Goal: Use online tool/utility: Utilize a website feature to perform a specific function

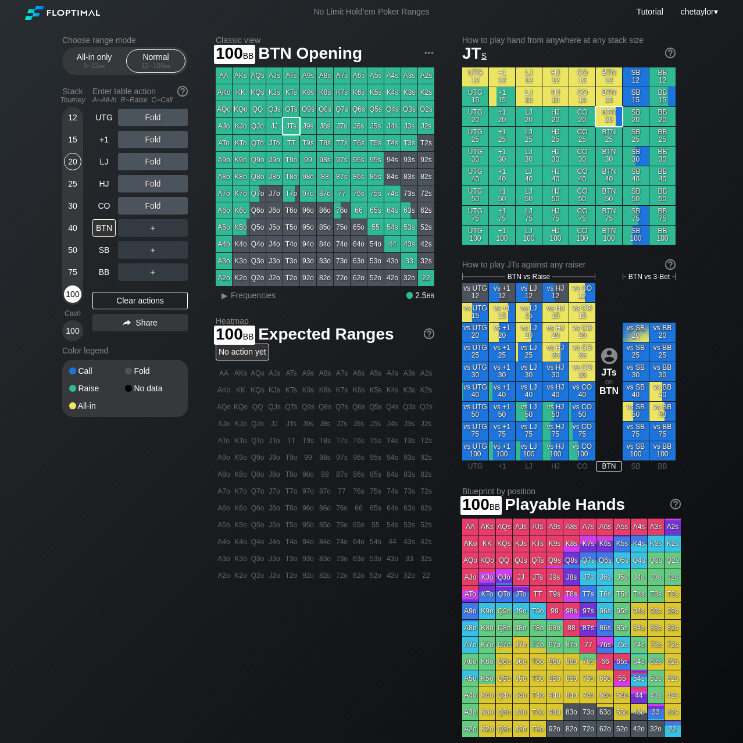
click at [70, 290] on div "100" at bounding box center [72, 293] width 17 height 17
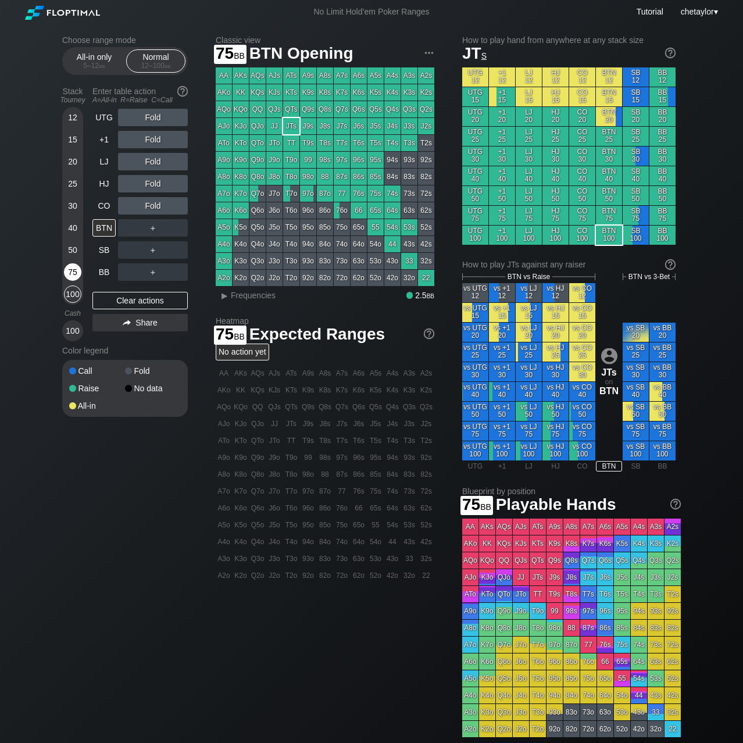
click at [74, 271] on div "75" at bounding box center [72, 271] width 17 height 17
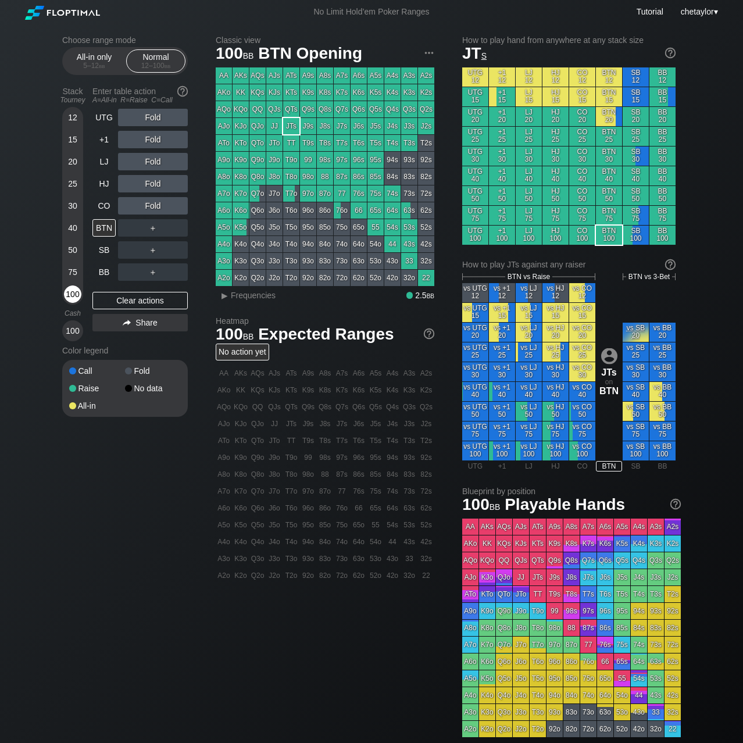
click at [73, 301] on div "100" at bounding box center [72, 293] width 17 height 17
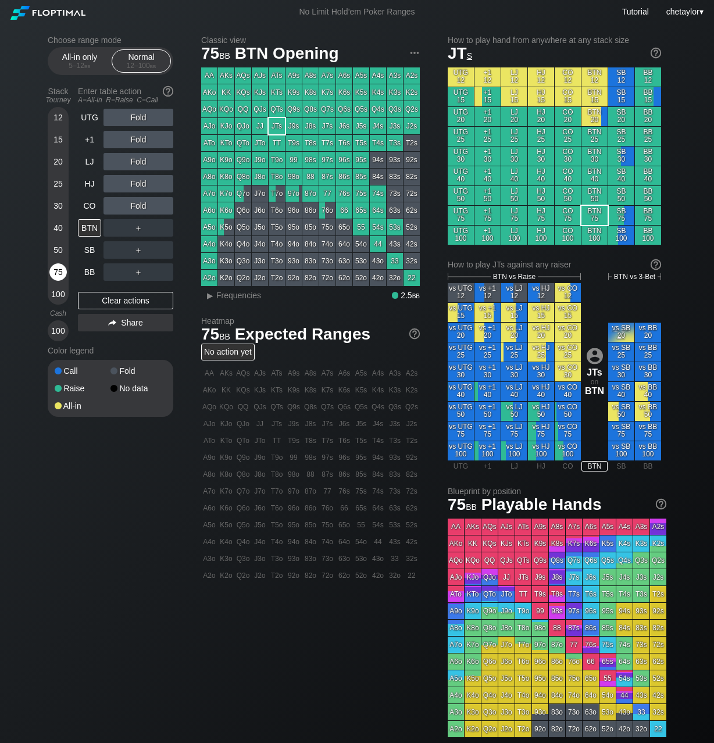
click at [63, 273] on div "75" at bounding box center [57, 271] width 17 height 17
click at [56, 295] on div "100" at bounding box center [57, 293] width 17 height 17
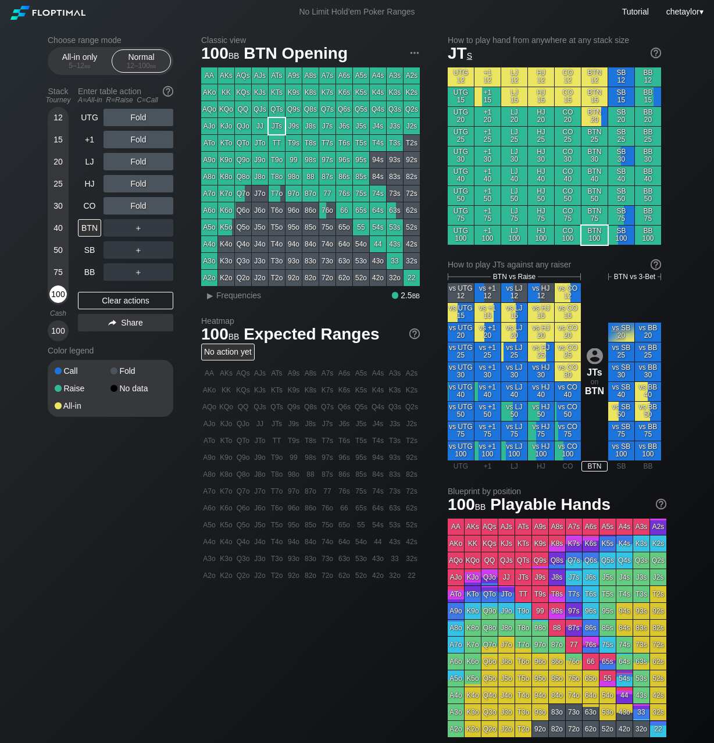
click at [56, 295] on div "100" at bounding box center [57, 293] width 17 height 17
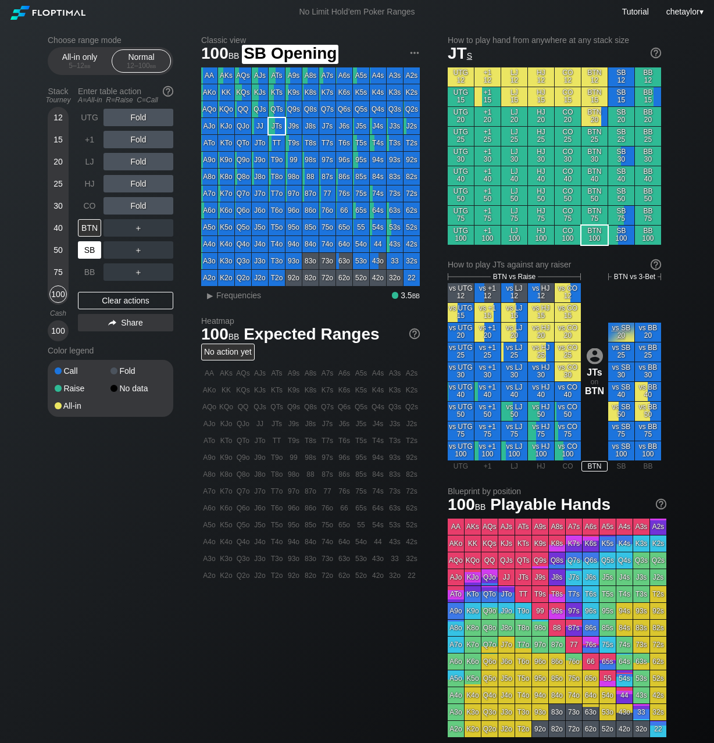
click at [88, 253] on div "SB" at bounding box center [89, 249] width 23 height 17
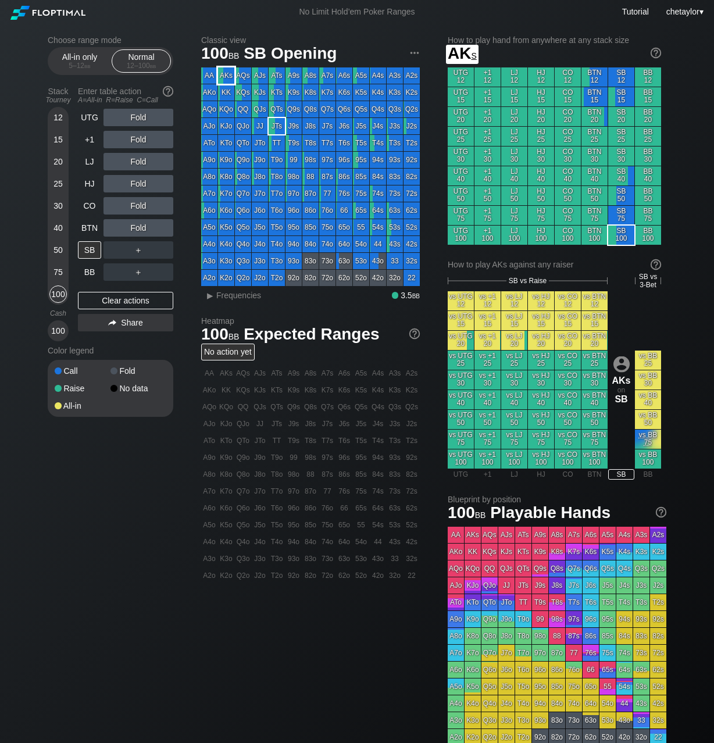
click at [224, 74] on div "AKs" at bounding box center [226, 75] width 16 height 16
click at [137, 228] on div "R ✕" at bounding box center [138, 227] width 23 height 17
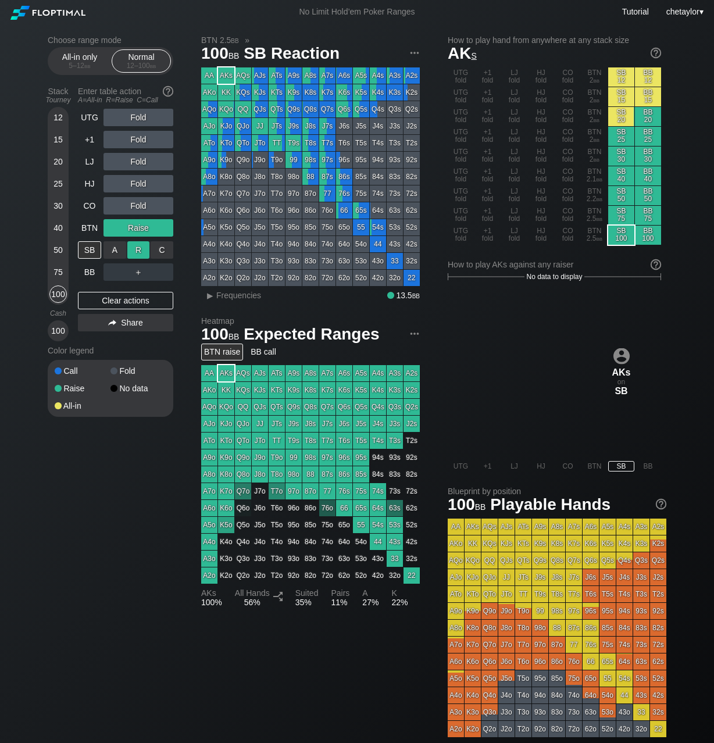
click at [138, 250] on div "R ✕" at bounding box center [138, 249] width 23 height 17
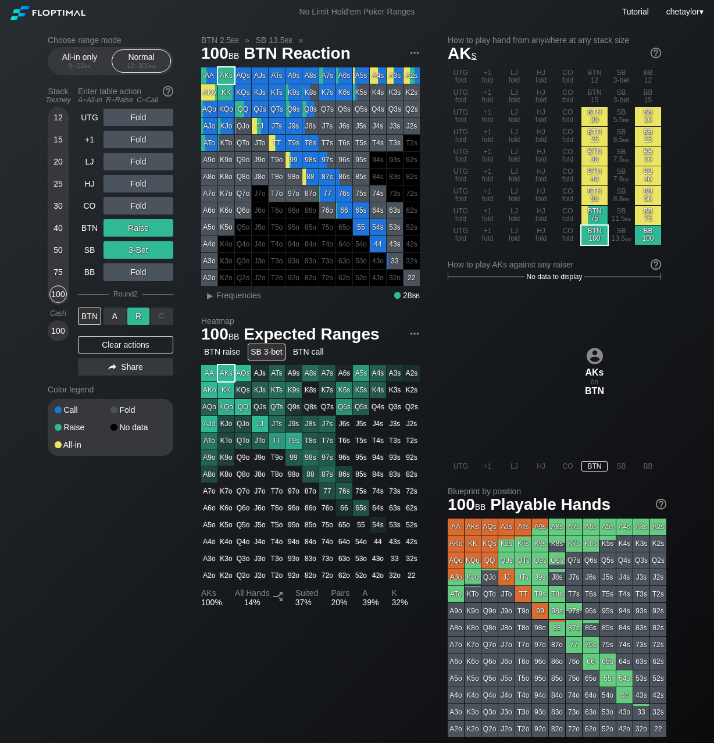
click at [140, 316] on div "R ✕" at bounding box center [138, 316] width 23 height 17
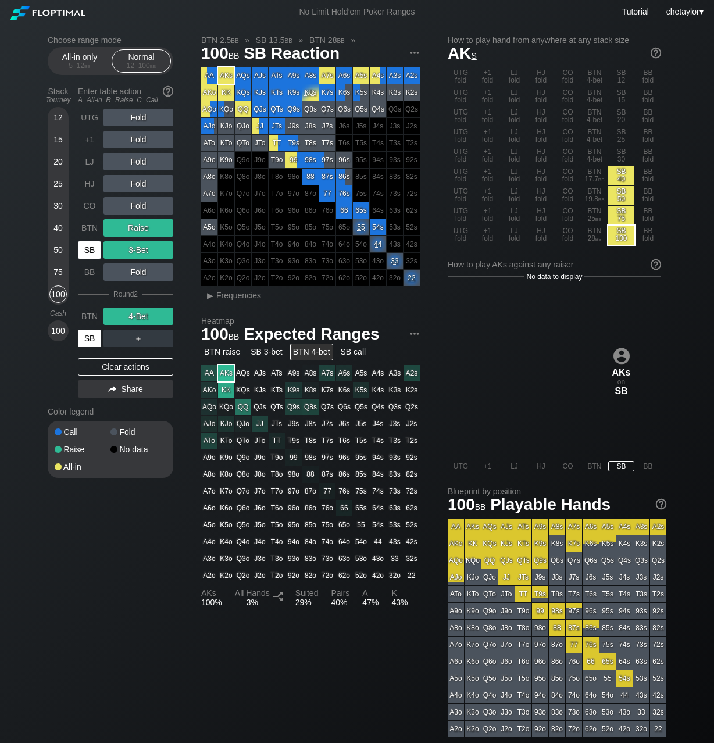
click at [95, 335] on div "SB" at bounding box center [89, 338] width 23 height 17
click at [115, 366] on div "Clear actions" at bounding box center [125, 366] width 95 height 17
click at [115, 428] on div "Fold" at bounding box center [138, 432] width 56 height 8
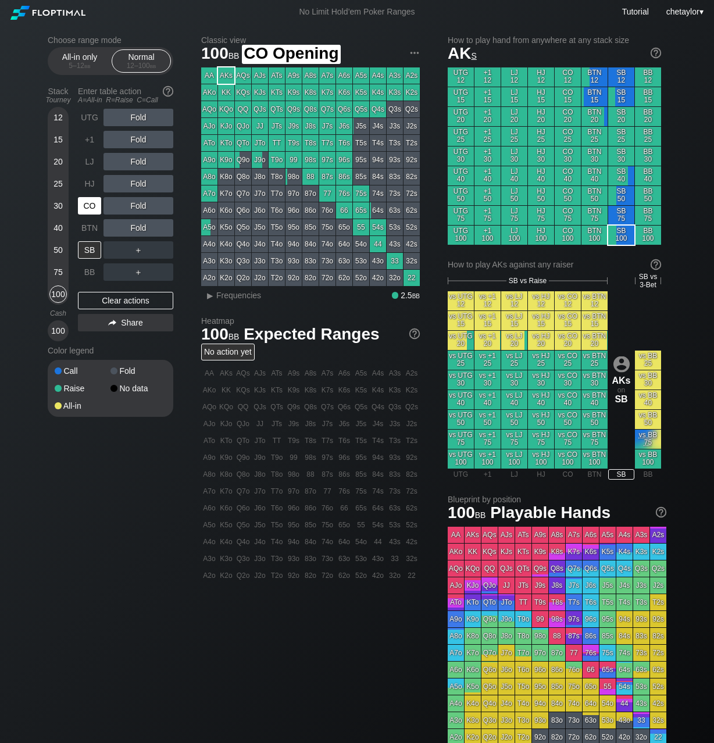
click at [85, 205] on div "CO" at bounding box center [89, 205] width 23 height 17
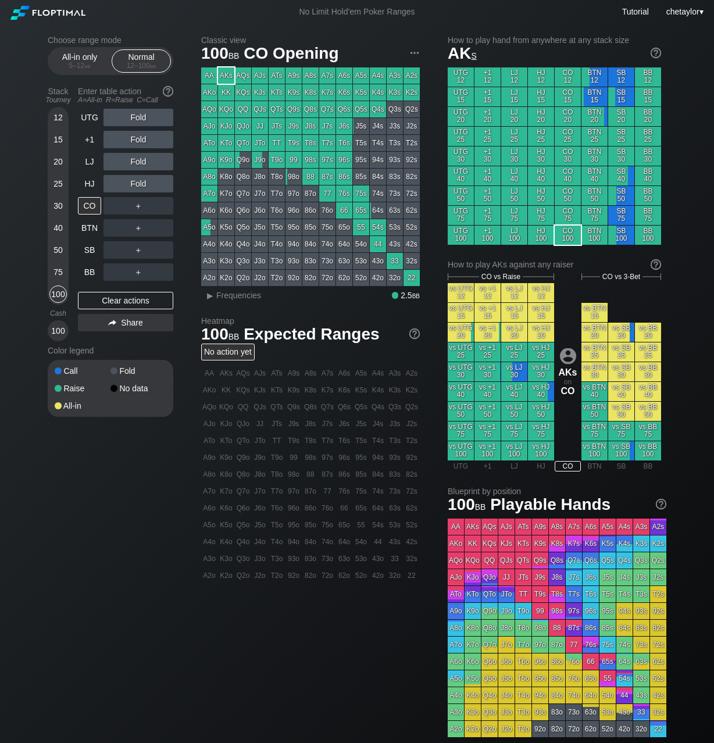
click at [59, 273] on div "75" at bounding box center [57, 271] width 17 height 17
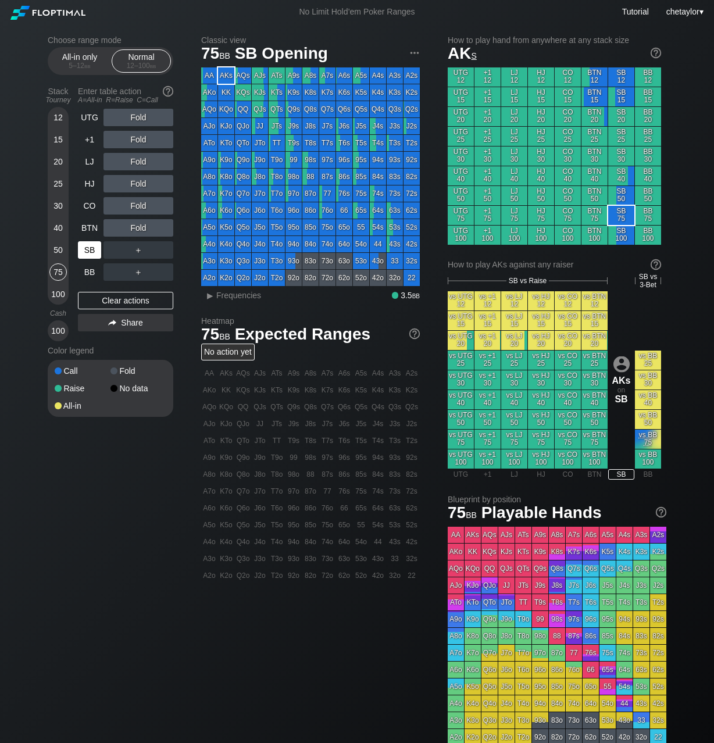
click at [87, 253] on div "SB" at bounding box center [89, 249] width 23 height 17
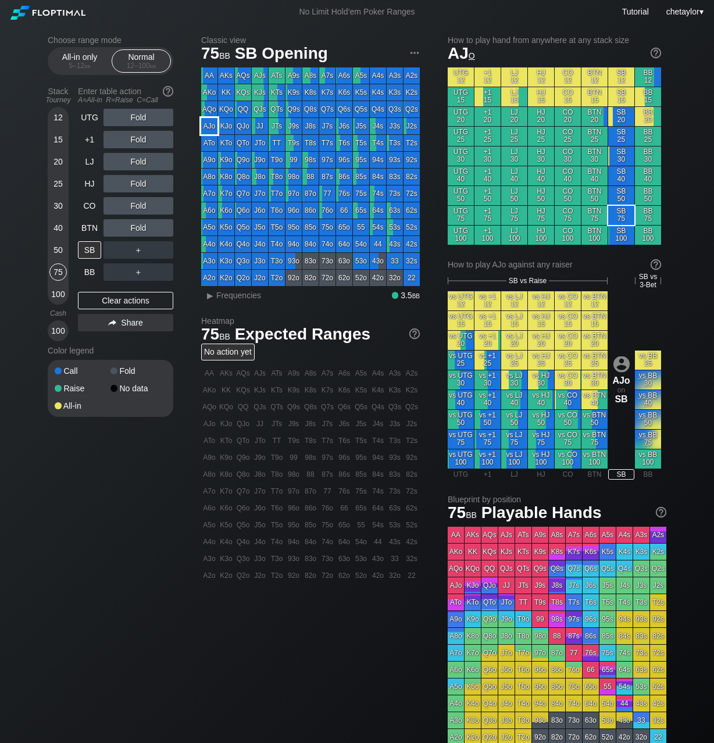
click at [212, 124] on div "AJo" at bounding box center [209, 126] width 16 height 16
click at [243, 295] on span "Frequencies" at bounding box center [238, 295] width 45 height 9
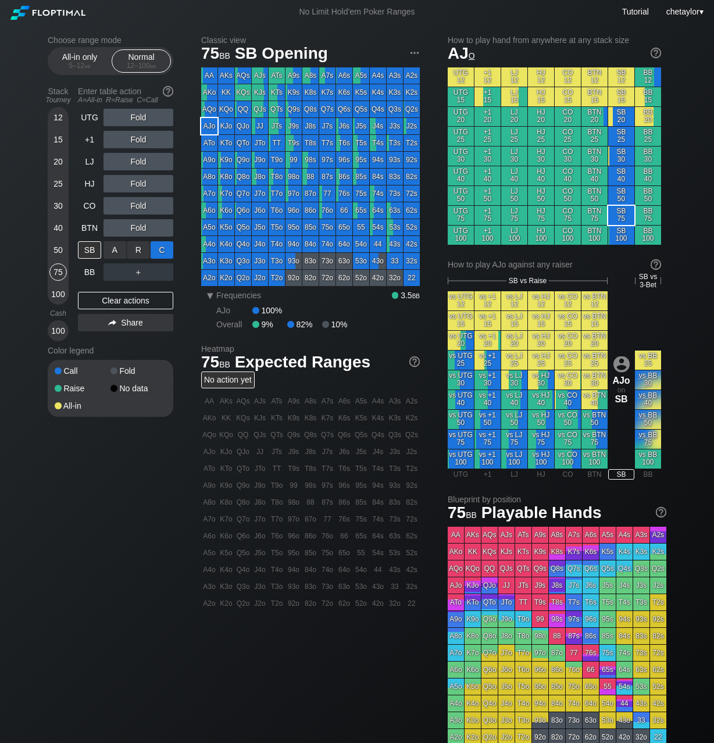
click at [169, 249] on div "C ✕" at bounding box center [162, 249] width 23 height 17
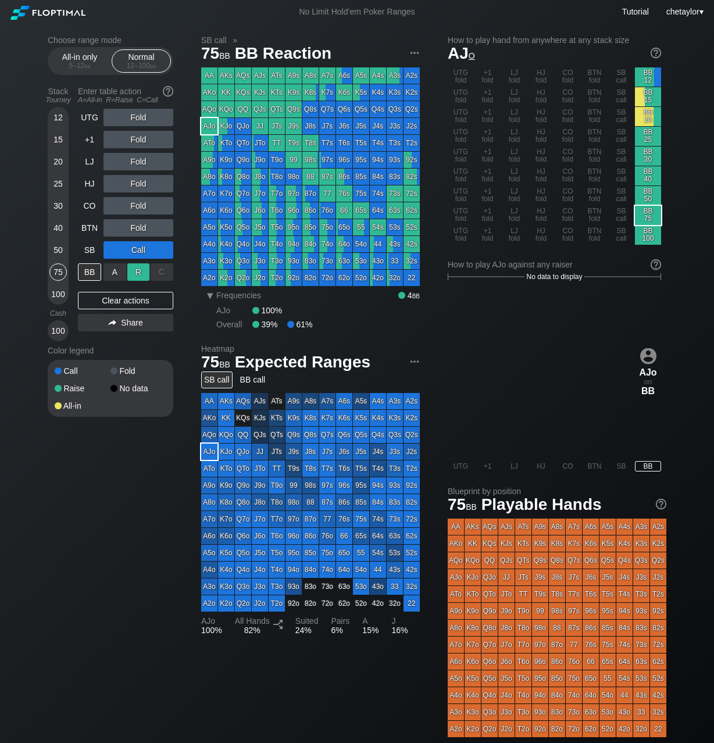
click at [140, 270] on div "R ✕" at bounding box center [138, 271] width 23 height 17
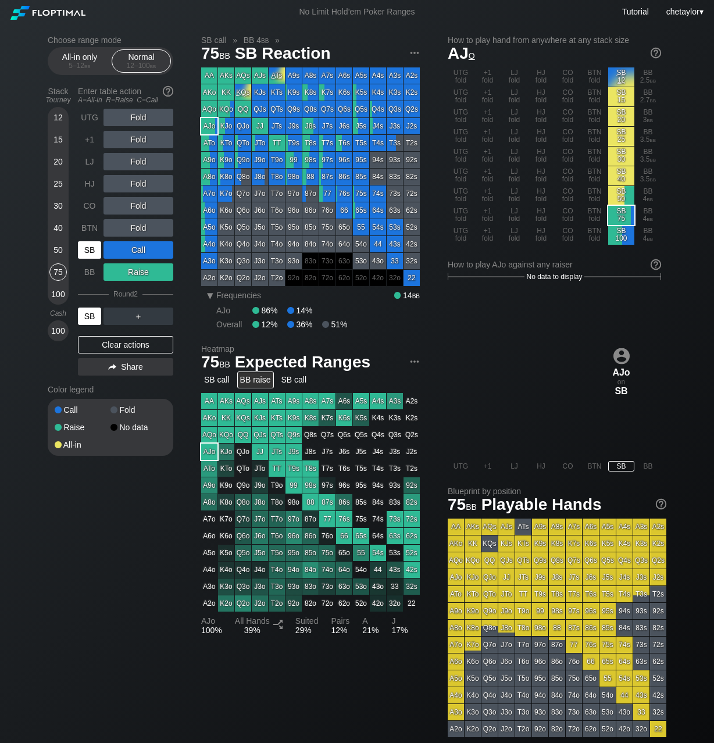
click at [94, 316] on div "SB" at bounding box center [89, 316] width 23 height 17
click at [56, 296] on div "100" at bounding box center [57, 293] width 17 height 17
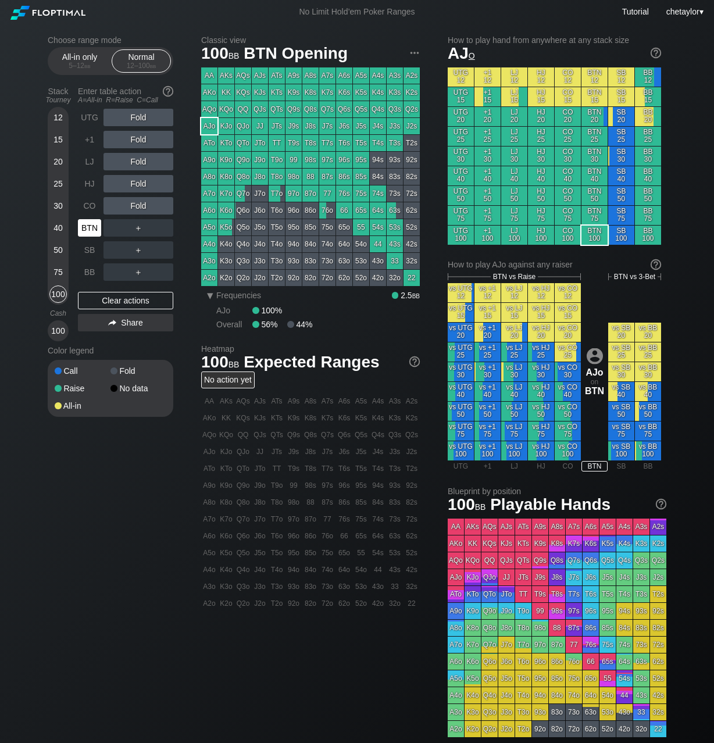
click at [83, 227] on div "BTN" at bounding box center [89, 227] width 23 height 17
click at [95, 299] on div "Clear actions" at bounding box center [125, 300] width 95 height 17
click at [90, 207] on div "CO" at bounding box center [89, 205] width 23 height 17
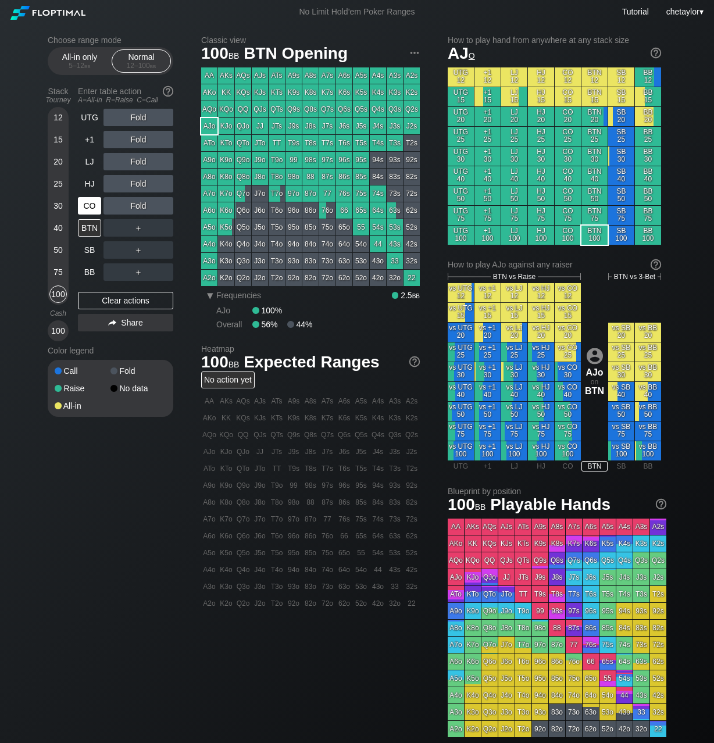
click at [90, 207] on div "CO" at bounding box center [89, 205] width 23 height 17
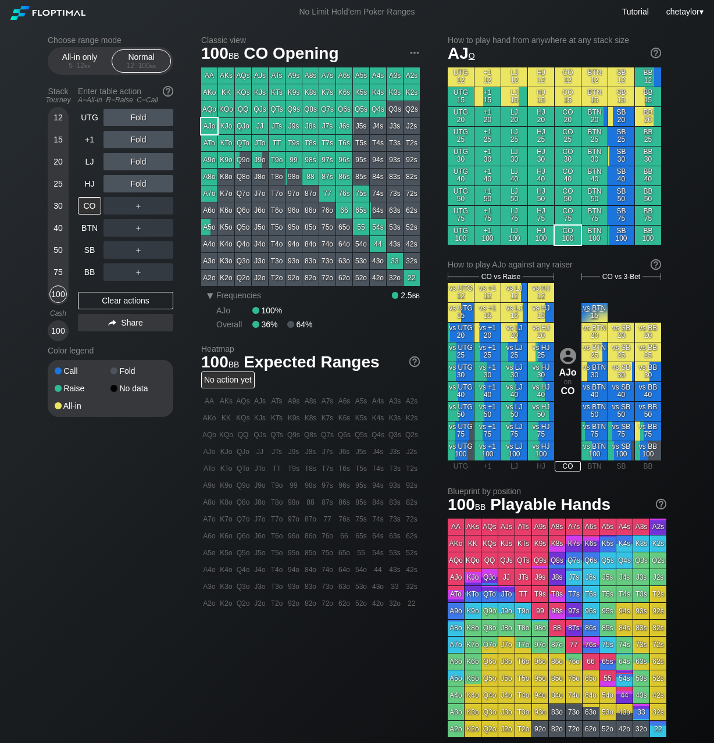
click at [292, 93] on div "K9s" at bounding box center [293, 92] width 16 height 16
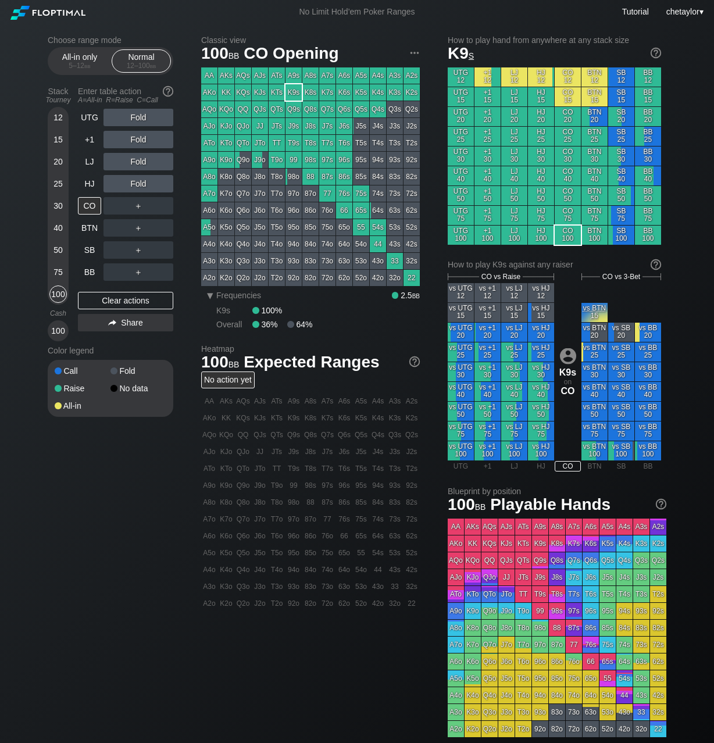
click at [292, 93] on div "K9s" at bounding box center [293, 92] width 16 height 16
click at [141, 137] on div "R ✕" at bounding box center [138, 139] width 23 height 17
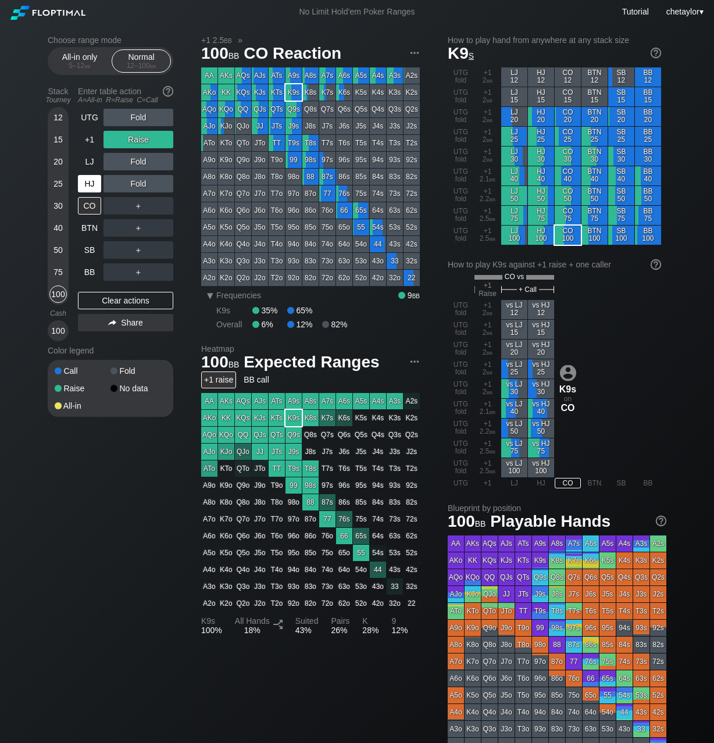
click at [94, 182] on div "HJ" at bounding box center [89, 183] width 23 height 17
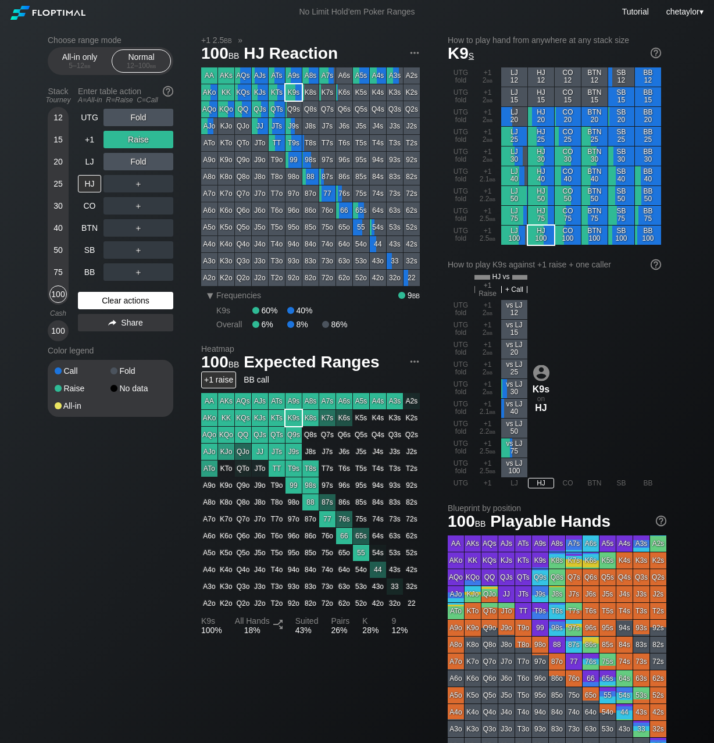
click at [106, 298] on div "Clear actions" at bounding box center [125, 300] width 95 height 17
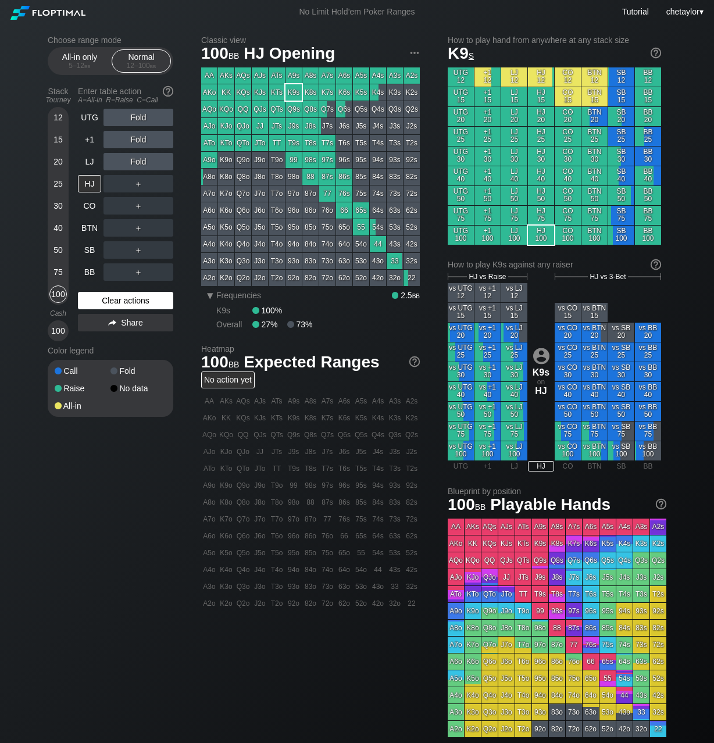
click at [106, 298] on div "Clear actions" at bounding box center [125, 300] width 95 height 17
click at [88, 160] on div "LJ" at bounding box center [89, 161] width 23 height 17
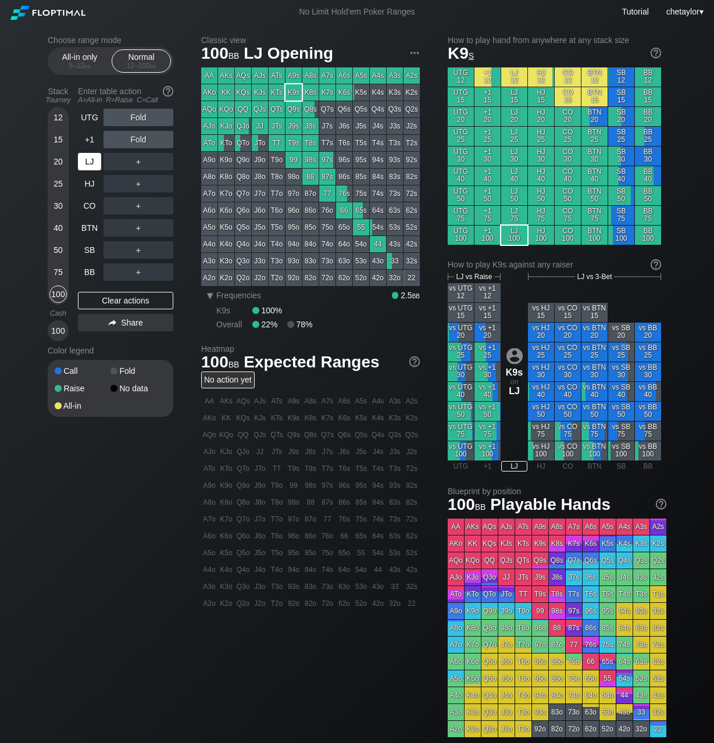
click at [88, 160] on div "LJ" at bounding box center [89, 161] width 23 height 17
click at [409, 75] on div "A2s" at bounding box center [411, 75] width 16 height 16
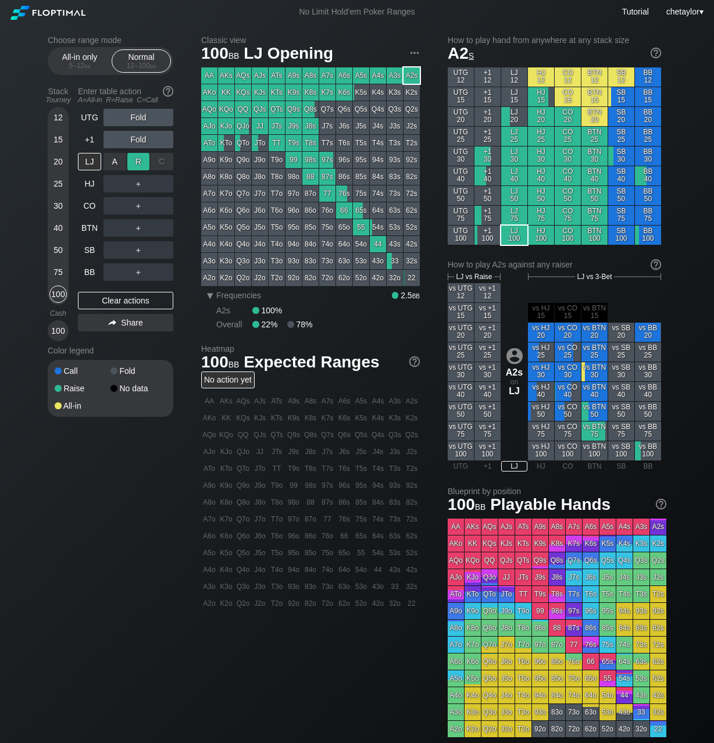
click at [141, 162] on div "R ✕" at bounding box center [138, 161] width 23 height 17
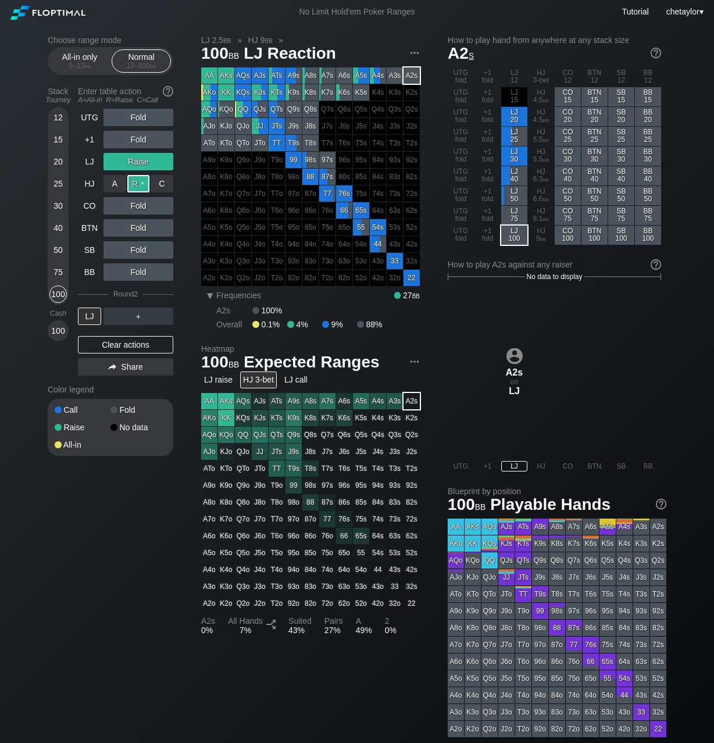
click at [138, 183] on div "R ✕" at bounding box center [138, 183] width 23 height 17
click at [90, 316] on div "LJ" at bounding box center [89, 316] width 23 height 17
click at [126, 347] on div "Clear actions" at bounding box center [125, 344] width 95 height 17
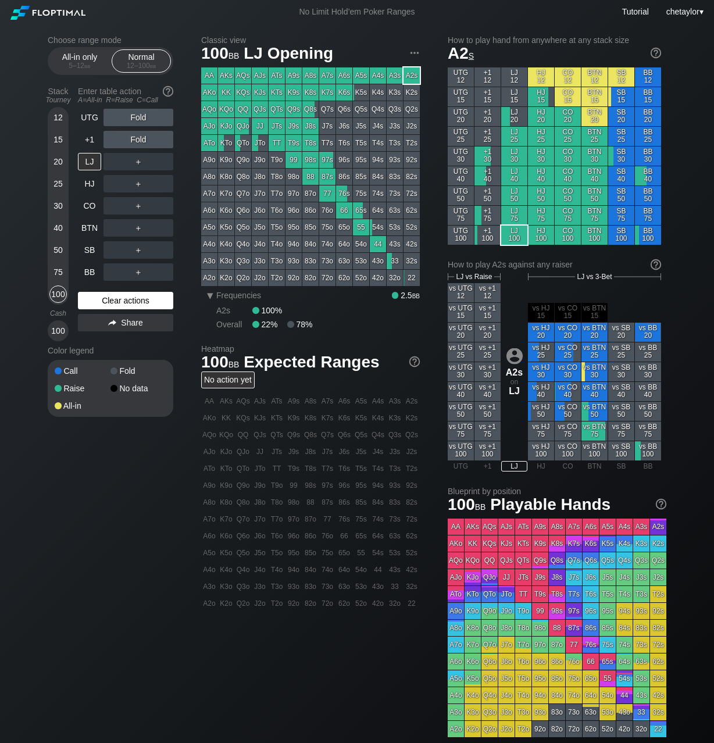
click at [126, 347] on div "Color legend" at bounding box center [111, 350] width 126 height 19
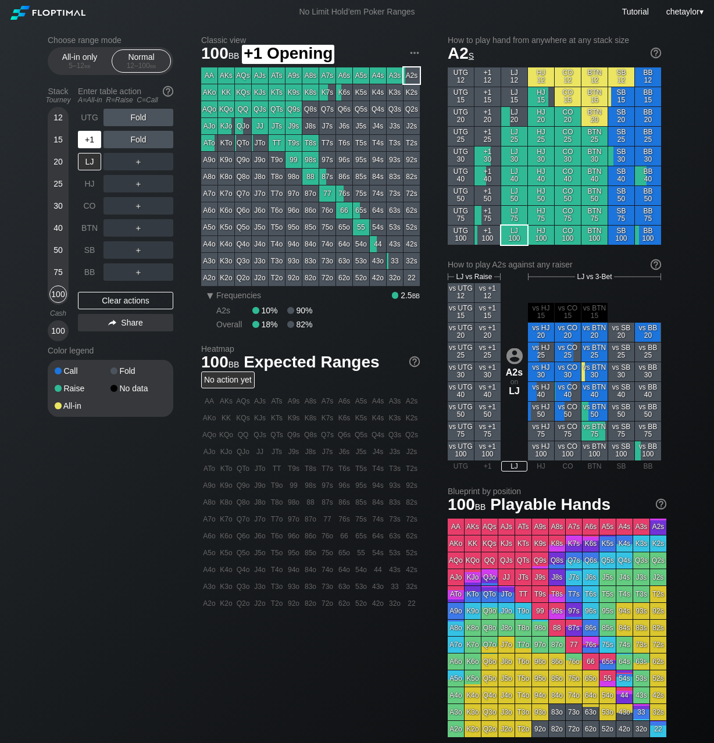
click at [94, 137] on div "+1" at bounding box center [89, 139] width 23 height 17
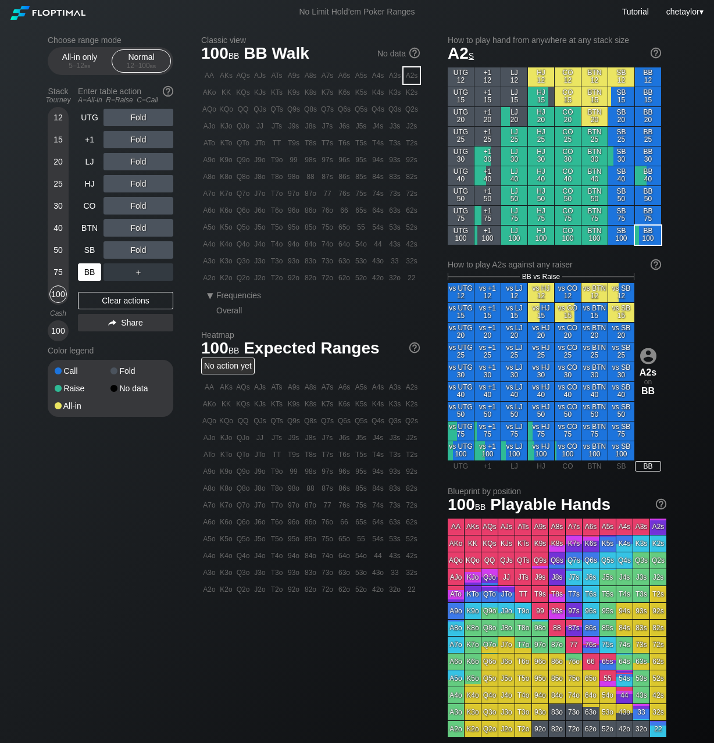
click at [88, 274] on div "BB" at bounding box center [89, 271] width 23 height 17
click at [94, 301] on div "Clear actions" at bounding box center [125, 300] width 95 height 17
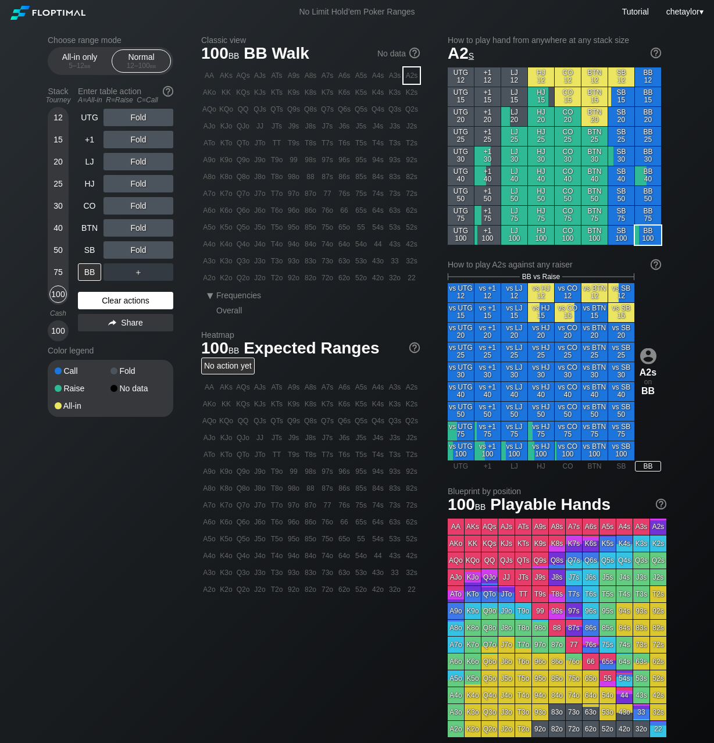
click at [94, 301] on div "Clear actions" at bounding box center [125, 300] width 95 height 17
click at [294, 196] on div "97o" at bounding box center [293, 193] width 16 height 16
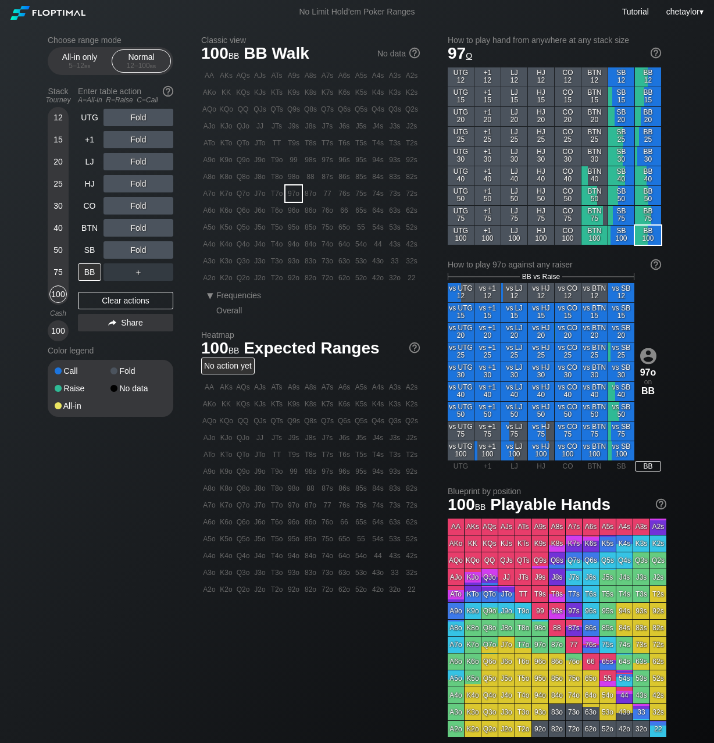
click at [294, 196] on div "97o" at bounding box center [293, 193] width 16 height 16
click at [139, 203] on div "R ✕" at bounding box center [138, 205] width 23 height 17
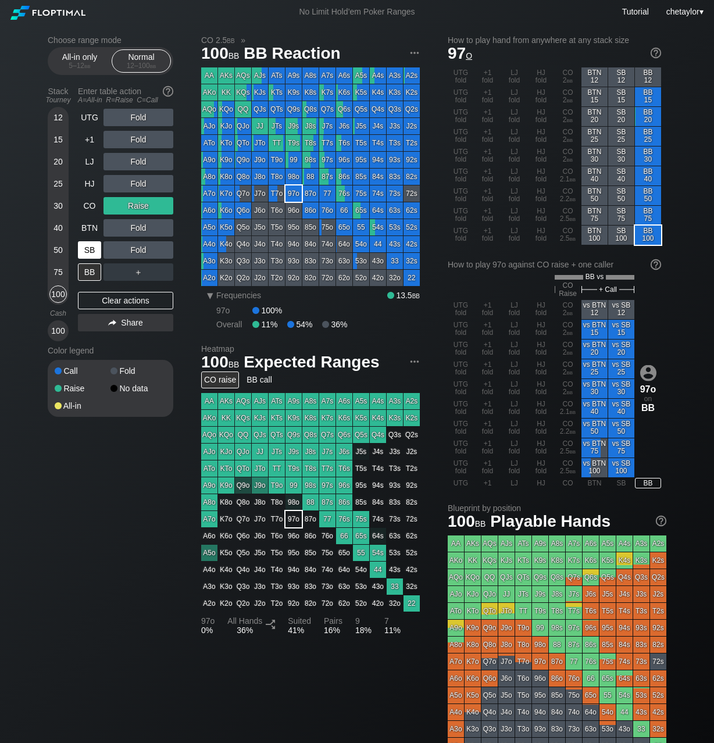
click at [88, 252] on div "SB" at bounding box center [89, 249] width 23 height 17
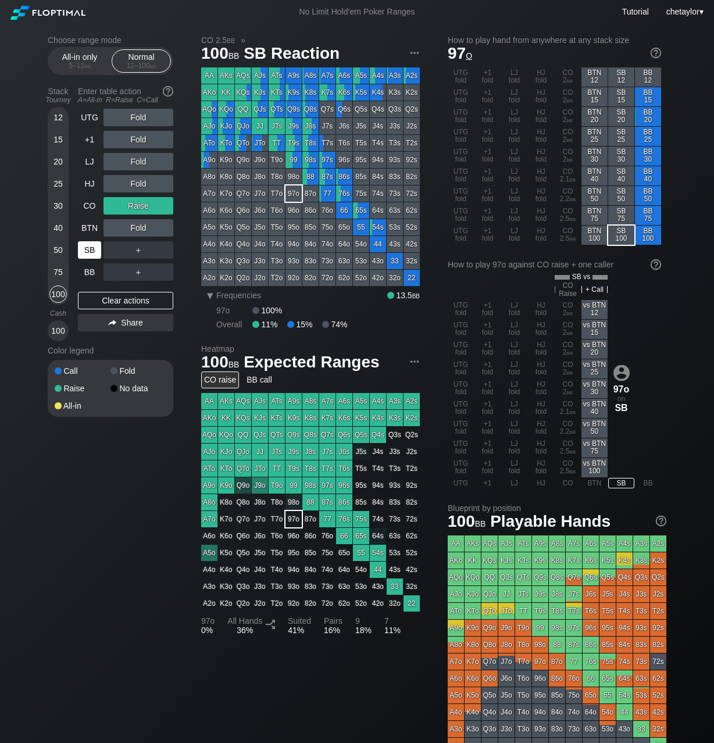
click at [88, 252] on div "SB" at bounding box center [89, 249] width 23 height 17
click at [102, 299] on div "Clear actions" at bounding box center [125, 300] width 95 height 17
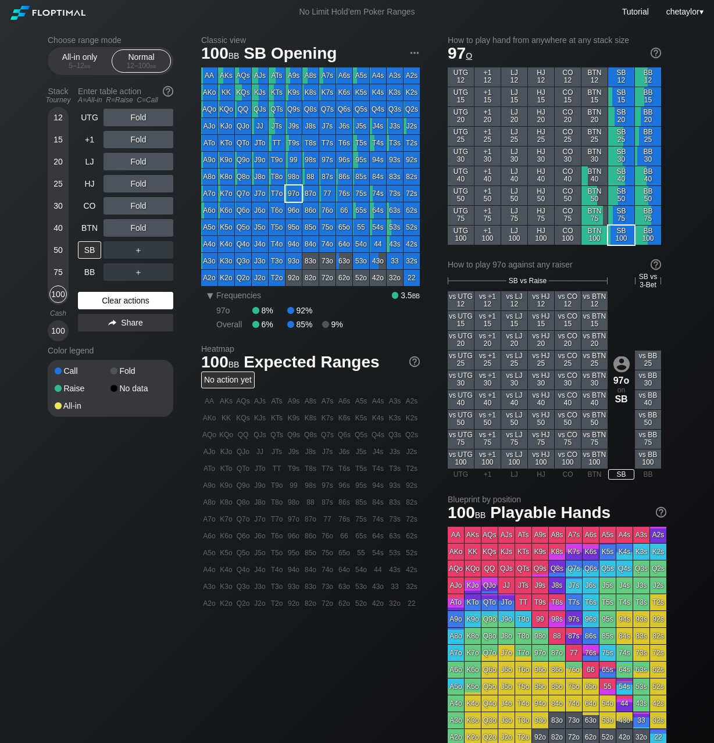
click at [102, 299] on div "Clear actions" at bounding box center [125, 300] width 95 height 17
click at [260, 228] on div "J5o" at bounding box center [260, 227] width 16 height 16
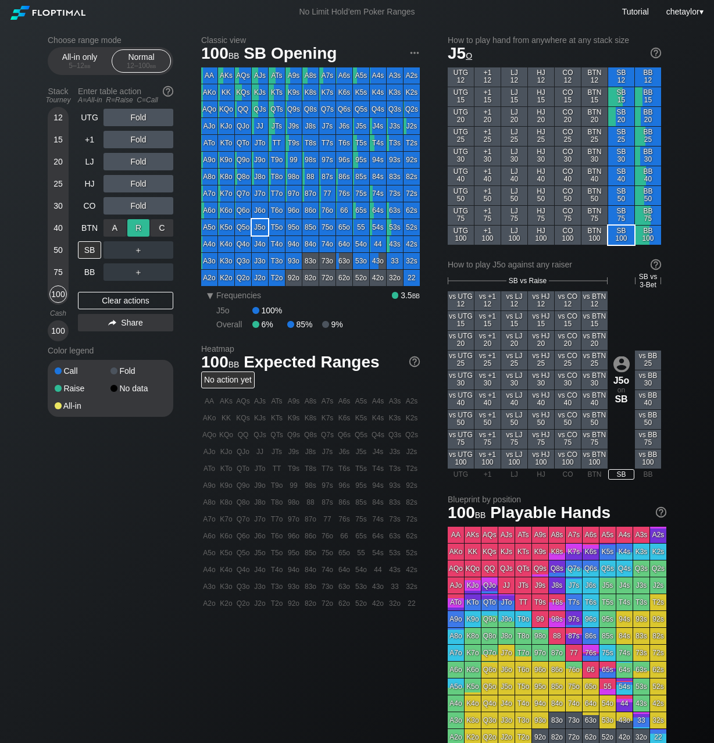
click at [138, 226] on div "R ✕" at bounding box center [138, 227] width 23 height 17
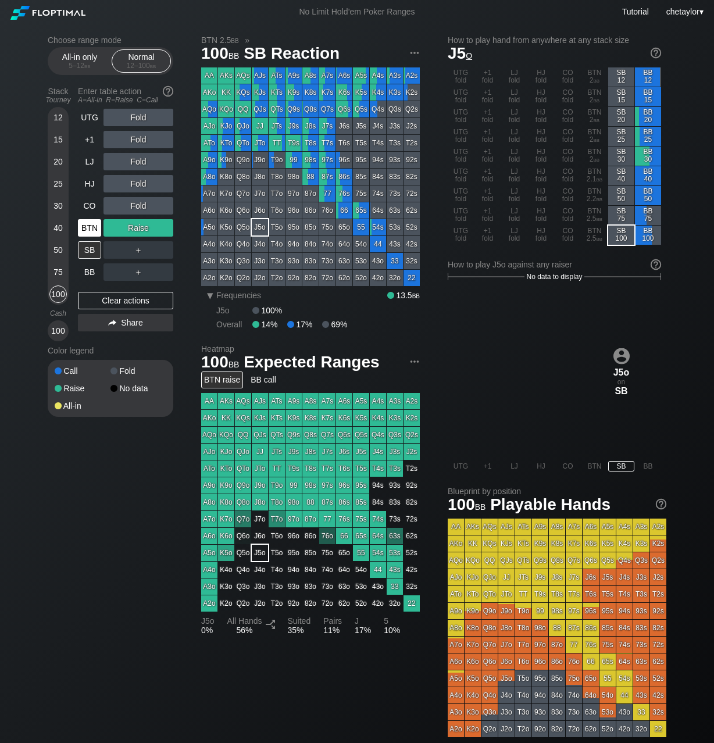
click at [93, 230] on div "BTN" at bounding box center [89, 227] width 23 height 17
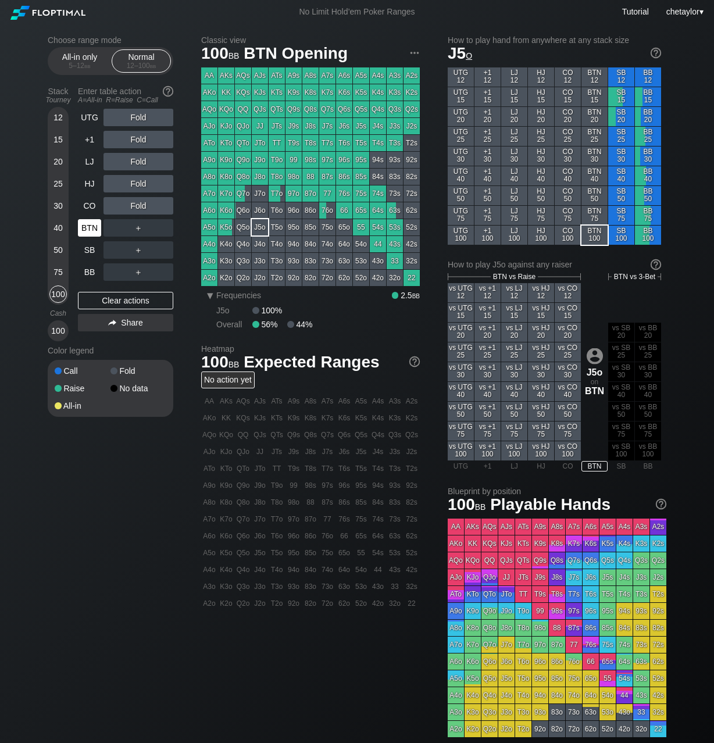
click at [93, 230] on div "BTN" at bounding box center [89, 227] width 23 height 17
click at [105, 301] on div "Clear actions" at bounding box center [125, 300] width 95 height 17
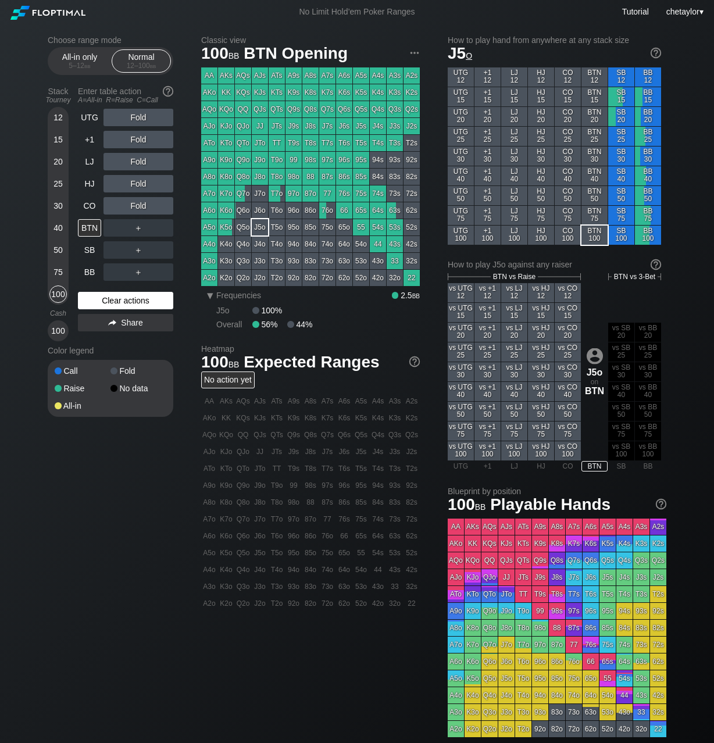
click at [105, 301] on div "Clear actions" at bounding box center [125, 300] width 95 height 17
click at [259, 160] on div "J9o" at bounding box center [260, 160] width 16 height 16
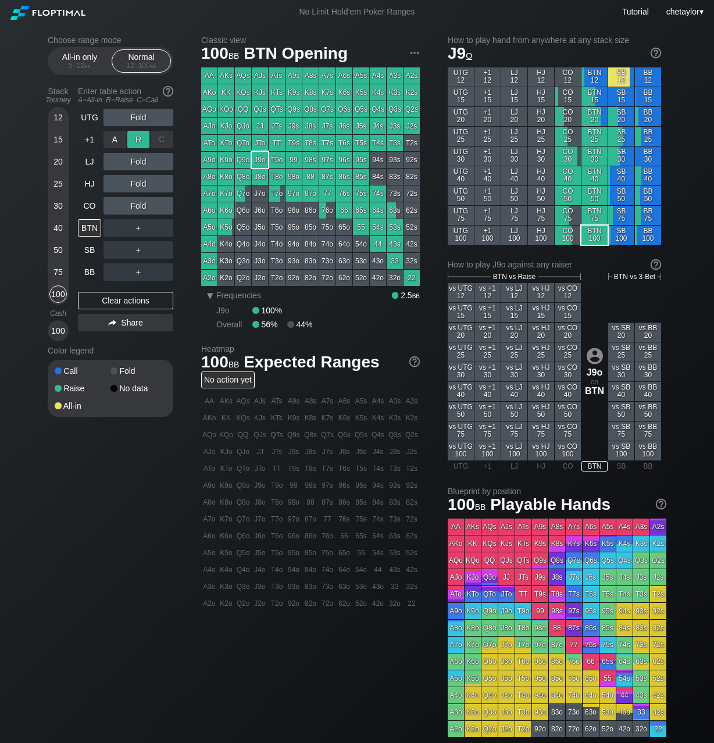
click at [137, 141] on div "R ✕" at bounding box center [138, 139] width 23 height 17
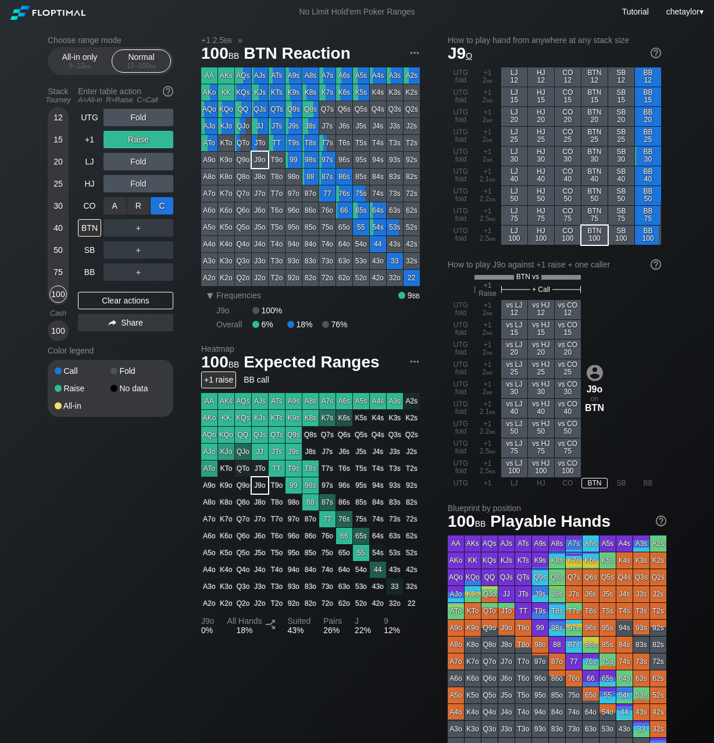
click at [164, 207] on div "C ✕" at bounding box center [162, 205] width 23 height 17
click at [92, 206] on div "CO" at bounding box center [89, 205] width 23 height 17
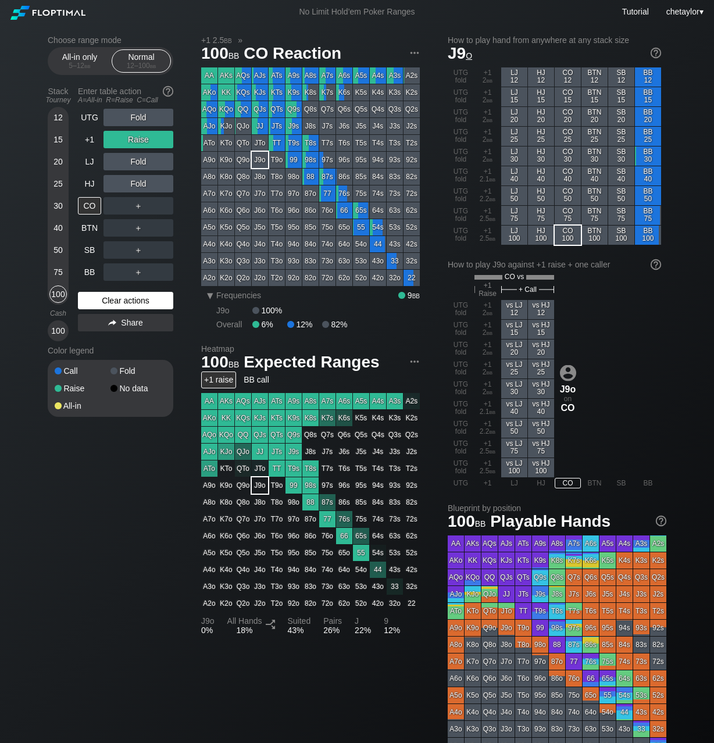
click at [109, 299] on div "Clear actions" at bounding box center [125, 300] width 95 height 17
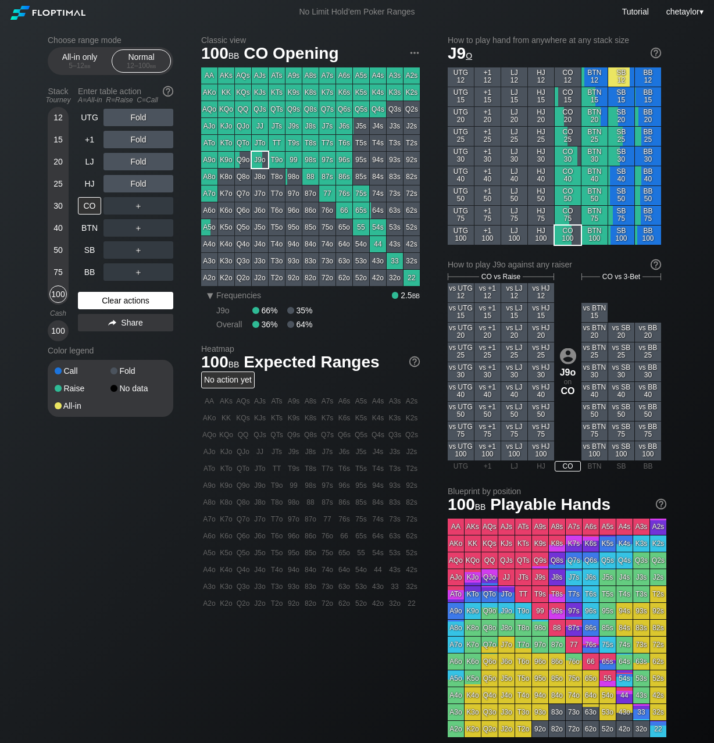
click at [109, 299] on div "Clear actions" at bounding box center [125, 300] width 95 height 17
click at [89, 184] on div "HJ" at bounding box center [89, 183] width 23 height 17
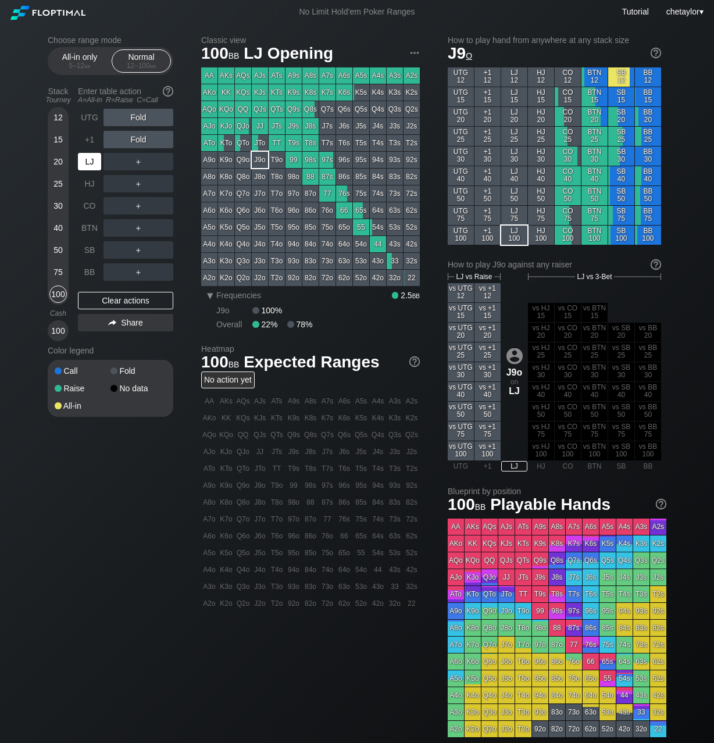
click at [88, 164] on div "LJ" at bounding box center [89, 161] width 23 height 17
click at [91, 144] on div "+1" at bounding box center [89, 139] width 23 height 17
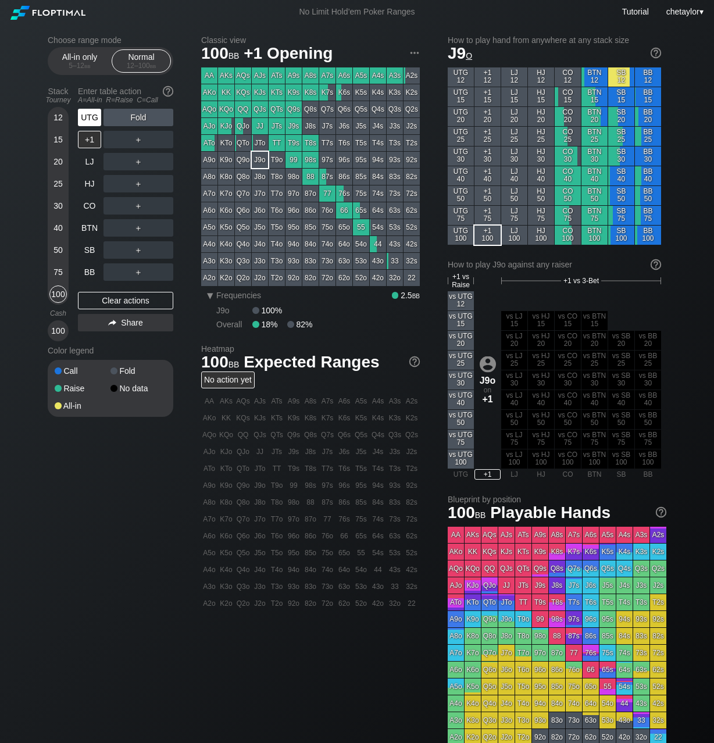
click at [91, 117] on div "UTG" at bounding box center [89, 117] width 23 height 17
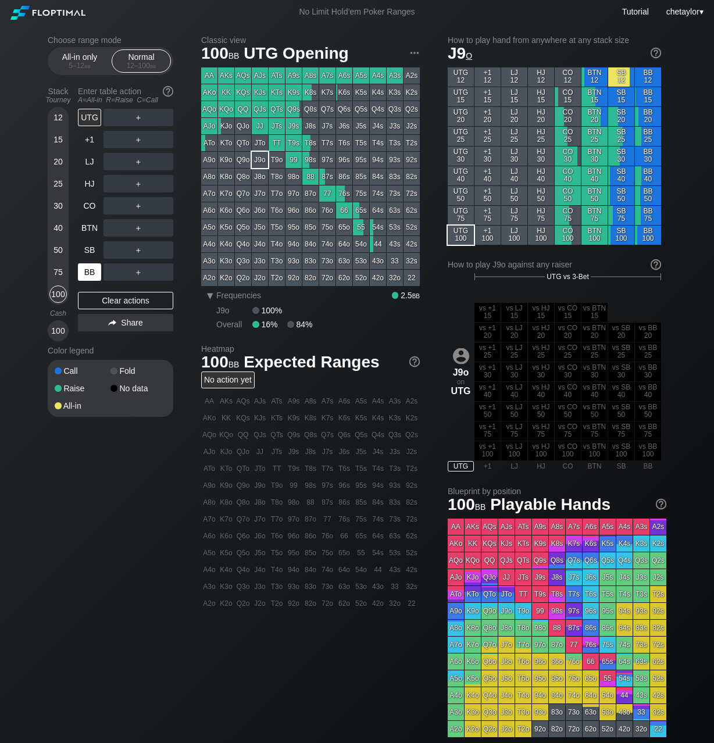
click at [93, 271] on div "BB" at bounding box center [89, 271] width 23 height 17
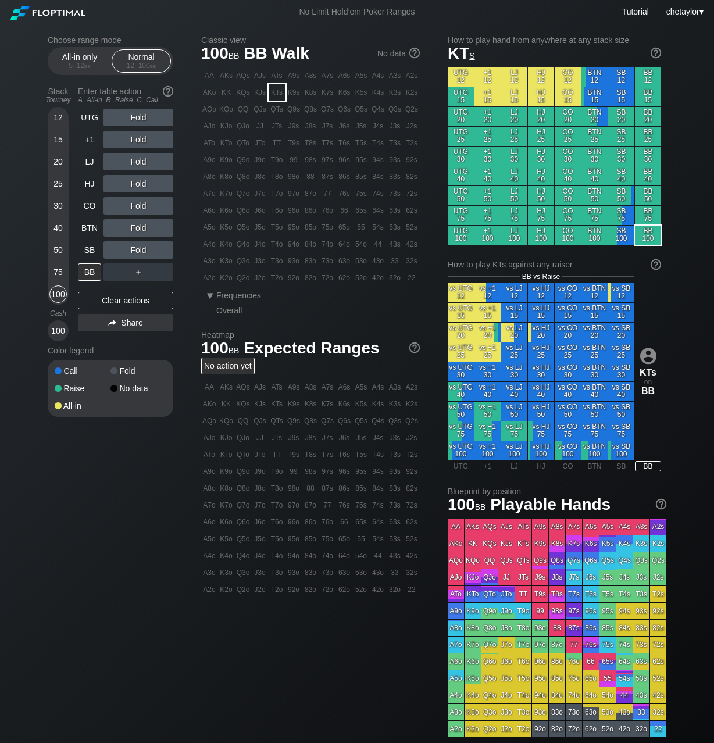
click at [277, 91] on div "KTs" at bounding box center [277, 92] width 16 height 16
click at [138, 207] on div "R ✕" at bounding box center [138, 205] width 23 height 17
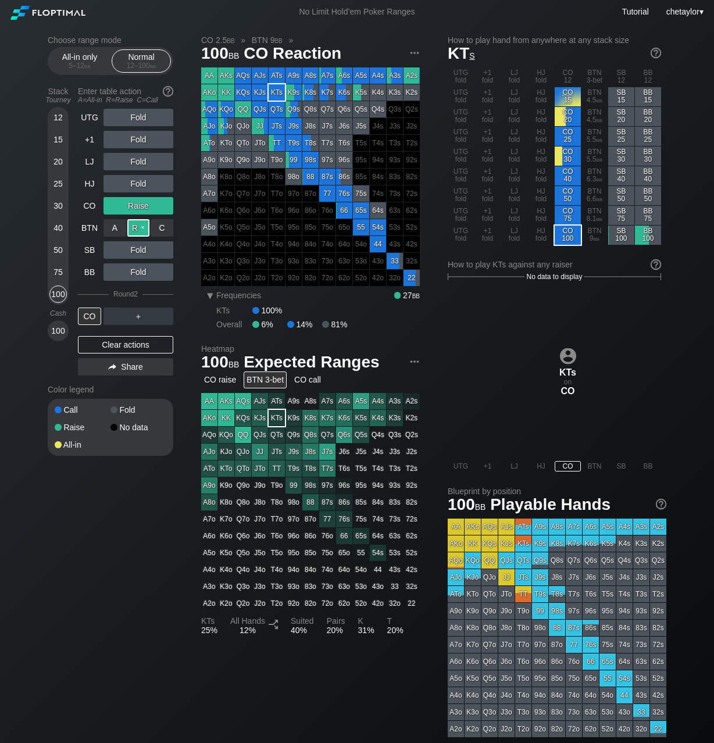
click at [140, 230] on div "R ✕" at bounding box center [138, 227] width 23 height 17
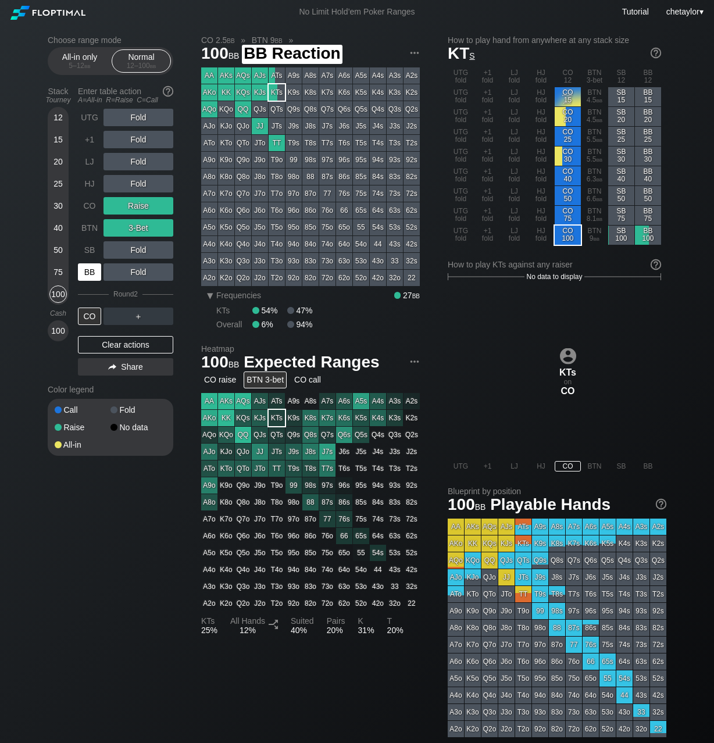
click at [86, 271] on div "BB" at bounding box center [89, 271] width 23 height 17
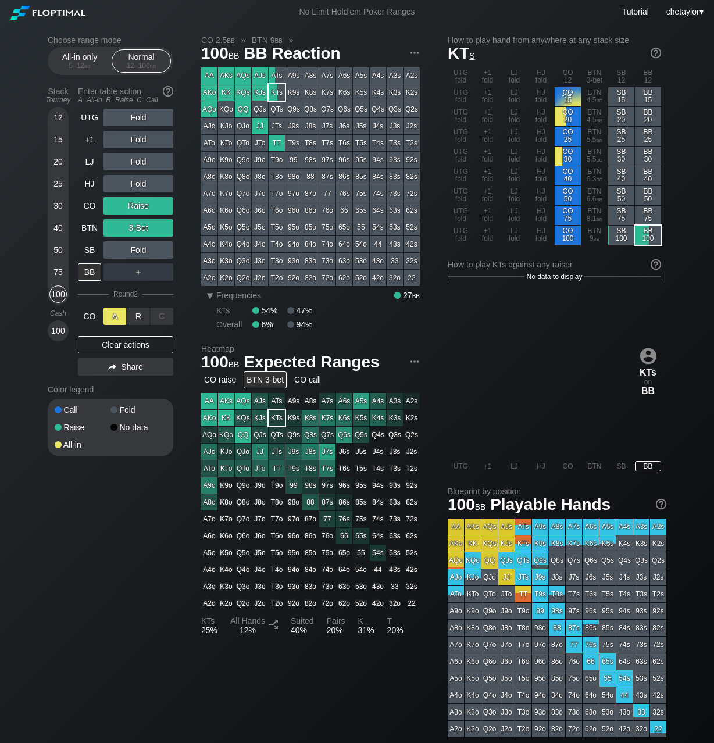
click at [108, 316] on div "A ✕" at bounding box center [114, 316] width 23 height 17
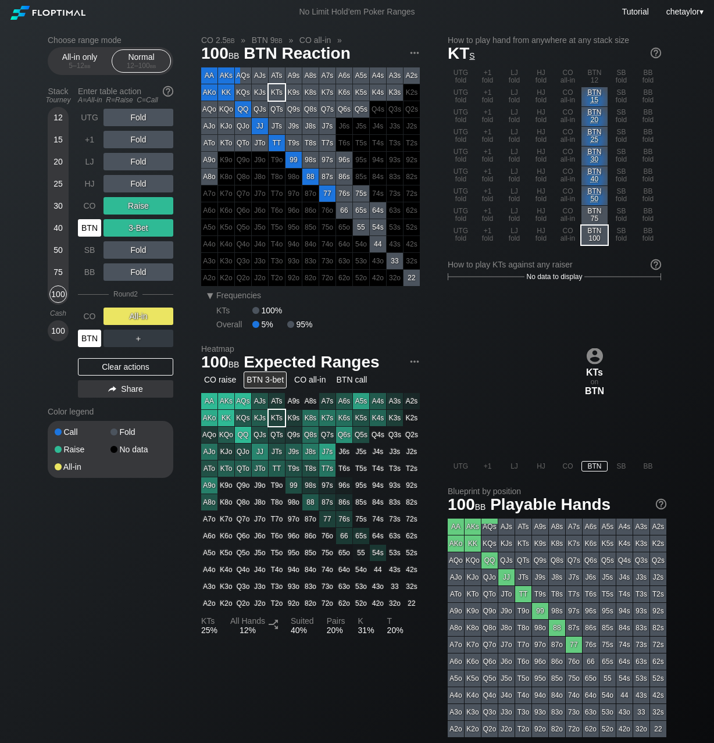
click at [92, 337] on div "BTN" at bounding box center [89, 338] width 23 height 17
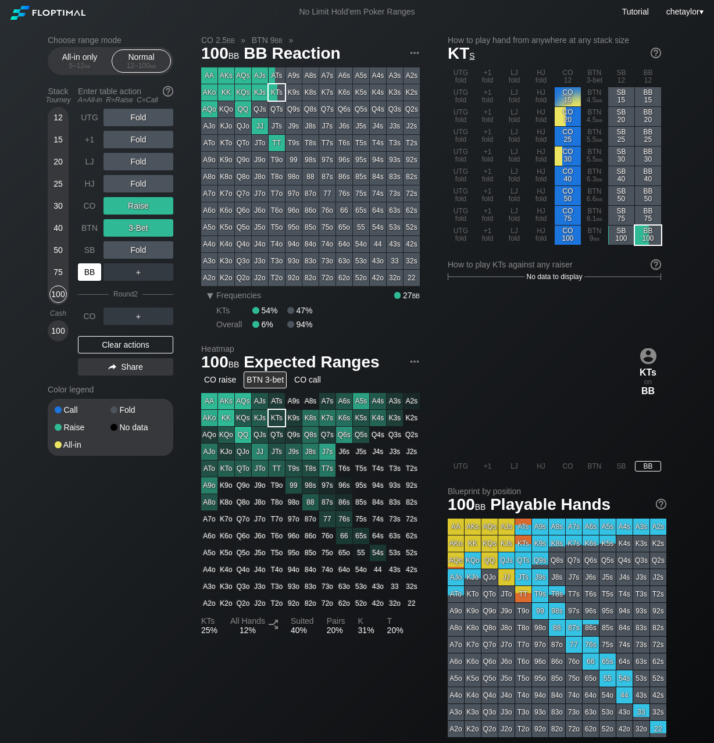
click at [88, 278] on div "BB" at bounding box center [89, 271] width 23 height 17
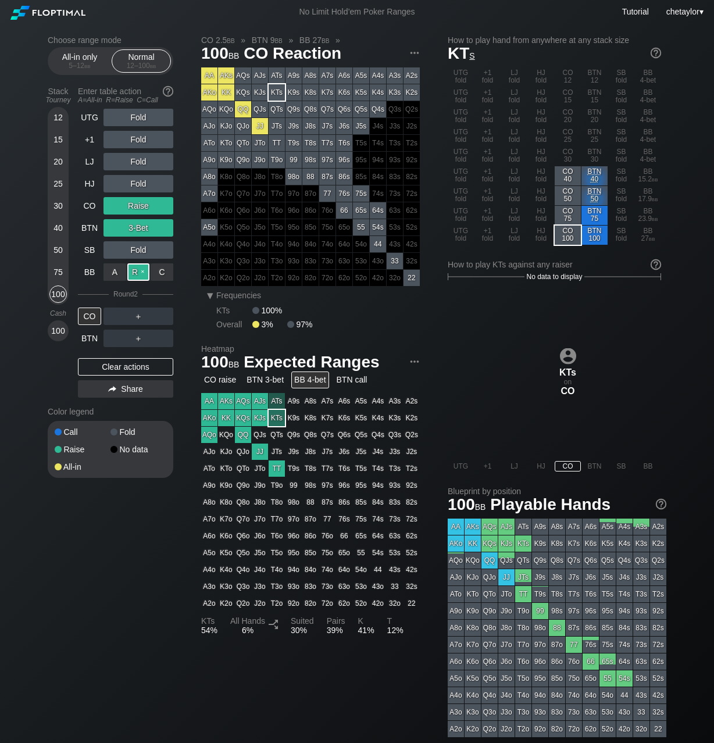
click at [141, 272] on div "R ✕" at bounding box center [138, 271] width 23 height 17
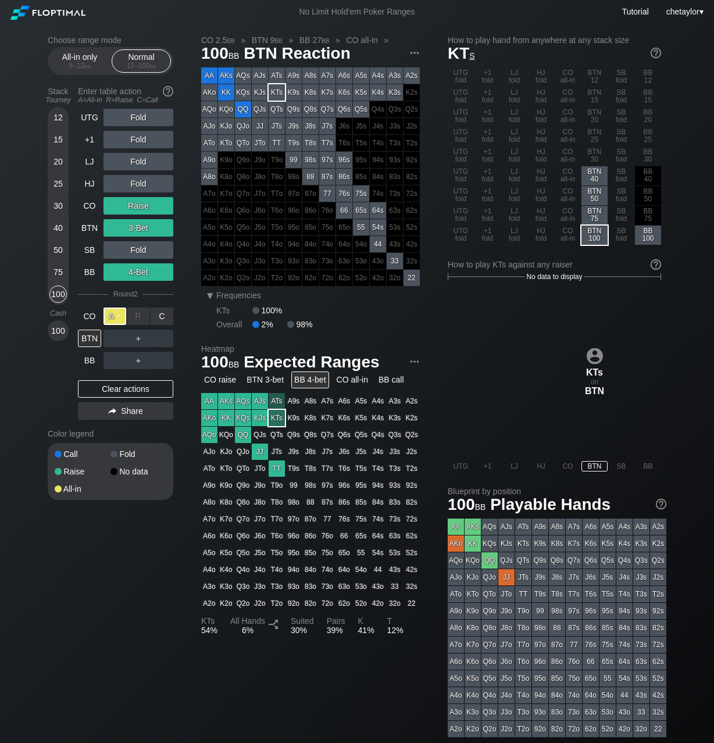
click at [120, 316] on div "A ✕" at bounding box center [114, 316] width 23 height 17
click at [58, 268] on div "75" at bounding box center [57, 271] width 17 height 17
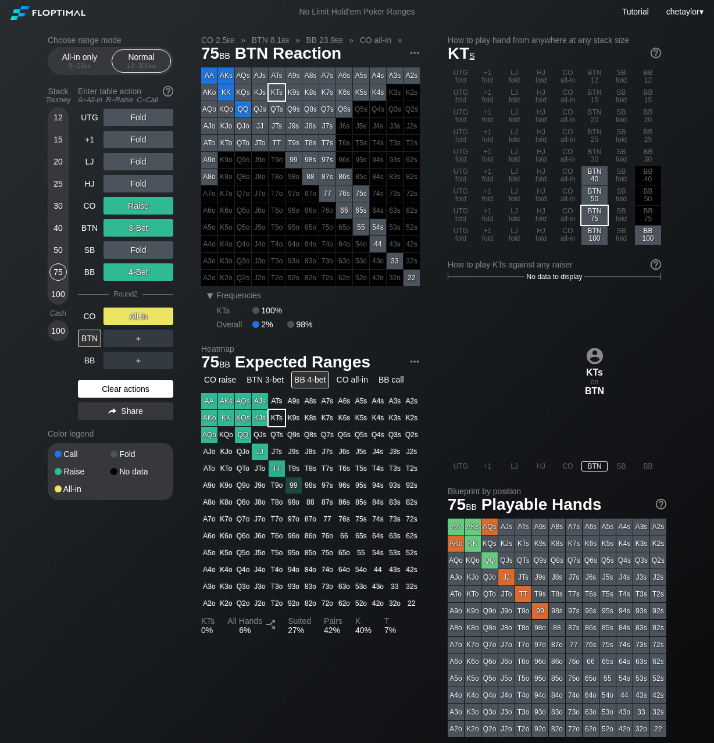
click at [108, 389] on div "Clear actions" at bounding box center [125, 388] width 95 height 17
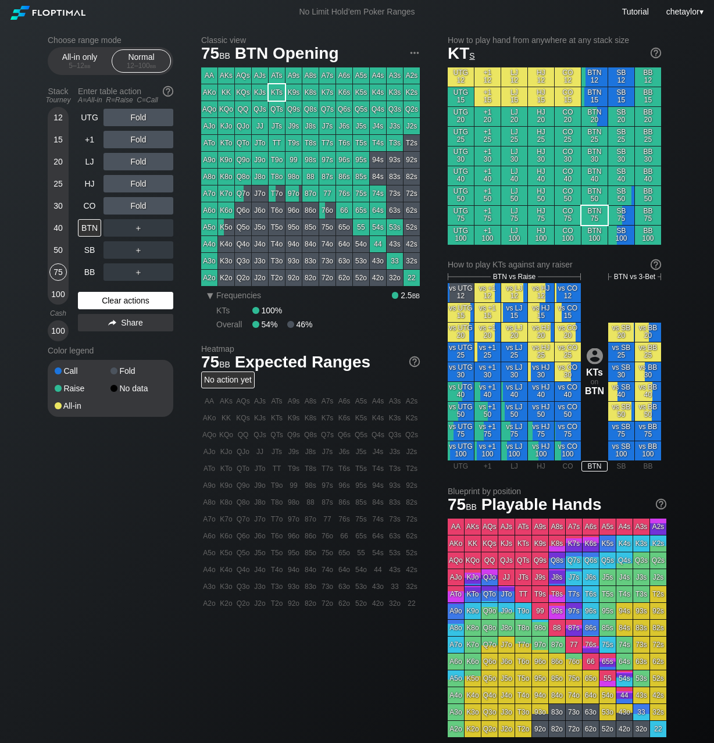
click at [108, 389] on div "Raise" at bounding box center [83, 388] width 56 height 8
click at [120, 300] on div "Clear actions" at bounding box center [125, 300] width 95 height 17
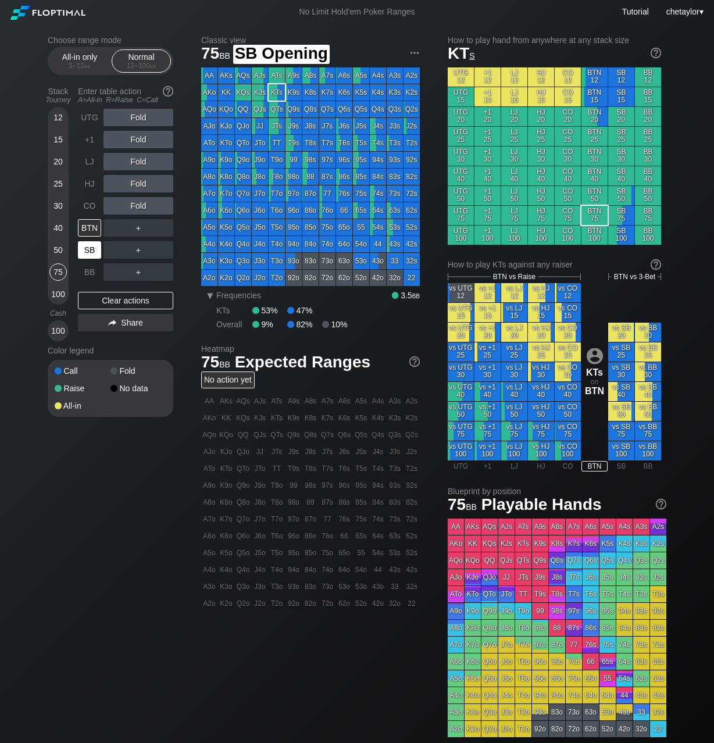
click at [88, 248] on div "SB" at bounding box center [89, 249] width 23 height 17
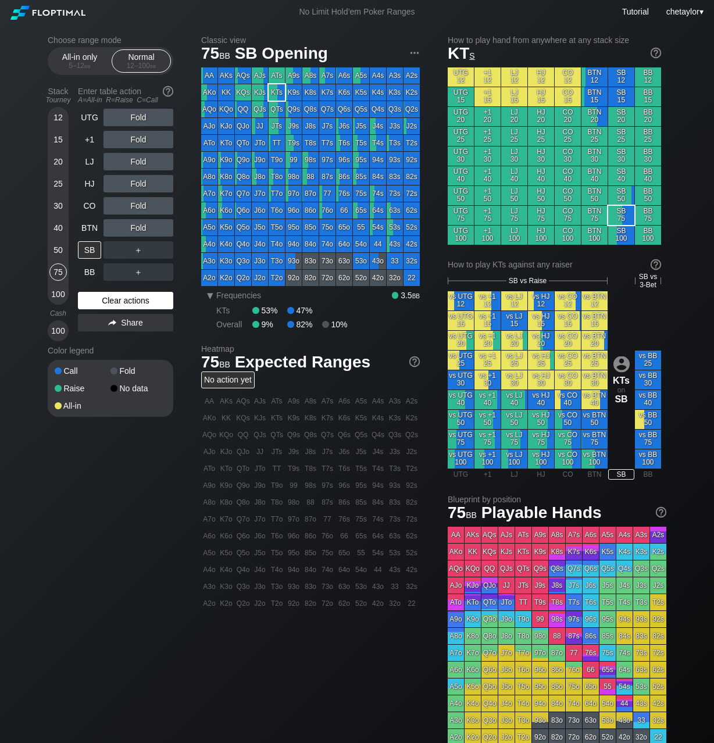
click at [105, 299] on div "Clear actions" at bounding box center [125, 300] width 95 height 17
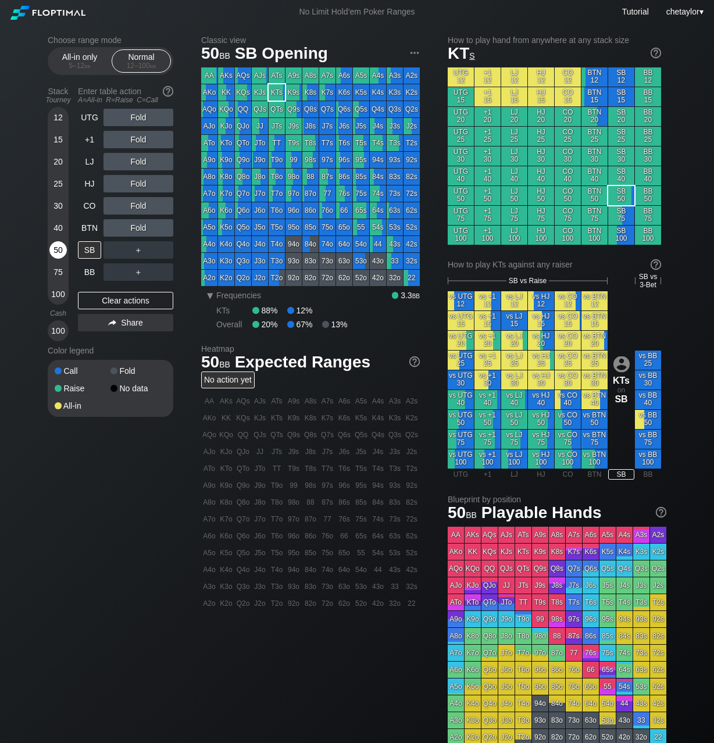
click at [58, 251] on div "50" at bounding box center [57, 249] width 17 height 17
click at [88, 228] on div "BTN" at bounding box center [89, 227] width 23 height 17
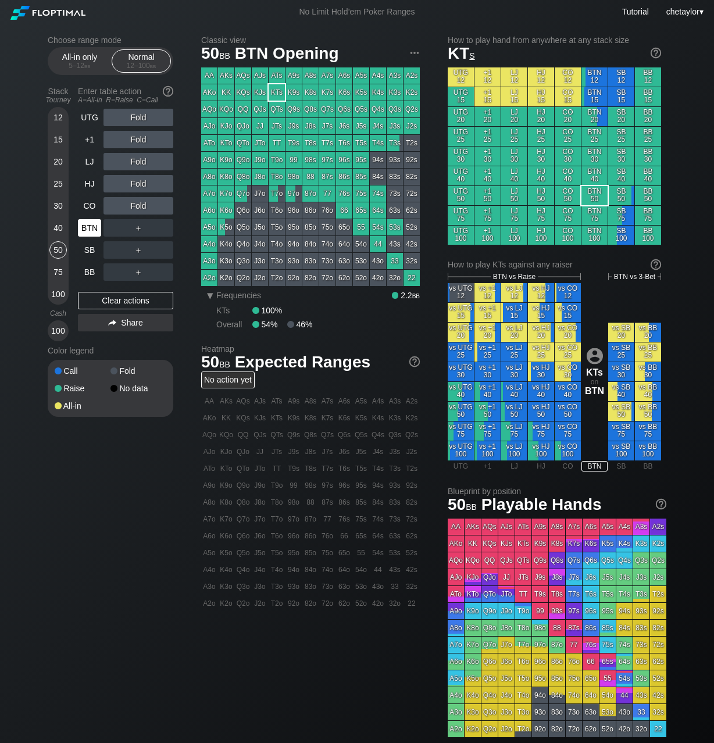
click at [88, 228] on div "BTN" at bounding box center [89, 227] width 23 height 17
click at [224, 110] on div "KQo" at bounding box center [226, 109] width 16 height 16
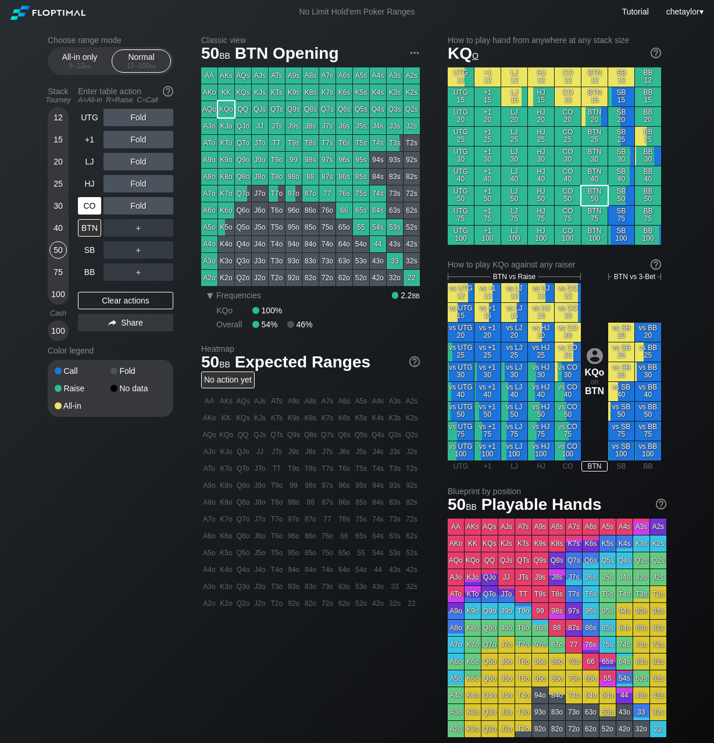
click at [98, 201] on div "CO" at bounding box center [89, 205] width 23 height 17
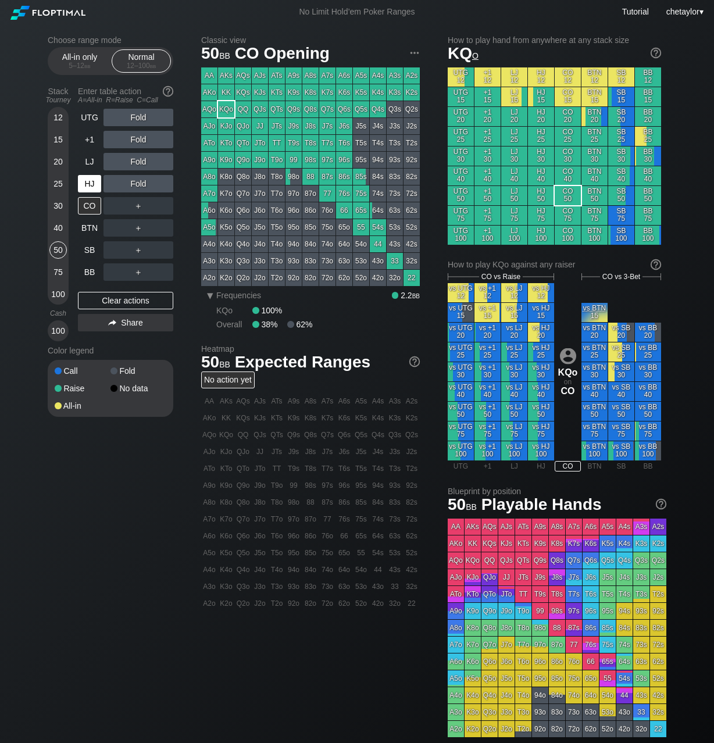
click at [96, 181] on div "HJ" at bounding box center [89, 183] width 23 height 17
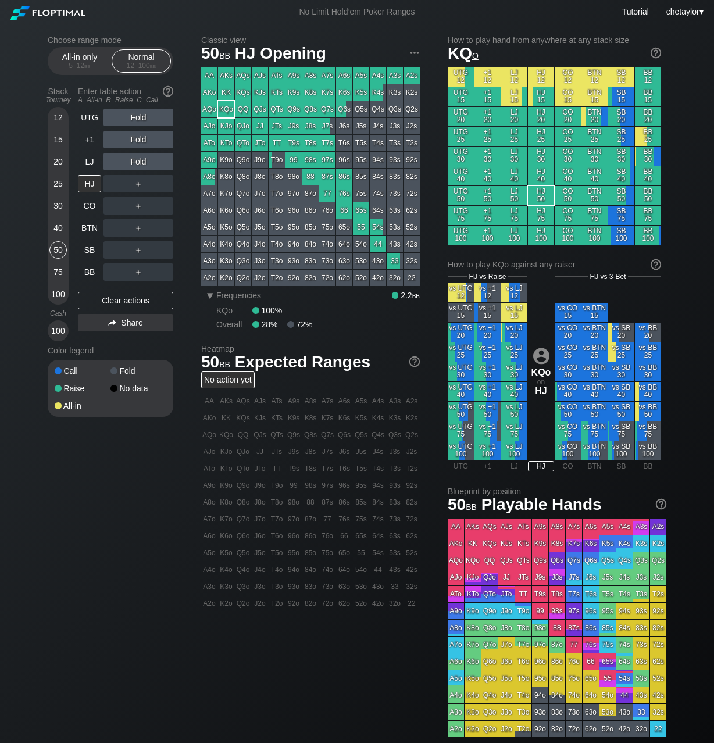
click at [258, 124] on div "JJ" at bounding box center [260, 126] width 16 height 16
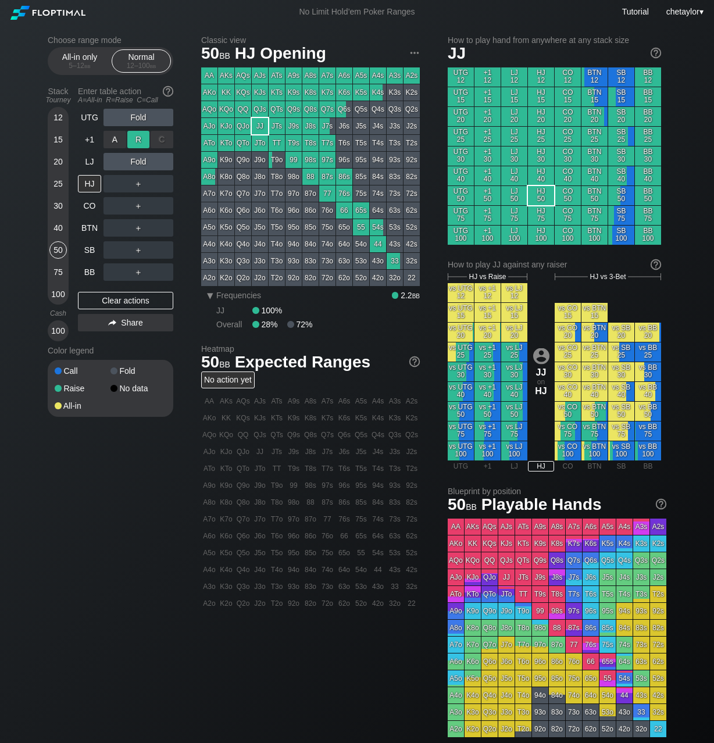
click at [141, 138] on div "R ✕" at bounding box center [138, 139] width 23 height 17
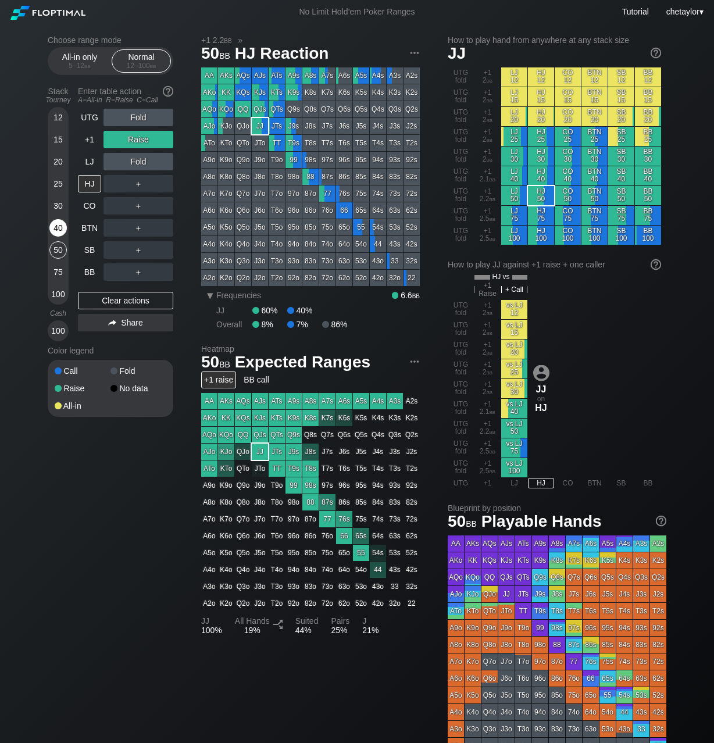
click at [55, 228] on div "40" at bounding box center [57, 227] width 17 height 17
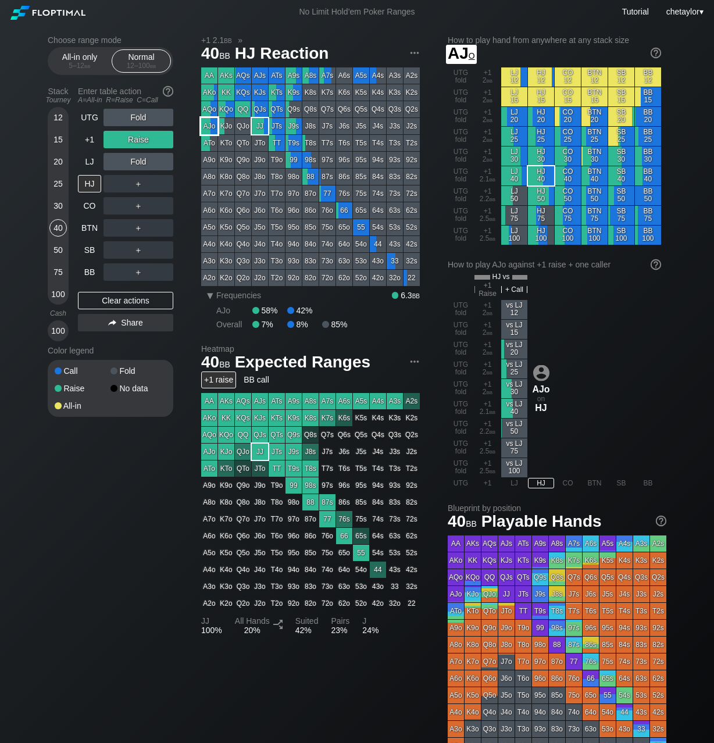
click at [210, 128] on div "AJo" at bounding box center [209, 126] width 16 height 16
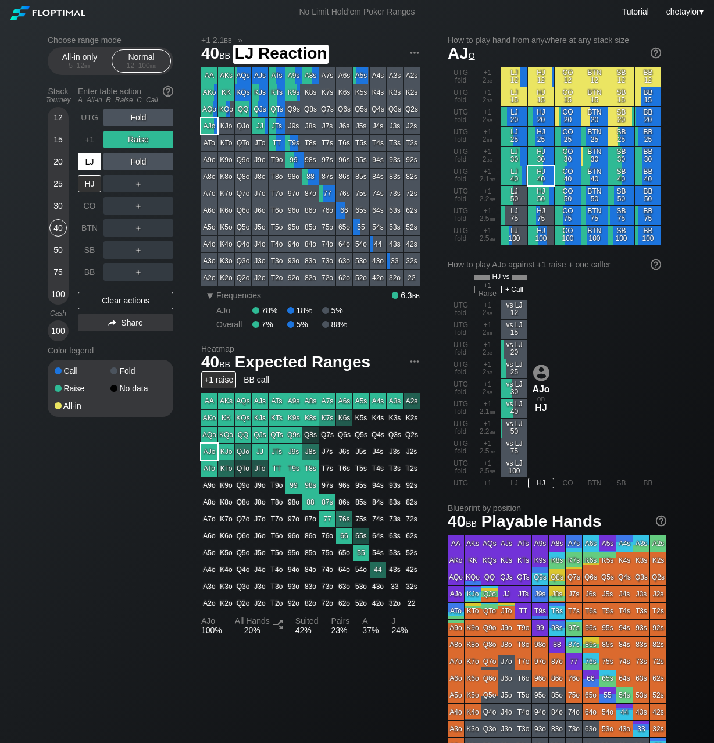
click at [92, 164] on div "LJ" at bounding box center [89, 161] width 23 height 17
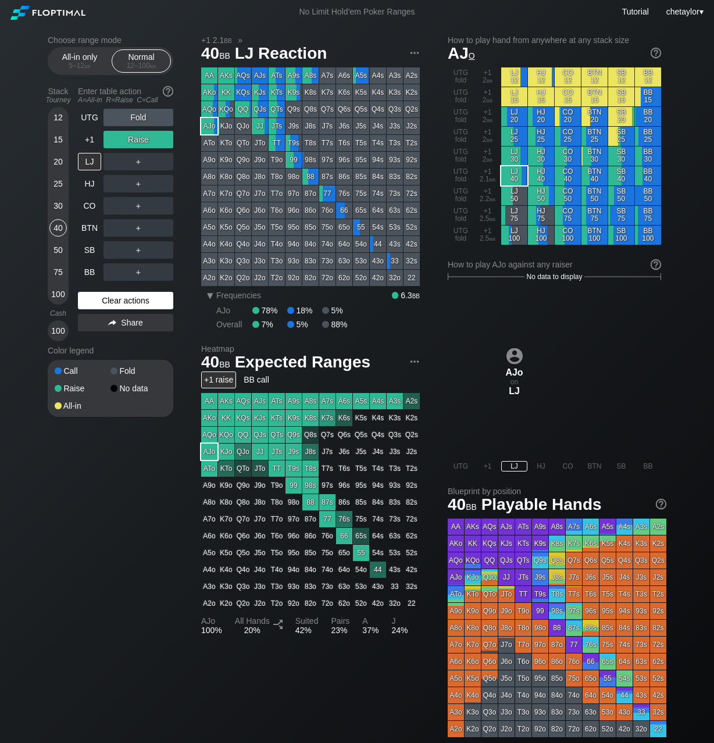
click at [112, 295] on div "Clear actions" at bounding box center [125, 300] width 95 height 17
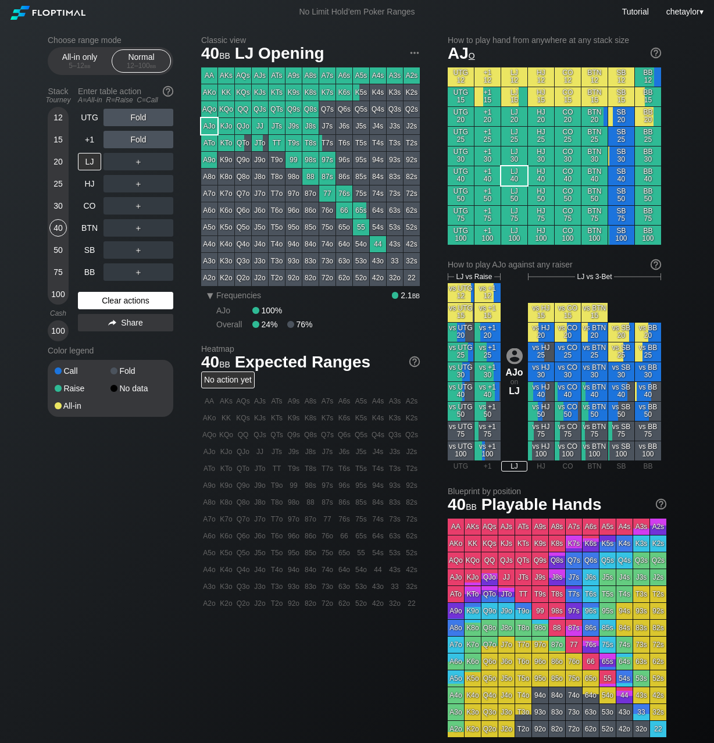
click at [112, 295] on div "Clear actions" at bounding box center [125, 300] width 95 height 17
click at [141, 160] on div "R ✕" at bounding box center [138, 161] width 23 height 17
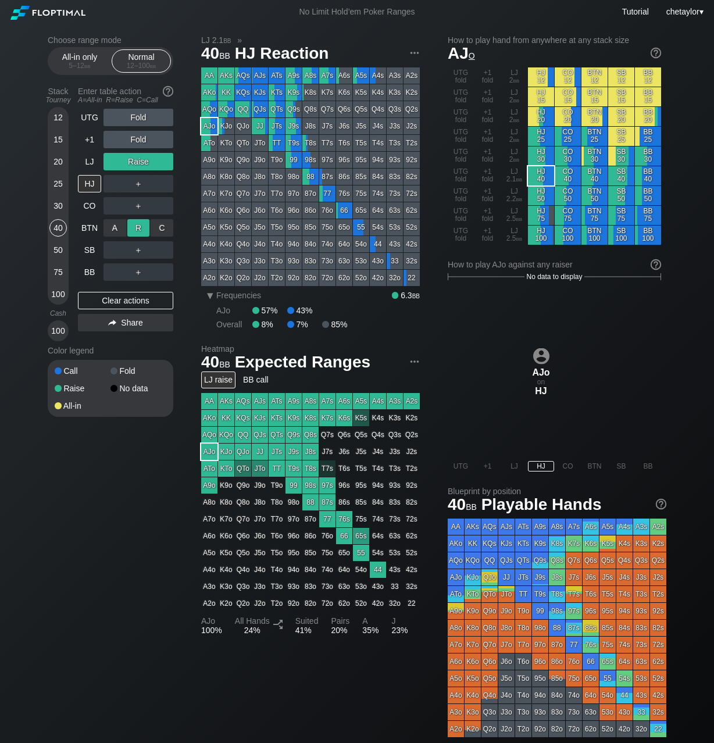
click at [140, 224] on div "R ✕" at bounding box center [138, 227] width 23 height 17
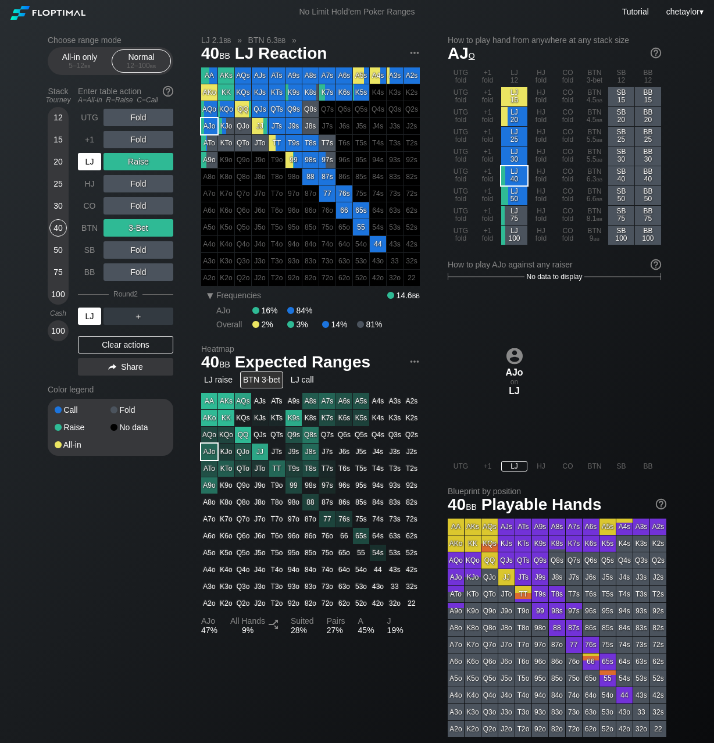
click at [88, 320] on div "LJ" at bounding box center [89, 316] width 23 height 17
click at [138, 317] on div "R ✕" at bounding box center [138, 316] width 23 height 17
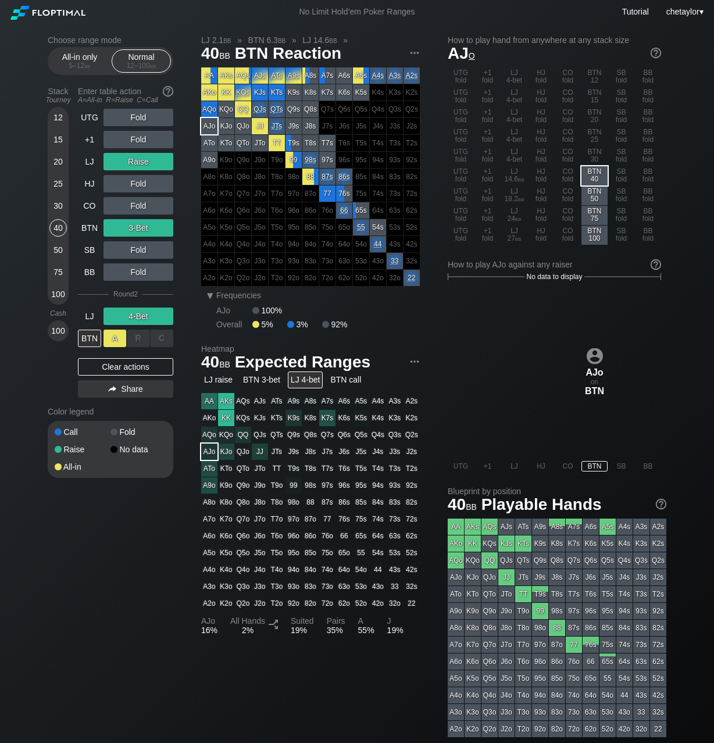
click at [114, 340] on div "A ✕" at bounding box center [114, 338] width 23 height 17
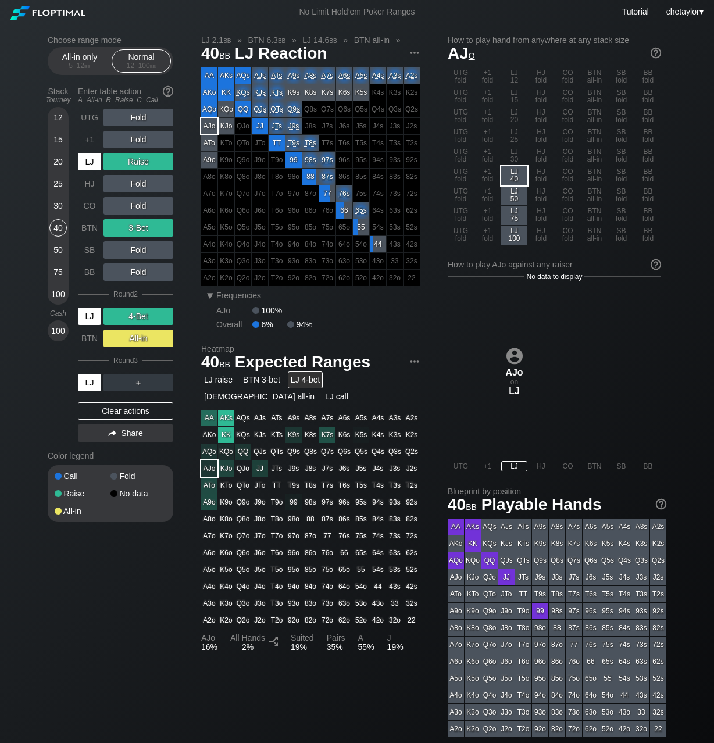
click at [92, 377] on div "LJ" at bounding box center [89, 382] width 23 height 17
click at [63, 202] on div "30" at bounding box center [57, 205] width 17 height 17
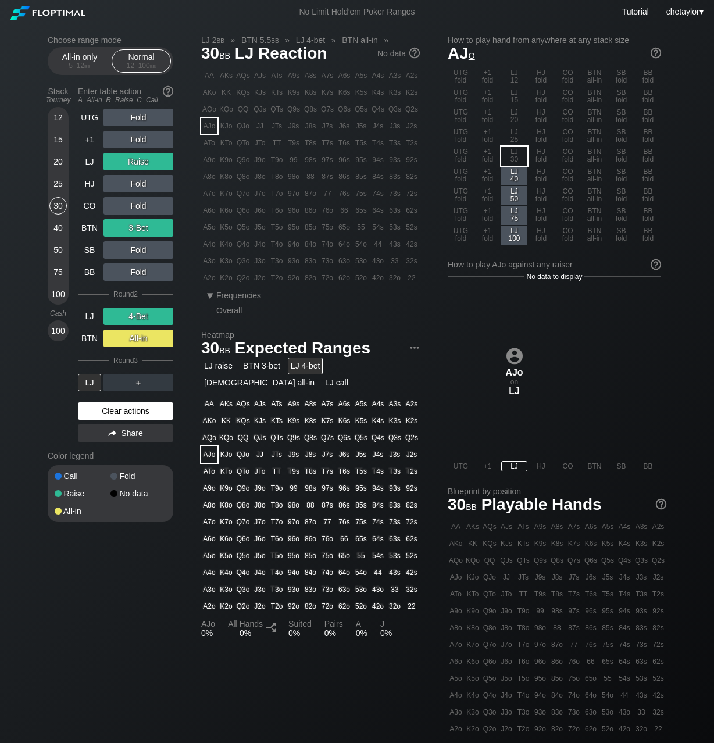
click at [98, 409] on div "Clear actions" at bounding box center [125, 410] width 95 height 17
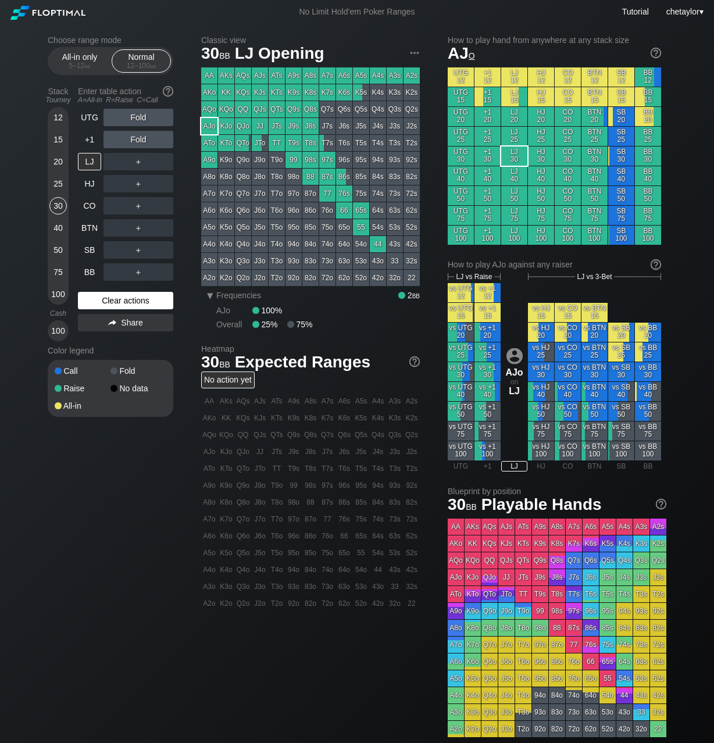
click at [98, 409] on div "All-in" at bounding box center [83, 406] width 56 height 8
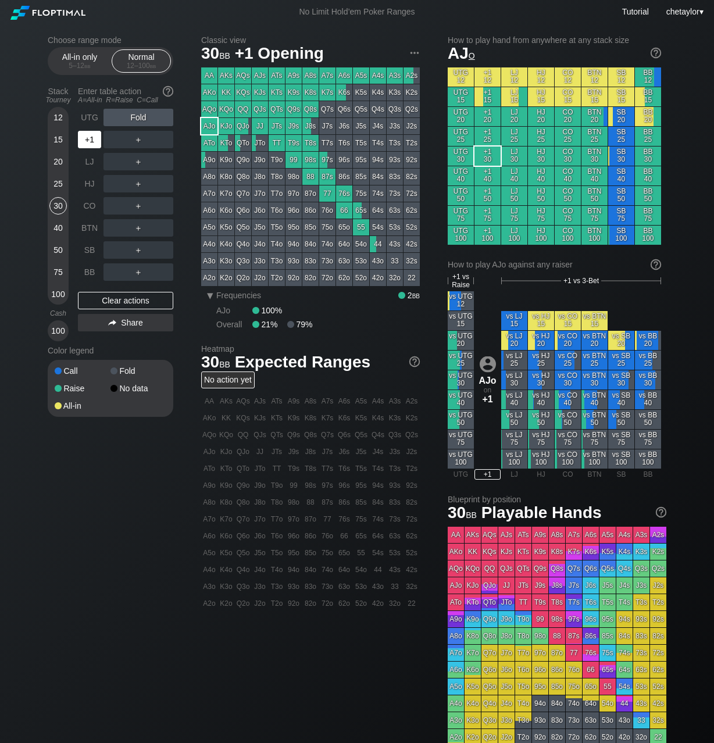
click at [94, 142] on div "+1" at bounding box center [89, 139] width 23 height 17
click at [90, 274] on div "BB" at bounding box center [89, 271] width 23 height 17
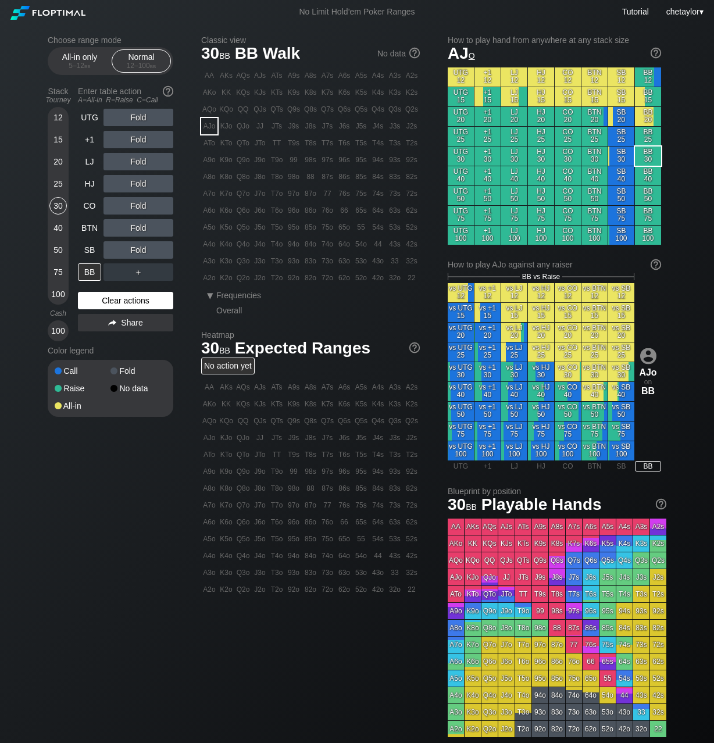
click at [108, 301] on div "Clear actions" at bounding box center [125, 300] width 95 height 17
click at [58, 184] on div "25" at bounding box center [57, 183] width 17 height 17
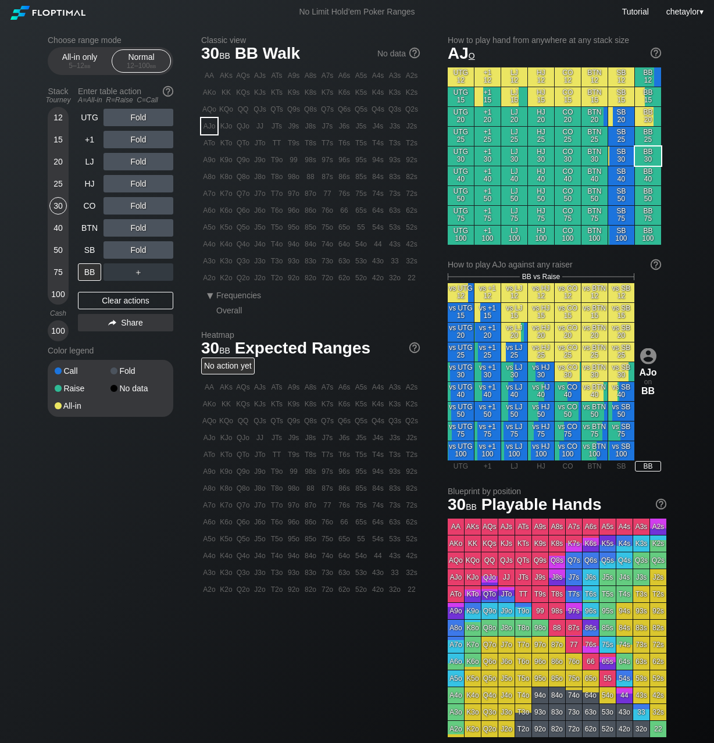
click at [58, 184] on div "25" at bounding box center [57, 183] width 17 height 17
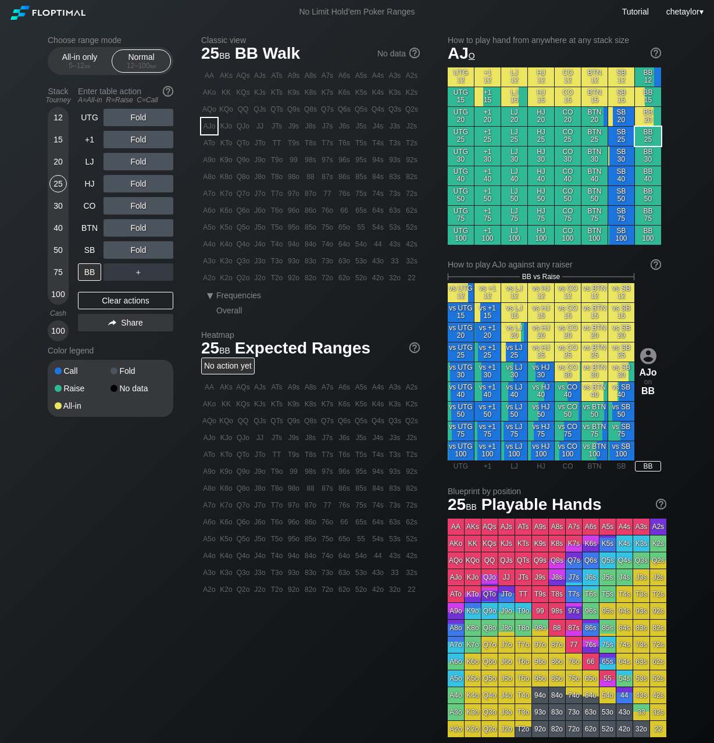
click at [282, 89] on div "KTs" at bounding box center [277, 92] width 16 height 16
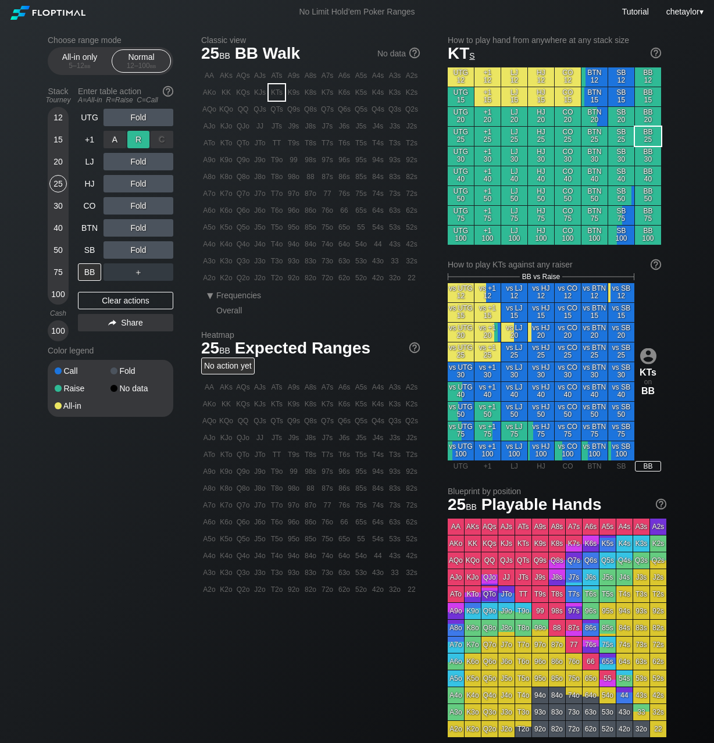
click at [138, 138] on div "R ✕" at bounding box center [138, 139] width 23 height 17
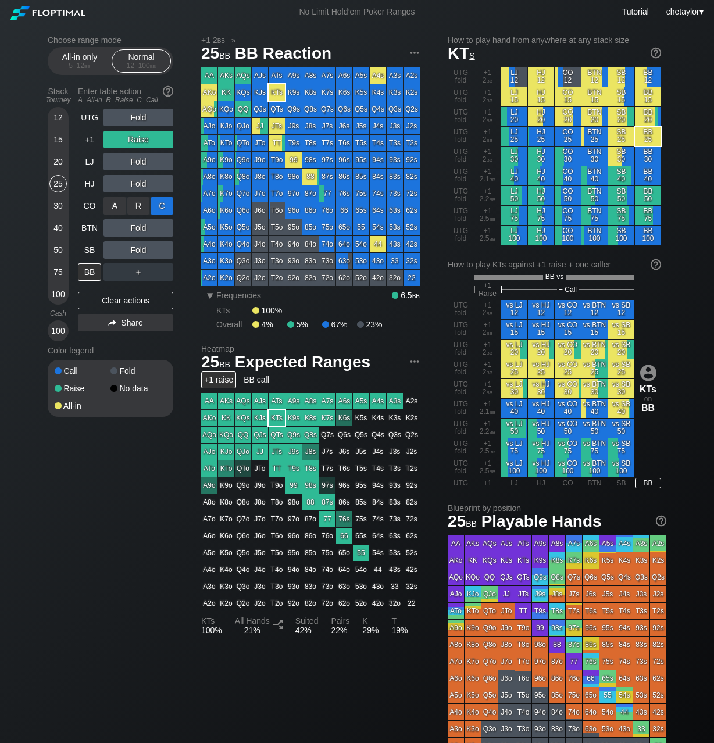
click at [158, 208] on div "C ✕" at bounding box center [162, 205] width 23 height 17
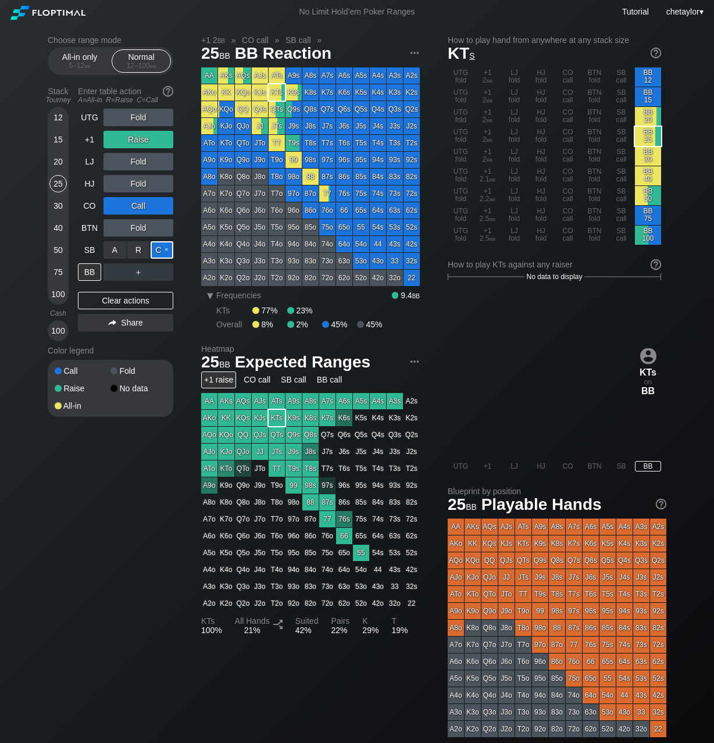
click at [167, 245] on div "C ✕" at bounding box center [162, 249] width 23 height 17
click at [86, 275] on div "BB" at bounding box center [89, 271] width 23 height 17
click at [57, 330] on div "100" at bounding box center [57, 330] width 17 height 17
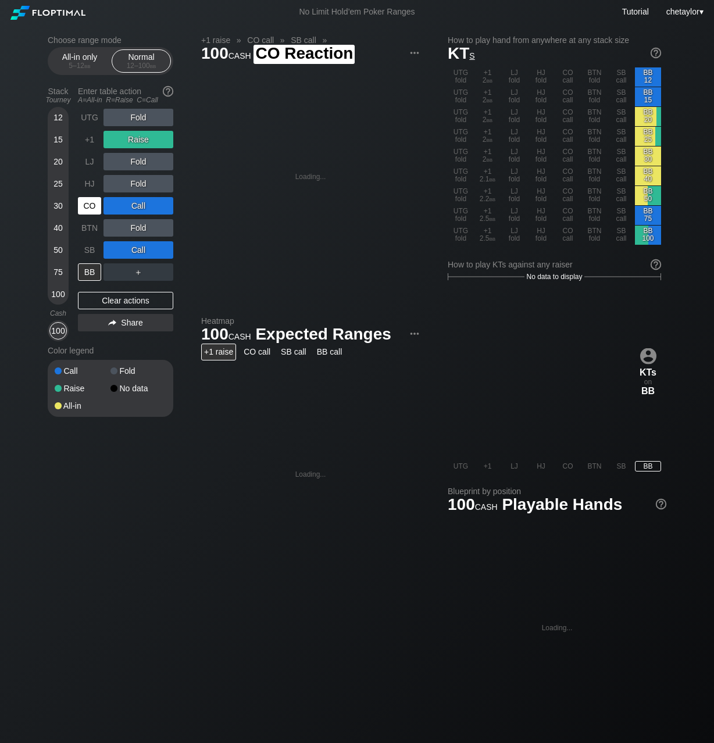
click at [87, 200] on div "CO" at bounding box center [89, 205] width 23 height 17
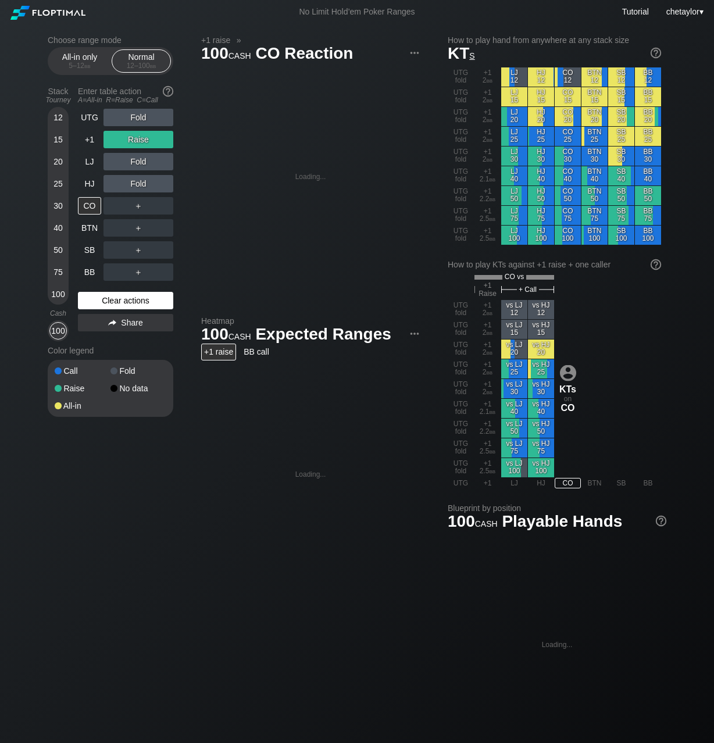
click at [110, 302] on div "Clear actions" at bounding box center [125, 300] width 95 height 17
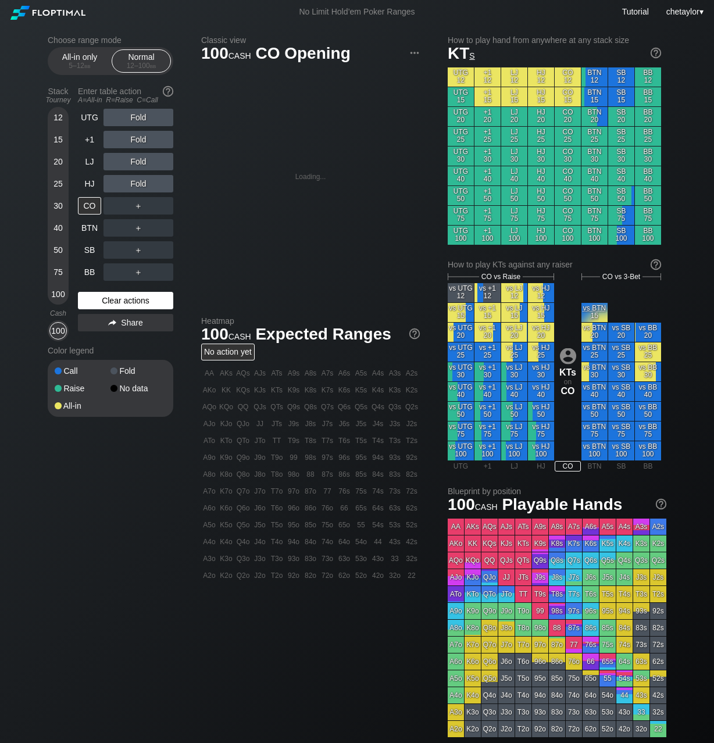
click at [110, 302] on div "Clear actions" at bounding box center [125, 300] width 95 height 17
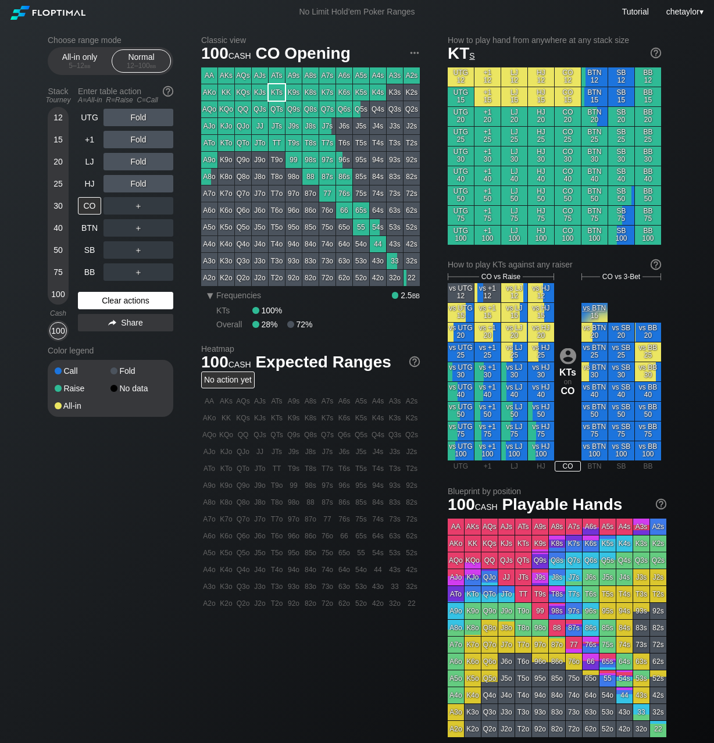
click at [110, 302] on div "Clear actions" at bounding box center [125, 300] width 95 height 17
click at [93, 183] on div "HJ" at bounding box center [89, 183] width 23 height 17
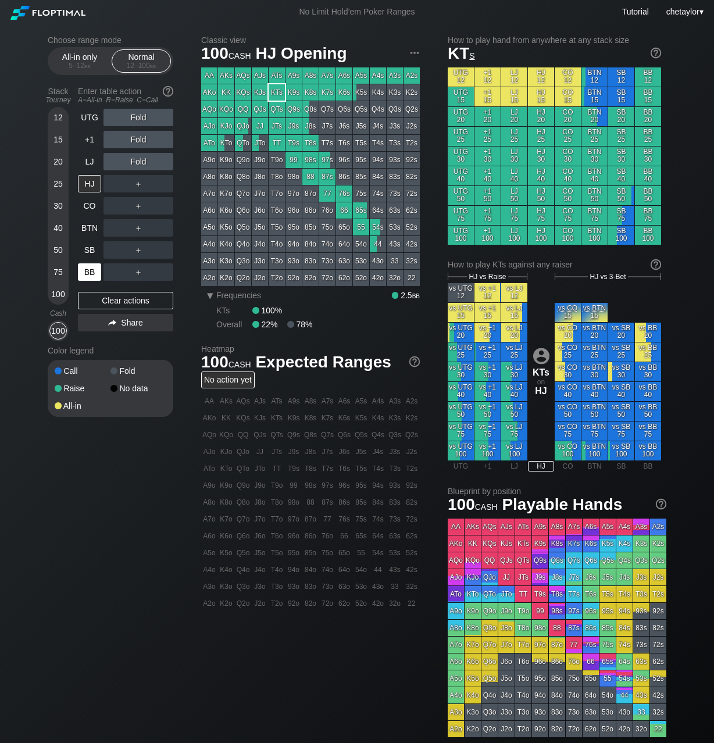
click at [85, 277] on div "BB" at bounding box center [89, 271] width 23 height 17
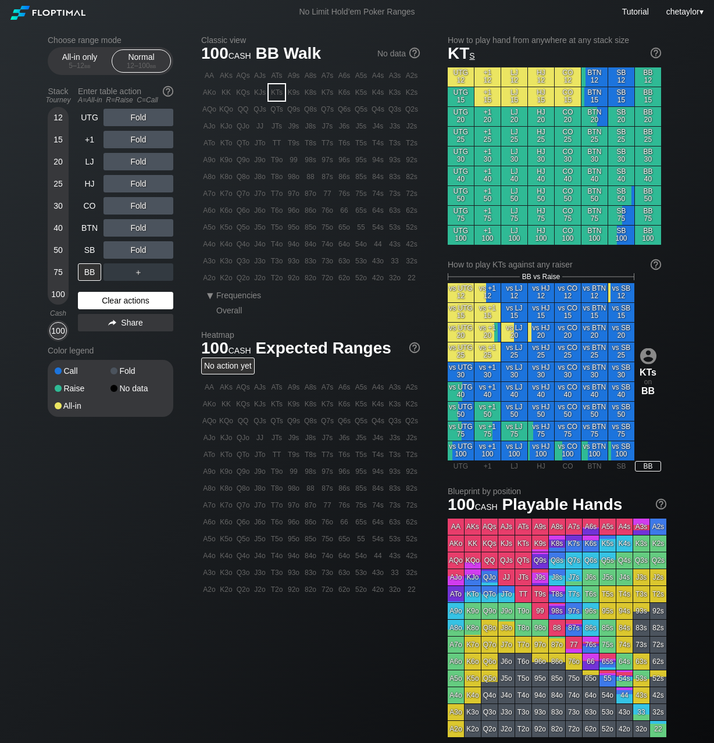
click at [106, 306] on div "Clear actions" at bounding box center [125, 300] width 95 height 17
click at [109, 302] on div "Clear actions" at bounding box center [125, 300] width 95 height 17
click at [278, 194] on div "T7o" at bounding box center [277, 193] width 16 height 16
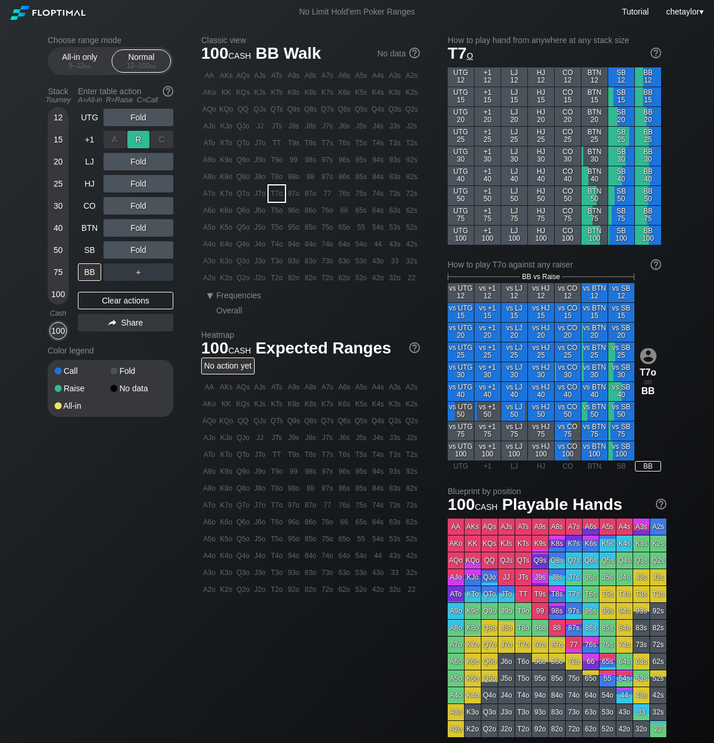
click at [141, 140] on div "R ✕" at bounding box center [138, 139] width 23 height 17
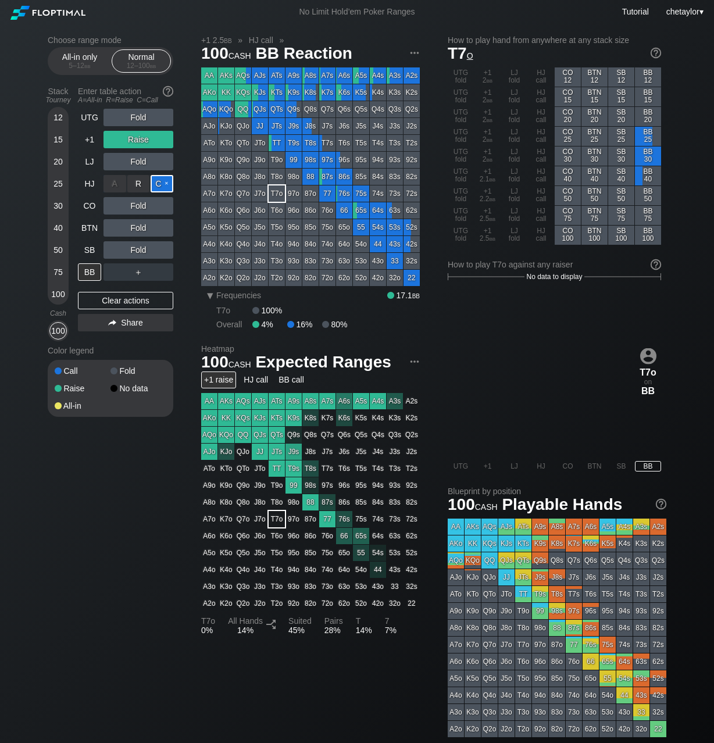
click at [165, 185] on div "C ✕" at bounding box center [162, 183] width 23 height 17
click at [162, 229] on div "C ✕" at bounding box center [162, 227] width 23 height 17
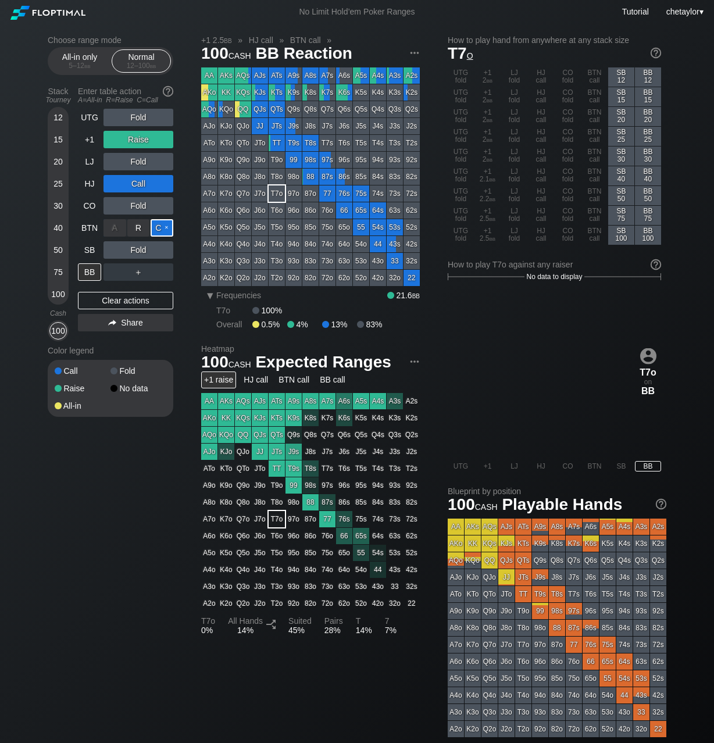
click at [162, 229] on div "C ✕" at bounding box center [162, 227] width 23 height 17
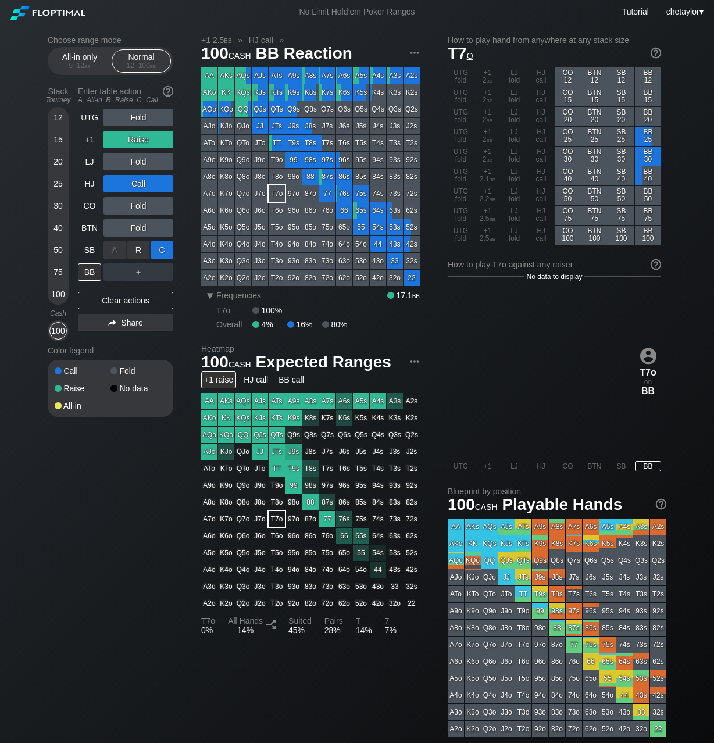
click at [164, 247] on div "C ✕" at bounding box center [162, 249] width 23 height 17
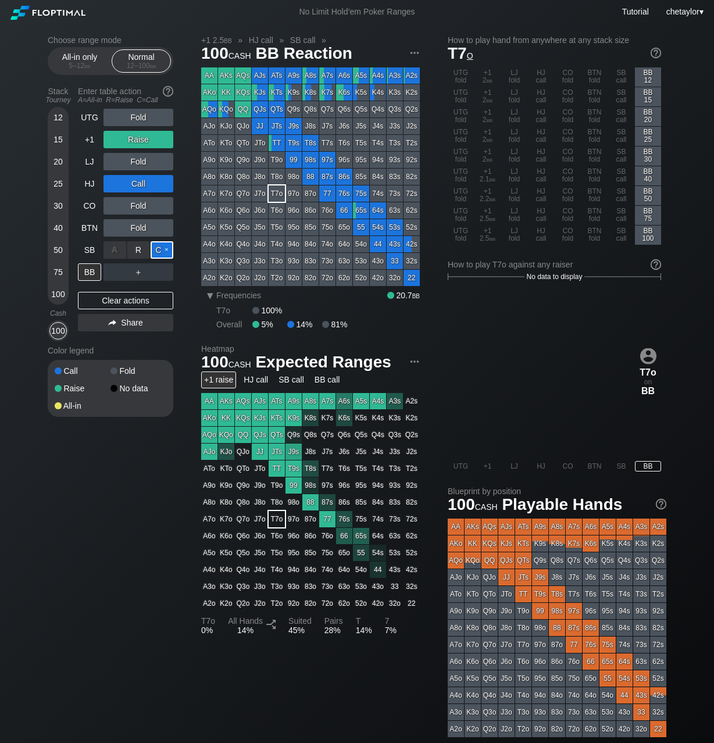
click at [164, 247] on div "C ✕" at bounding box center [162, 249] width 23 height 17
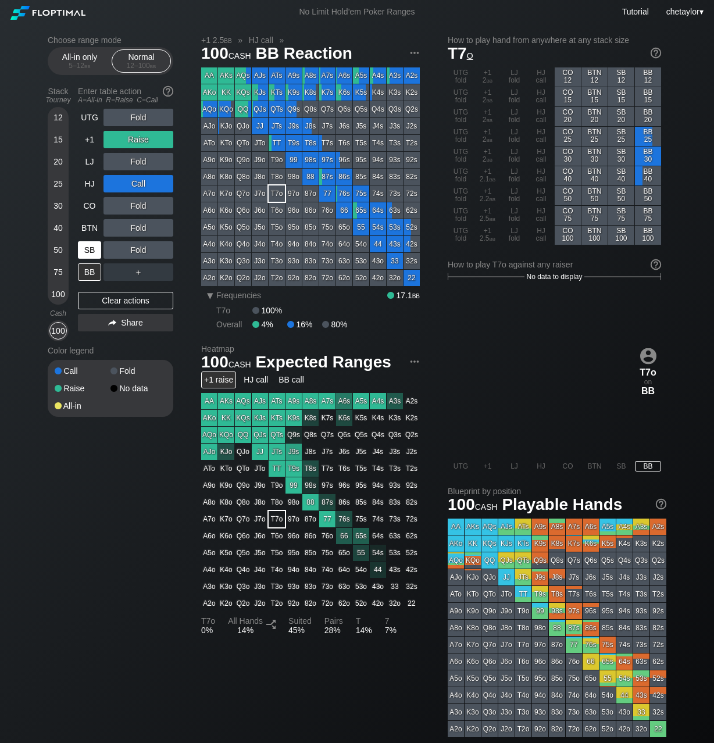
click at [95, 251] on div "SB" at bounding box center [89, 249] width 23 height 17
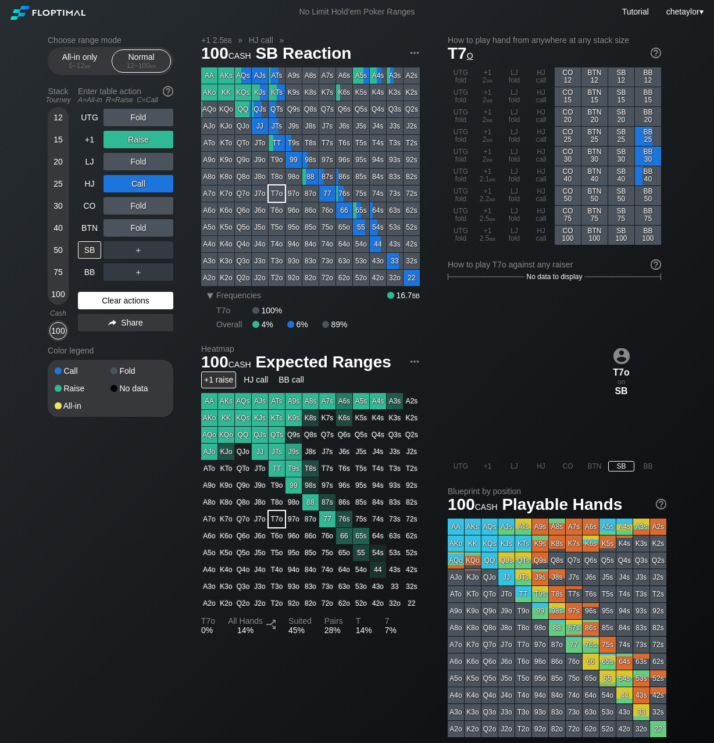
click at [106, 297] on div "Clear actions" at bounding box center [125, 300] width 95 height 17
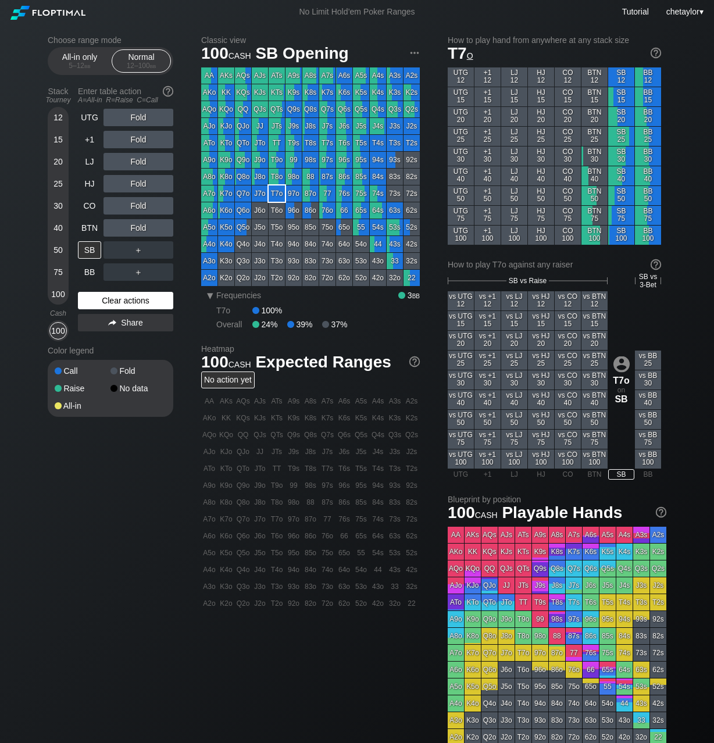
click at [106, 297] on div "Clear actions" at bounding box center [125, 300] width 95 height 17
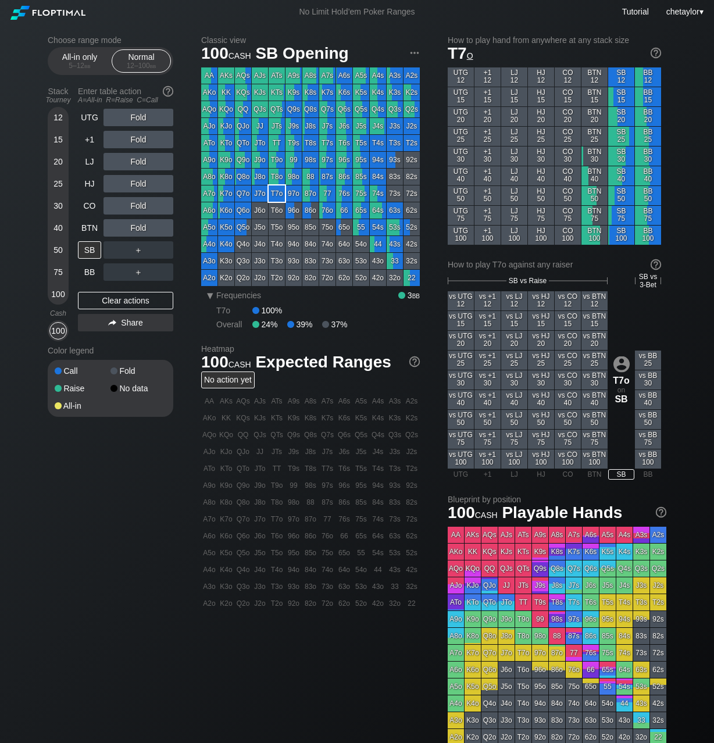
click at [380, 210] on div "64s" at bounding box center [378, 210] width 16 height 16
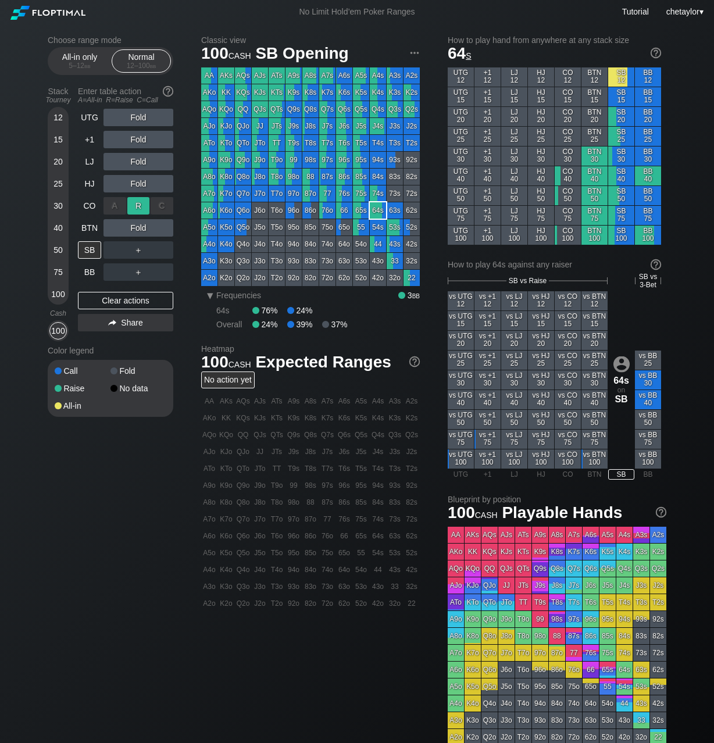
click at [141, 205] on div "R ✕" at bounding box center [138, 205] width 23 height 17
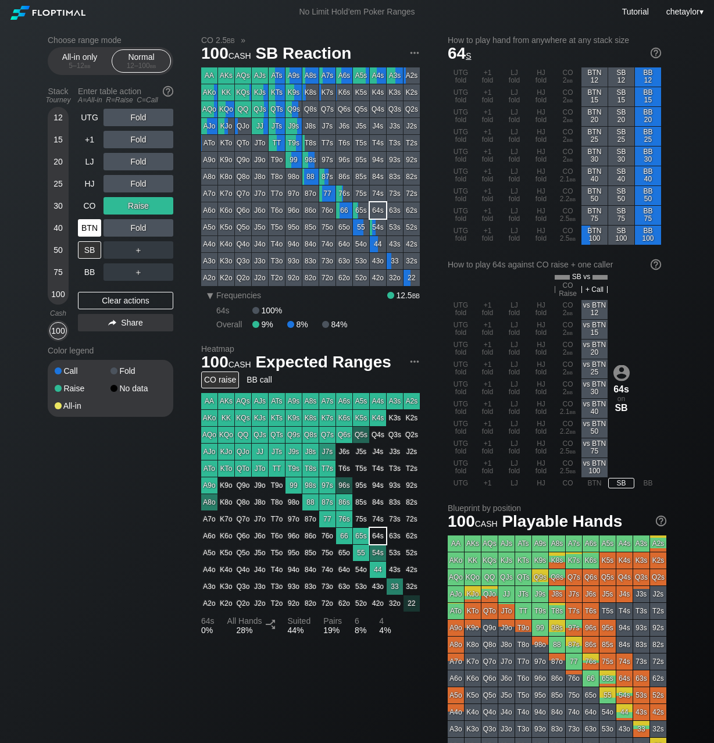
click at [94, 226] on div "BTN" at bounding box center [89, 227] width 23 height 17
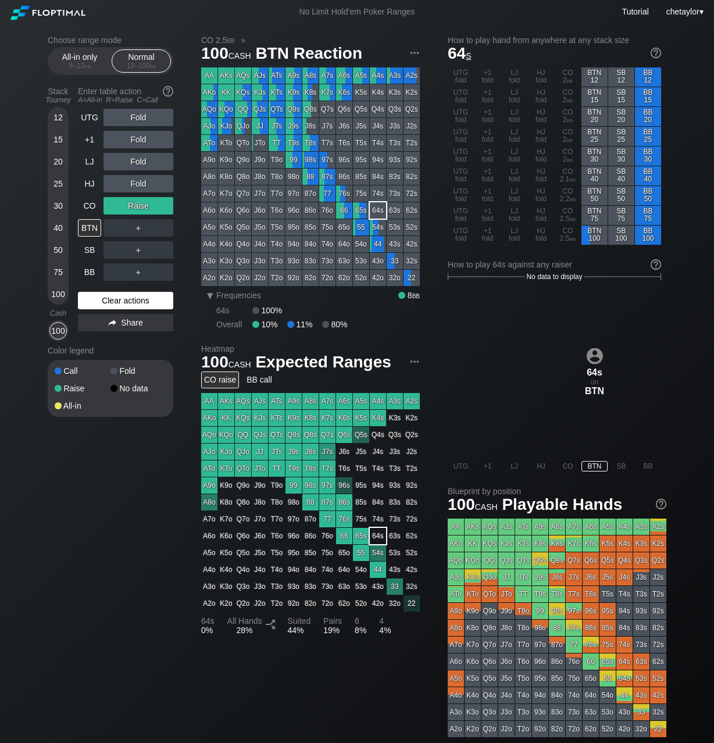
click at [103, 301] on div "Clear actions" at bounding box center [125, 300] width 95 height 17
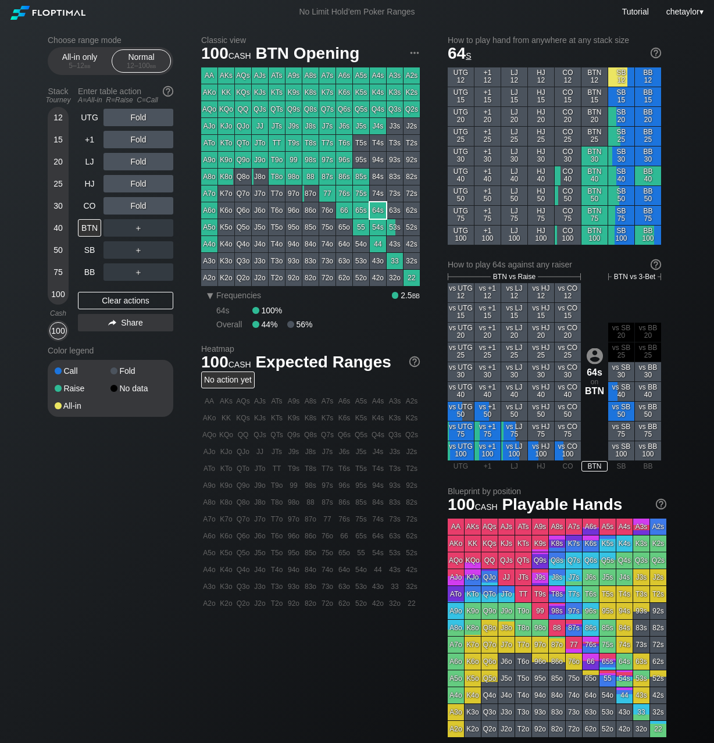
click at [351, 159] on div "96s" at bounding box center [344, 160] width 16 height 16
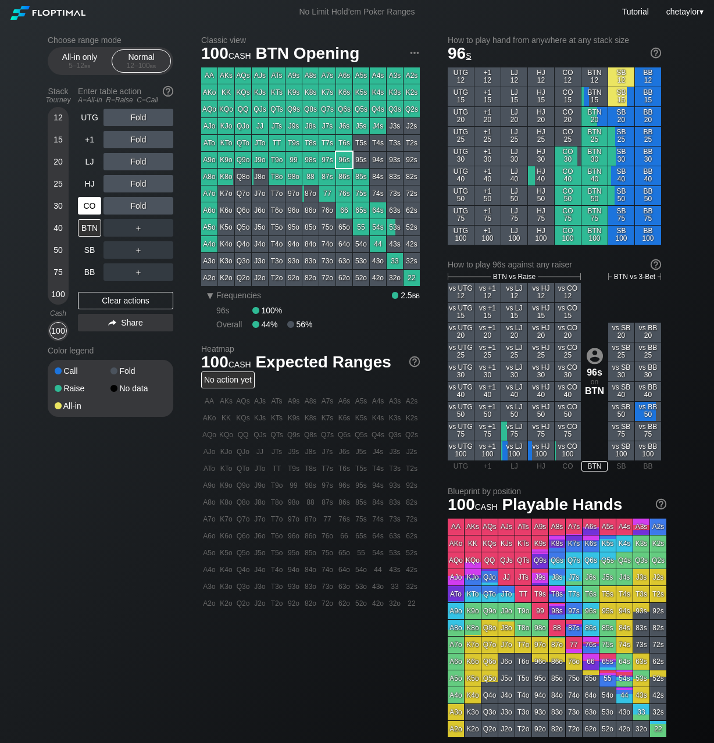
click at [88, 204] on div "CO" at bounding box center [89, 205] width 23 height 17
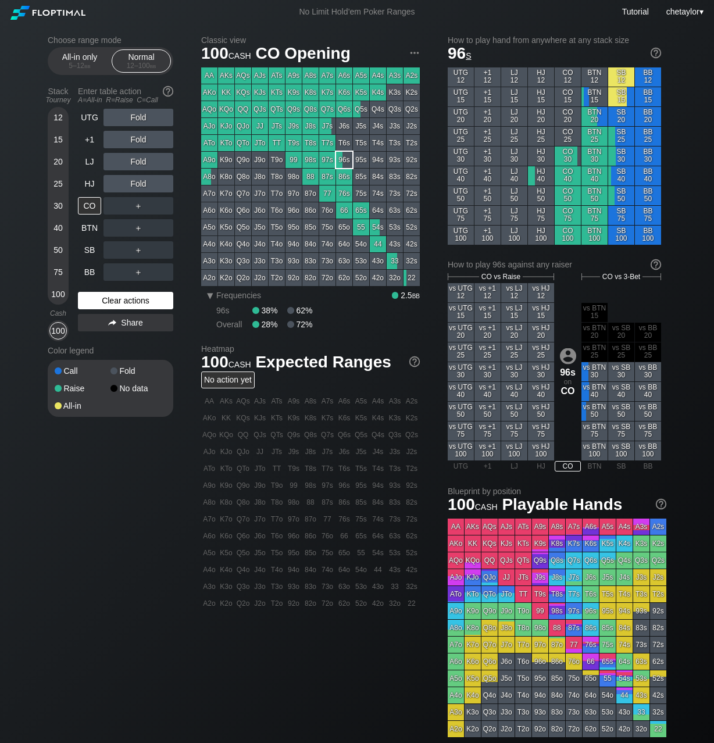
click at [116, 299] on div "Clear actions" at bounding box center [125, 300] width 95 height 17
click at [92, 181] on div "HJ" at bounding box center [89, 183] width 23 height 17
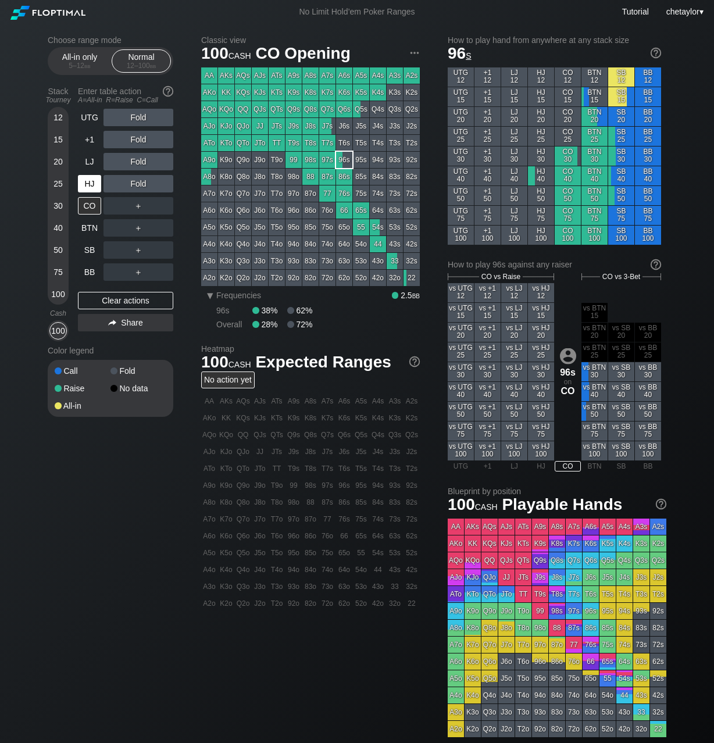
click at [92, 181] on div "HJ" at bounding box center [89, 183] width 23 height 17
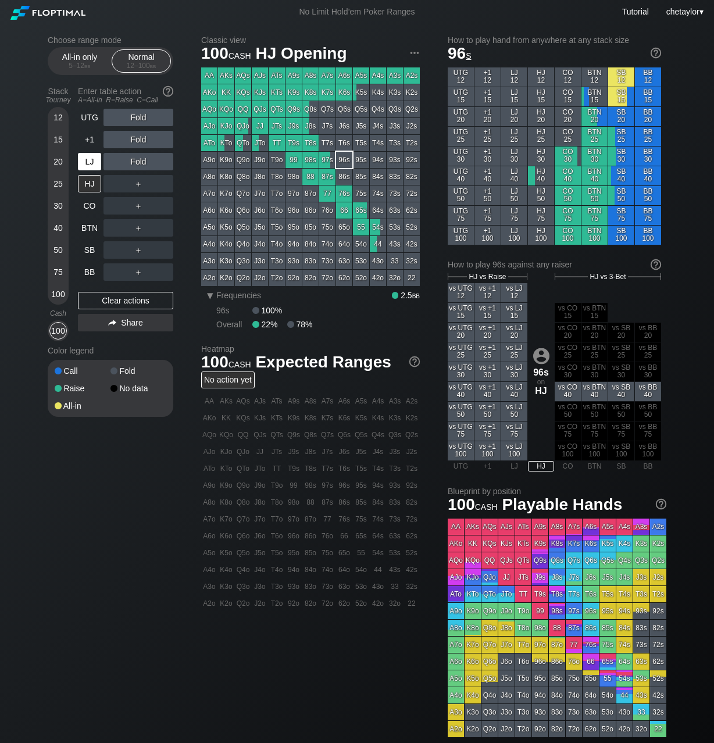
click at [94, 157] on div "LJ" at bounding box center [89, 161] width 23 height 17
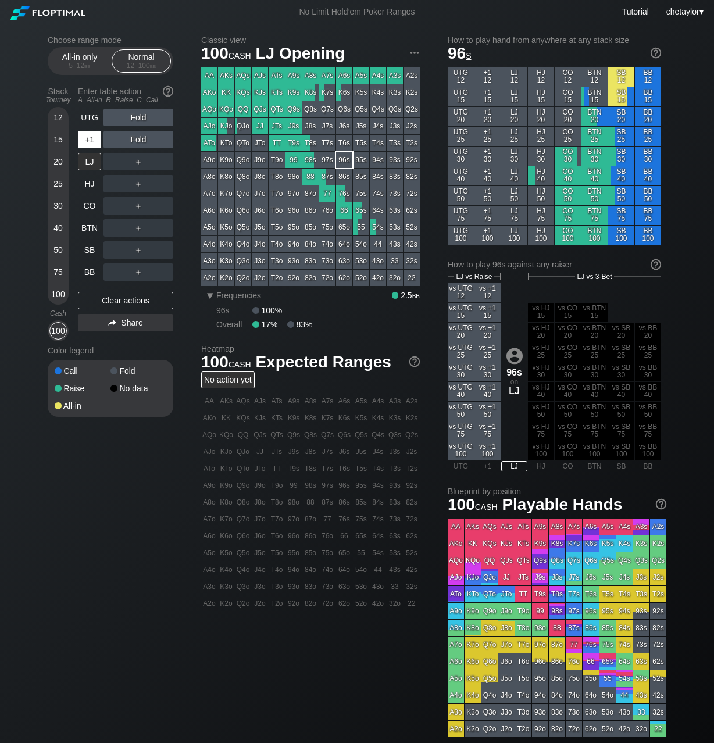
click at [92, 143] on div "+1" at bounding box center [89, 139] width 23 height 17
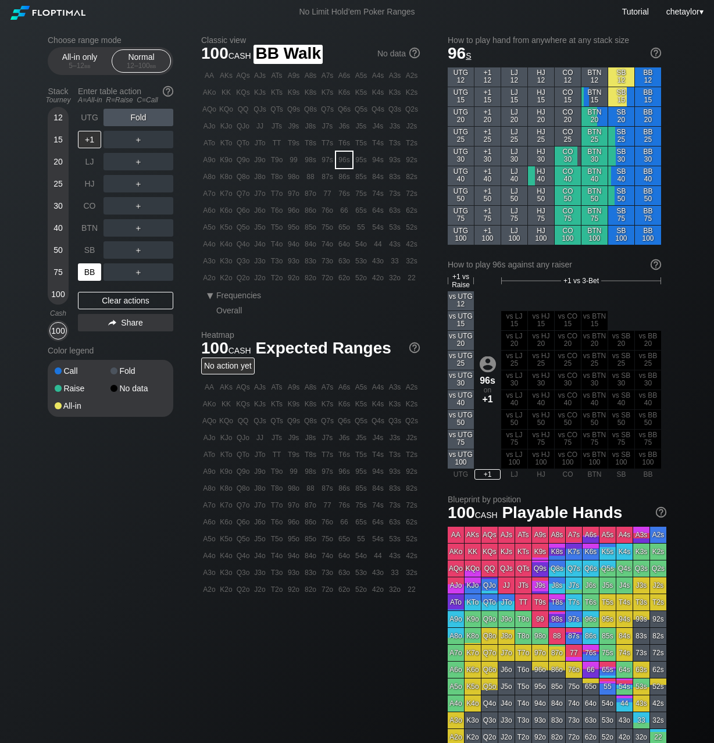
click at [90, 270] on div "BB" at bounding box center [89, 271] width 23 height 17
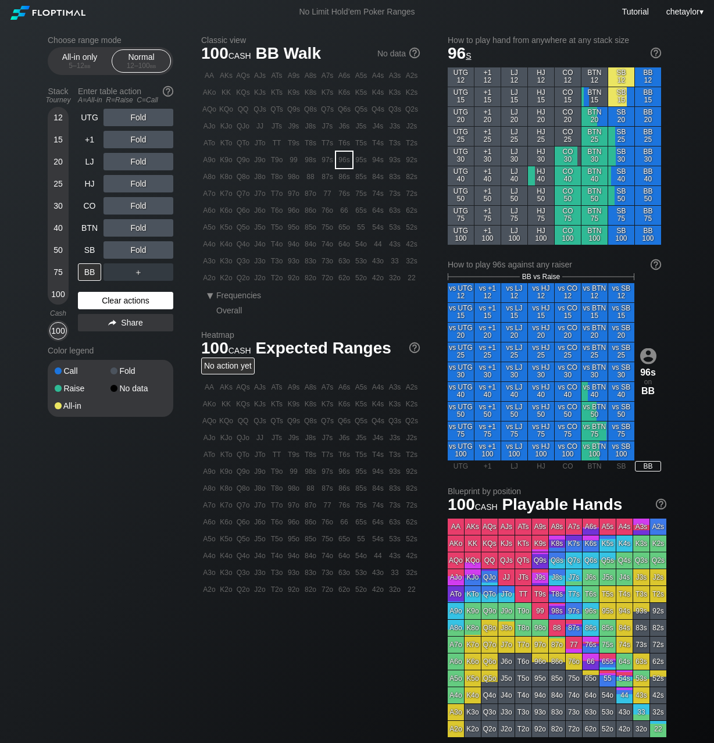
click at [108, 296] on div "Clear actions" at bounding box center [125, 300] width 95 height 17
click at [312, 145] on div "T8s" at bounding box center [310, 143] width 16 height 16
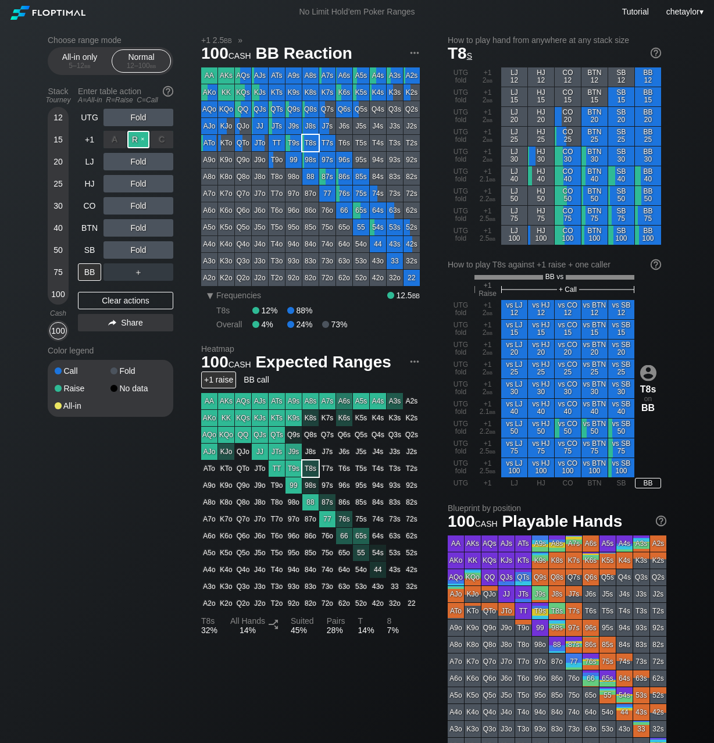
click at [139, 141] on div "R ✕" at bounding box center [138, 139] width 23 height 17
click at [142, 248] on div "R ✕" at bounding box center [138, 249] width 23 height 17
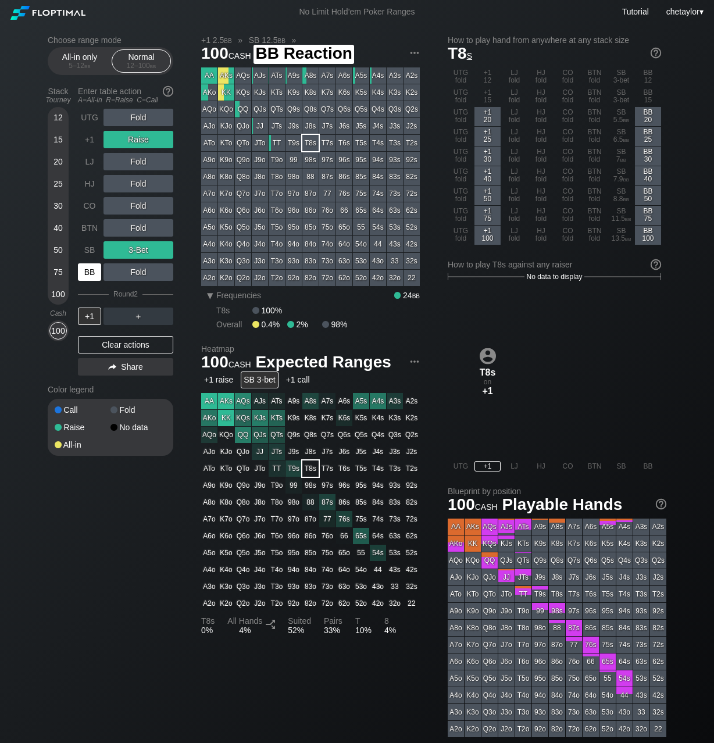
click at [94, 270] on div "BB" at bounding box center [89, 271] width 23 height 17
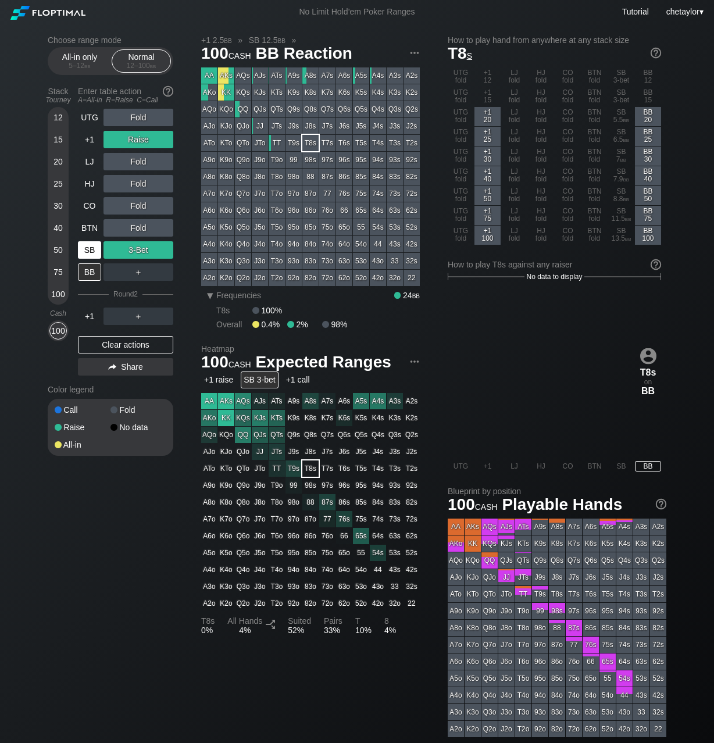
click at [92, 247] on div "SB" at bounding box center [89, 249] width 23 height 17
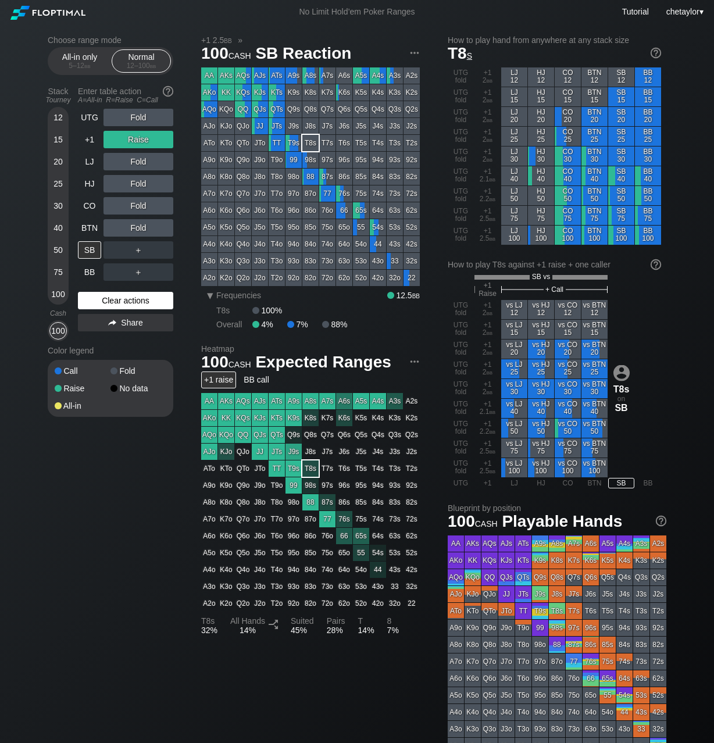
click at [112, 299] on div "Clear actions" at bounding box center [125, 300] width 95 height 17
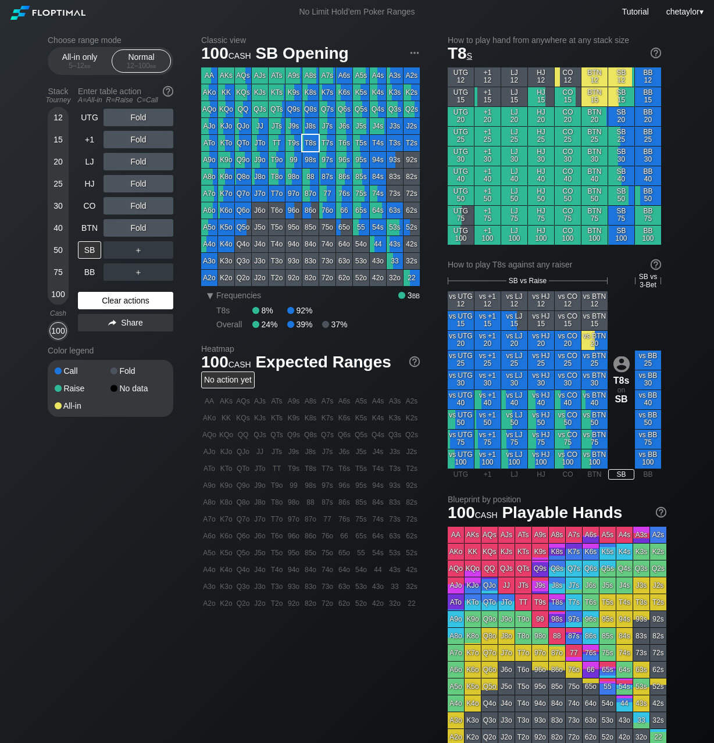
click at [112, 299] on div "Clear actions" at bounding box center [125, 300] width 95 height 17
click at [242, 126] on div "QJo" at bounding box center [243, 126] width 16 height 16
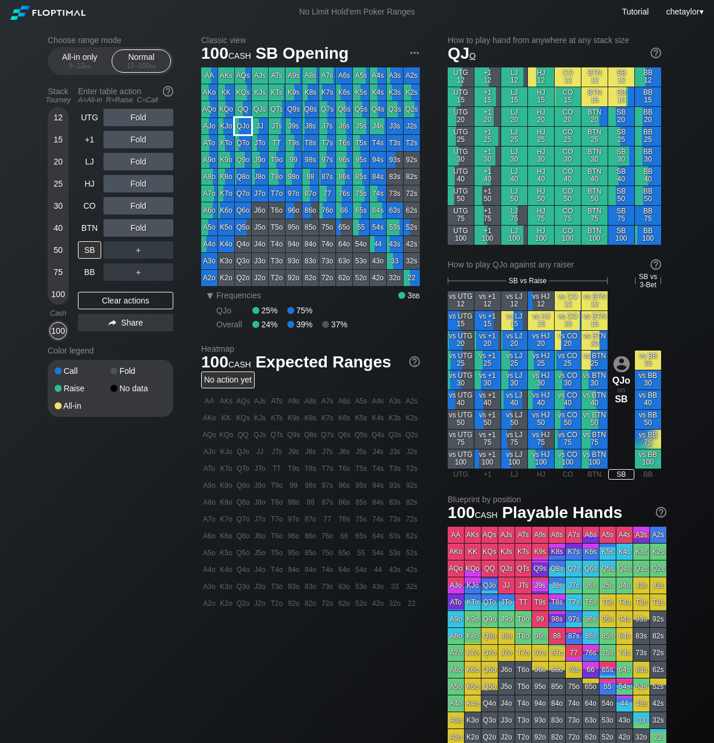
click at [242, 126] on div "QJo" at bounding box center [243, 126] width 16 height 16
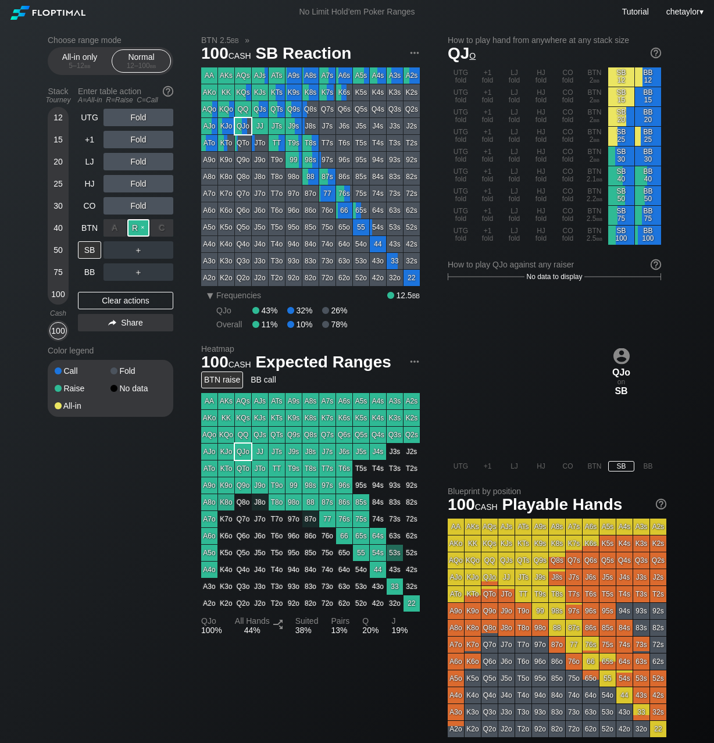
click at [140, 226] on div "R ✕" at bounding box center [138, 227] width 23 height 17
click at [84, 224] on div "BTN" at bounding box center [89, 227] width 23 height 17
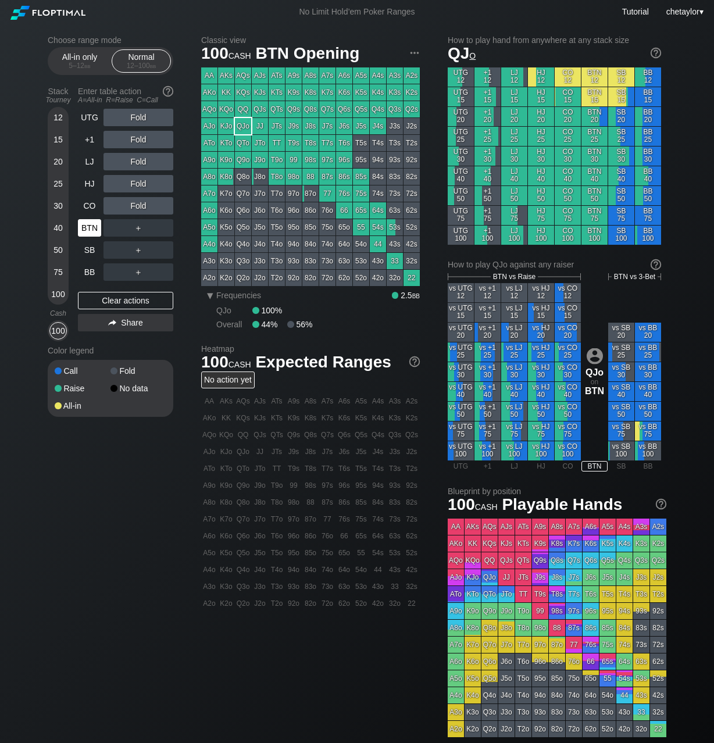
click at [84, 224] on div "BTN" at bounding box center [89, 227] width 23 height 17
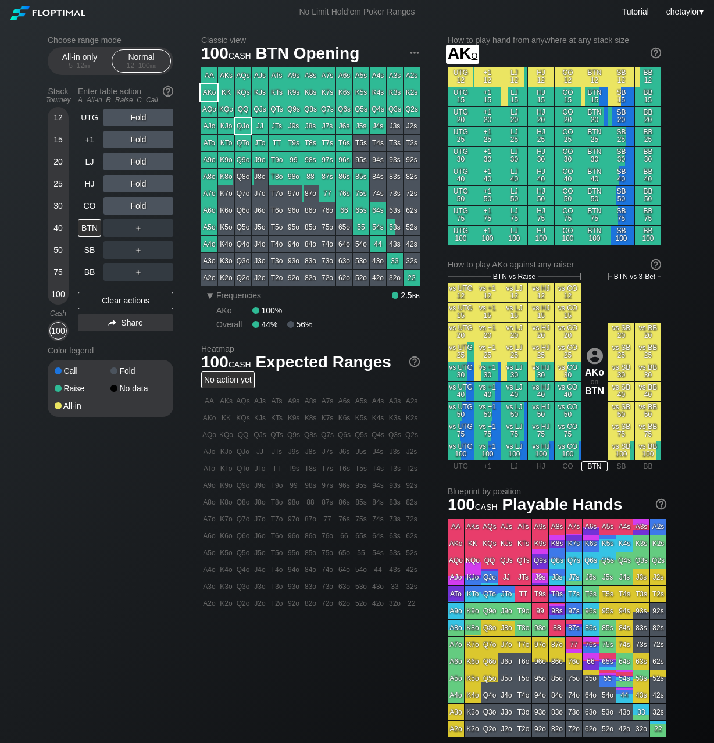
click at [210, 93] on div "AKo" at bounding box center [209, 92] width 16 height 16
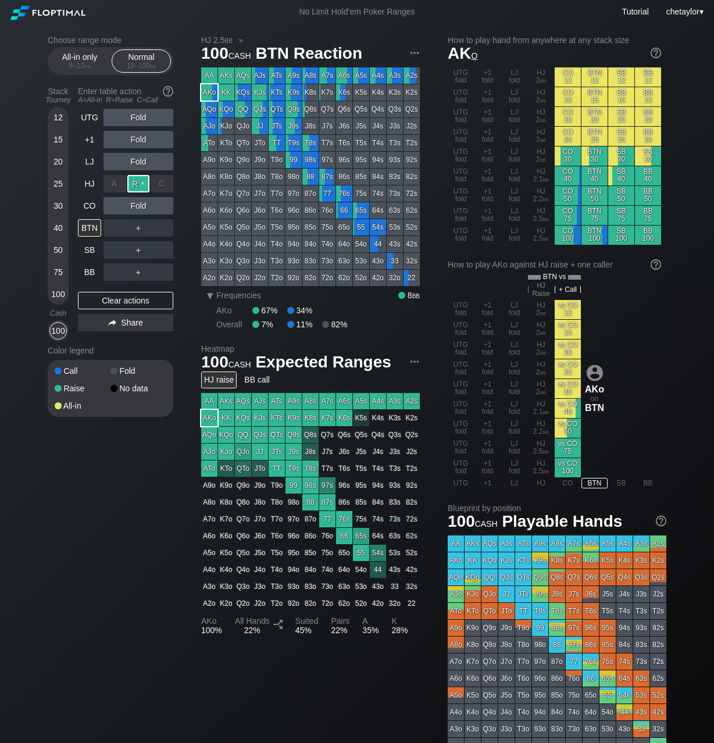
click at [137, 181] on div "R ✕" at bounding box center [138, 183] width 23 height 17
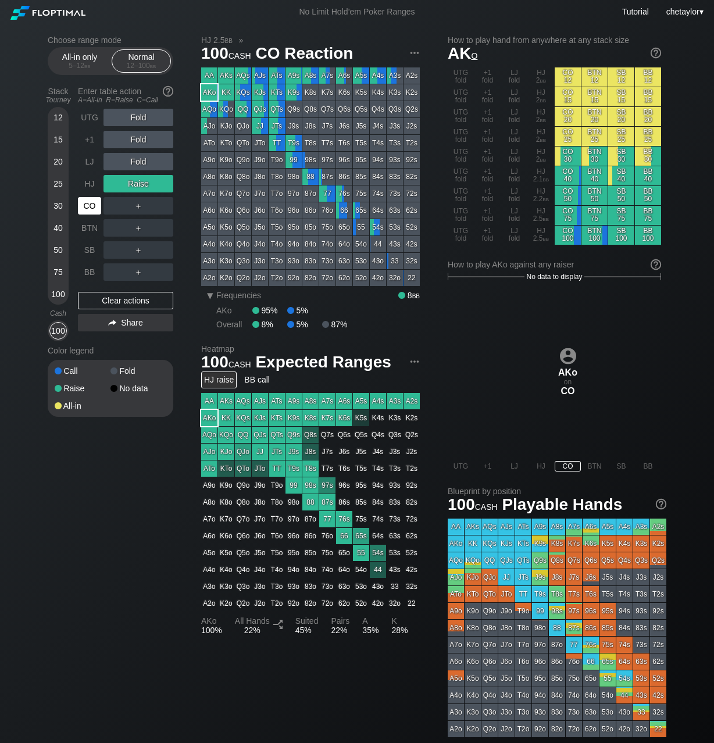
click at [87, 209] on div "CO" at bounding box center [89, 205] width 23 height 17
click at [105, 299] on div "Clear actions" at bounding box center [125, 300] width 95 height 17
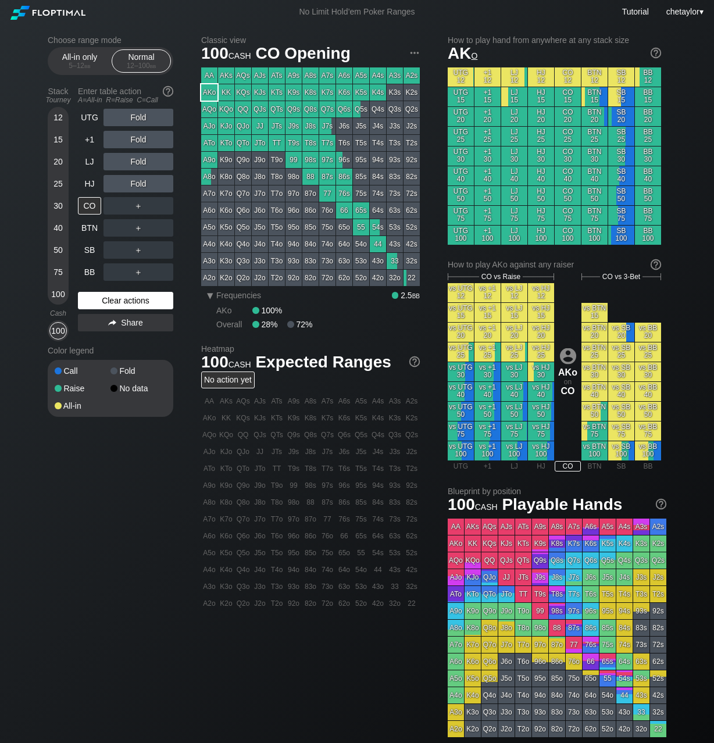
click at [105, 299] on div "Clear actions" at bounding box center [125, 300] width 95 height 17
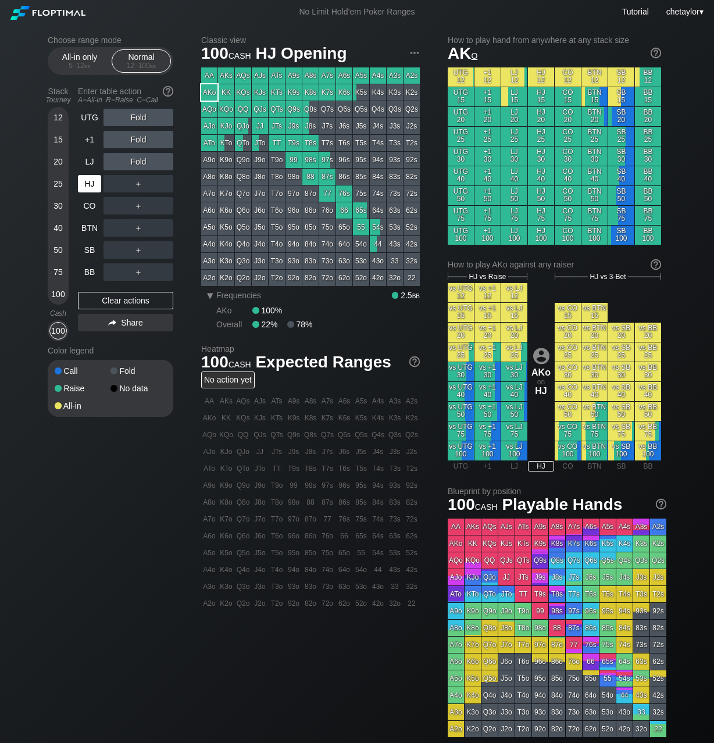
click at [90, 183] on div "HJ" at bounding box center [89, 183] width 23 height 17
click at [57, 288] on div "100" at bounding box center [57, 293] width 17 height 17
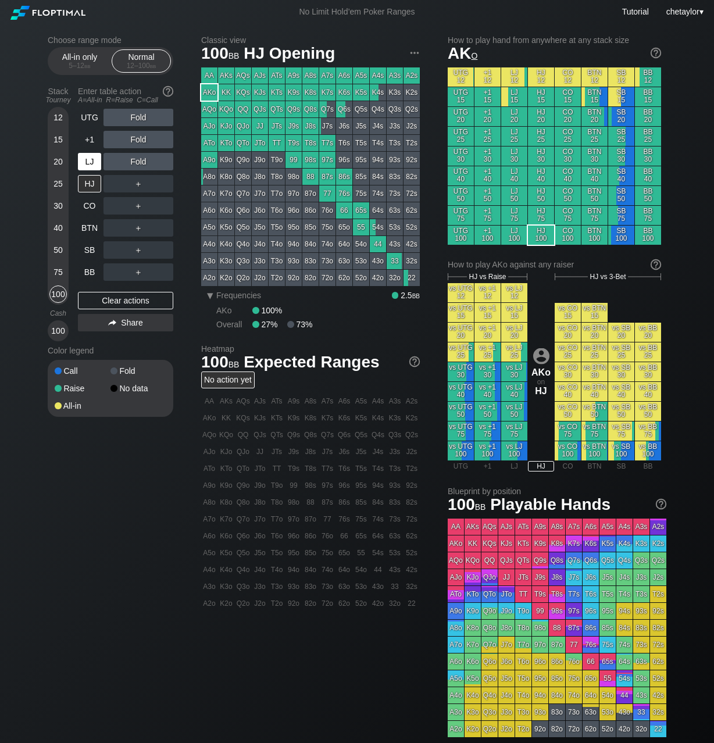
click at [88, 165] on div "LJ" at bounding box center [89, 161] width 23 height 17
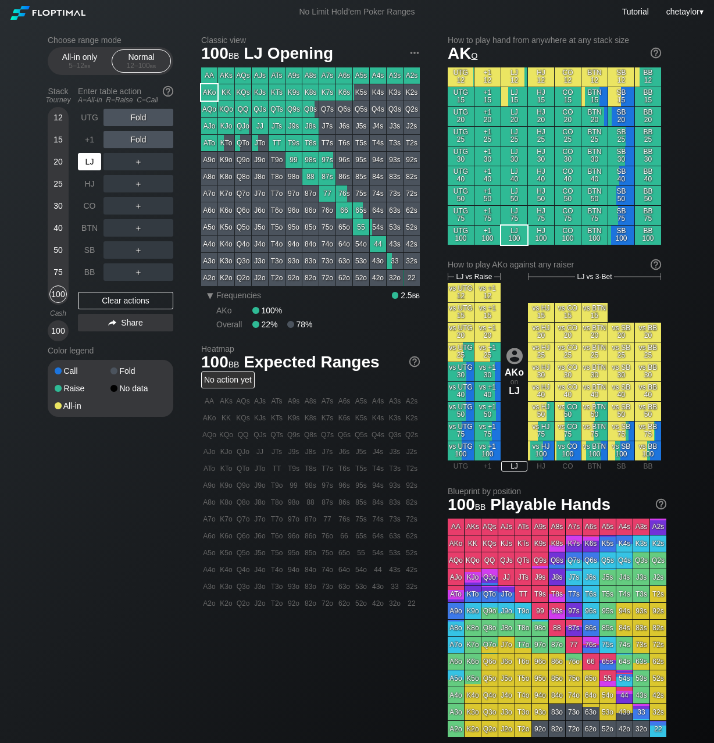
click at [88, 165] on div "LJ" at bounding box center [89, 161] width 23 height 17
click at [333, 144] on div "T7s" at bounding box center [327, 143] width 16 height 16
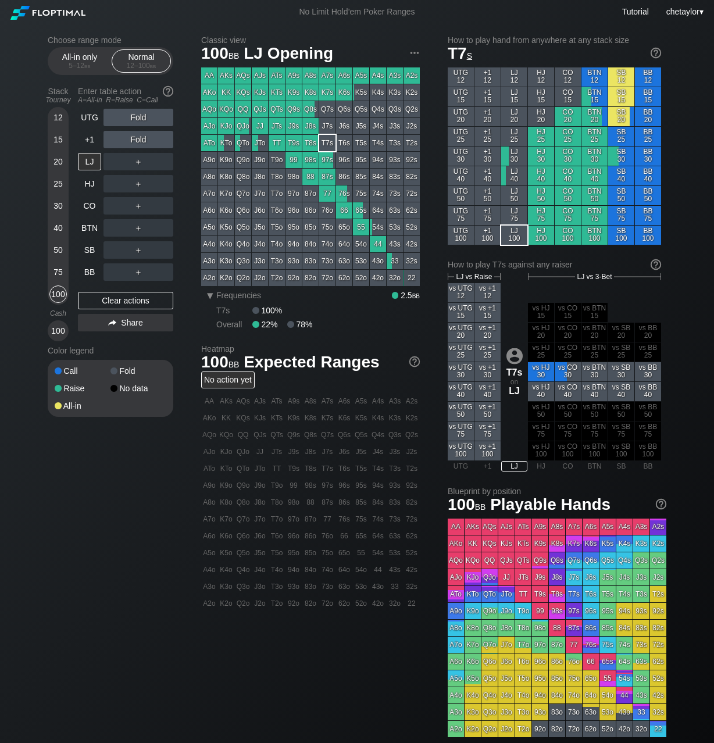
click at [333, 144] on div "T7s" at bounding box center [327, 143] width 16 height 16
click at [90, 144] on div "+1" at bounding box center [89, 139] width 23 height 17
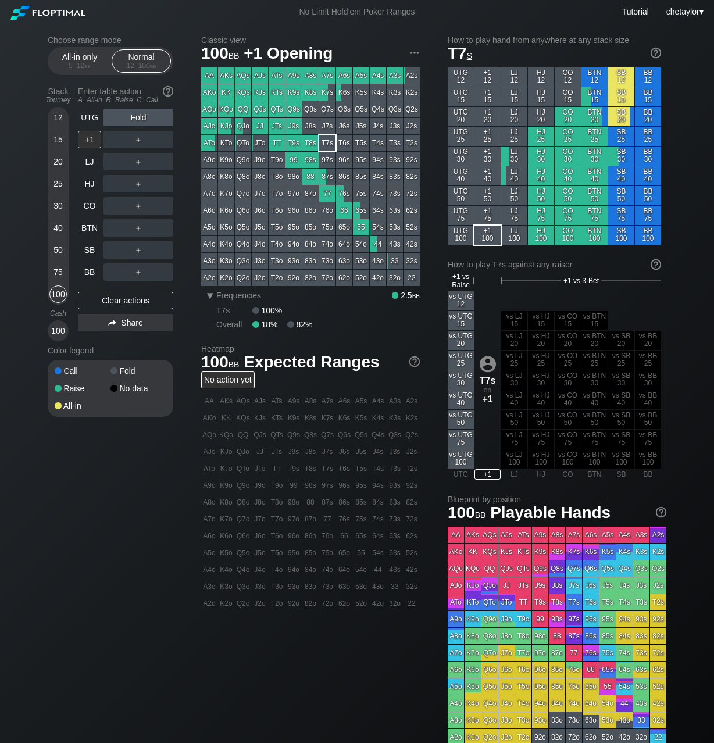
click at [293, 144] on div "T9s" at bounding box center [293, 143] width 16 height 16
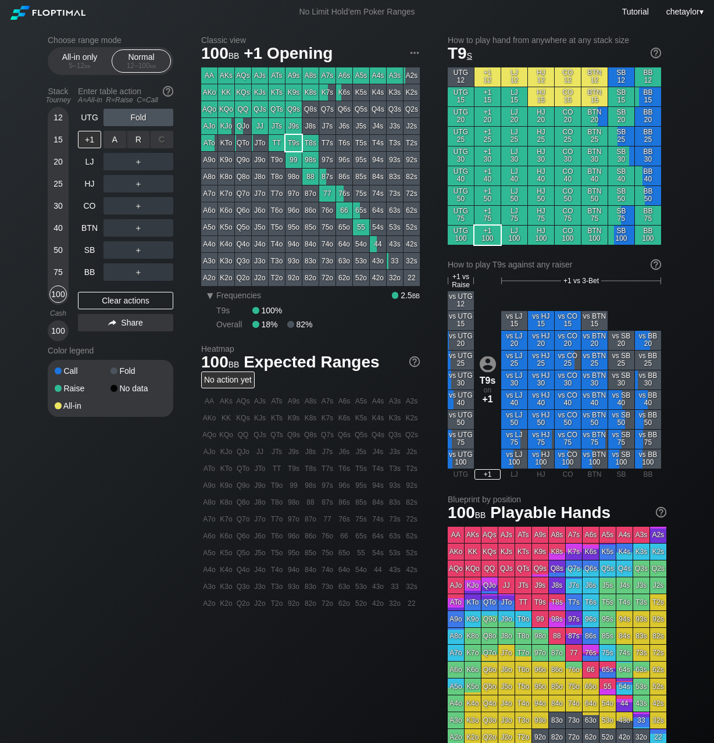
click at [141, 140] on div "R ✕" at bounding box center [138, 139] width 23 height 17
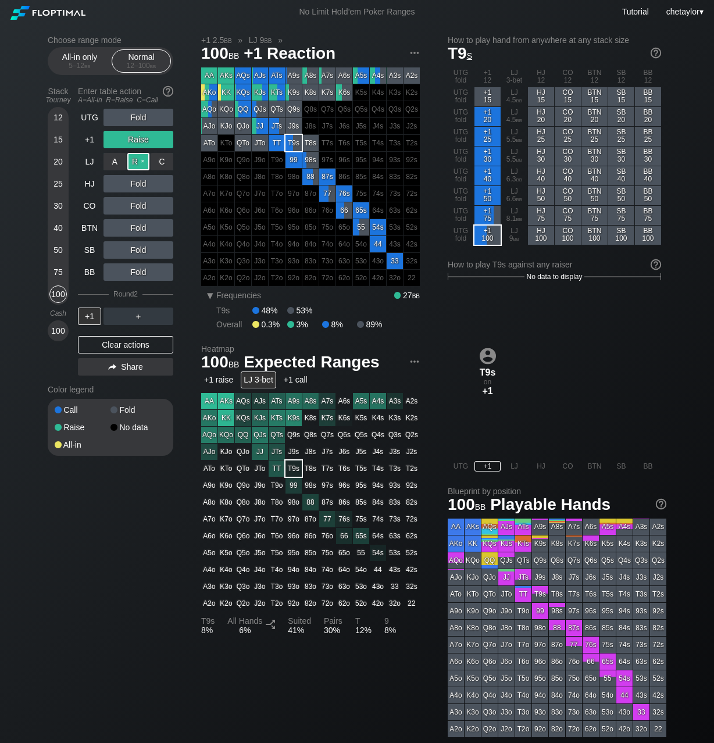
click at [140, 161] on div "R ✕" at bounding box center [138, 161] width 23 height 17
click at [84, 316] on div "+1" at bounding box center [89, 316] width 23 height 17
click at [88, 117] on div "UTG" at bounding box center [89, 117] width 23 height 17
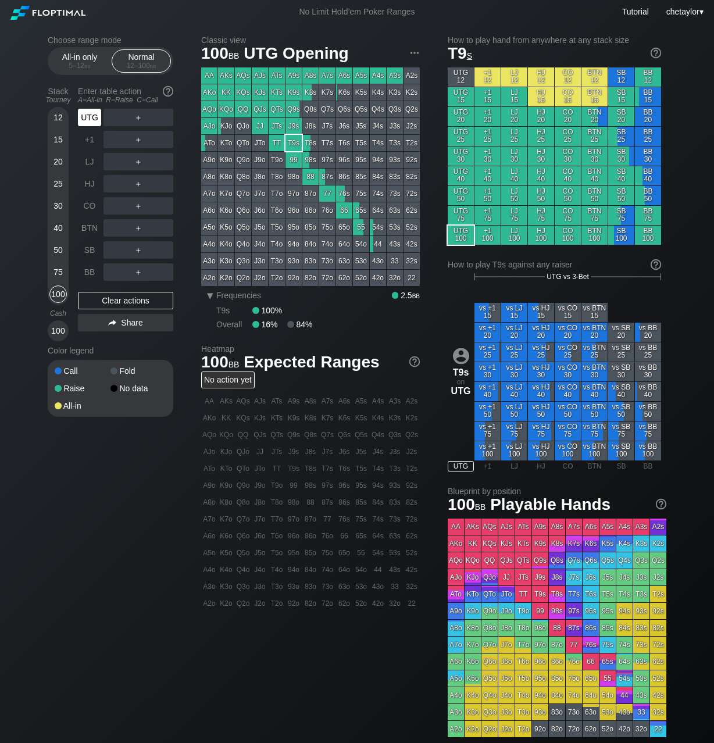
click at [88, 117] on div "UTG" at bounding box center [89, 117] width 23 height 17
click at [87, 277] on div "BB" at bounding box center [89, 271] width 23 height 17
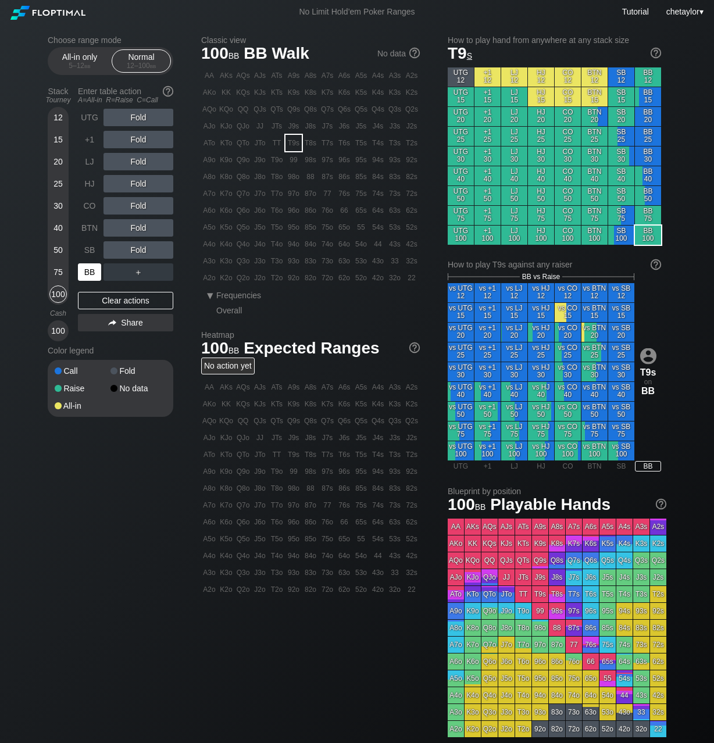
click at [87, 277] on div "BB" at bounding box center [89, 271] width 23 height 17
click at [103, 296] on div "Clear actions" at bounding box center [125, 300] width 95 height 17
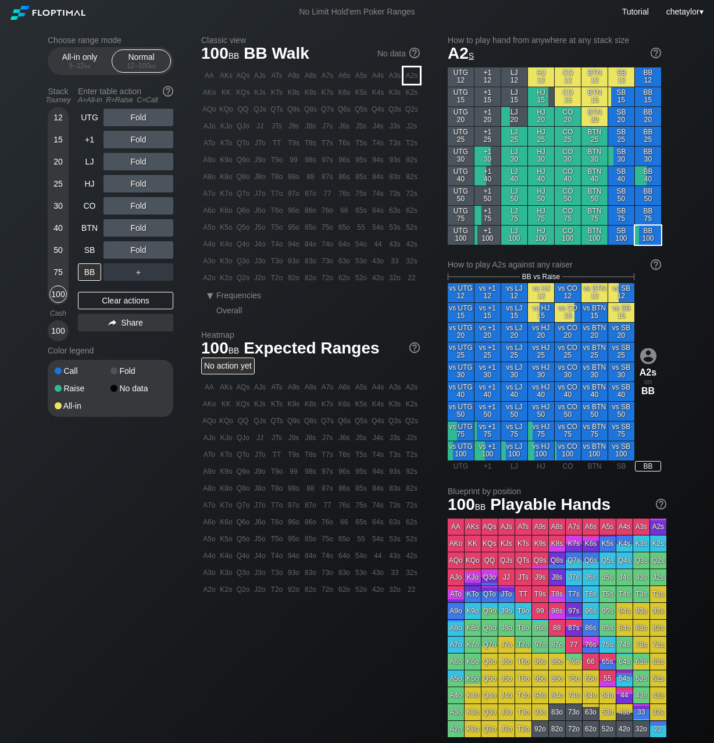
click at [411, 83] on div "A2s" at bounding box center [411, 75] width 16 height 16
click at [164, 250] on div "C ✕" at bounding box center [162, 249] width 23 height 17
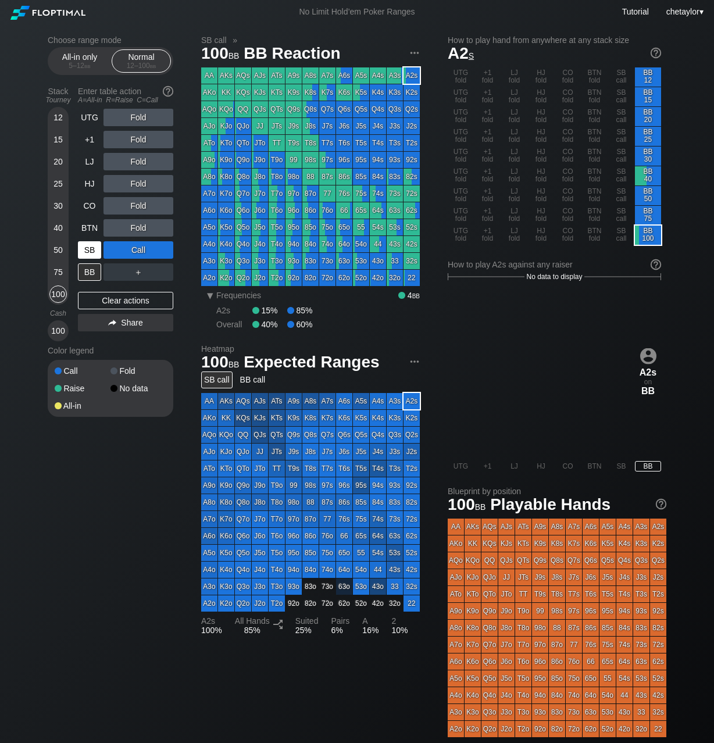
click at [91, 246] on div "SB" at bounding box center [89, 249] width 23 height 17
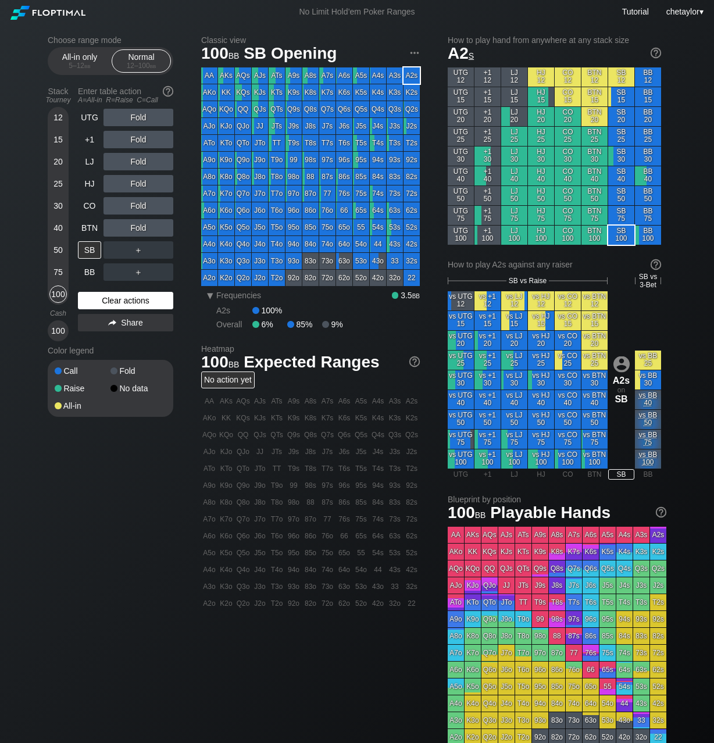
click at [105, 300] on div "Clear actions" at bounding box center [125, 300] width 95 height 17
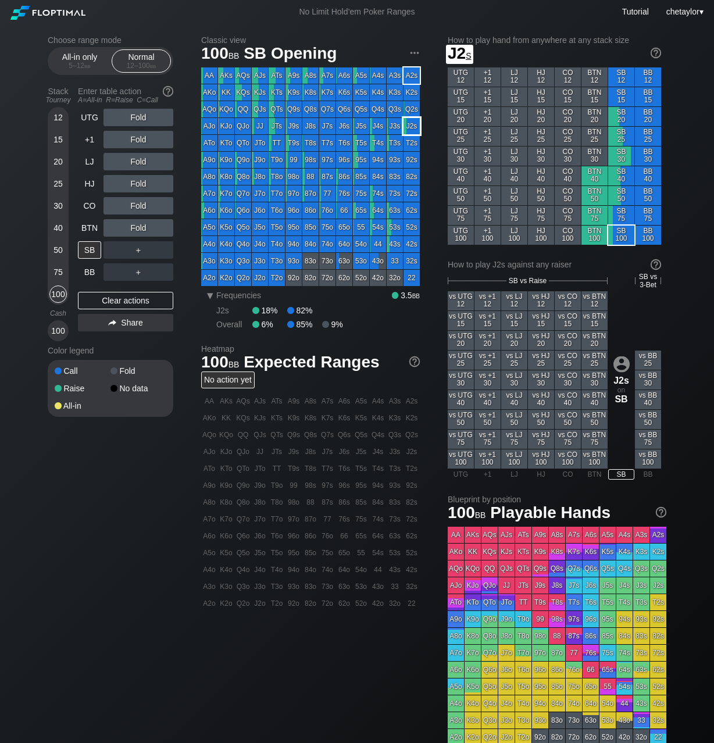
click at [413, 128] on div "J2s" at bounding box center [411, 126] width 16 height 16
click at [140, 138] on div "R ✕" at bounding box center [138, 139] width 23 height 17
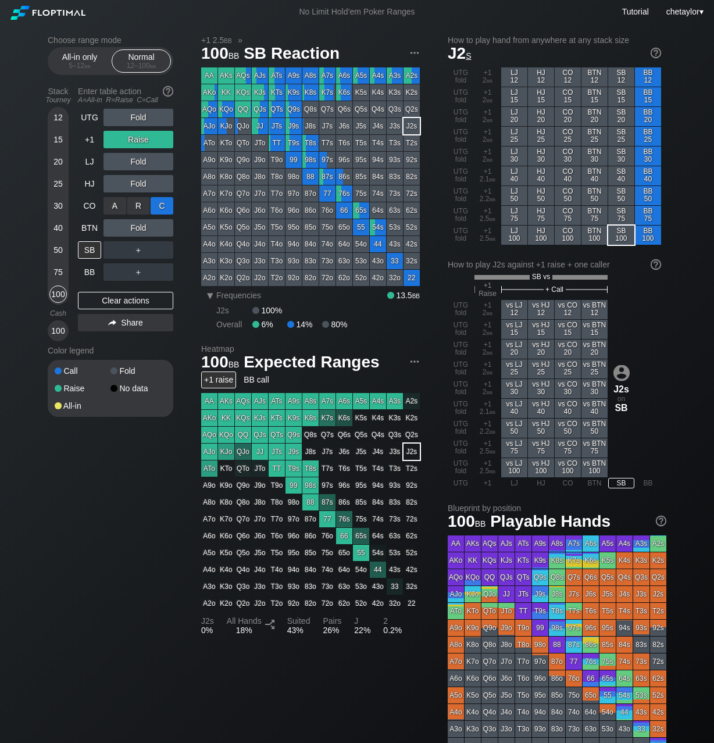
click at [162, 205] on div "C ✕" at bounding box center [162, 205] width 23 height 17
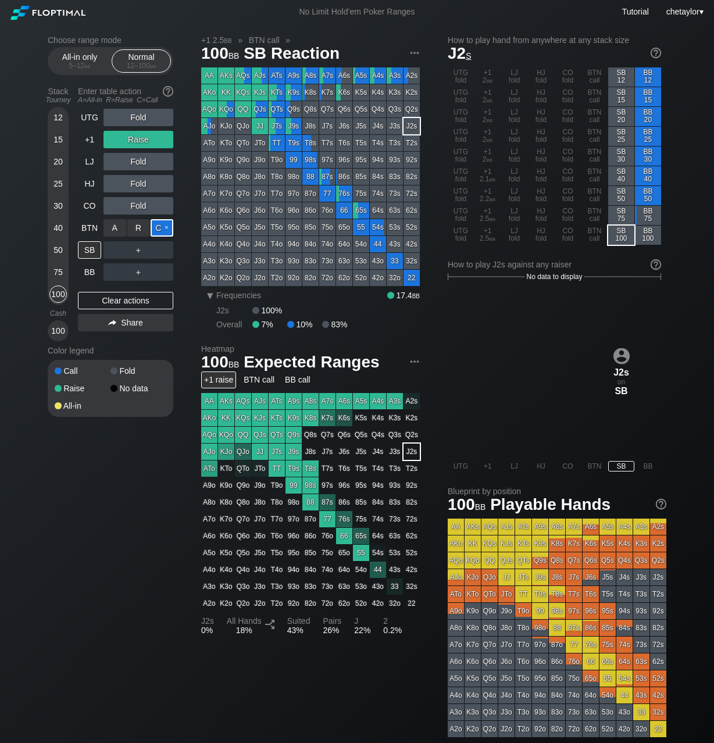
click at [164, 228] on div "C ✕" at bounding box center [162, 227] width 23 height 17
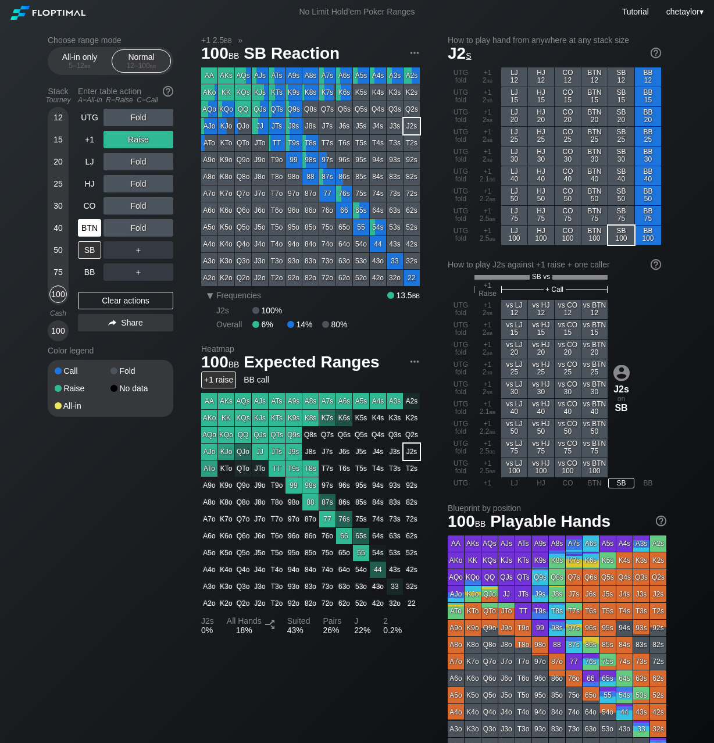
click at [89, 226] on div "BTN" at bounding box center [89, 227] width 23 height 17
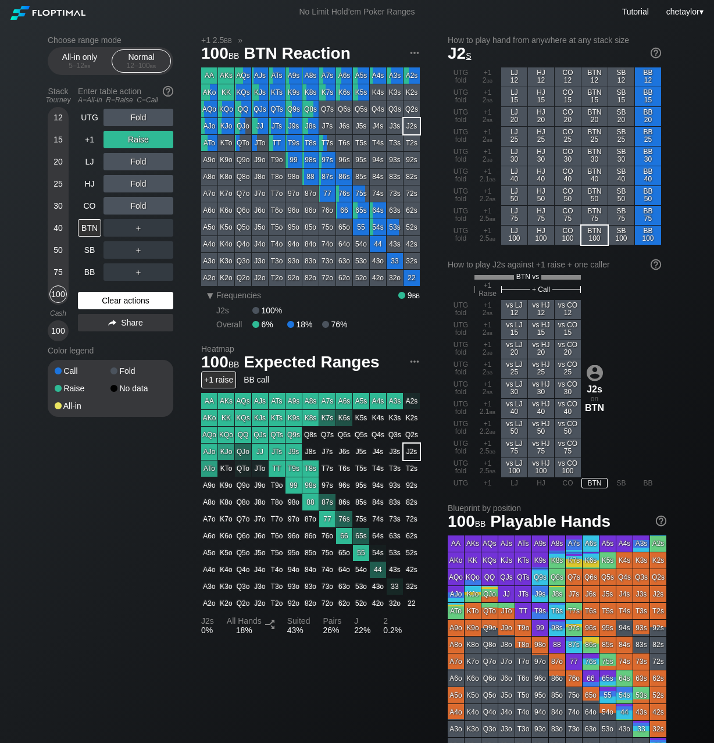
click at [110, 299] on div "Clear actions" at bounding box center [125, 300] width 95 height 17
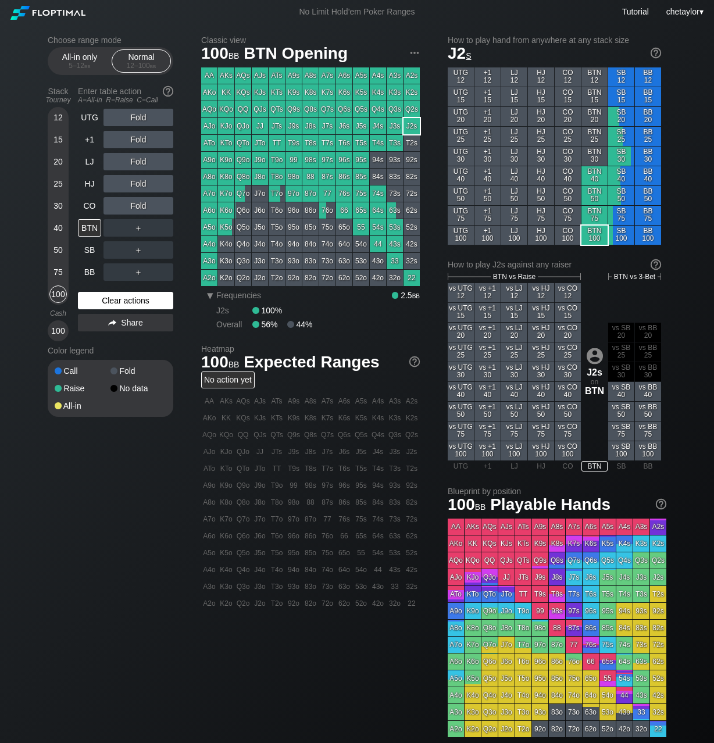
click at [110, 299] on div "Clear actions" at bounding box center [125, 300] width 95 height 17
click at [309, 106] on div "Q8s" at bounding box center [310, 109] width 16 height 16
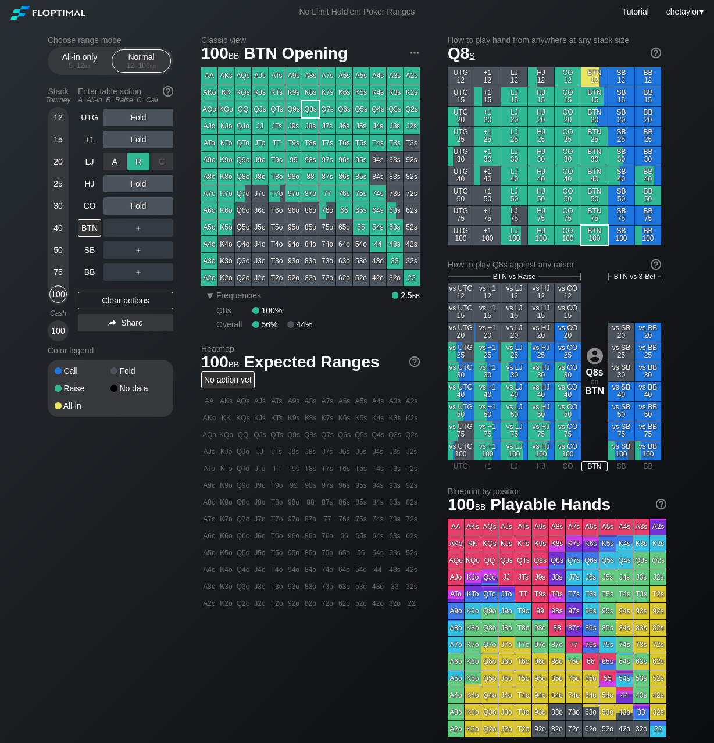
click at [144, 162] on div "R ✕" at bounding box center [138, 161] width 23 height 17
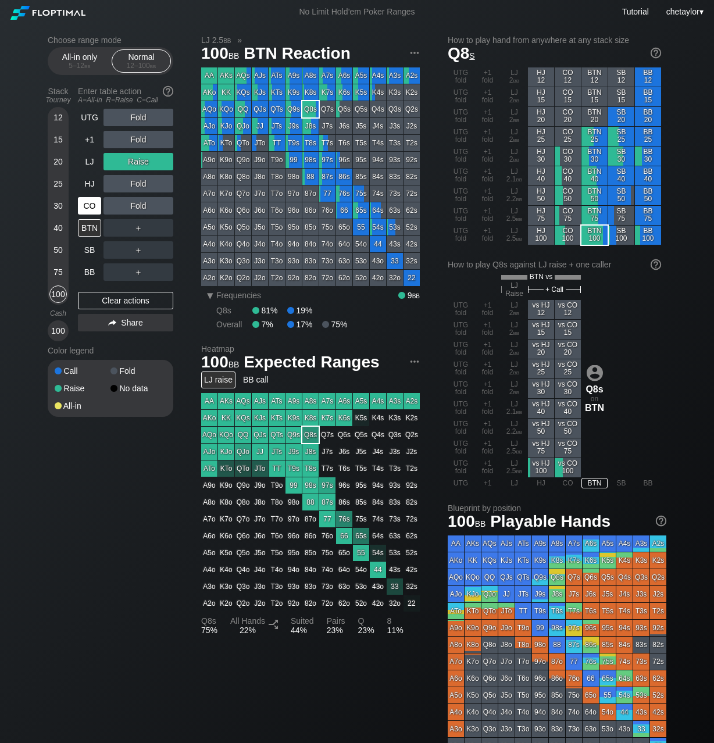
click at [91, 202] on div "CO" at bounding box center [89, 205] width 23 height 17
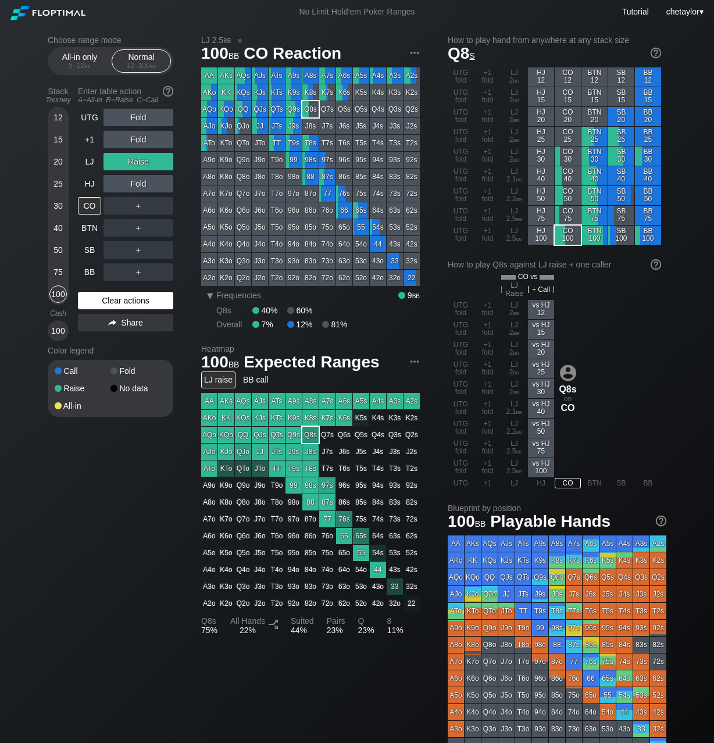
click at [105, 301] on div "Clear actions" at bounding box center [125, 300] width 95 height 17
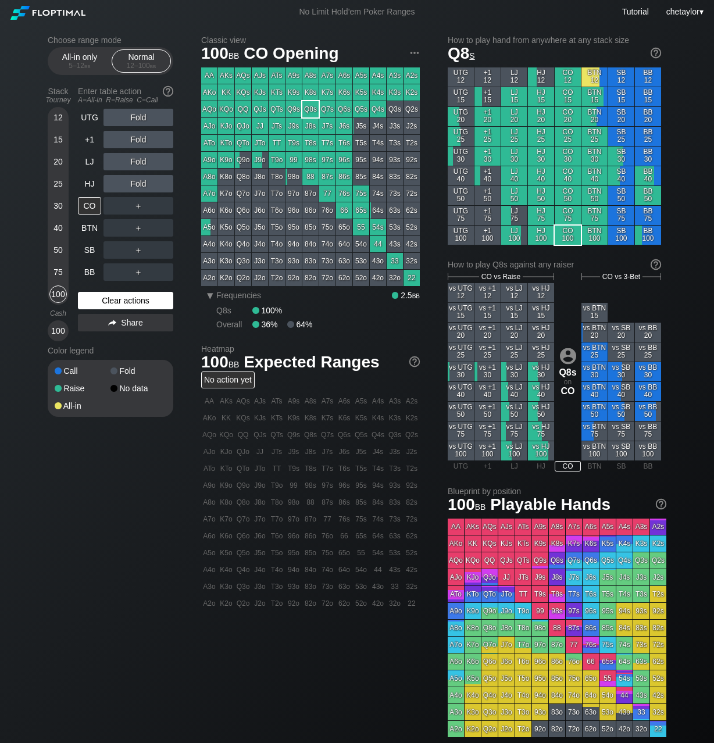
click at [105, 301] on div "Clear actions" at bounding box center [125, 300] width 95 height 17
click at [92, 187] on div "HJ" at bounding box center [89, 183] width 23 height 17
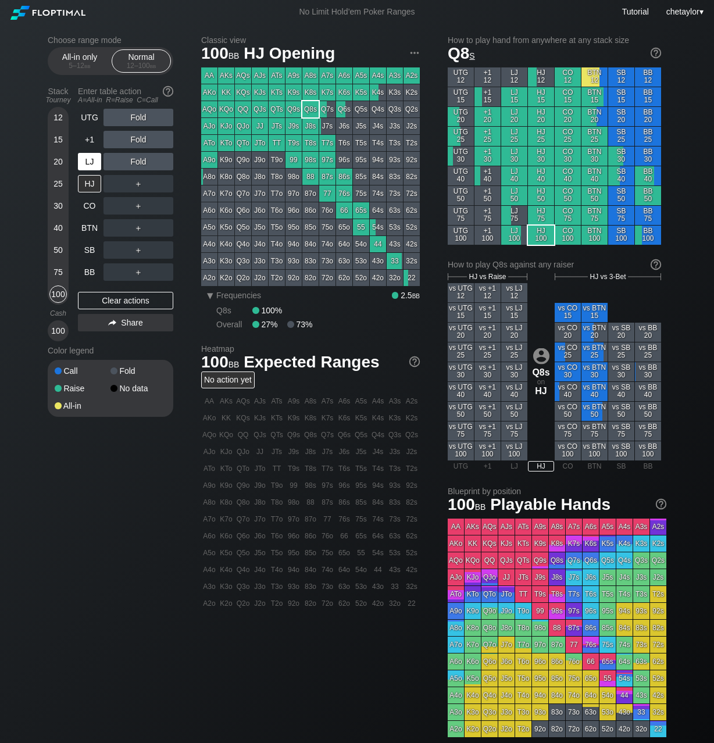
click at [88, 163] on div "LJ" at bounding box center [89, 161] width 23 height 17
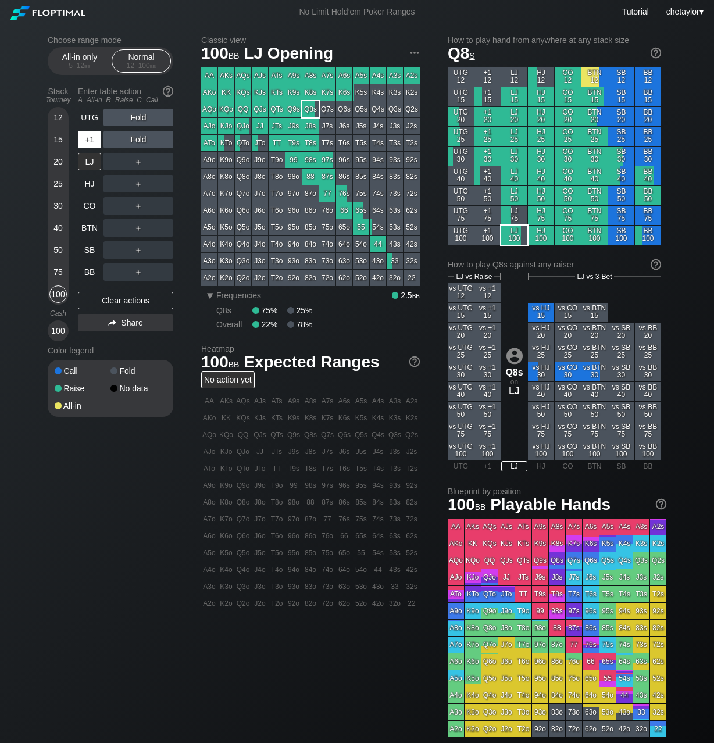
click at [95, 138] on div "+1" at bounding box center [89, 139] width 23 height 17
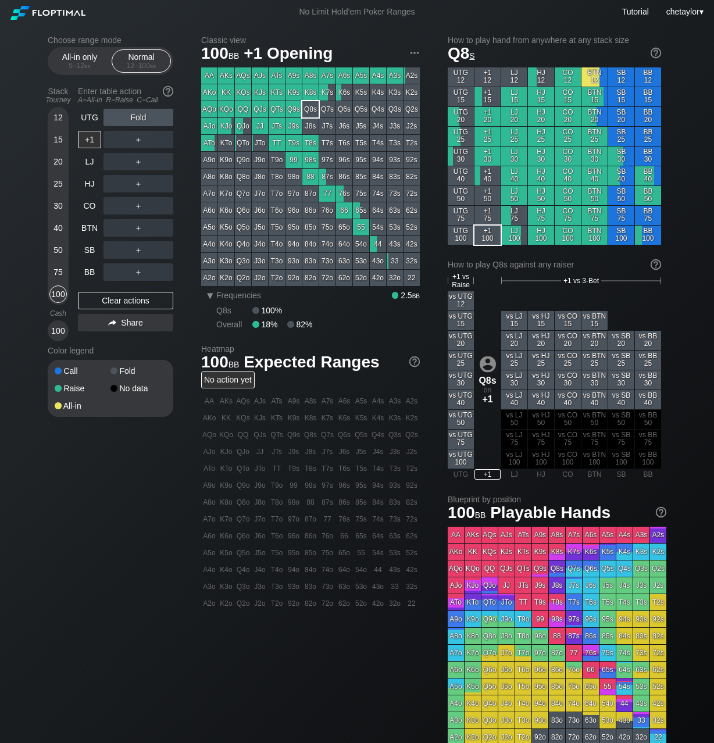
click at [258, 76] on div "AJs" at bounding box center [260, 75] width 16 height 16
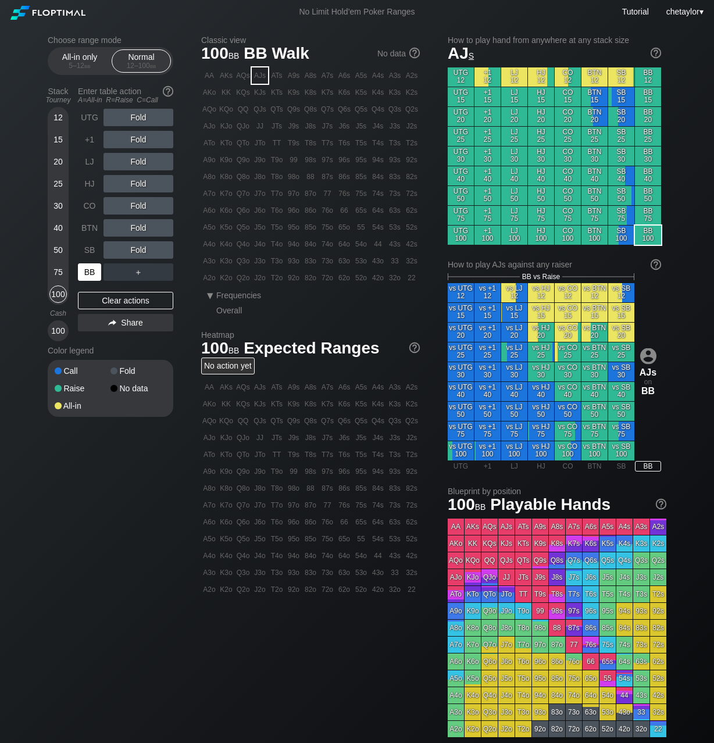
click at [87, 272] on div "BB" at bounding box center [89, 271] width 23 height 17
click at [116, 302] on div "Clear actions" at bounding box center [125, 300] width 95 height 17
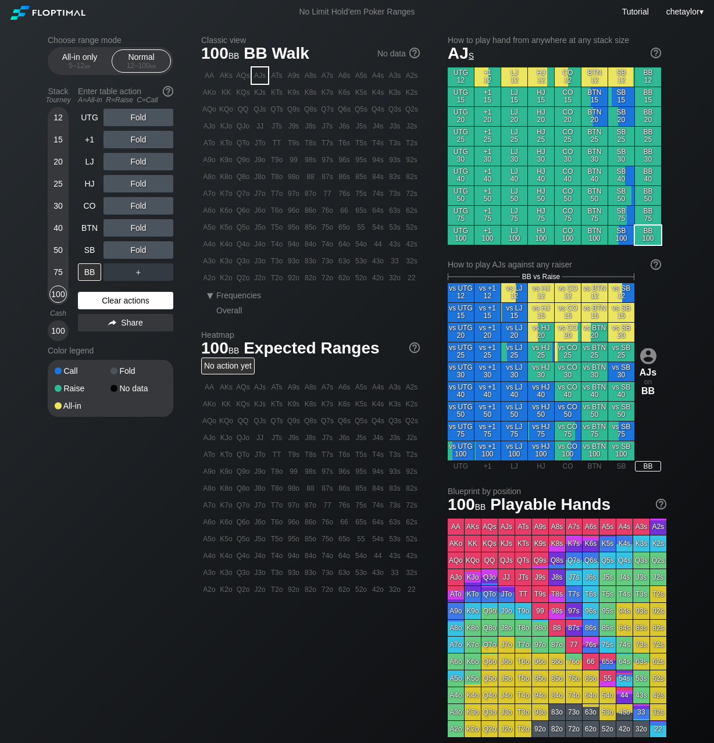
click at [116, 302] on div "Clear actions" at bounding box center [125, 300] width 95 height 17
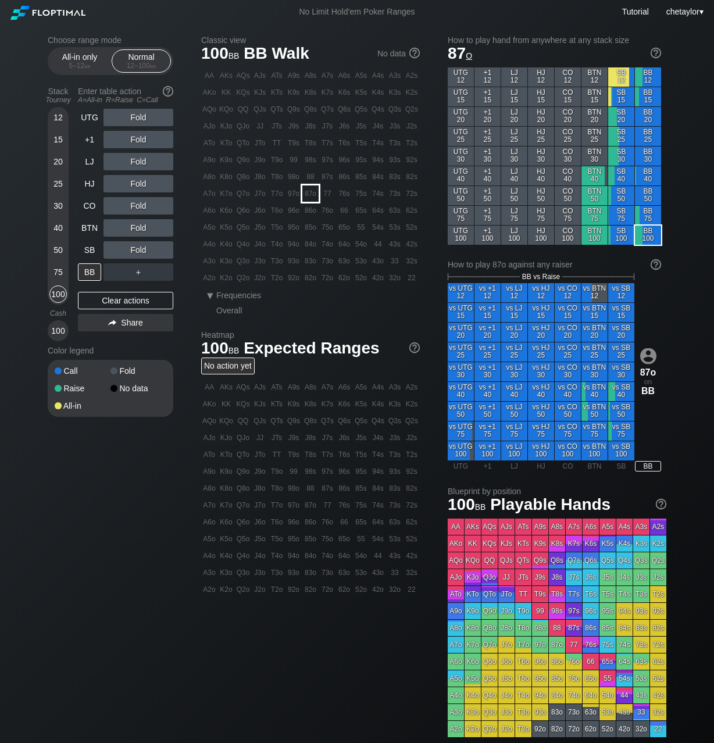
click at [312, 191] on div "87o" at bounding box center [310, 193] width 16 height 16
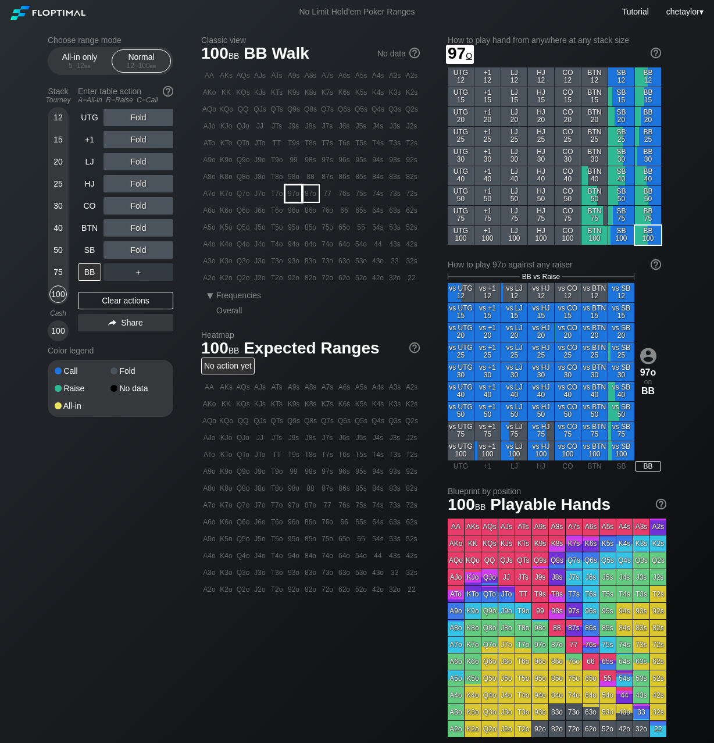
click at [289, 190] on div "97o" at bounding box center [293, 193] width 16 height 16
click at [135, 184] on div "R ✕" at bounding box center [138, 183] width 23 height 17
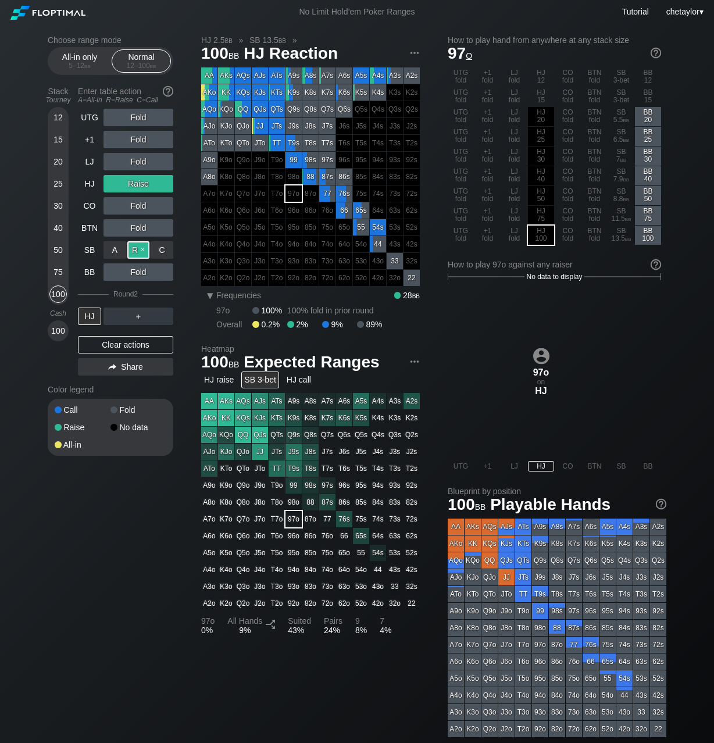
click at [142, 249] on div "R ✕" at bounding box center [138, 249] width 23 height 17
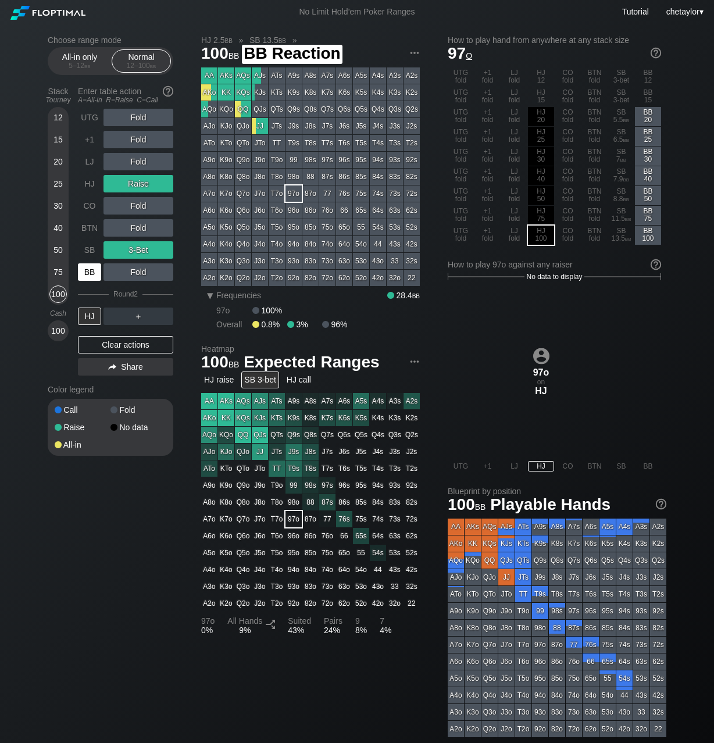
click at [92, 270] on div "BB" at bounding box center [89, 271] width 23 height 17
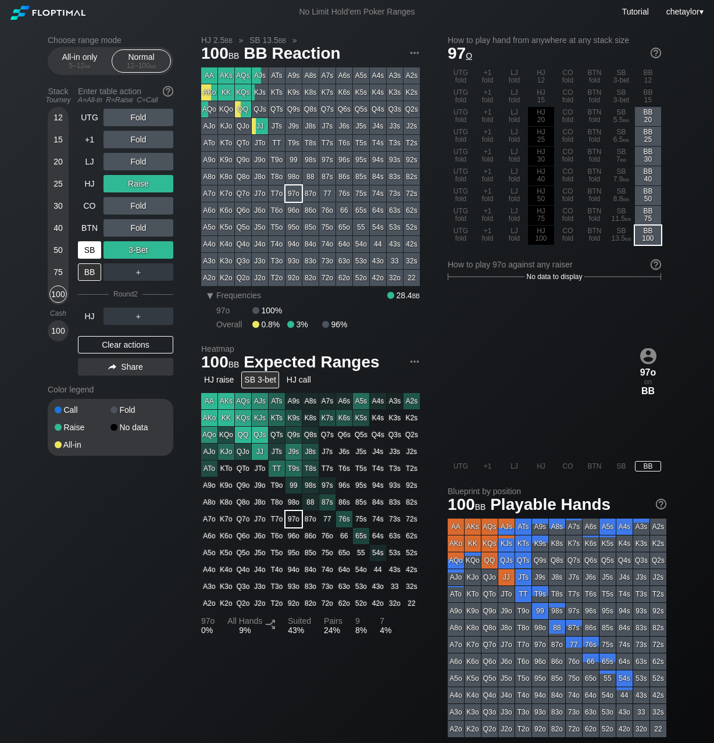
click at [95, 248] on div "SB" at bounding box center [89, 249] width 23 height 17
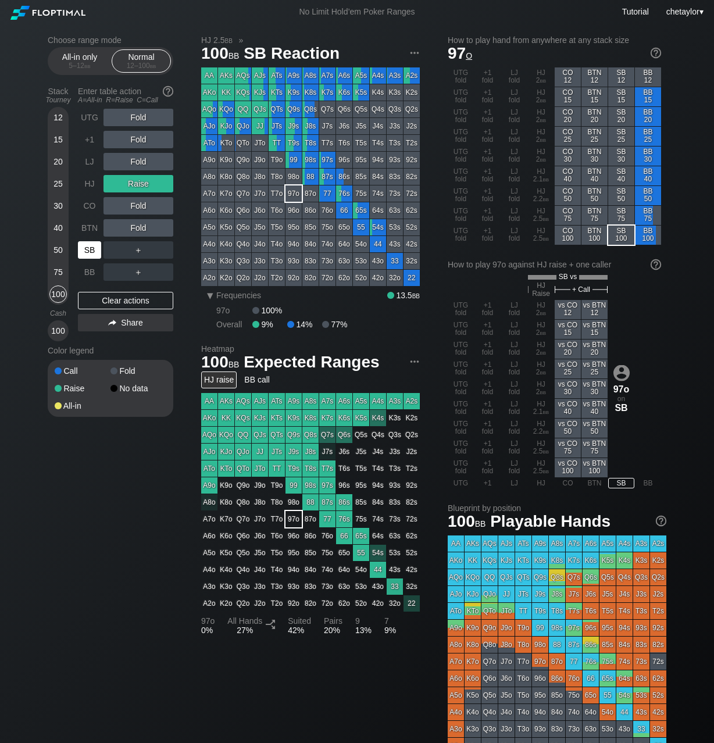
click at [95, 248] on div "SB" at bounding box center [89, 249] width 23 height 17
click at [120, 304] on div "Clear actions" at bounding box center [125, 300] width 95 height 17
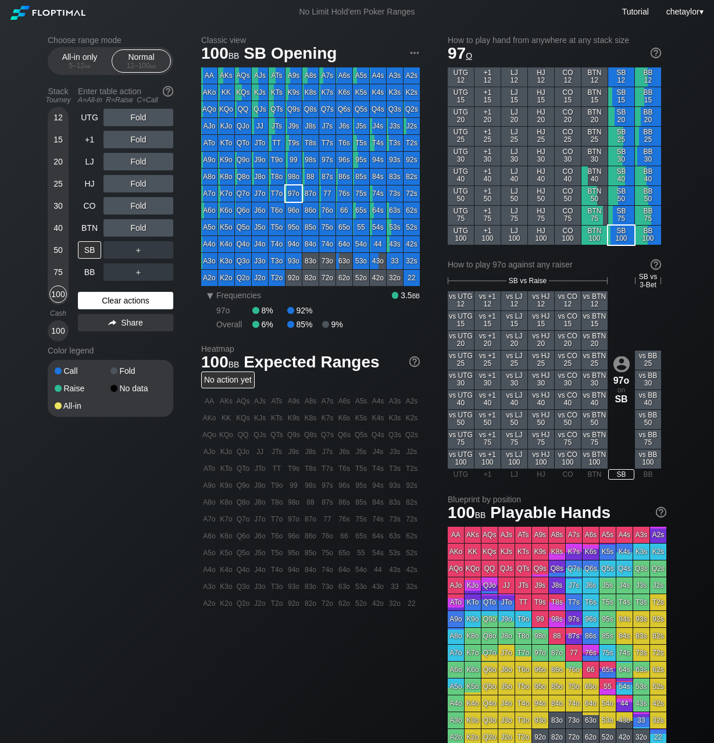
click at [124, 302] on div "Clear actions" at bounding box center [125, 300] width 95 height 17
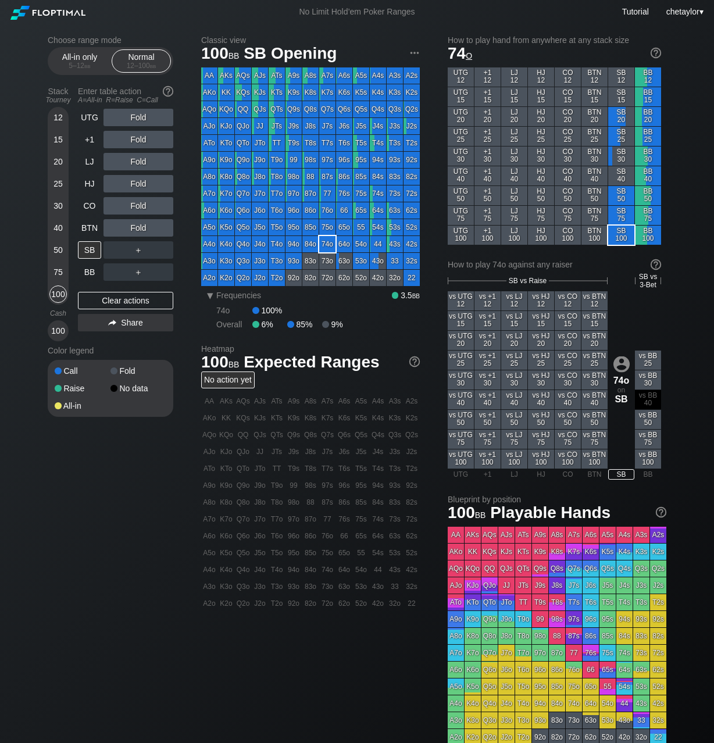
click at [327, 247] on div "74o" at bounding box center [327, 244] width 16 height 16
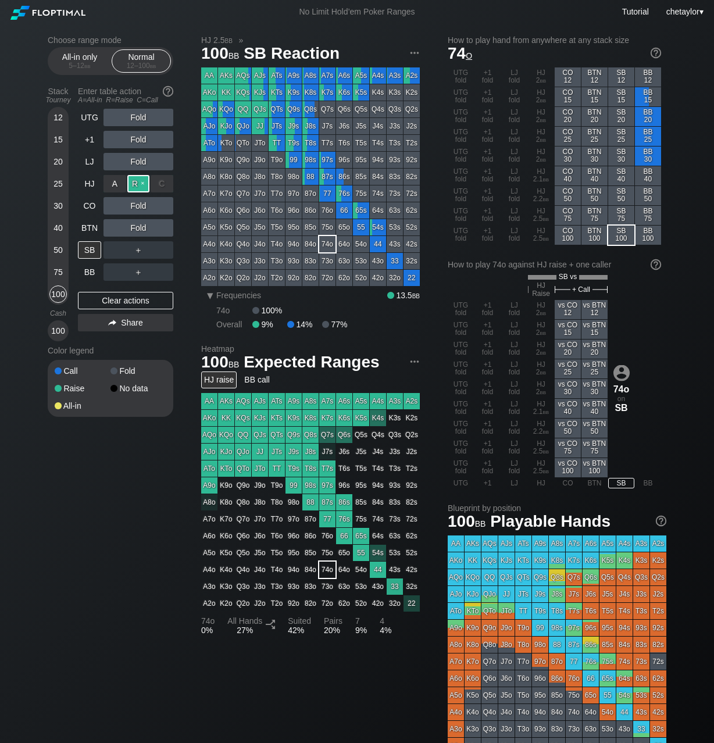
click at [143, 180] on div "R ✕" at bounding box center [138, 183] width 23 height 17
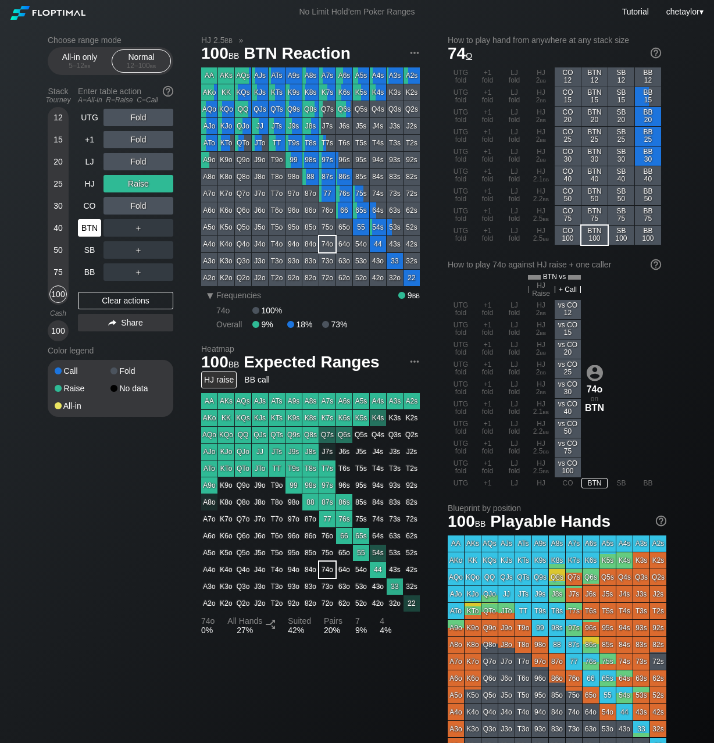
click at [85, 227] on div "BTN" at bounding box center [89, 227] width 23 height 17
click at [98, 302] on div "Clear actions" at bounding box center [125, 300] width 95 height 17
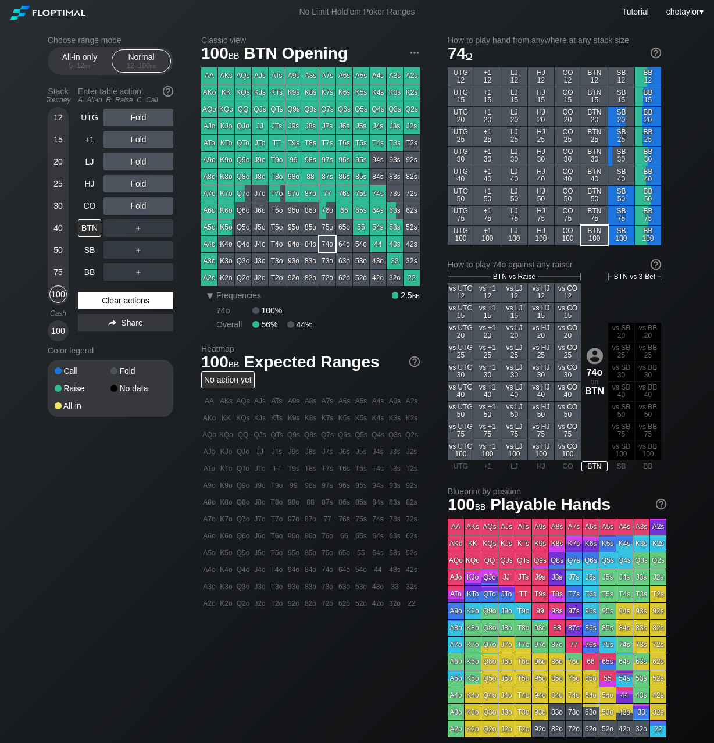
click at [98, 302] on div "Clear actions" at bounding box center [125, 300] width 95 height 17
click at [310, 197] on div "87o" at bounding box center [310, 193] width 16 height 16
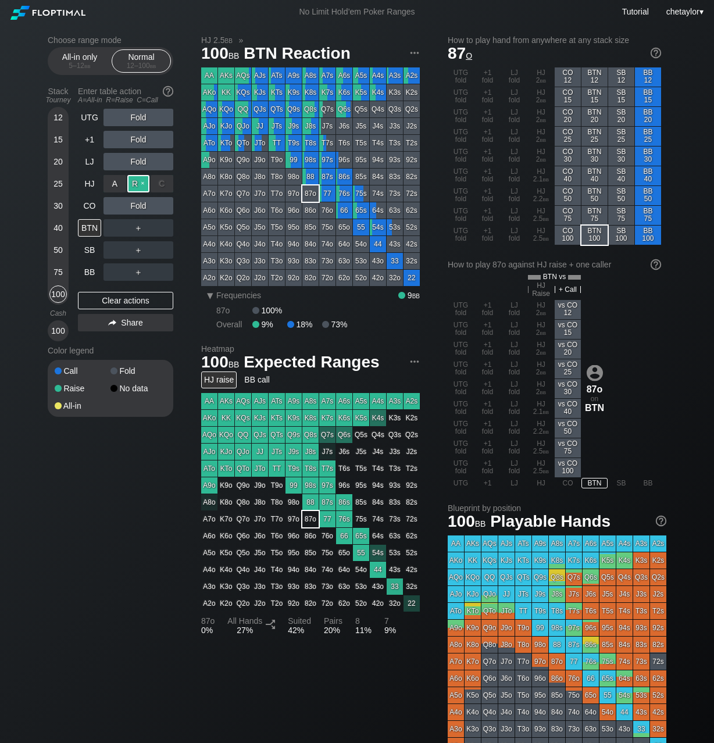
click at [138, 182] on div "R ✕" at bounding box center [138, 183] width 23 height 17
click at [166, 203] on div "C ✕" at bounding box center [162, 205] width 23 height 17
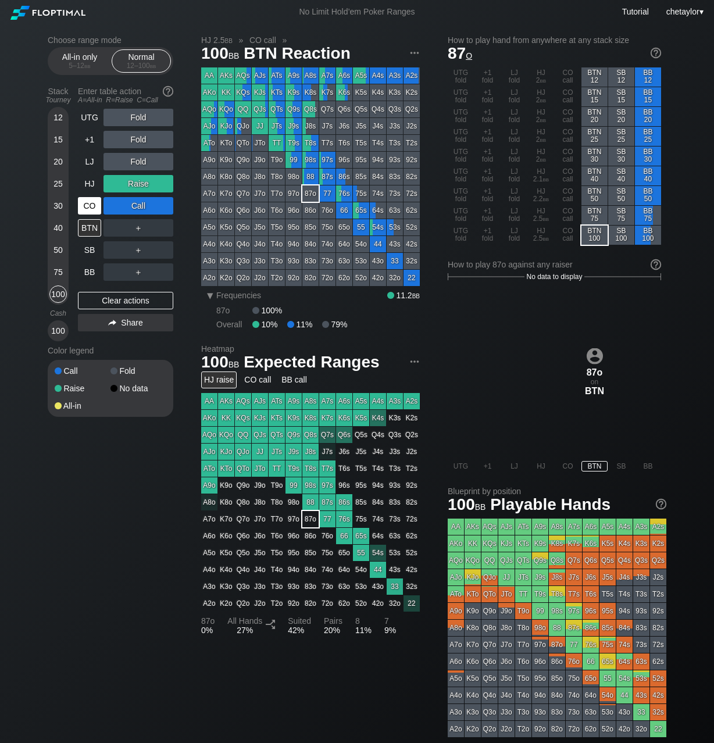
click at [87, 205] on div "CO" at bounding box center [89, 205] width 23 height 17
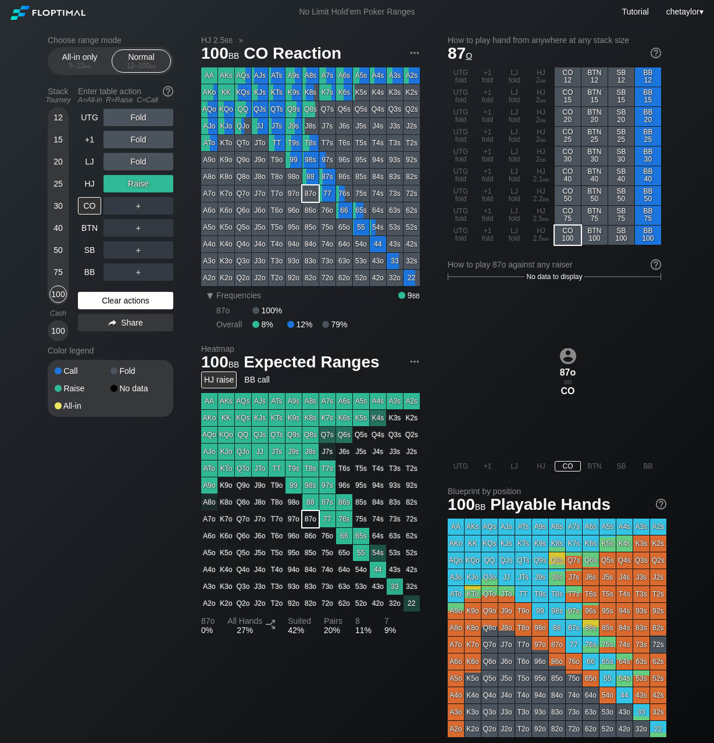
click at [109, 298] on div "Clear actions" at bounding box center [125, 300] width 95 height 17
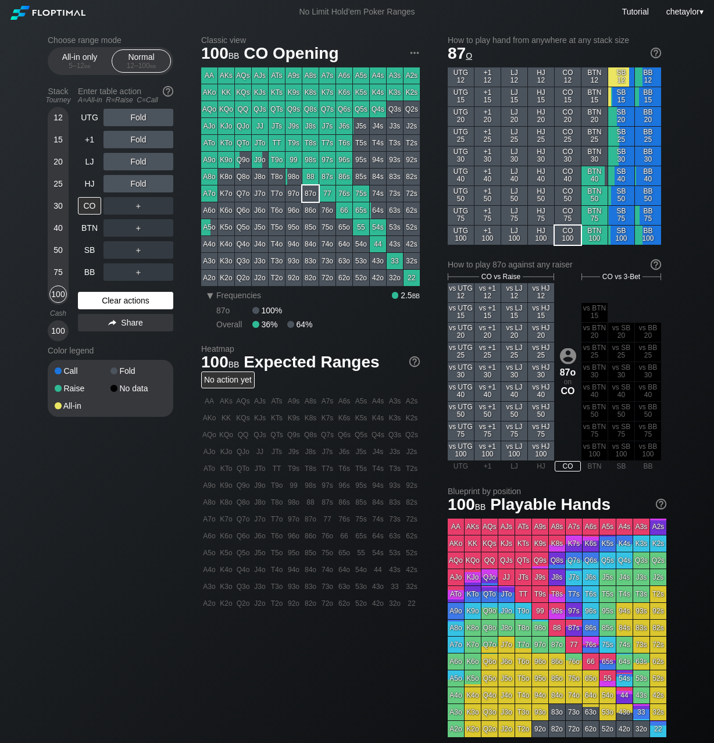
click at [109, 298] on div "Clear actions" at bounding box center [125, 300] width 95 height 17
click at [88, 183] on div "HJ" at bounding box center [89, 183] width 23 height 17
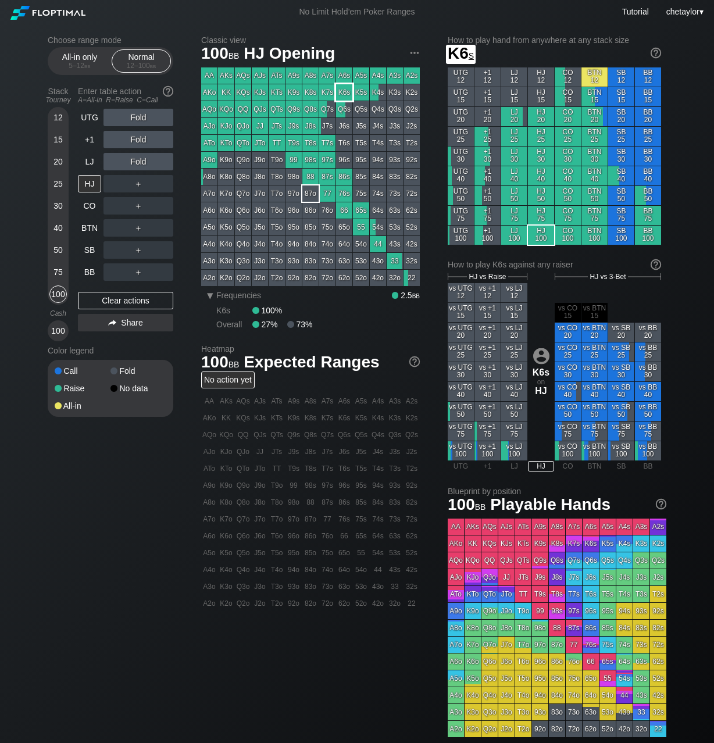
click at [345, 93] on div "K6s" at bounding box center [344, 92] width 16 height 16
click at [136, 138] on div "R ✕" at bounding box center [138, 139] width 23 height 17
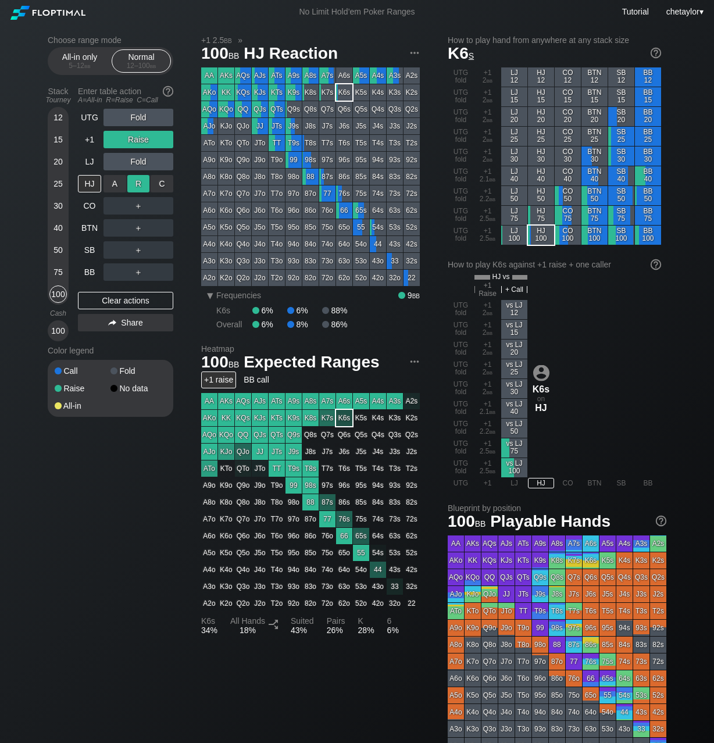
click at [140, 184] on div "R ✕" at bounding box center [138, 183] width 23 height 17
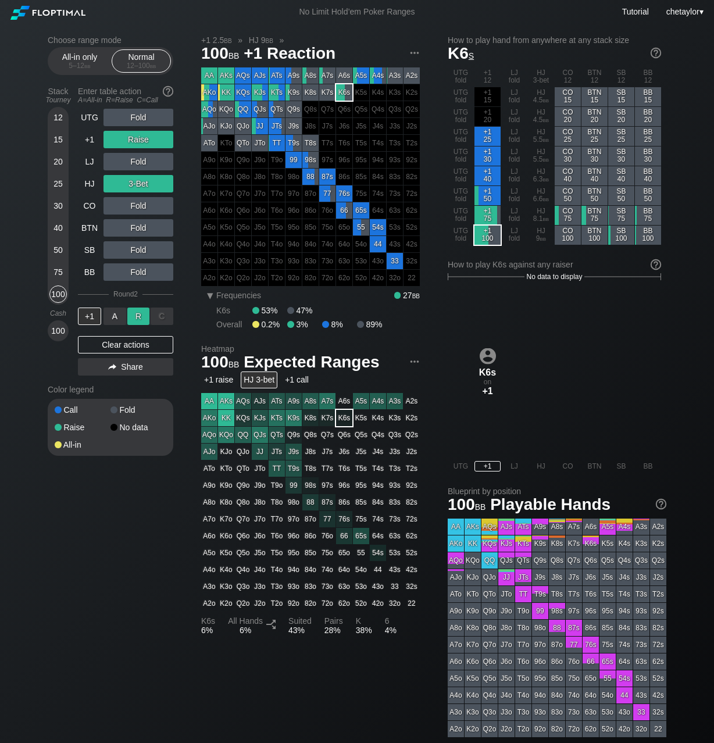
click at [140, 313] on div "R ✕" at bounding box center [138, 316] width 23 height 17
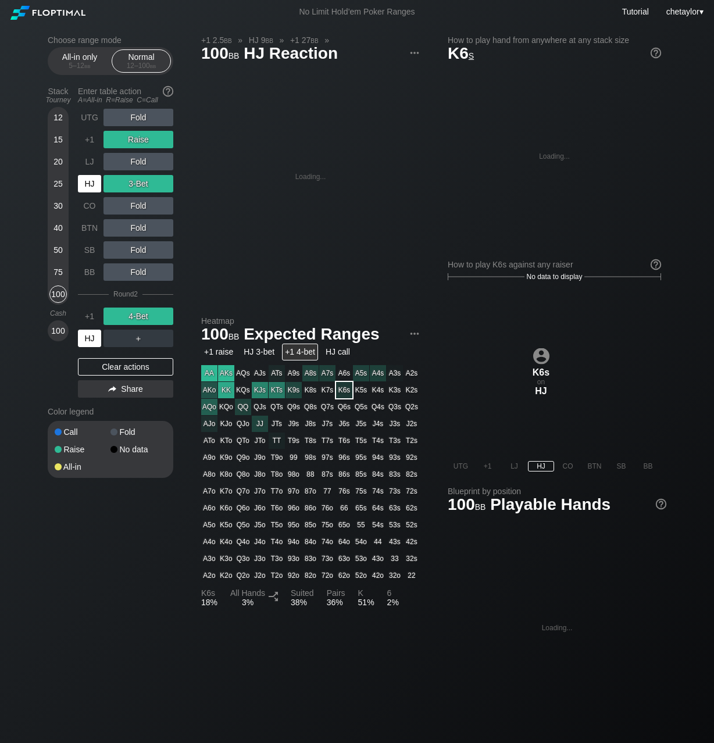
click at [95, 341] on div "HJ" at bounding box center [89, 338] width 23 height 17
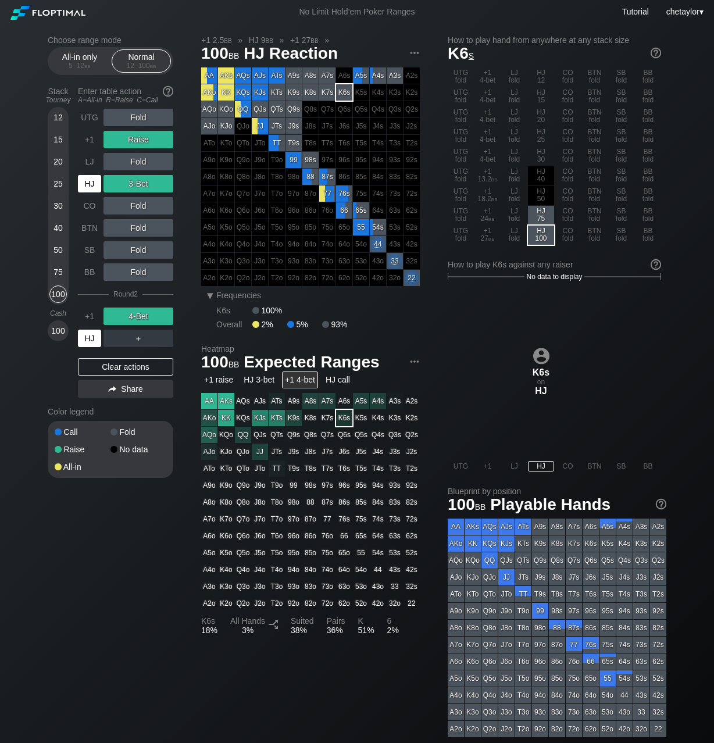
click at [94, 341] on div "HJ" at bounding box center [89, 338] width 23 height 17
click at [94, 162] on div "LJ" at bounding box center [89, 161] width 23 height 17
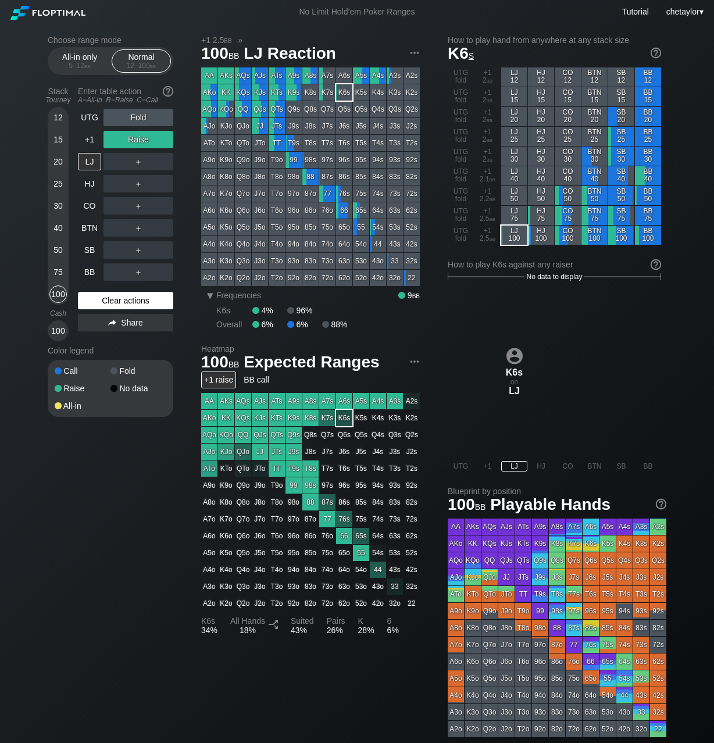
click at [118, 301] on div "Clear actions" at bounding box center [125, 300] width 95 height 17
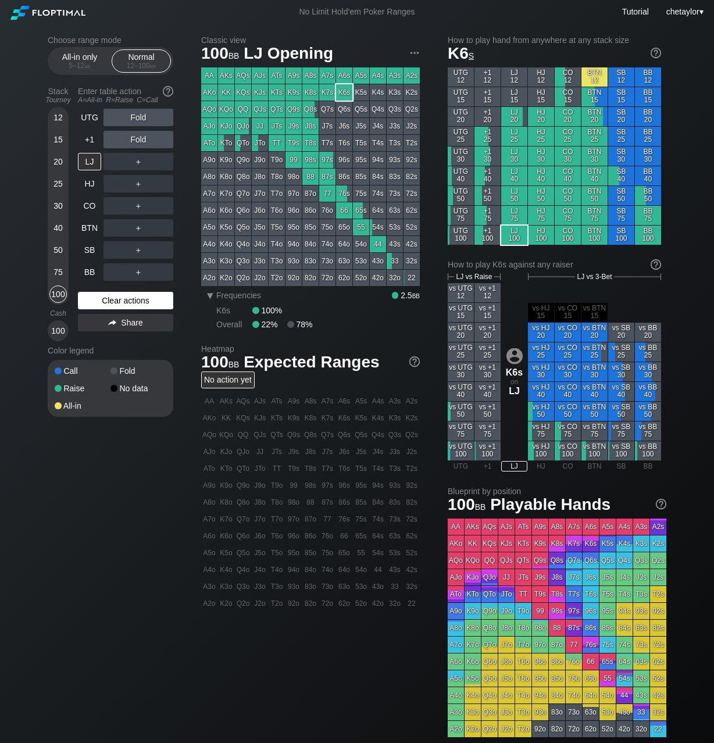
click at [118, 301] on div "Clear actions" at bounding box center [125, 300] width 95 height 17
click at [121, 297] on div "Clear actions" at bounding box center [125, 300] width 95 height 17
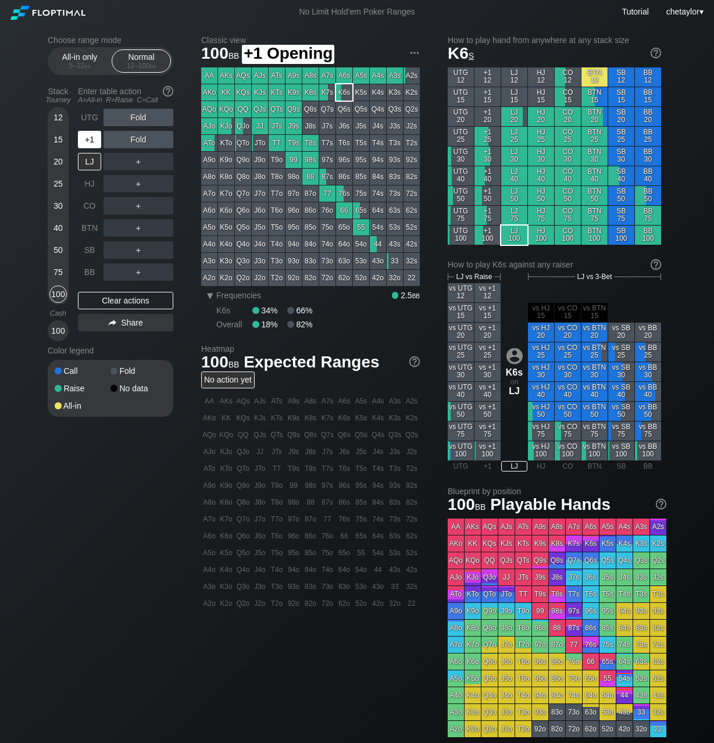
click at [91, 140] on div "+1" at bounding box center [89, 139] width 23 height 17
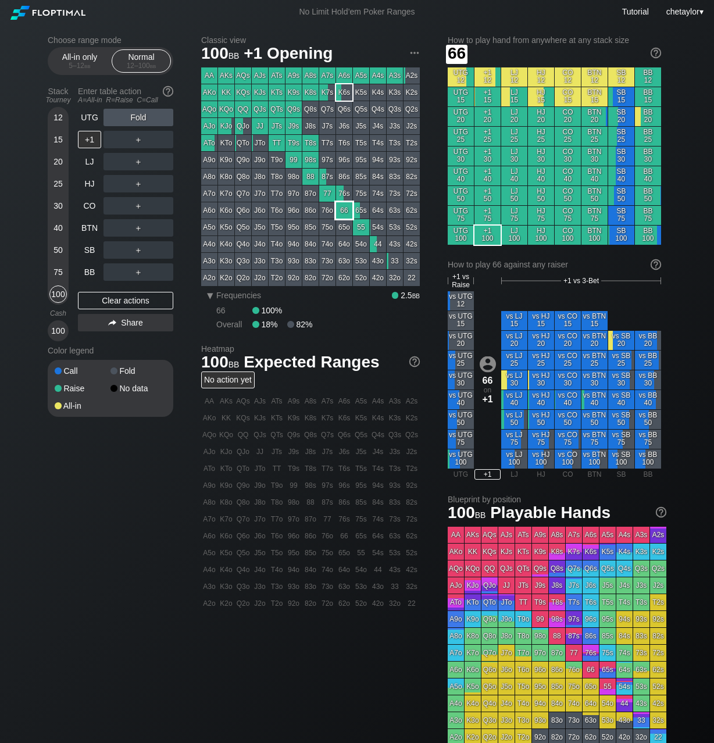
click at [342, 207] on div "66" at bounding box center [344, 210] width 16 height 16
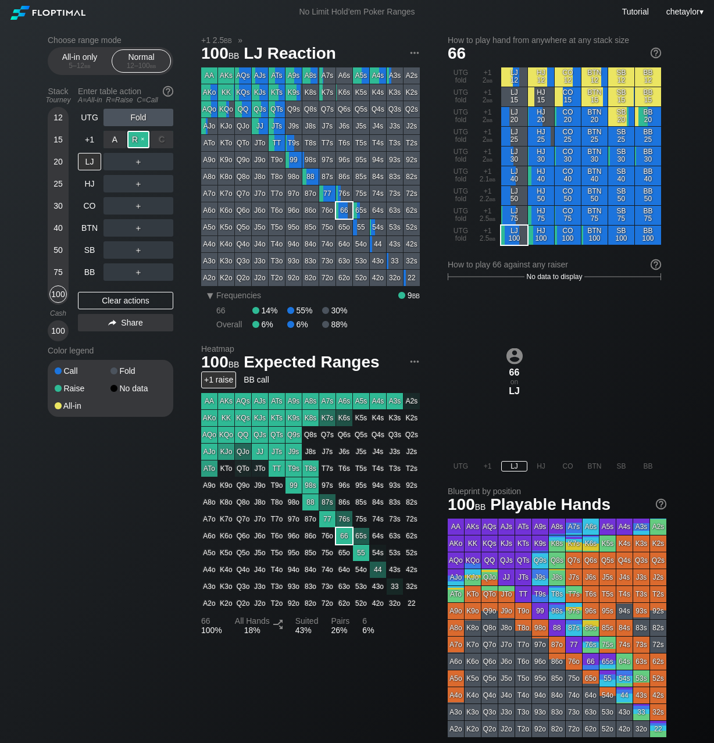
click at [141, 138] on div "R ✕" at bounding box center [138, 139] width 23 height 17
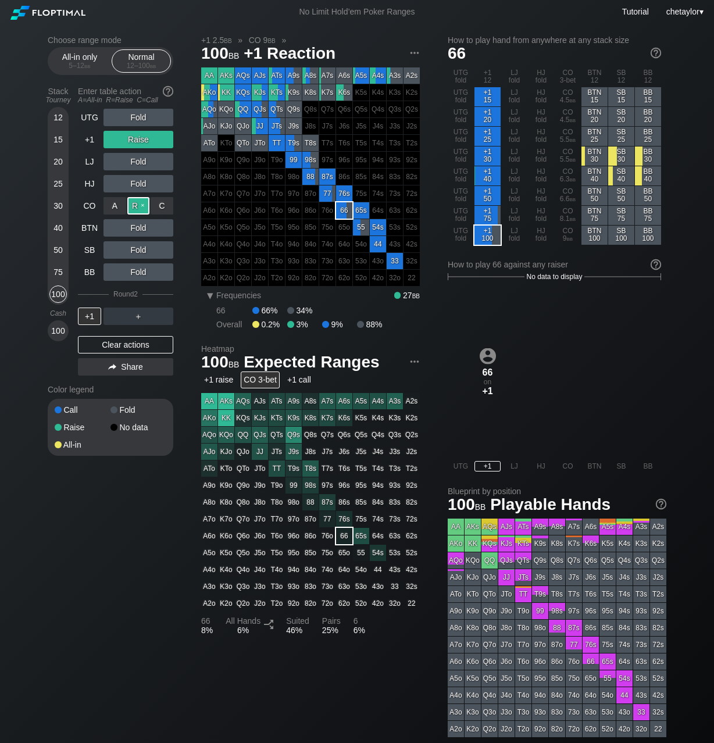
click at [141, 208] on div "R ✕" at bounding box center [138, 205] width 23 height 17
click at [84, 316] on div "+1" at bounding box center [89, 316] width 23 height 17
click at [57, 279] on div "75" at bounding box center [57, 271] width 17 height 17
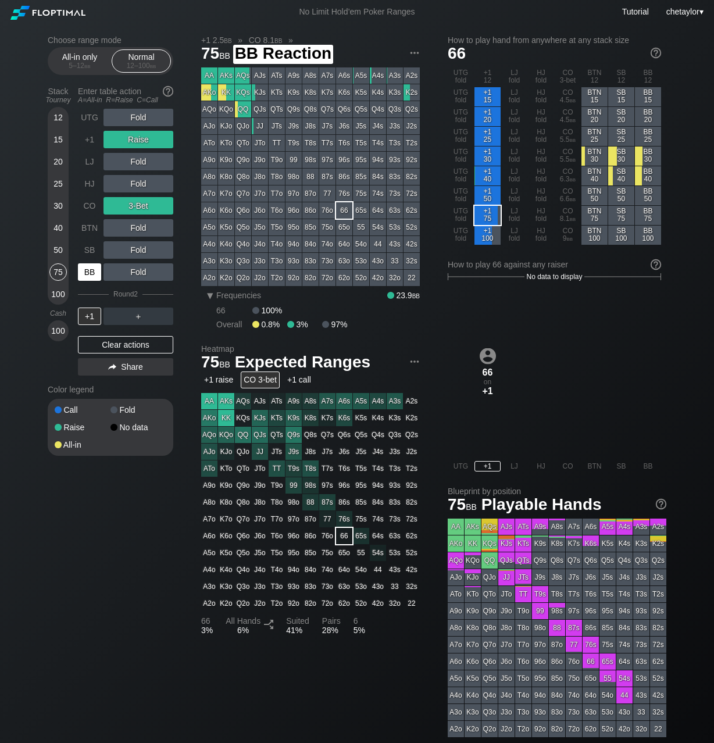
click at [91, 272] on div "BB" at bounding box center [89, 271] width 23 height 17
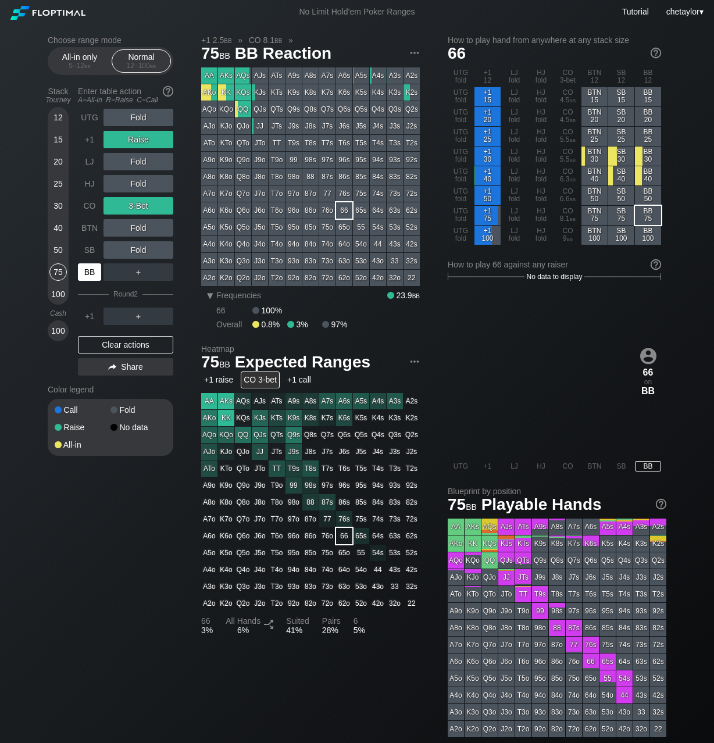
click at [91, 272] on div "BB" at bounding box center [89, 271] width 23 height 17
click at [116, 342] on div "Clear actions" at bounding box center [125, 344] width 95 height 17
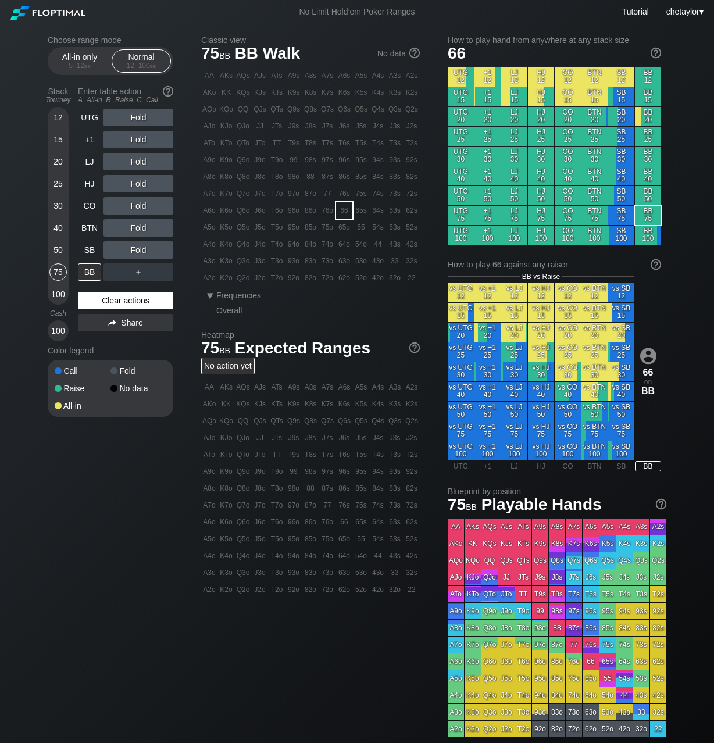
click at [116, 342] on div "Color legend" at bounding box center [111, 350] width 126 height 19
click at [119, 299] on div "Clear actions" at bounding box center [125, 300] width 95 height 17
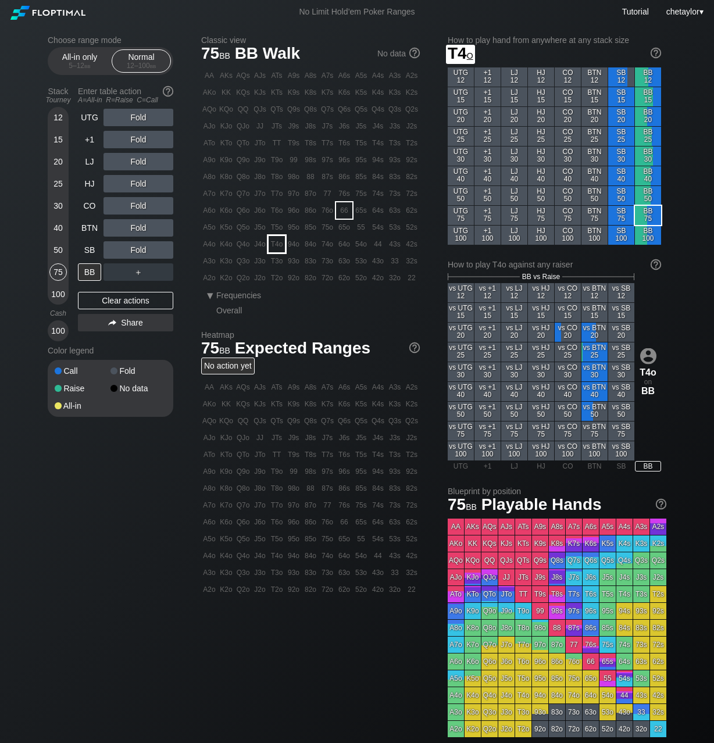
click at [277, 244] on div "T4o" at bounding box center [277, 244] width 16 height 16
click at [137, 228] on div "R ✕" at bounding box center [138, 227] width 23 height 17
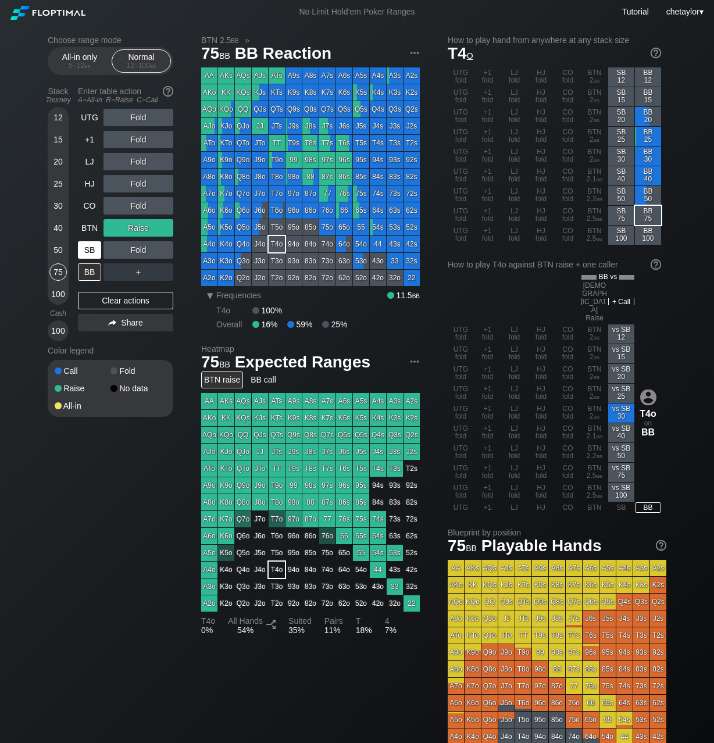
click at [89, 253] on div "SB" at bounding box center [89, 249] width 23 height 17
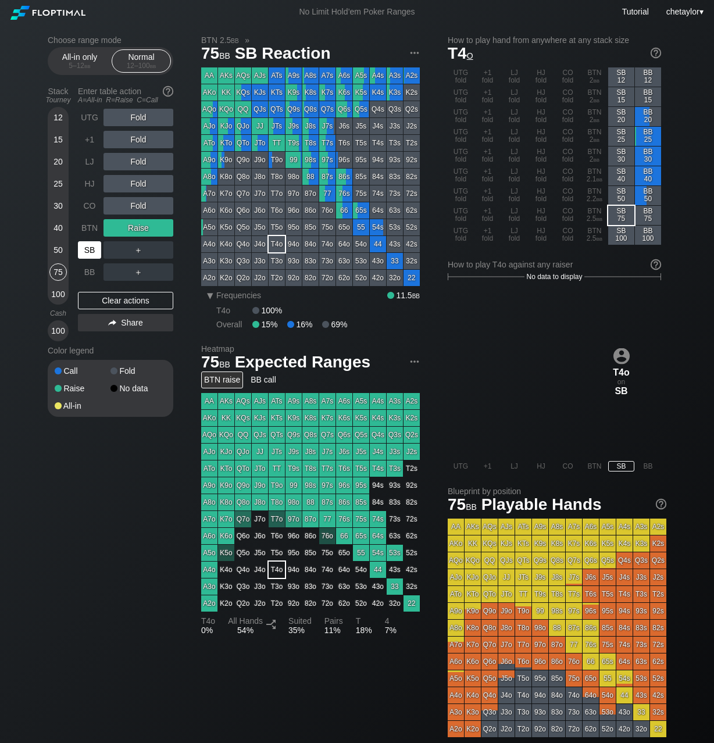
click at [89, 253] on div "SB" at bounding box center [89, 249] width 23 height 17
click at [99, 303] on div "Clear actions" at bounding box center [125, 300] width 95 height 17
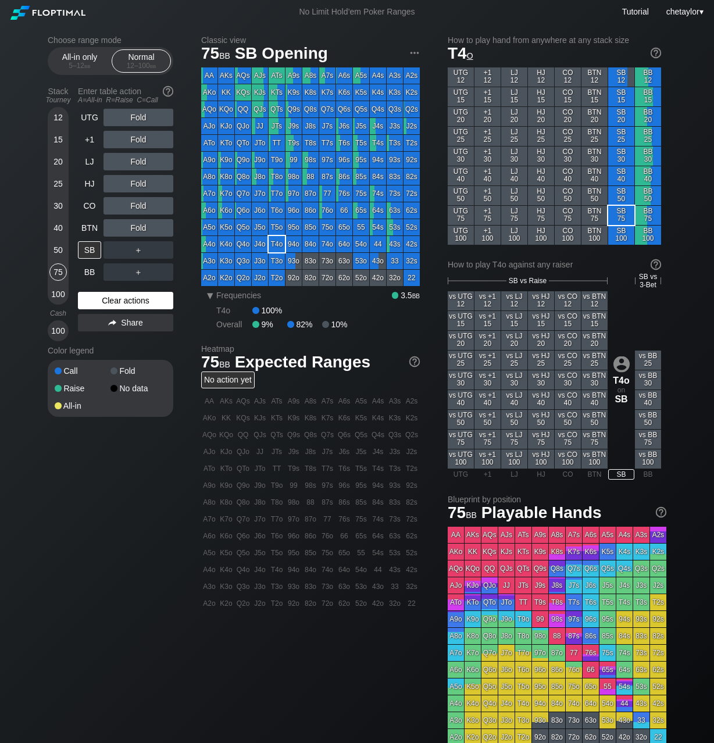
click at [99, 303] on div "Clear actions" at bounding box center [125, 300] width 95 height 17
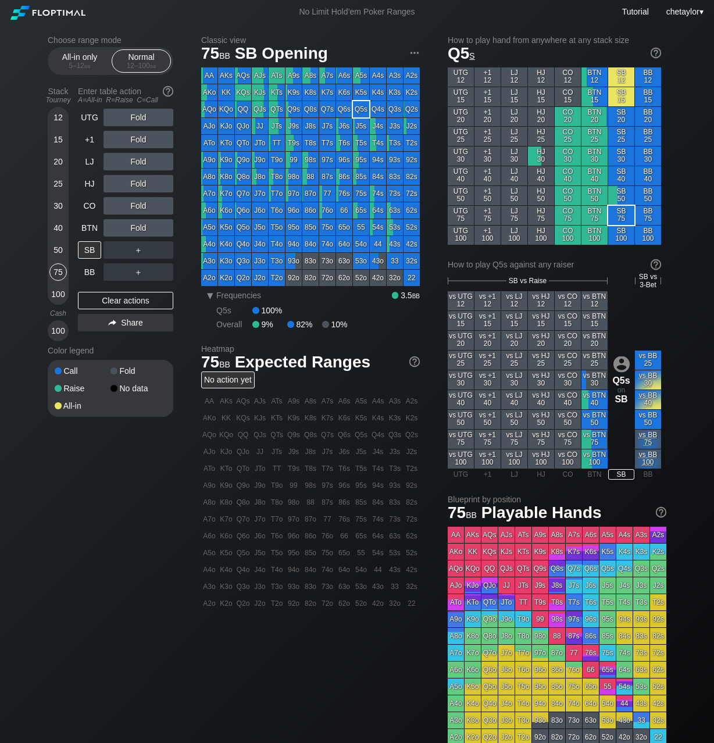
click at [363, 111] on div "Q5s" at bounding box center [361, 109] width 16 height 16
click at [139, 140] on div "R ✕" at bounding box center [138, 139] width 23 height 17
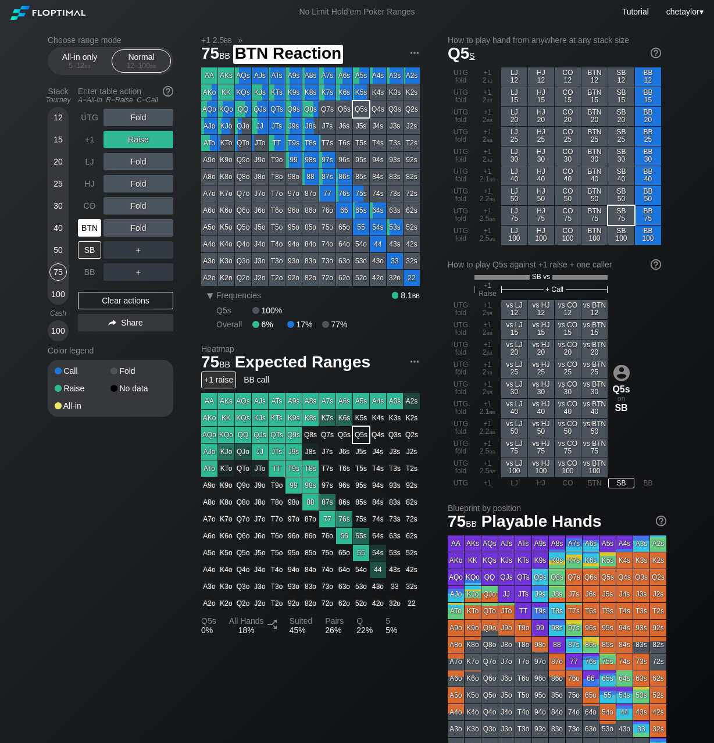
click at [87, 223] on div "BTN" at bounding box center [89, 227] width 23 height 17
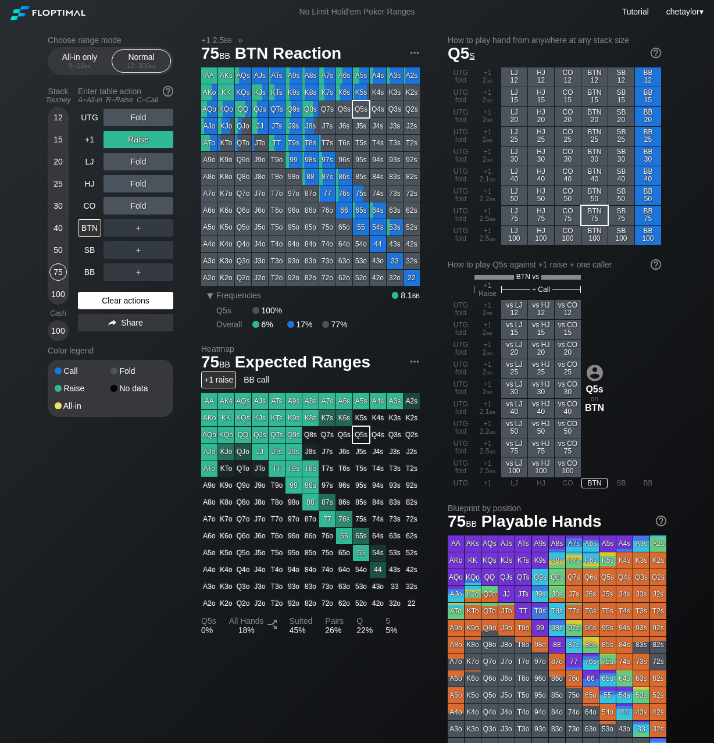
click at [114, 298] on div "Clear actions" at bounding box center [125, 300] width 95 height 17
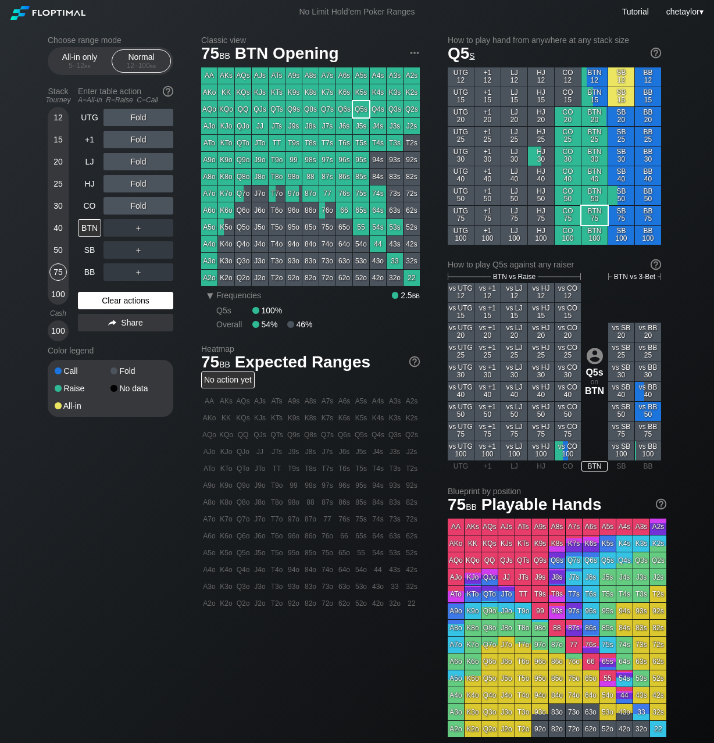
click at [114, 298] on div "Clear actions" at bounding box center [125, 300] width 95 height 17
click at [91, 202] on div "CO" at bounding box center [89, 205] width 23 height 17
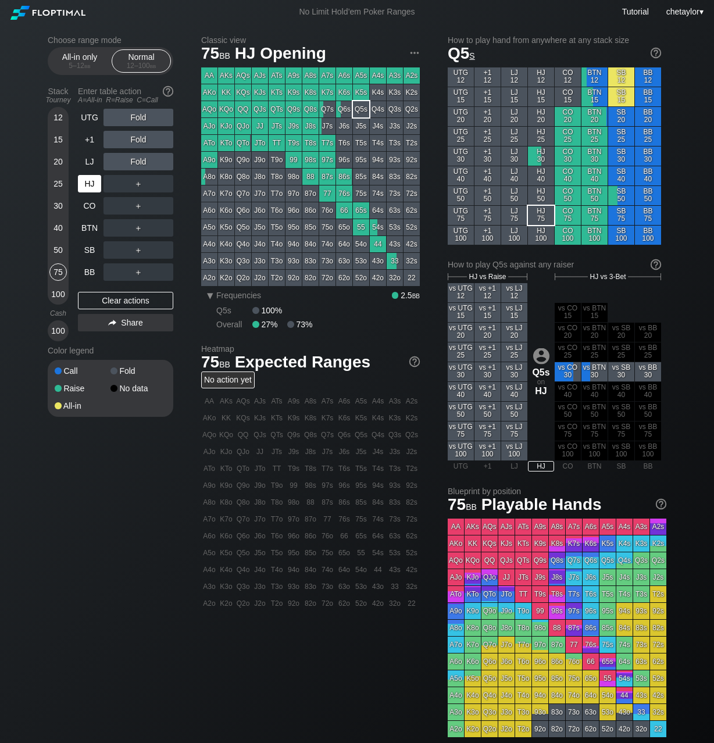
click at [94, 185] on div "HJ" at bounding box center [89, 183] width 23 height 17
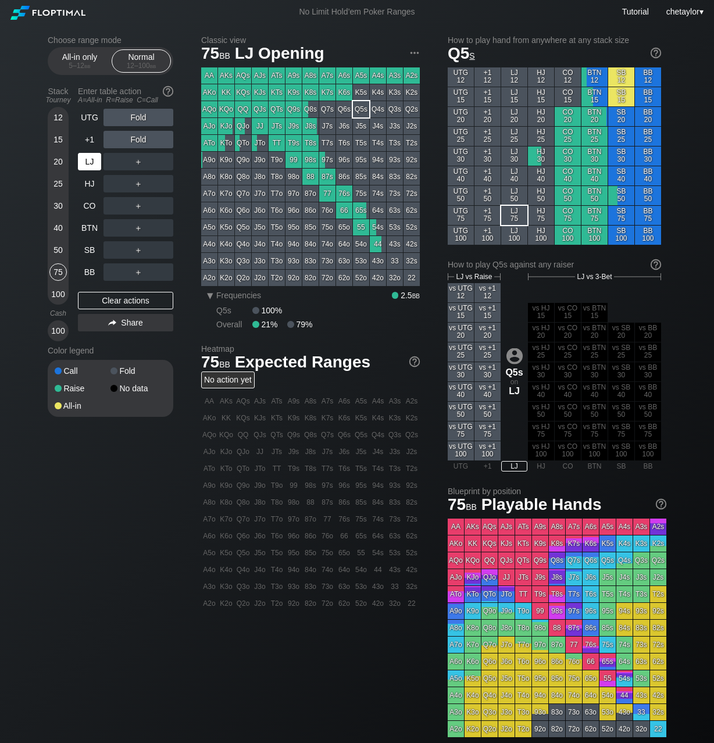
click at [85, 164] on div "LJ" at bounding box center [89, 161] width 23 height 17
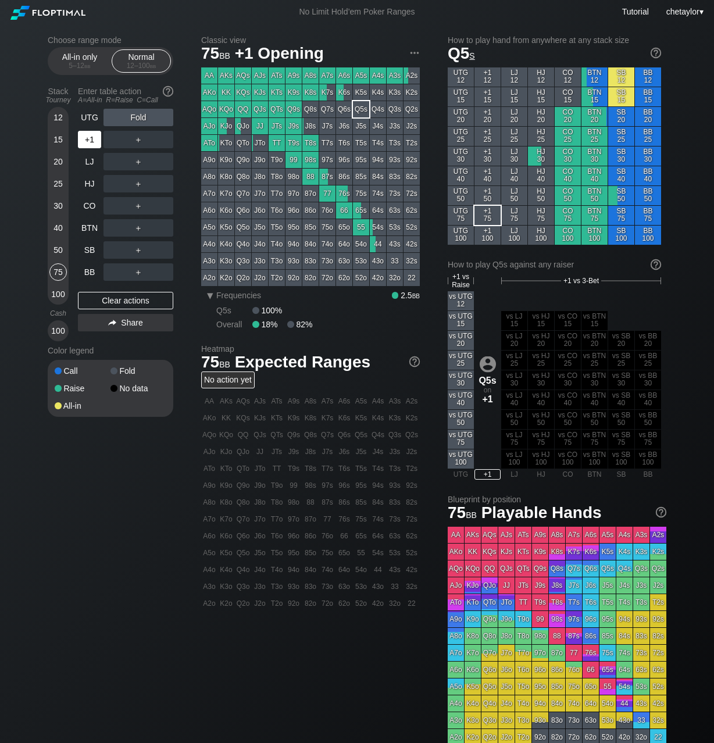
click at [90, 140] on div "+1" at bounding box center [89, 139] width 23 height 17
click at [96, 117] on div "UTG" at bounding box center [89, 117] width 23 height 17
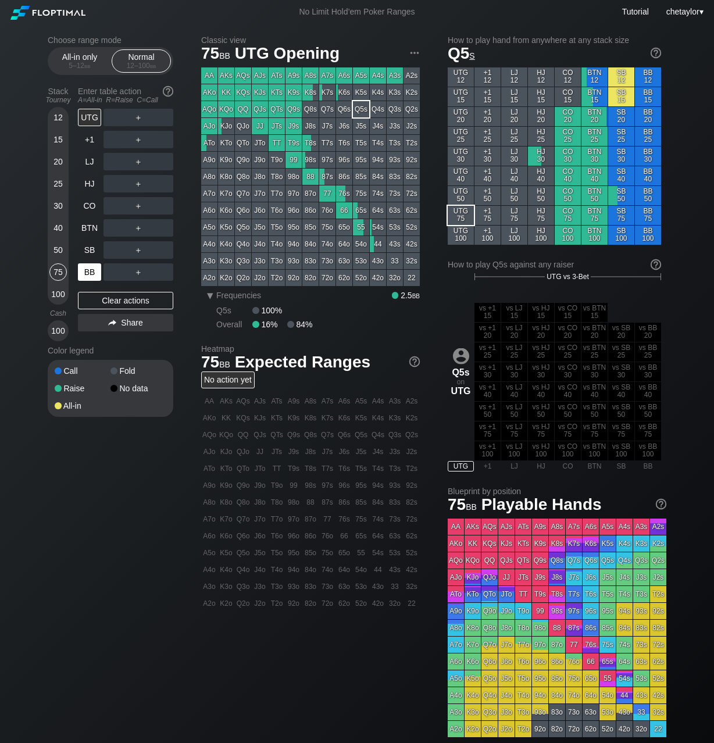
click at [91, 270] on div "BB" at bounding box center [89, 271] width 23 height 17
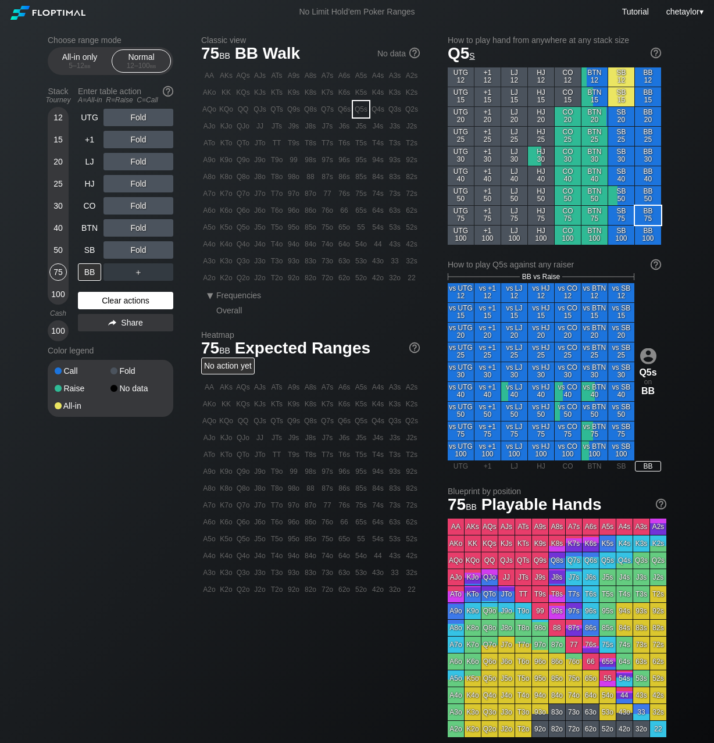
click at [110, 301] on div "Clear actions" at bounding box center [125, 300] width 95 height 17
click at [329, 125] on div "J7s" at bounding box center [327, 126] width 16 height 16
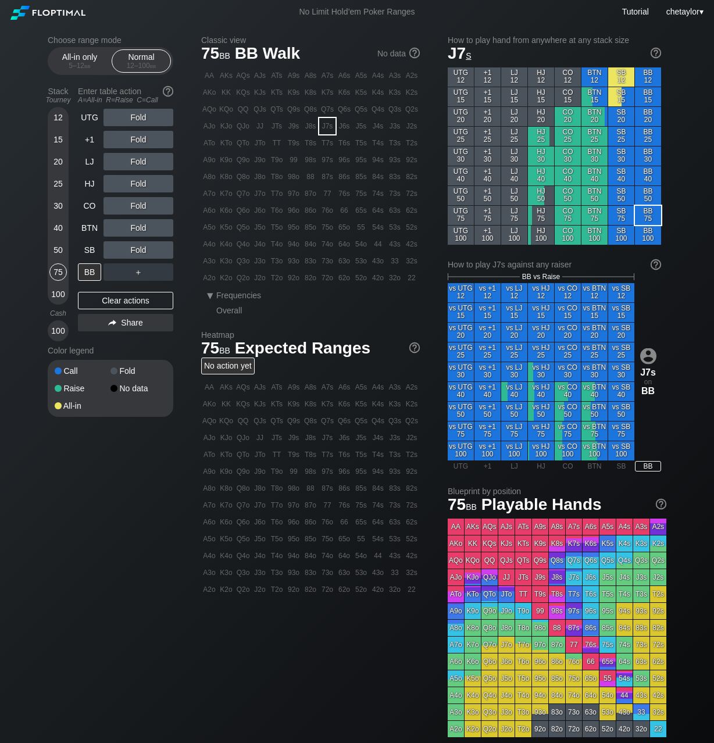
click at [329, 125] on div "J7s" at bounding box center [327, 126] width 16 height 16
click at [141, 224] on div "R ✕" at bounding box center [138, 227] width 23 height 17
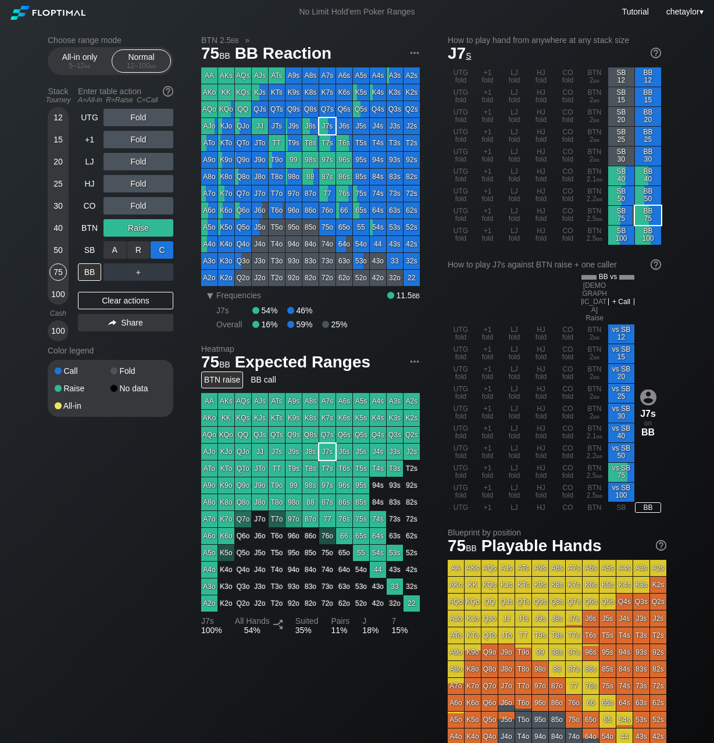
click at [165, 247] on div "C ✕" at bounding box center [162, 249] width 23 height 17
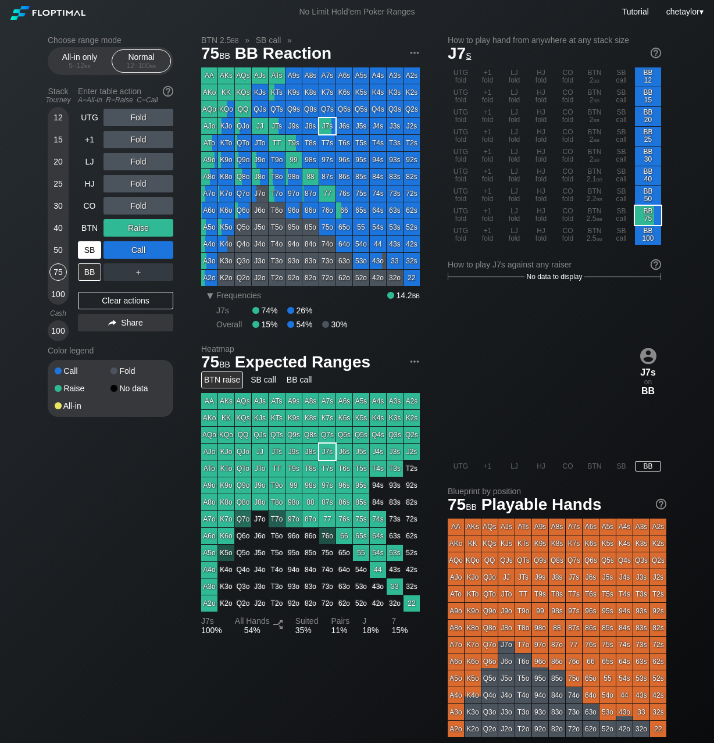
click at [83, 245] on div "SB" at bounding box center [89, 249] width 23 height 17
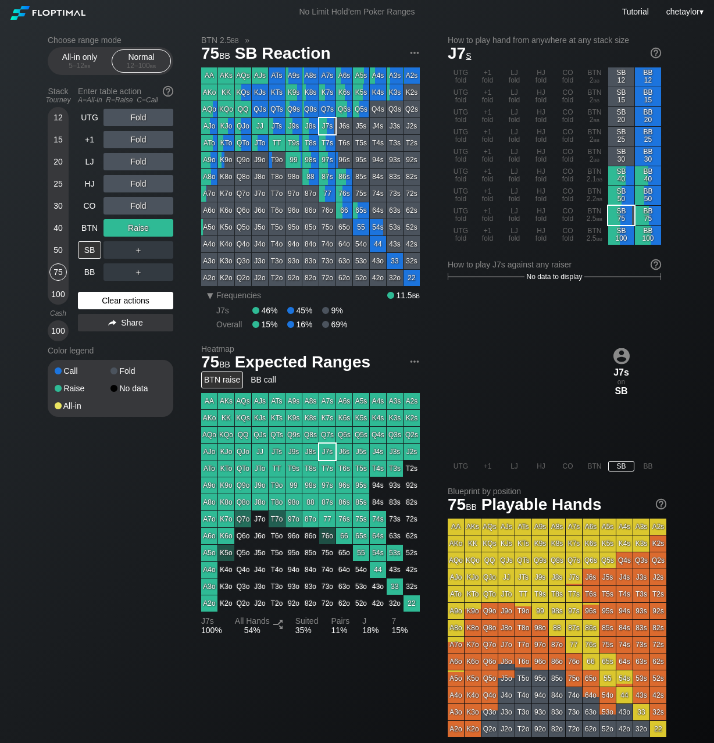
click at [103, 302] on div "Clear actions" at bounding box center [125, 300] width 95 height 17
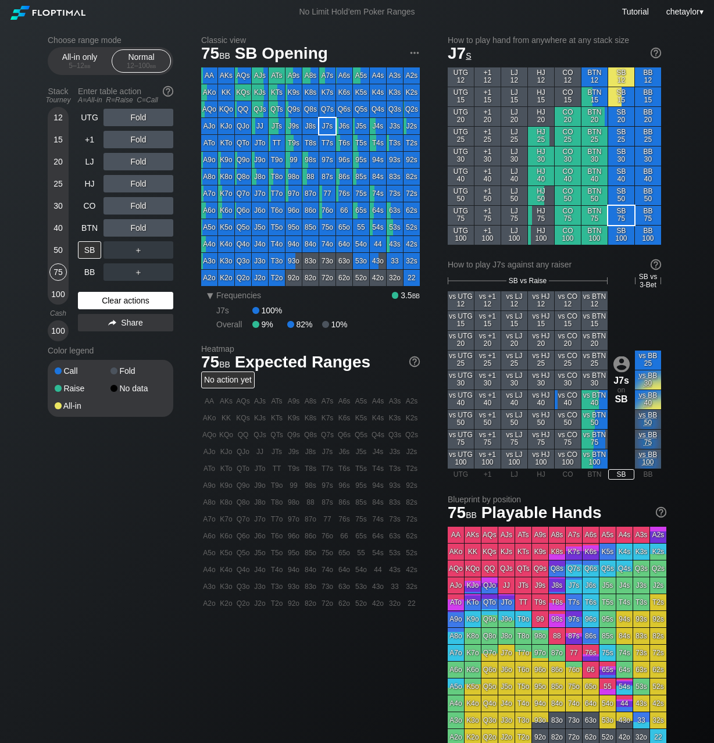
click at [103, 302] on div "Clear actions" at bounding box center [125, 300] width 95 height 17
click at [105, 301] on div "Clear actions" at bounding box center [125, 300] width 95 height 17
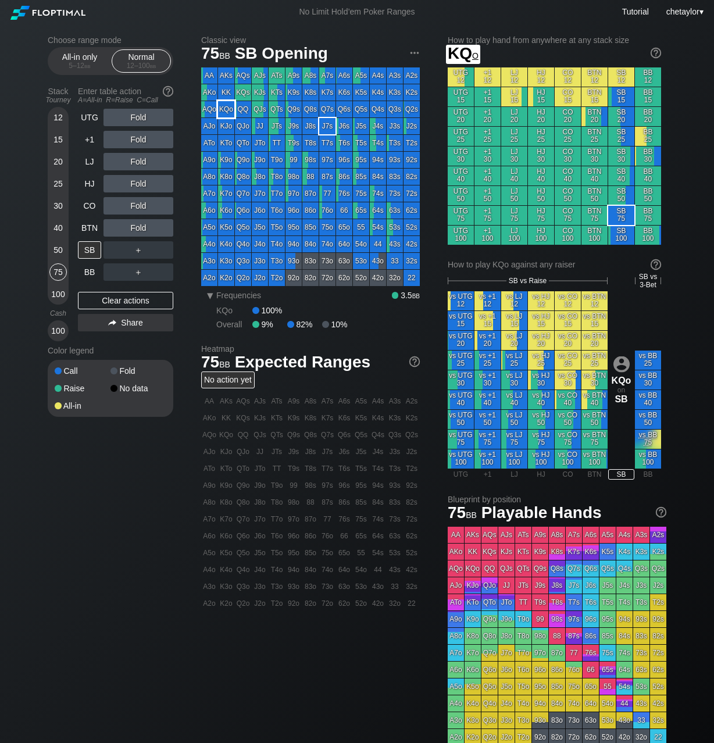
click at [225, 106] on div "KQo" at bounding box center [226, 109] width 16 height 16
click at [139, 163] on div "R ✕" at bounding box center [138, 161] width 23 height 17
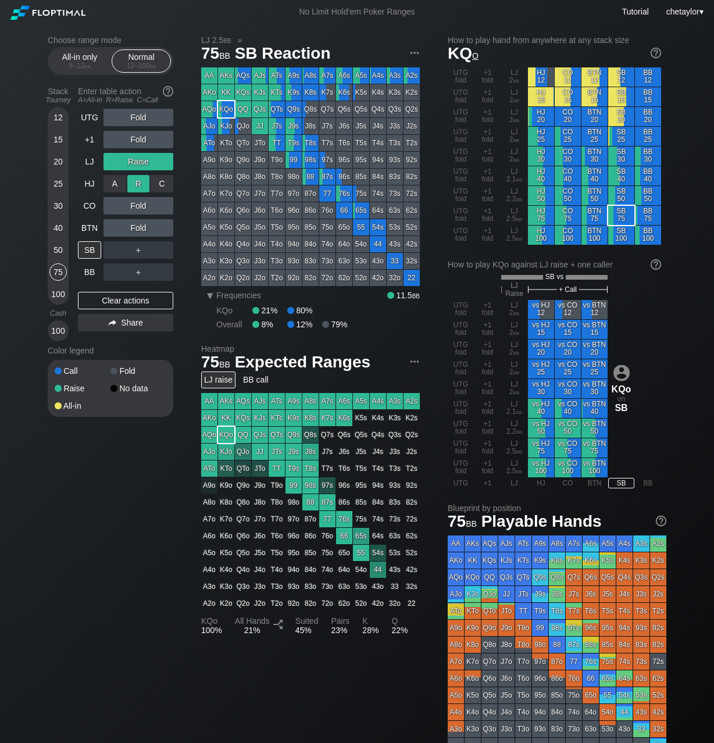
click at [141, 181] on div "R ✕" at bounding box center [138, 183] width 23 height 17
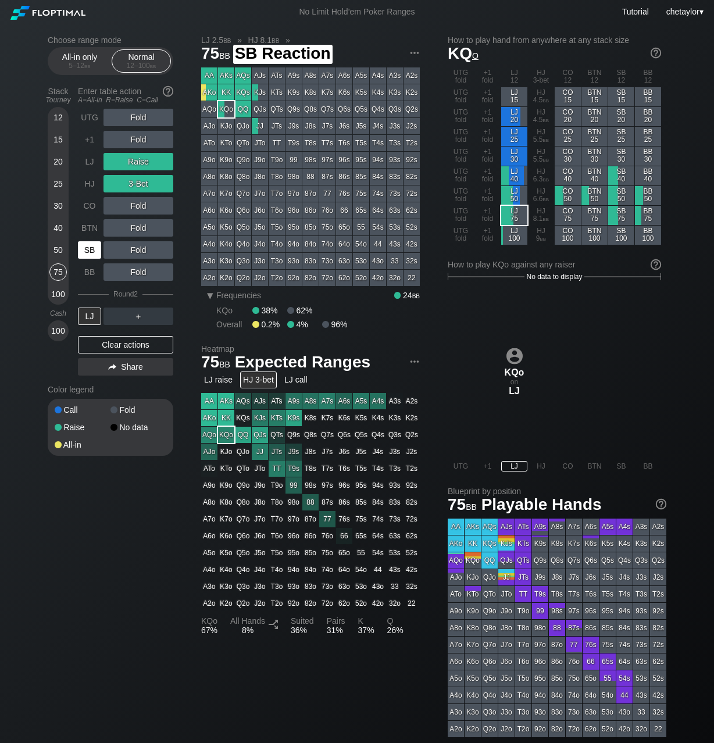
click at [80, 257] on div "SB" at bounding box center [89, 249] width 23 height 17
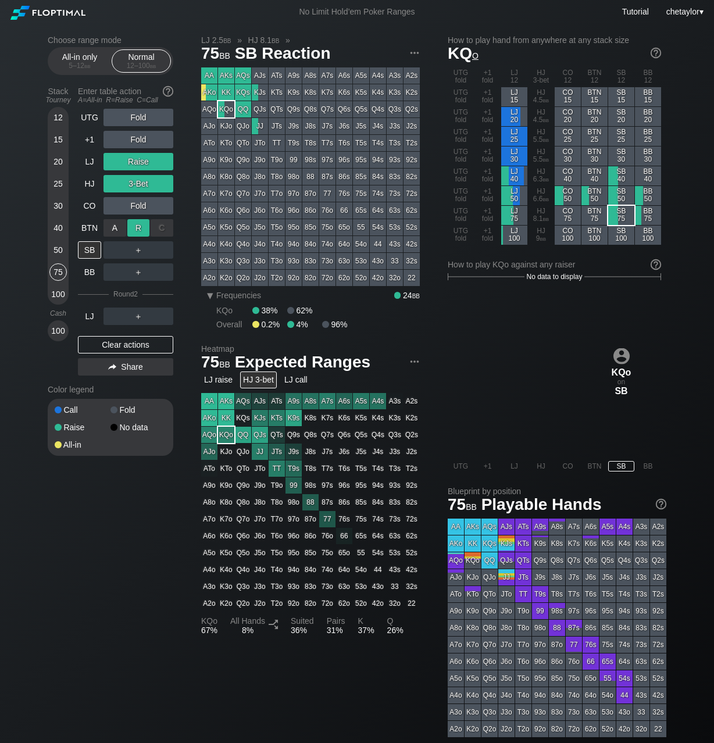
click at [144, 232] on div "R ✕" at bounding box center [138, 227] width 23 height 17
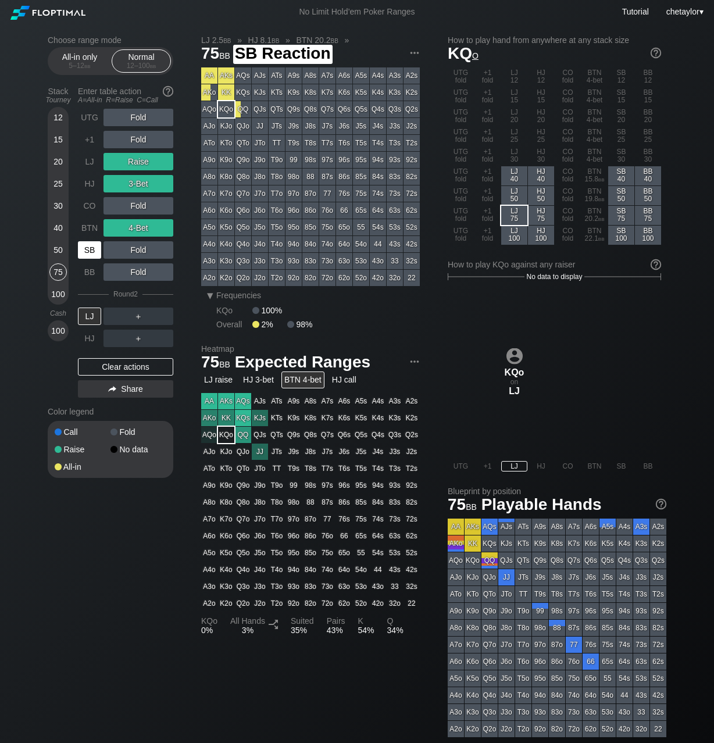
click at [94, 246] on div "SB" at bounding box center [89, 249] width 23 height 17
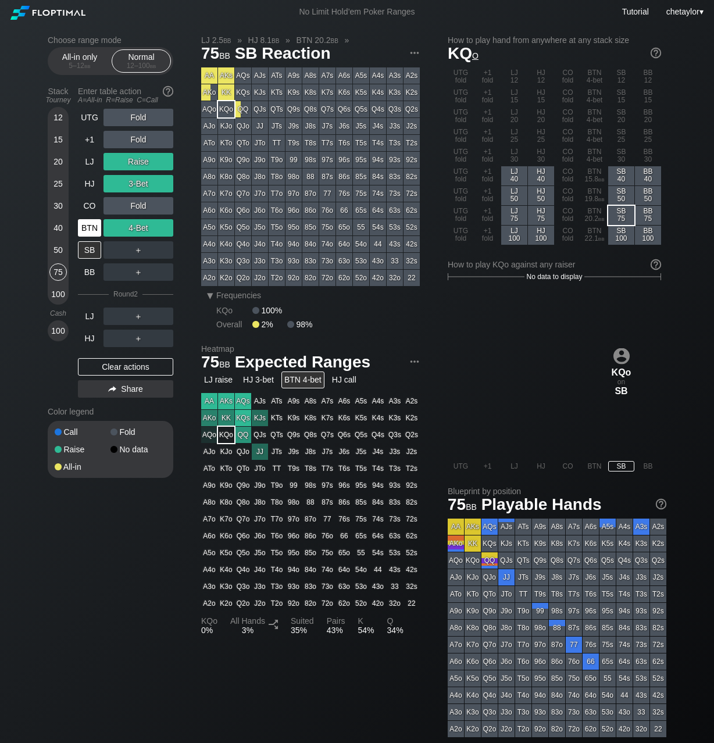
click at [92, 228] on div "BTN" at bounding box center [89, 227] width 23 height 17
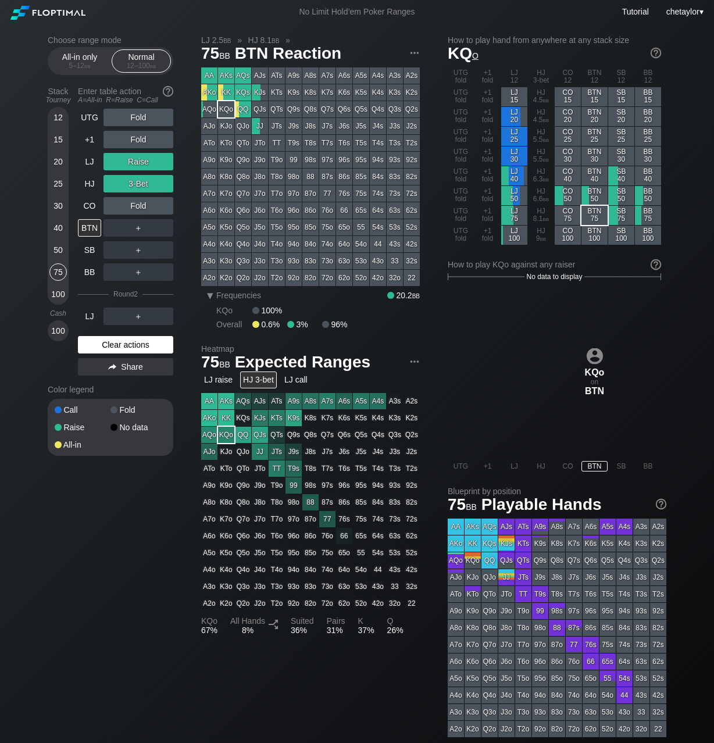
click at [105, 344] on div "Clear actions" at bounding box center [125, 344] width 95 height 17
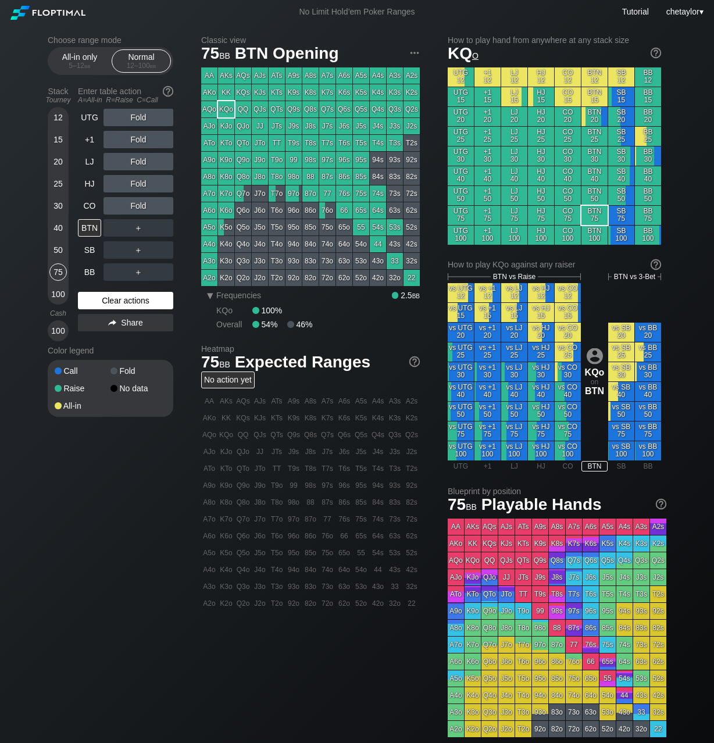
click at [105, 344] on div "Color legend" at bounding box center [111, 350] width 126 height 19
click at [113, 303] on div "Clear actions" at bounding box center [125, 300] width 95 height 17
click at [273, 175] on div "T8o" at bounding box center [277, 177] width 16 height 16
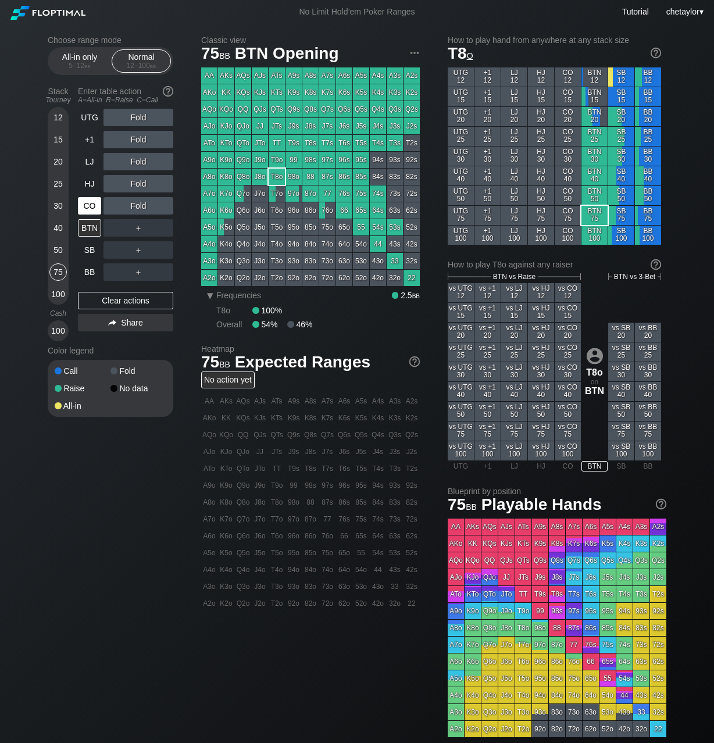
click at [94, 209] on div "CO" at bounding box center [89, 205] width 23 height 17
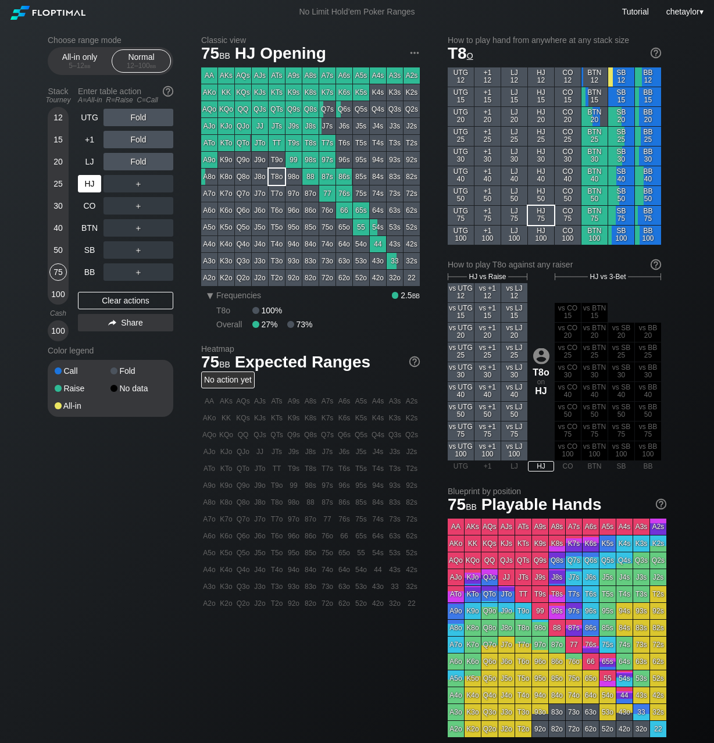
click at [87, 185] on div "HJ" at bounding box center [89, 183] width 23 height 17
click at [244, 108] on div "QQ" at bounding box center [243, 109] width 16 height 16
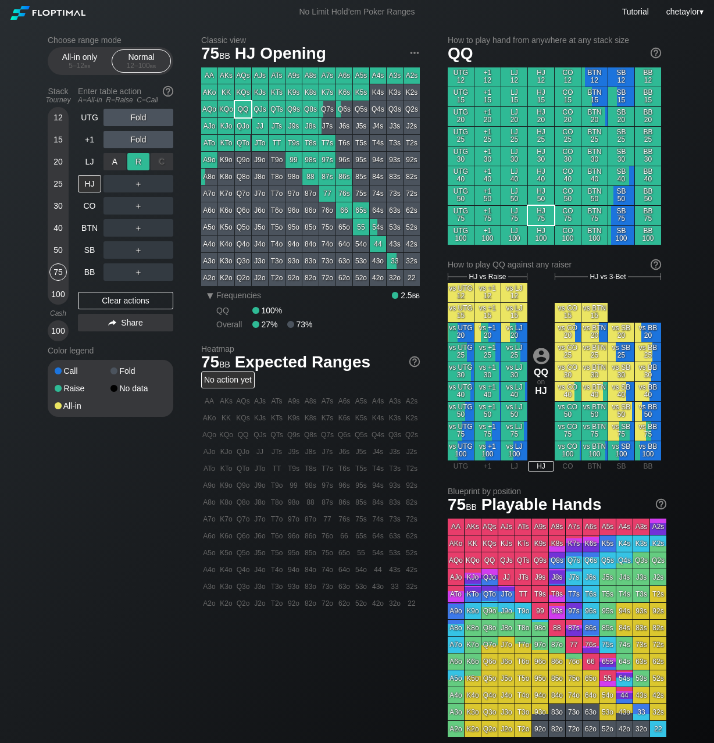
click at [137, 163] on div "R ✕" at bounding box center [138, 161] width 23 height 17
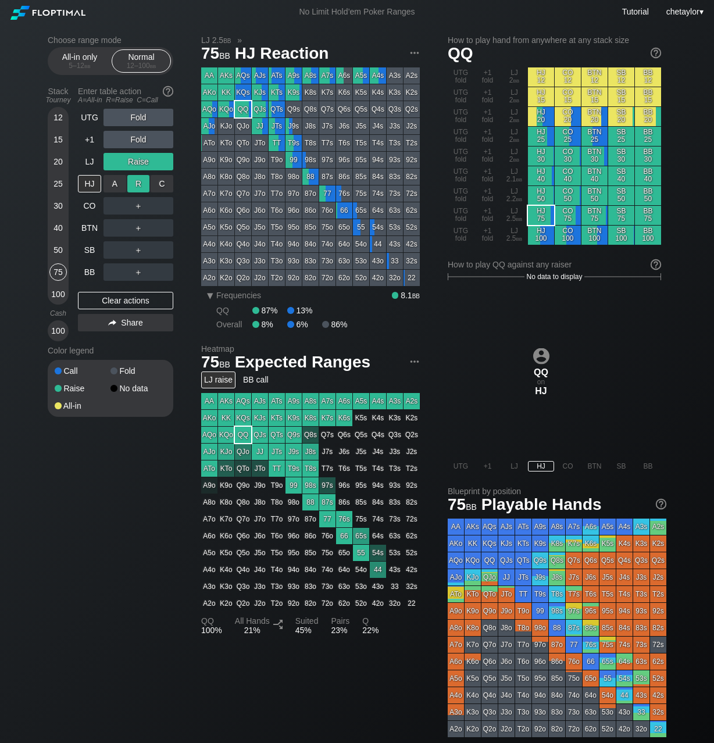
click at [134, 181] on div "R ✕" at bounding box center [138, 183] width 23 height 17
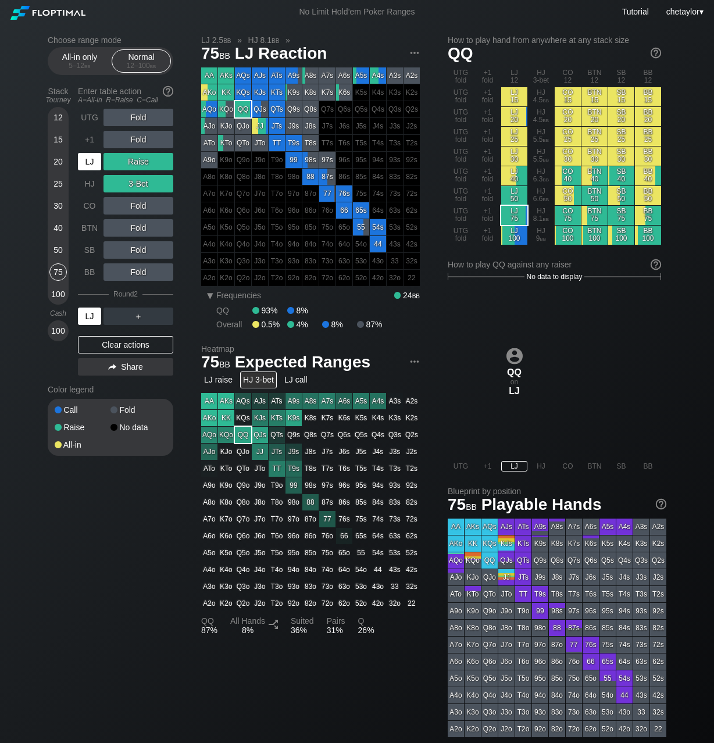
click at [91, 314] on div "LJ" at bounding box center [89, 316] width 23 height 17
click at [102, 344] on div "Clear actions" at bounding box center [125, 344] width 95 height 17
click at [102, 380] on div "Color legend" at bounding box center [111, 389] width 126 height 19
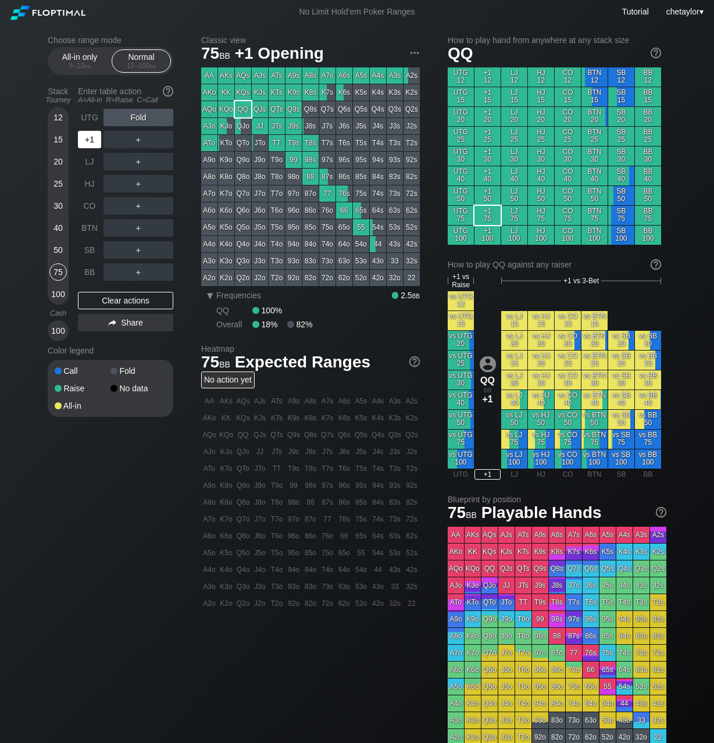
click at [89, 147] on div "+1" at bounding box center [89, 139] width 23 height 17
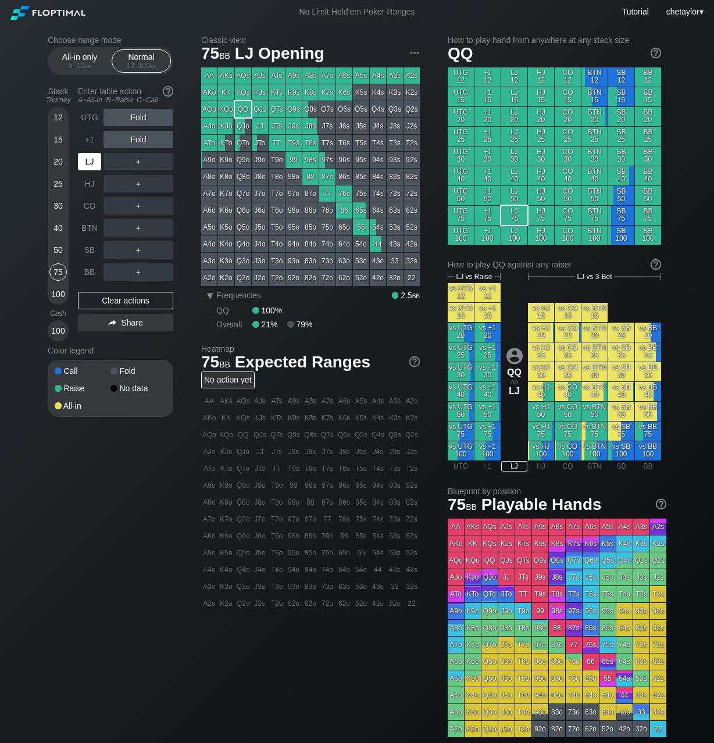
click at [87, 163] on div "LJ" at bounding box center [89, 161] width 23 height 17
click at [90, 141] on div "+1" at bounding box center [89, 139] width 23 height 17
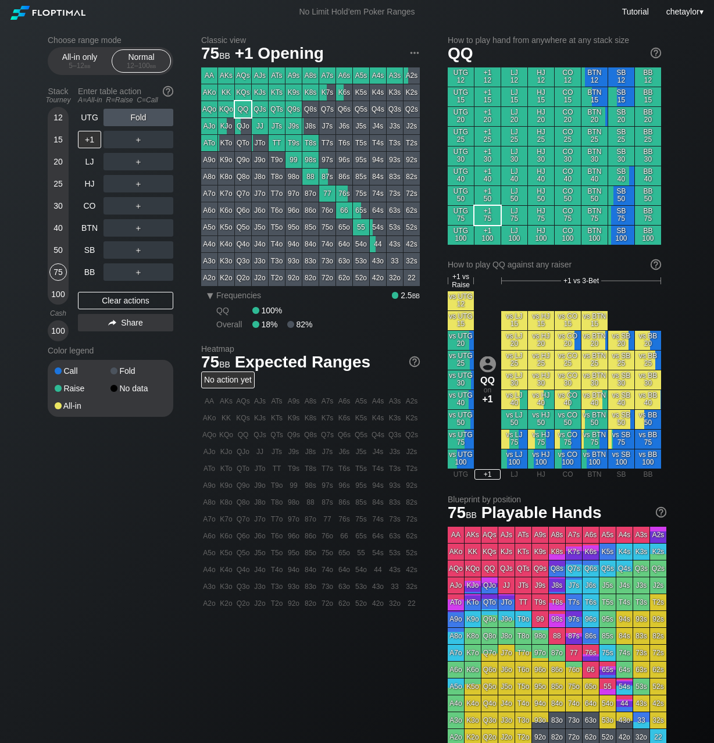
click at [246, 143] on div "QTo" at bounding box center [243, 143] width 16 height 16
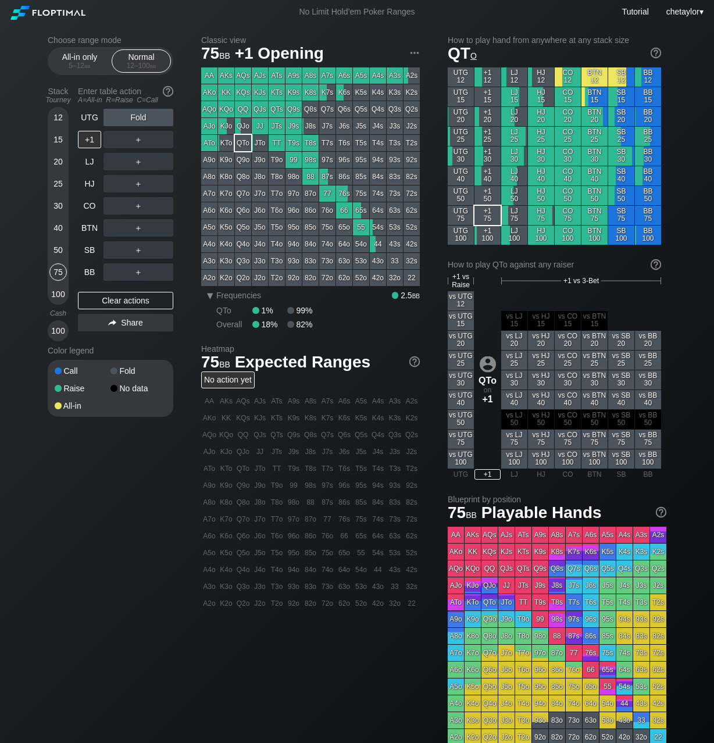
click at [246, 143] on div "QTo" at bounding box center [243, 143] width 16 height 16
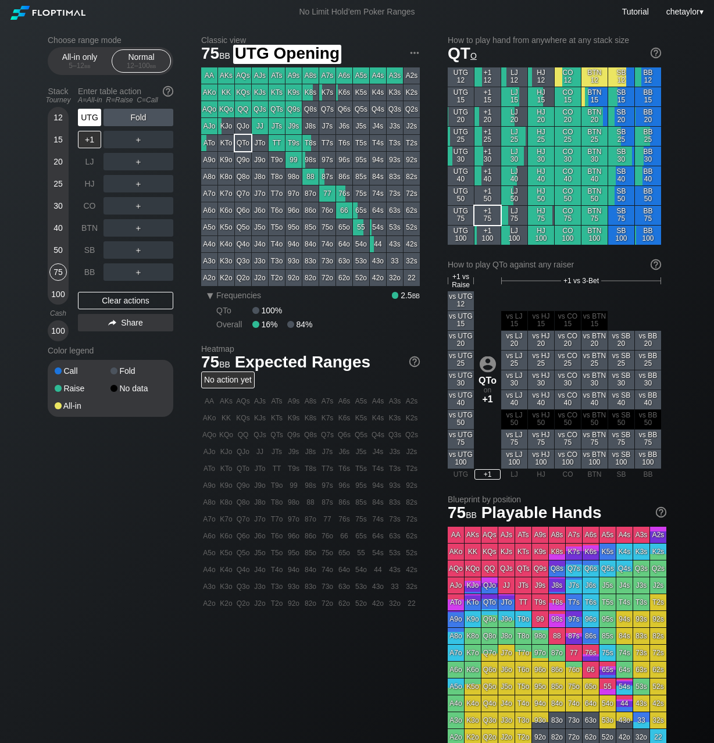
click at [88, 119] on div "UTG" at bounding box center [89, 117] width 23 height 17
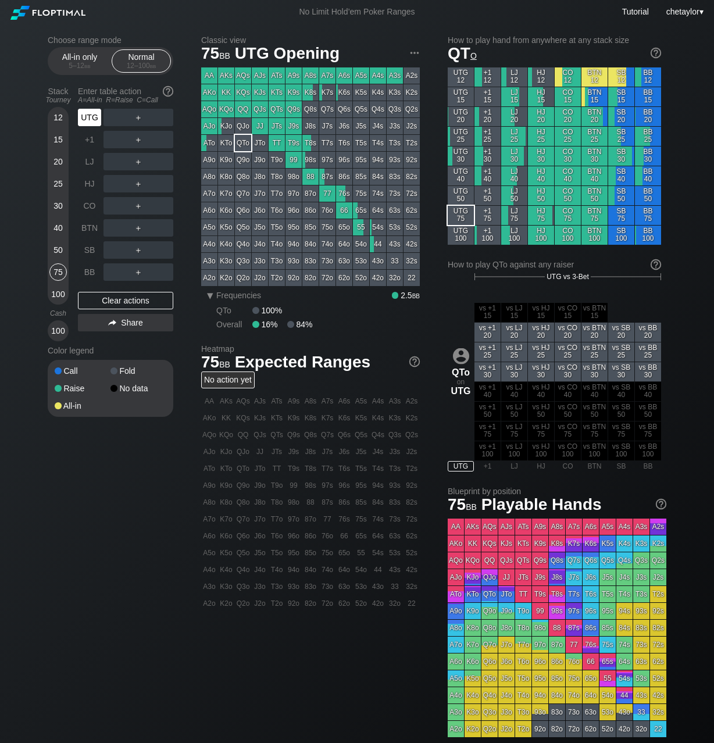
click at [88, 119] on div "UTG" at bounding box center [89, 117] width 23 height 17
click at [90, 270] on div "BB" at bounding box center [89, 271] width 23 height 17
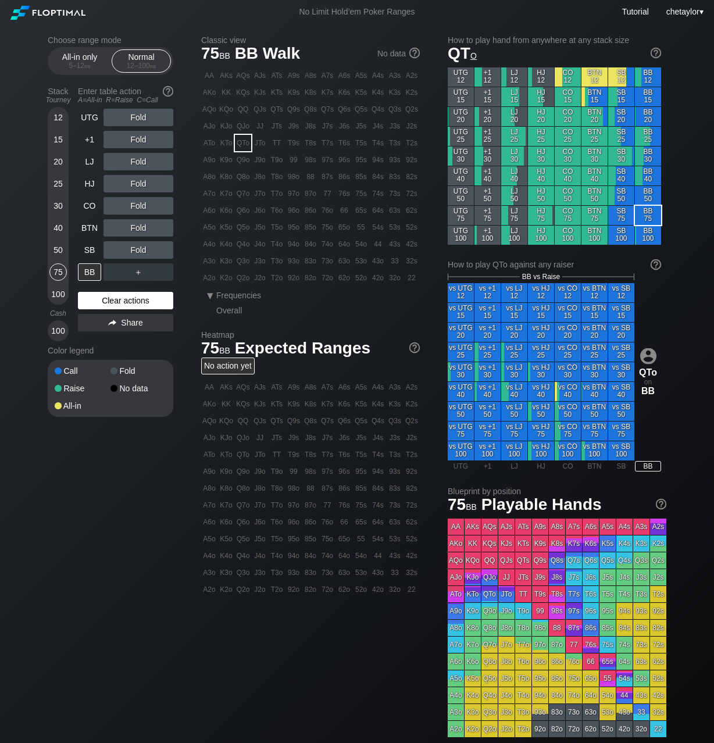
click at [106, 299] on div "Clear actions" at bounding box center [125, 300] width 95 height 17
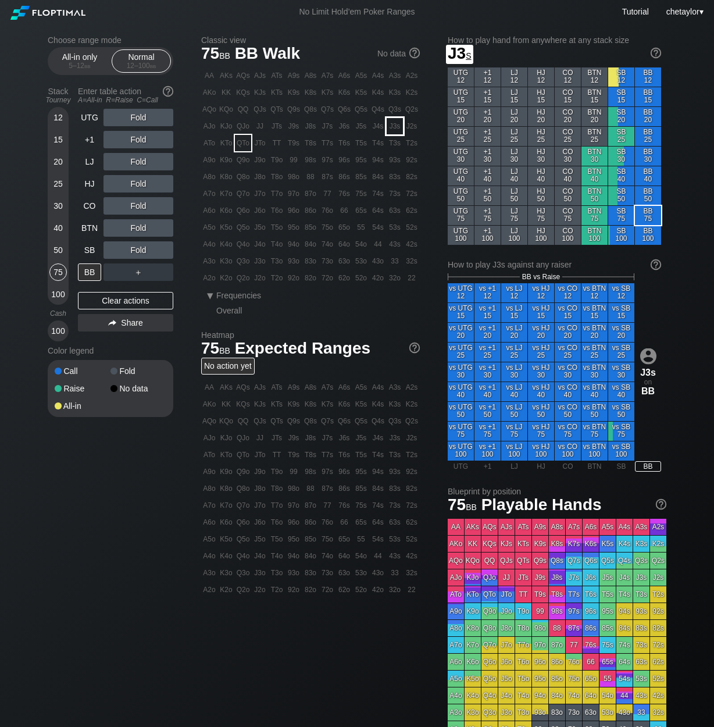
click at [395, 126] on div "J3s" at bounding box center [395, 126] width 16 height 16
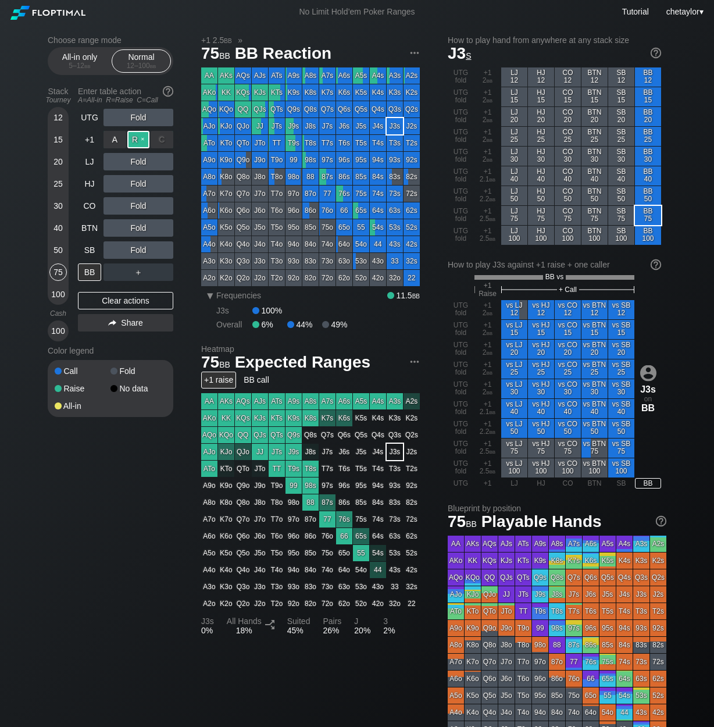
click at [143, 141] on div "R ✕" at bounding box center [138, 139] width 23 height 17
click at [141, 158] on div "R ✕" at bounding box center [138, 161] width 23 height 17
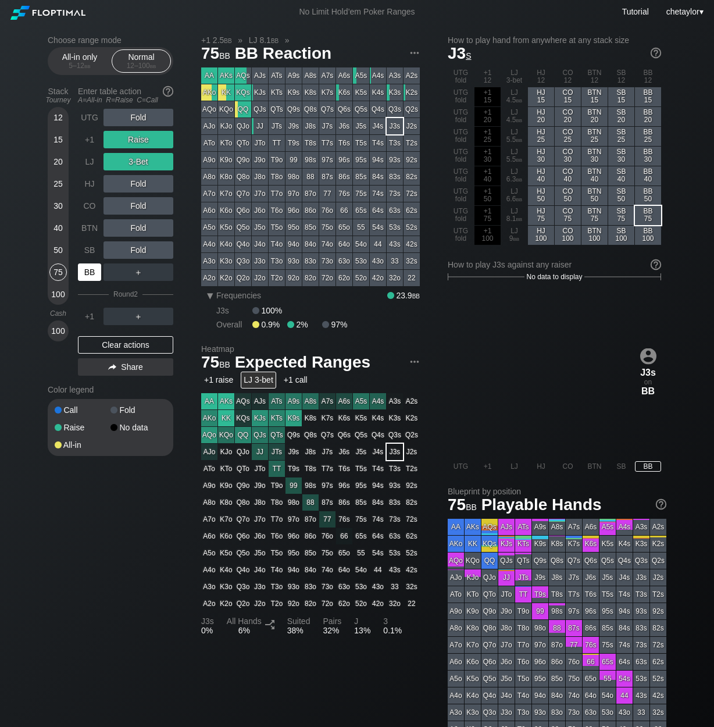
click at [85, 275] on div "BB" at bounding box center [89, 271] width 23 height 17
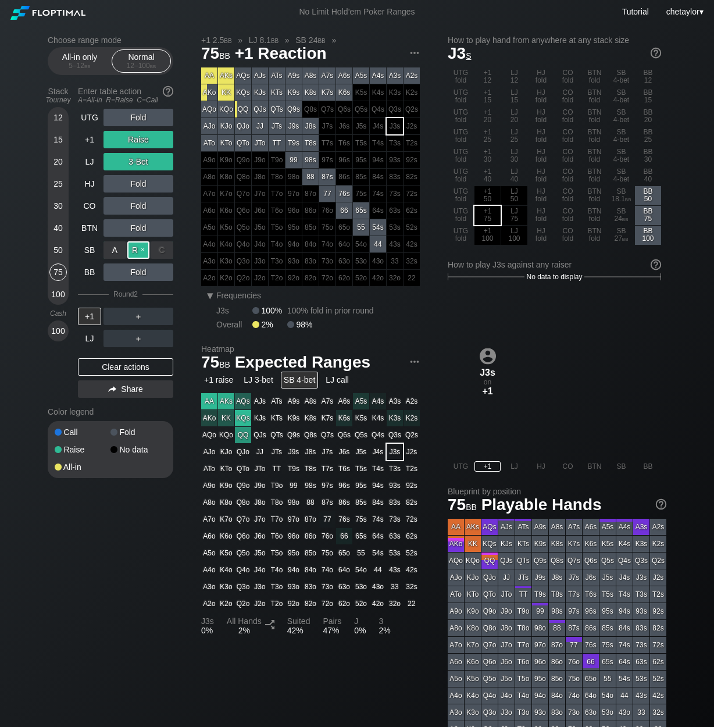
click at [139, 251] on div "R ✕" at bounding box center [138, 249] width 23 height 17
click at [143, 247] on div "R ✕" at bounding box center [138, 249] width 23 height 17
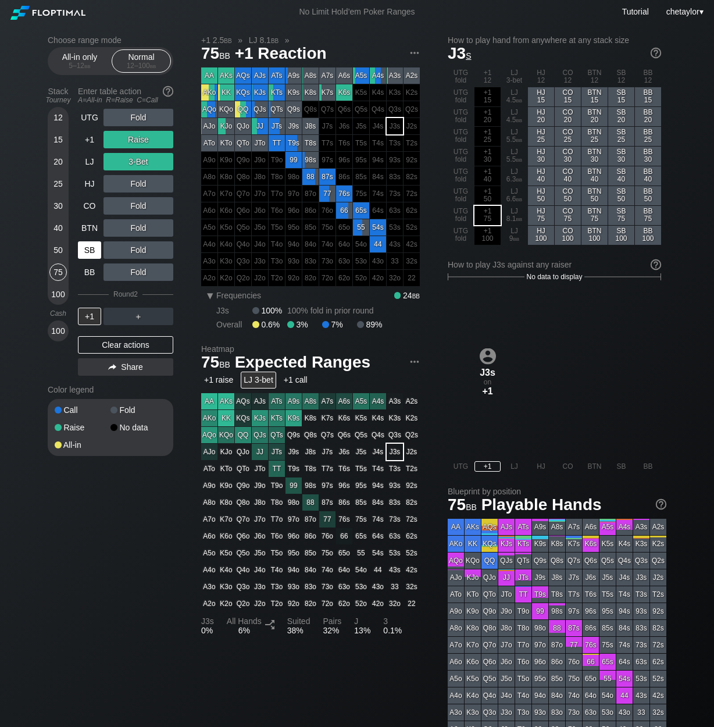
click at [92, 255] on div "SB" at bounding box center [89, 249] width 23 height 17
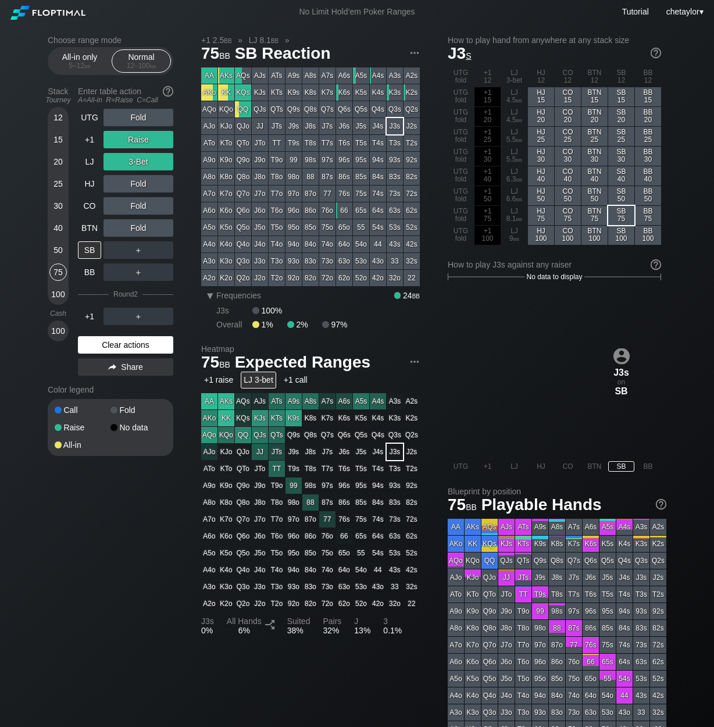
click at [100, 342] on div "Clear actions" at bounding box center [125, 344] width 95 height 17
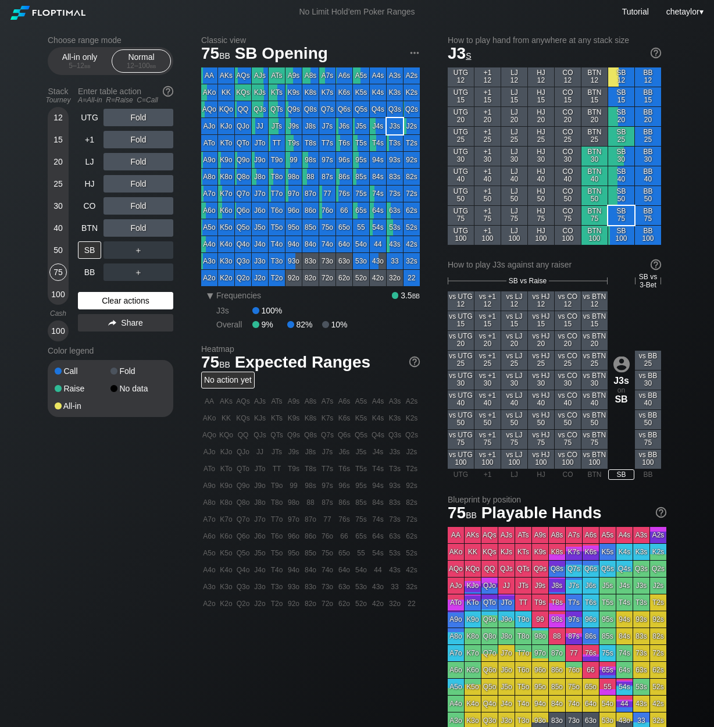
click at [100, 342] on div "Color legend" at bounding box center [111, 350] width 126 height 19
click at [108, 299] on div "Clear actions" at bounding box center [125, 300] width 95 height 17
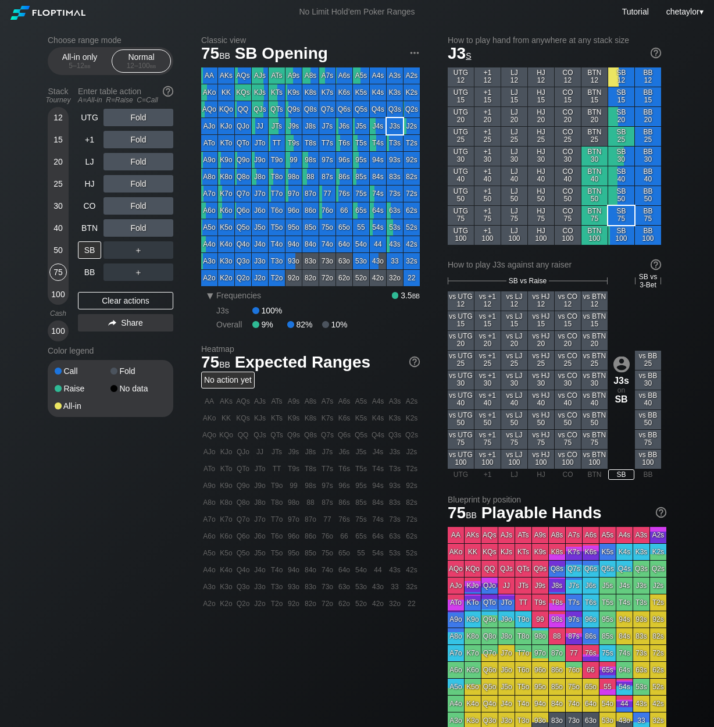
click at [230, 112] on div "KQo" at bounding box center [226, 109] width 16 height 16
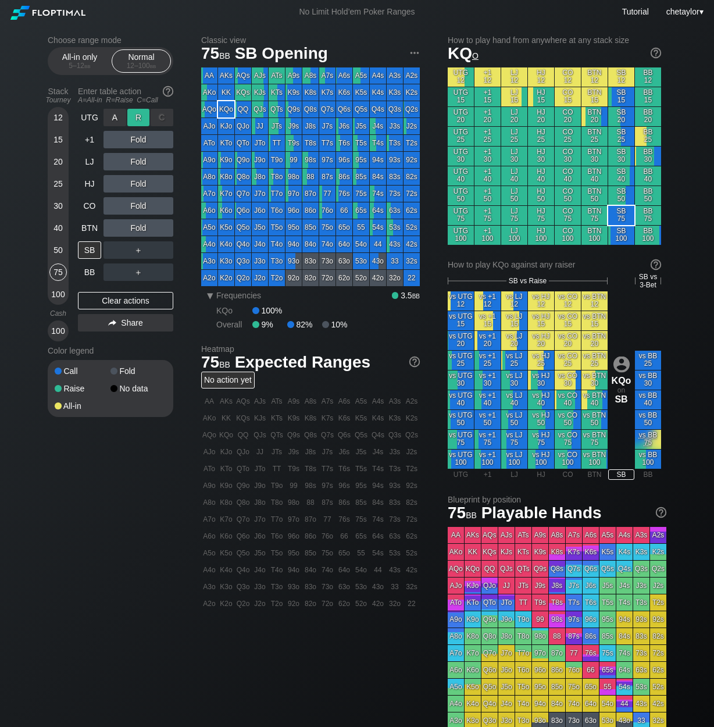
click at [138, 116] on div "R ✕" at bounding box center [138, 117] width 23 height 17
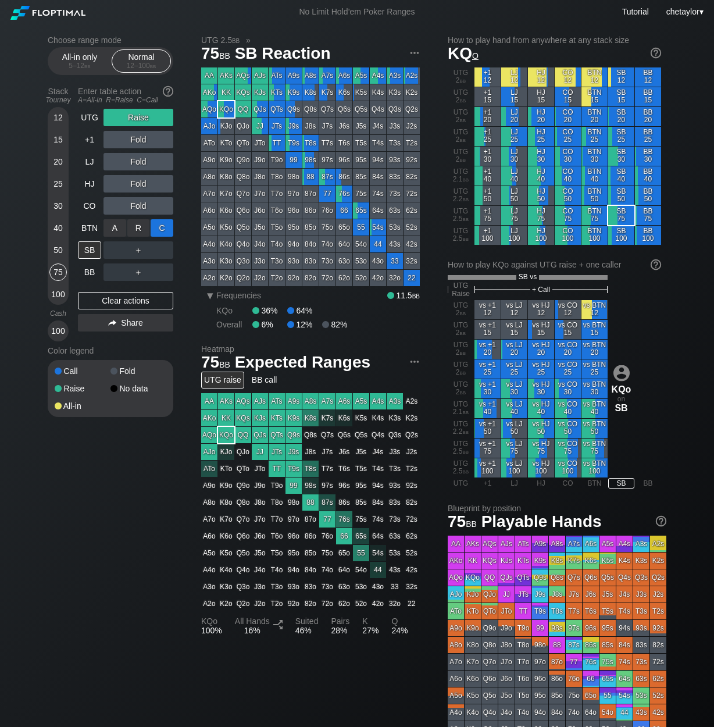
click at [160, 227] on div "C ✕" at bounding box center [162, 227] width 23 height 17
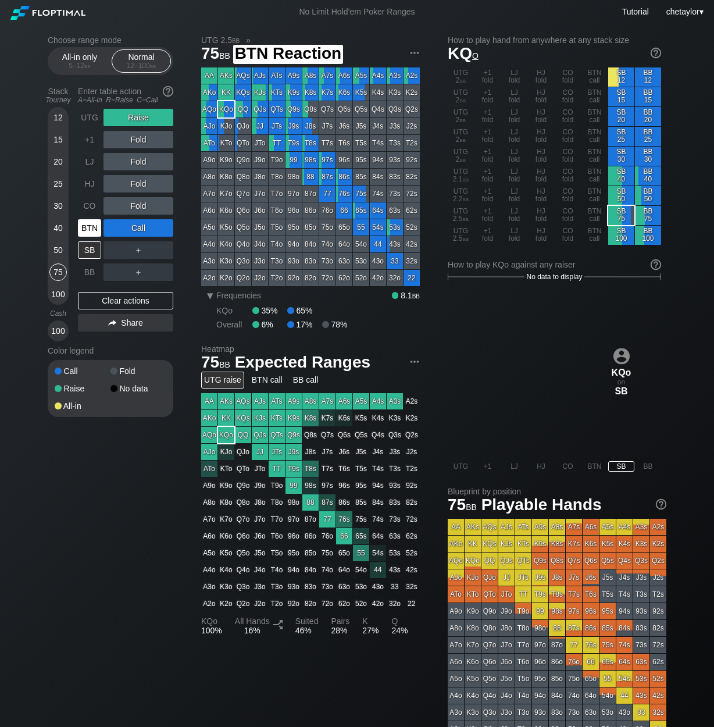
click at [95, 225] on div "BTN" at bounding box center [89, 227] width 23 height 17
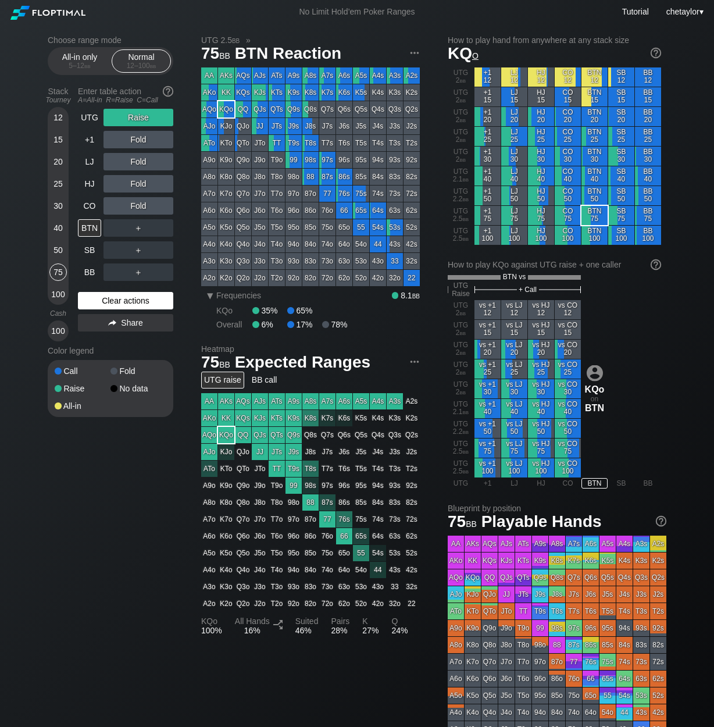
click at [101, 303] on div "Clear actions" at bounding box center [125, 300] width 95 height 17
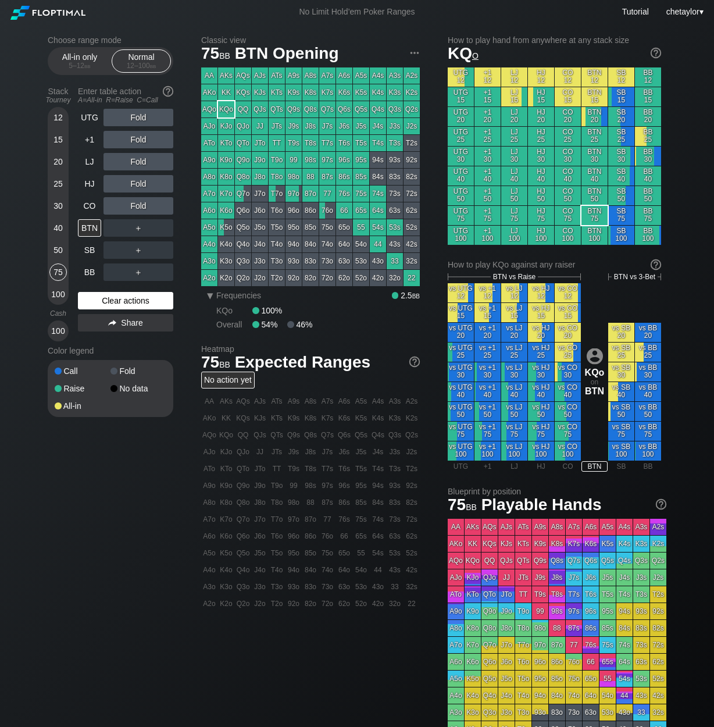
click at [101, 303] on div "Clear actions" at bounding box center [125, 300] width 95 height 17
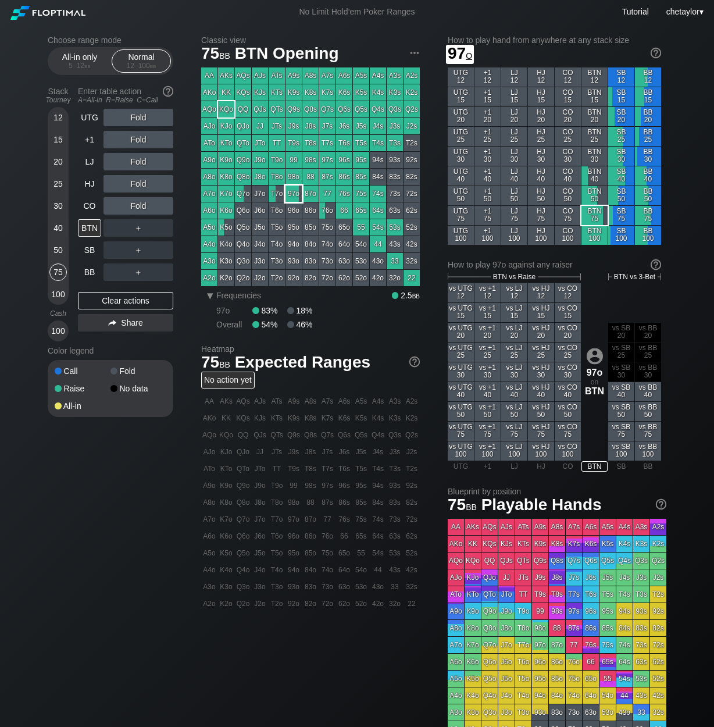
click at [293, 198] on div "97o" at bounding box center [293, 193] width 16 height 16
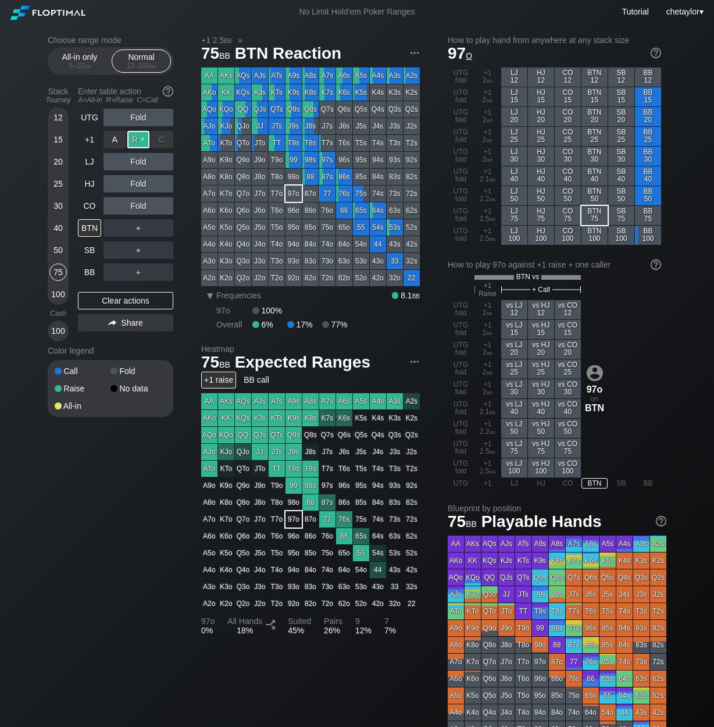
click at [138, 137] on div "R ✕" at bounding box center [138, 139] width 23 height 17
click at [93, 202] on div "CO" at bounding box center [89, 205] width 23 height 17
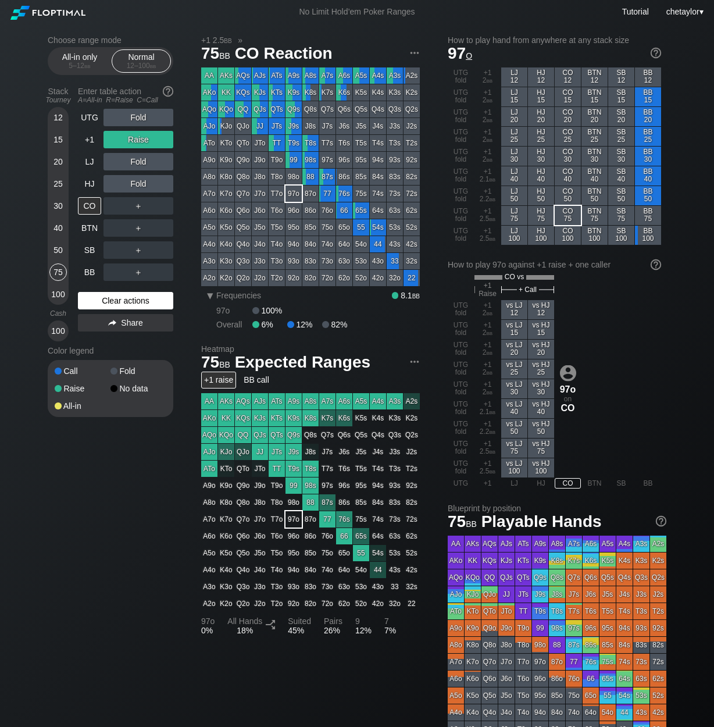
click at [104, 302] on div "Clear actions" at bounding box center [125, 300] width 95 height 17
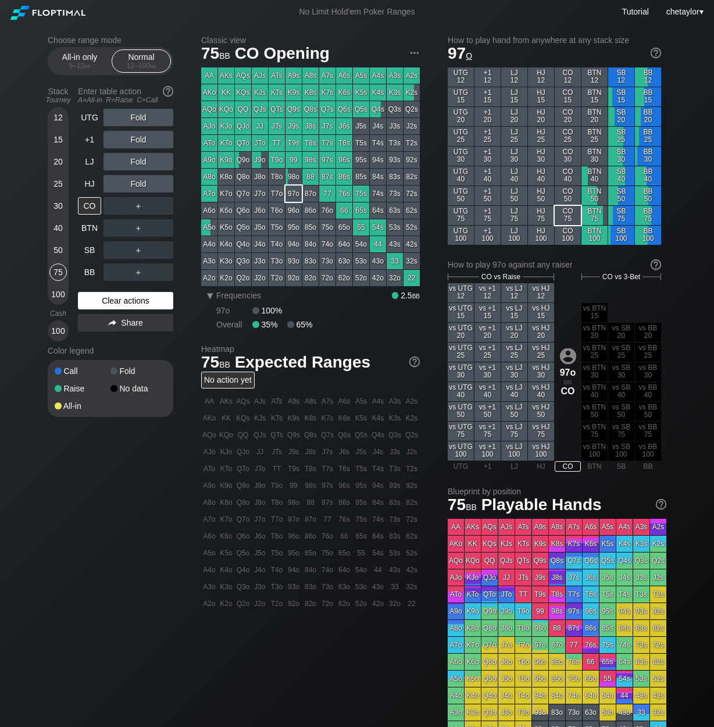
click at [104, 302] on div "Clear actions" at bounding box center [125, 300] width 95 height 17
click at [93, 183] on div "HJ" at bounding box center [89, 183] width 23 height 17
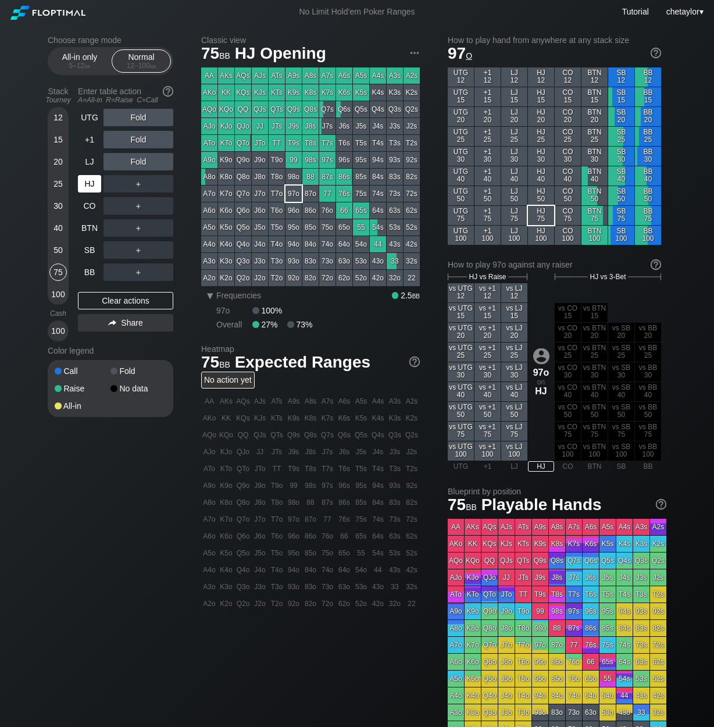
click at [93, 183] on div "HJ" at bounding box center [89, 183] width 23 height 17
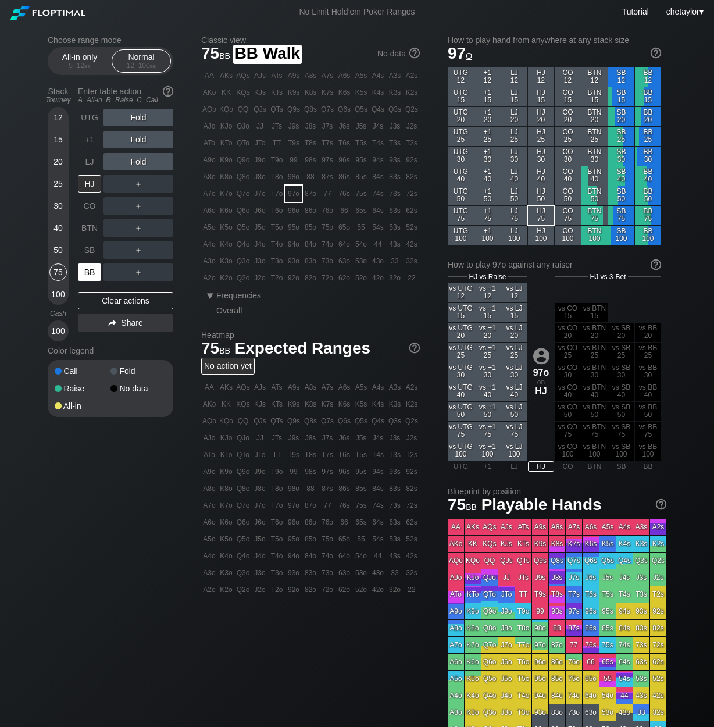
click at [94, 272] on div "BB" at bounding box center [89, 271] width 23 height 17
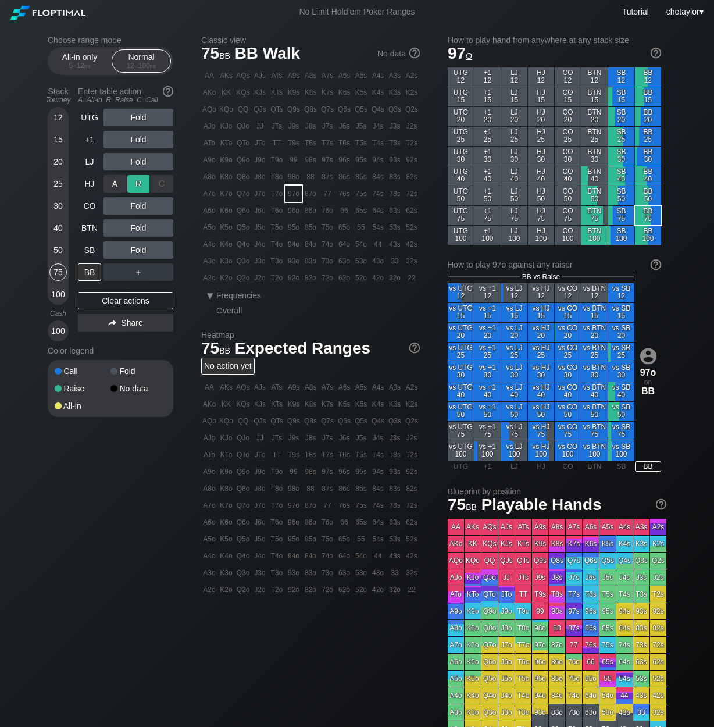
click at [140, 186] on div "R ✕" at bounding box center [138, 183] width 23 height 17
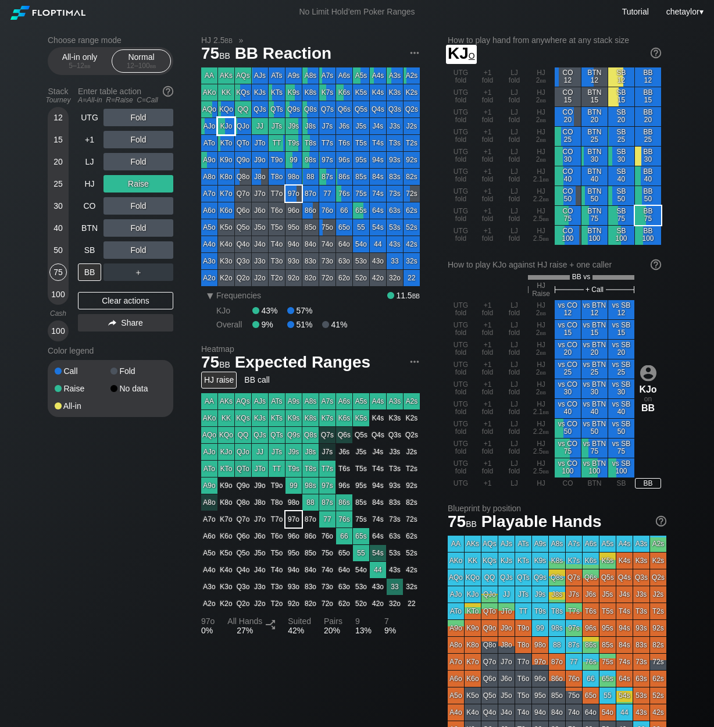
click at [228, 126] on div "KJo" at bounding box center [226, 126] width 16 height 16
click at [92, 252] on div "SB" at bounding box center [89, 249] width 23 height 17
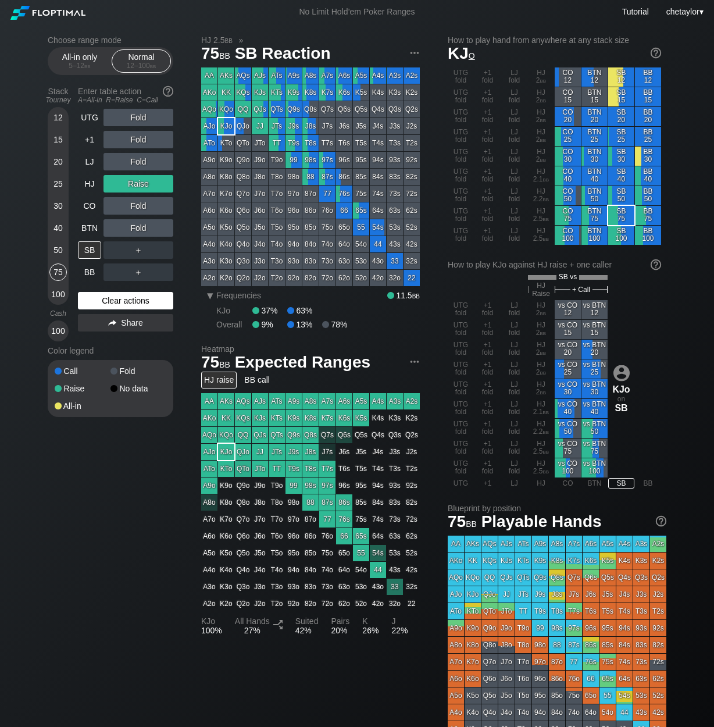
click at [115, 299] on div "Clear actions" at bounding box center [125, 300] width 95 height 17
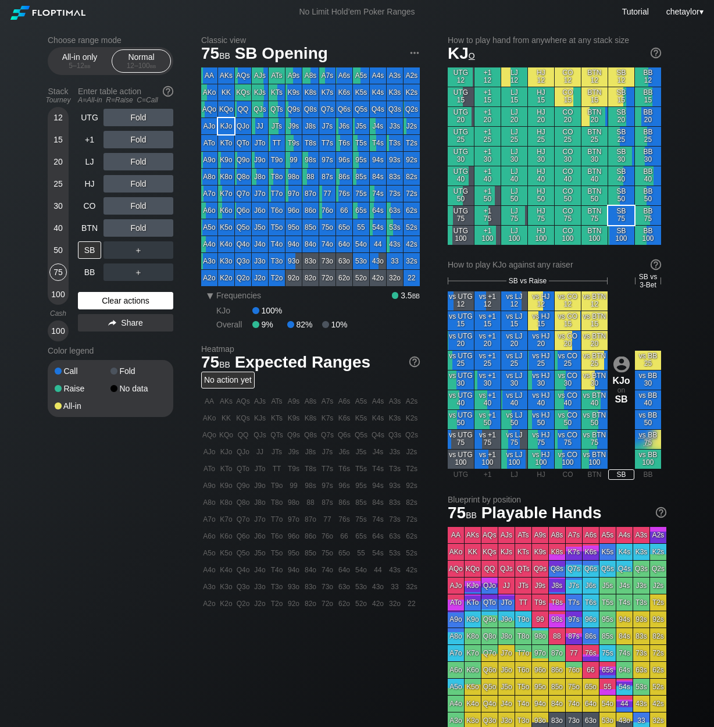
click at [115, 299] on div "Clear actions" at bounding box center [125, 300] width 95 height 17
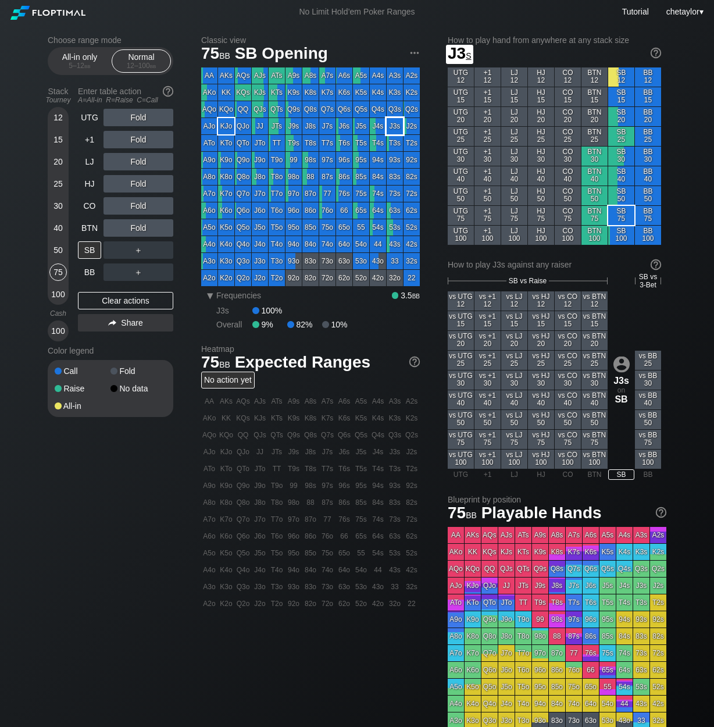
click at [390, 127] on div "J3s" at bounding box center [395, 126] width 16 height 16
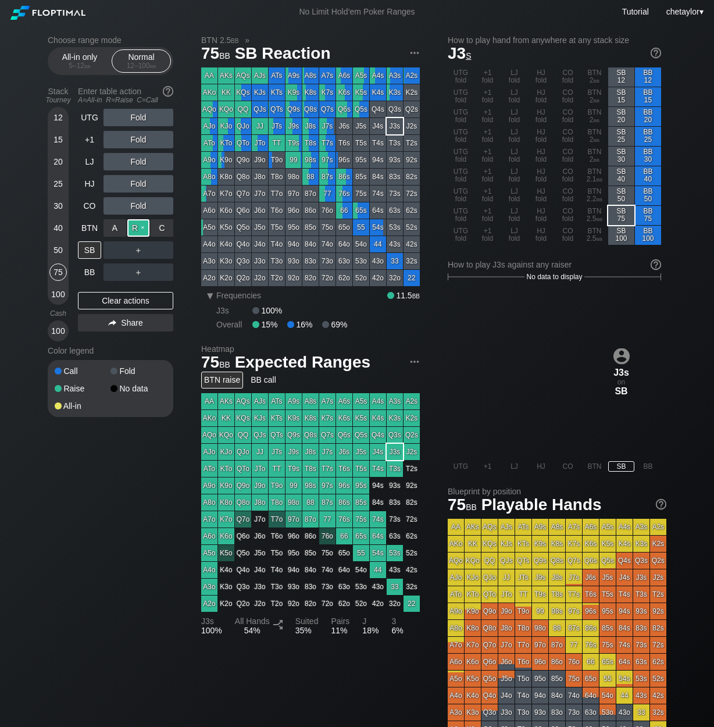
click at [141, 227] on div "R ✕" at bounding box center [138, 227] width 23 height 17
click at [89, 228] on div "BTN" at bounding box center [89, 227] width 23 height 17
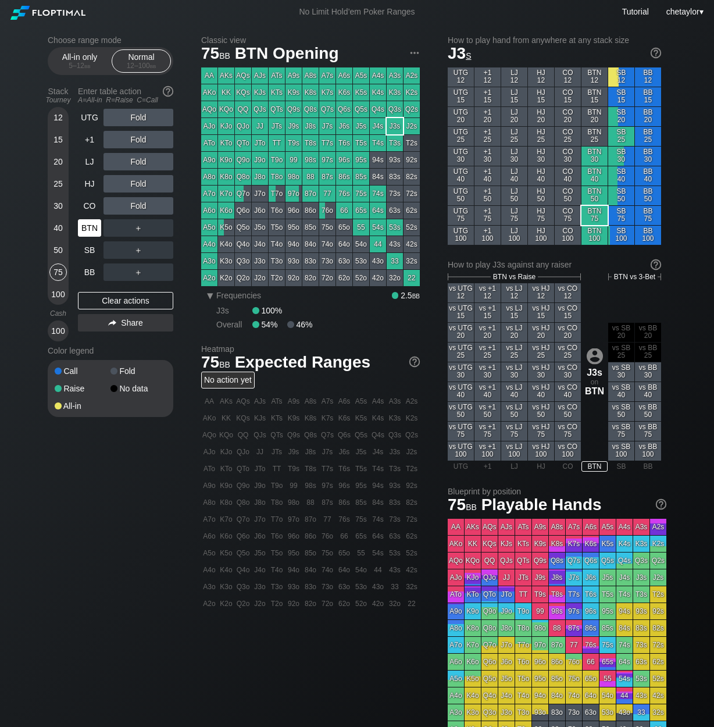
click at [89, 228] on div "BTN" at bounding box center [89, 227] width 23 height 17
click at [105, 305] on div "Clear actions" at bounding box center [125, 300] width 95 height 17
click at [392, 110] on div "Q3s" at bounding box center [395, 109] width 16 height 16
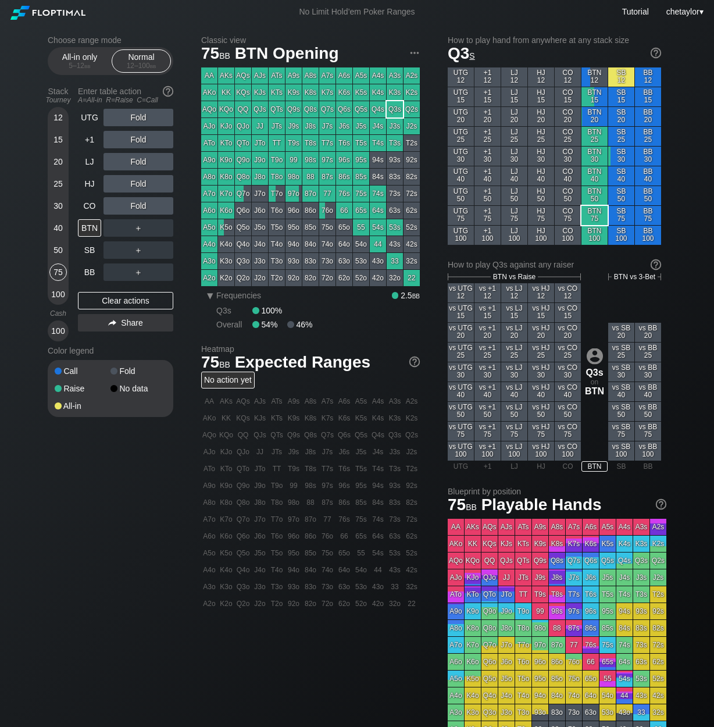
click at [392, 110] on div "Q3s" at bounding box center [395, 109] width 16 height 16
click at [85, 202] on div "CO" at bounding box center [89, 205] width 23 height 17
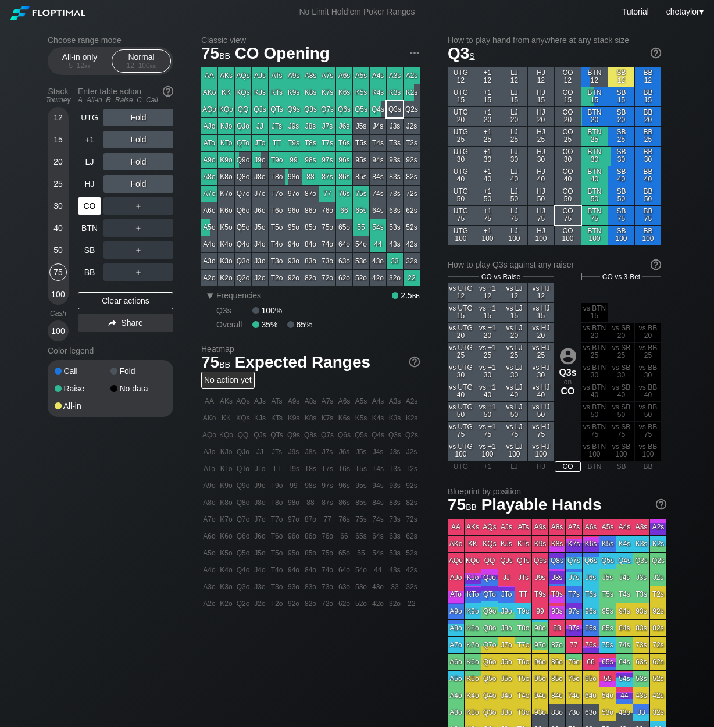
click at [85, 202] on div "CO" at bounding box center [89, 205] width 23 height 17
click at [89, 184] on div "HJ" at bounding box center [89, 183] width 23 height 17
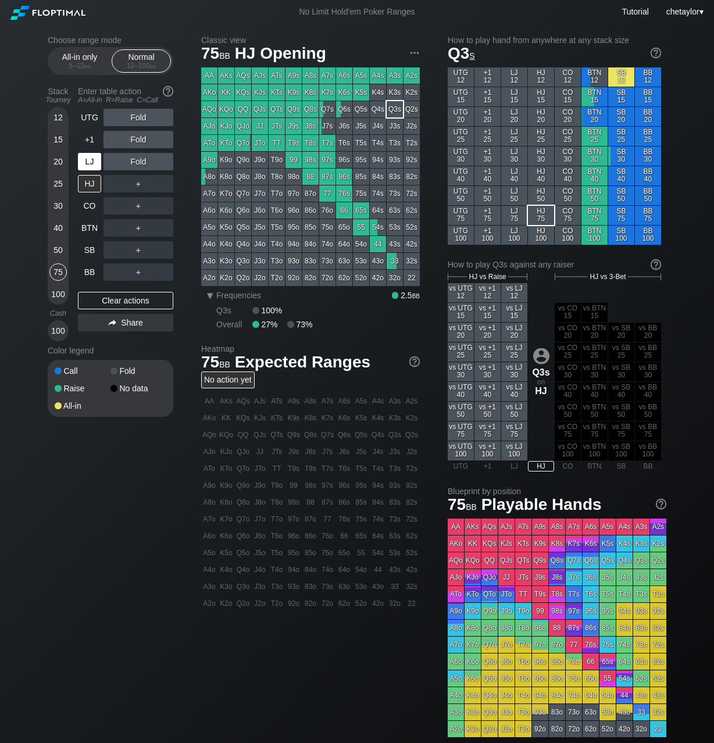
click at [90, 166] on div "LJ" at bounding box center [89, 161] width 23 height 17
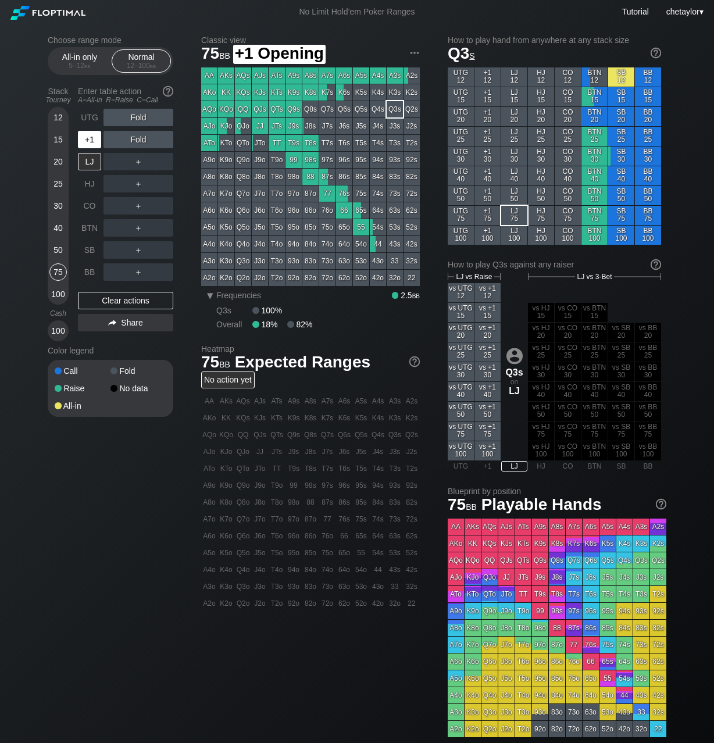
click at [95, 138] on div "+1" at bounding box center [89, 139] width 23 height 17
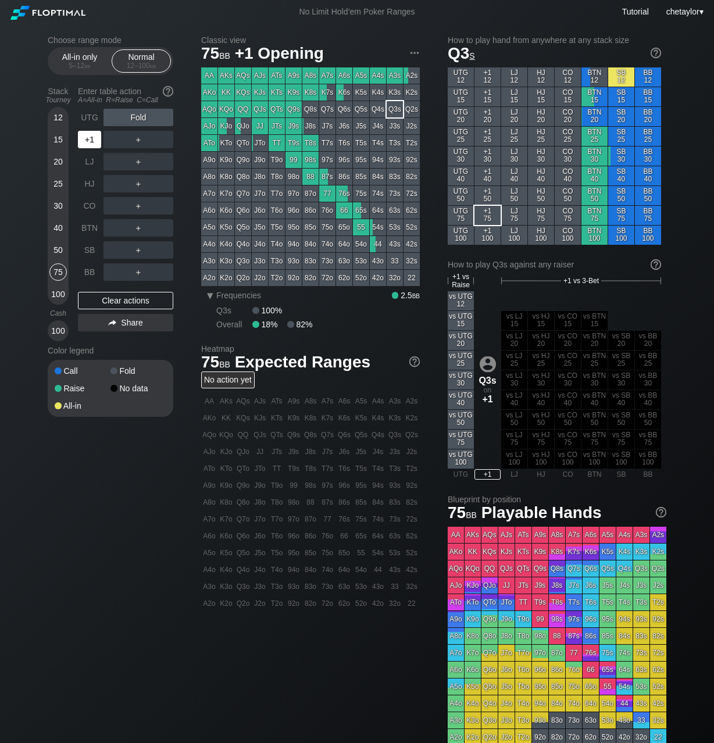
click at [95, 138] on div "+1" at bounding box center [89, 139] width 23 height 17
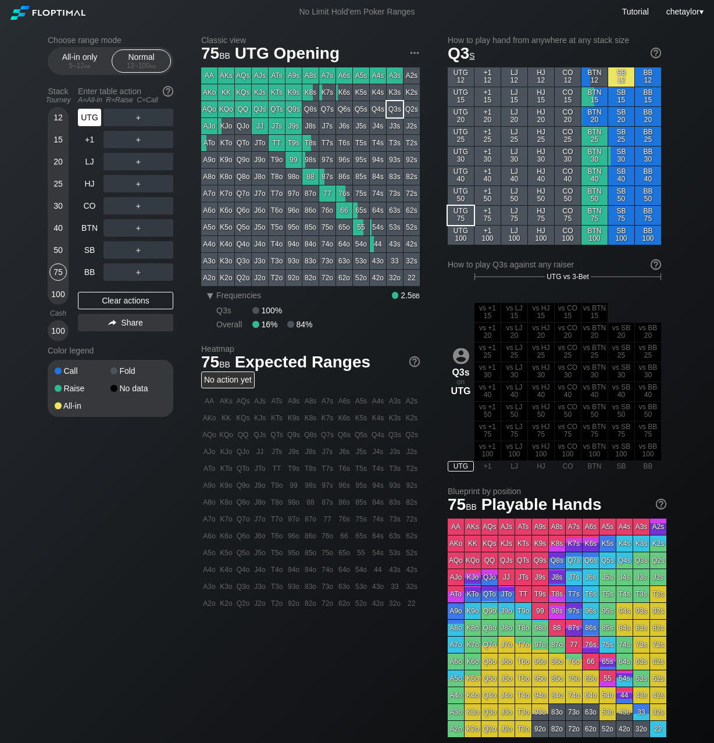
click at [91, 120] on div "UTG" at bounding box center [89, 117] width 23 height 17
click at [381, 244] on div "44" at bounding box center [378, 244] width 16 height 16
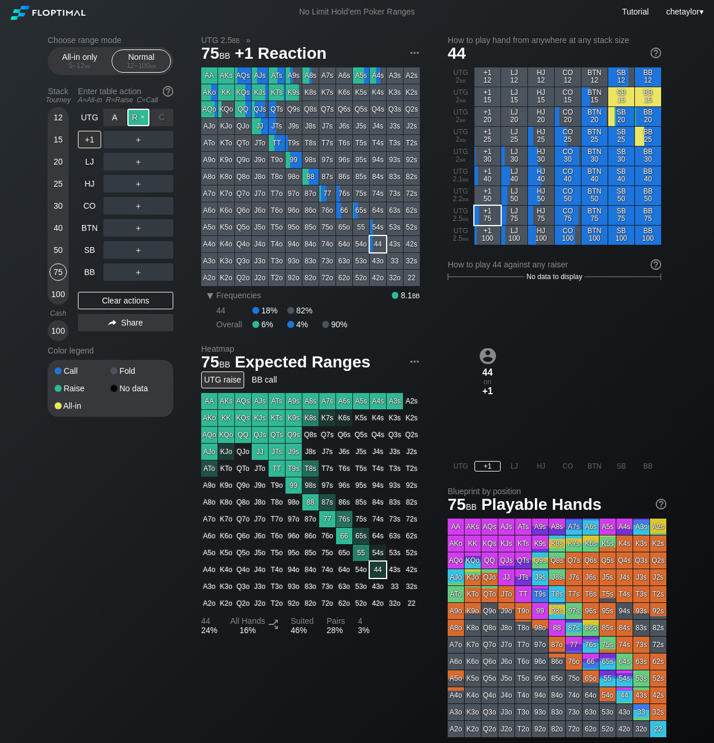
click at [139, 116] on div "R ✕" at bounding box center [138, 117] width 23 height 17
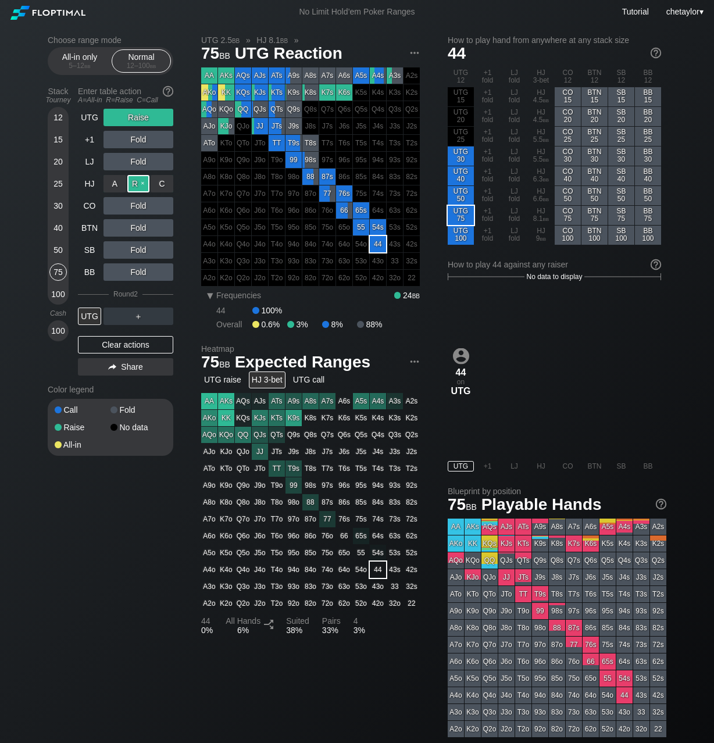
click at [134, 180] on div "R ✕" at bounding box center [138, 183] width 23 height 17
click at [88, 320] on div "UTG" at bounding box center [89, 316] width 23 height 17
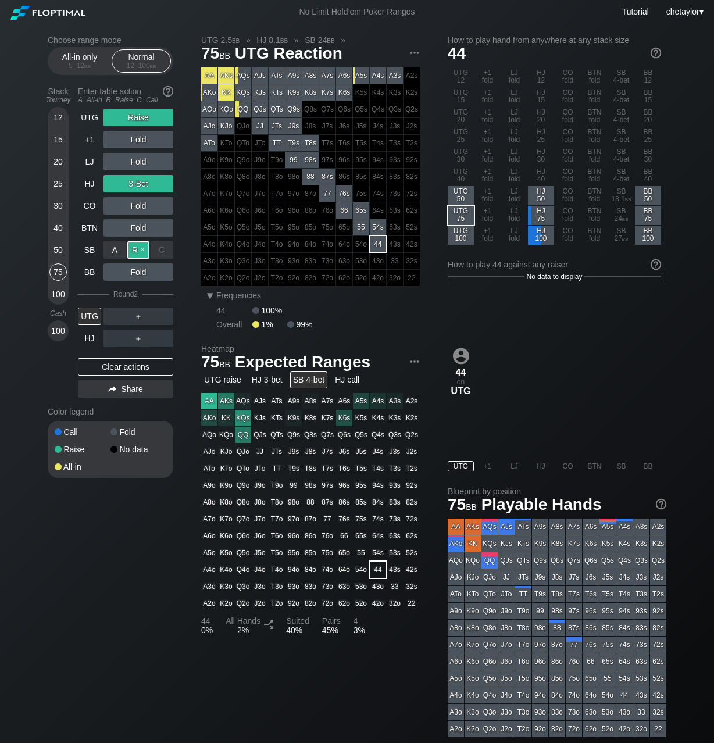
click at [138, 241] on div "R ✕" at bounding box center [138, 249] width 23 height 17
click at [95, 312] on div "UTG" at bounding box center [89, 316] width 23 height 17
click at [88, 274] on div "BB" at bounding box center [89, 271] width 23 height 17
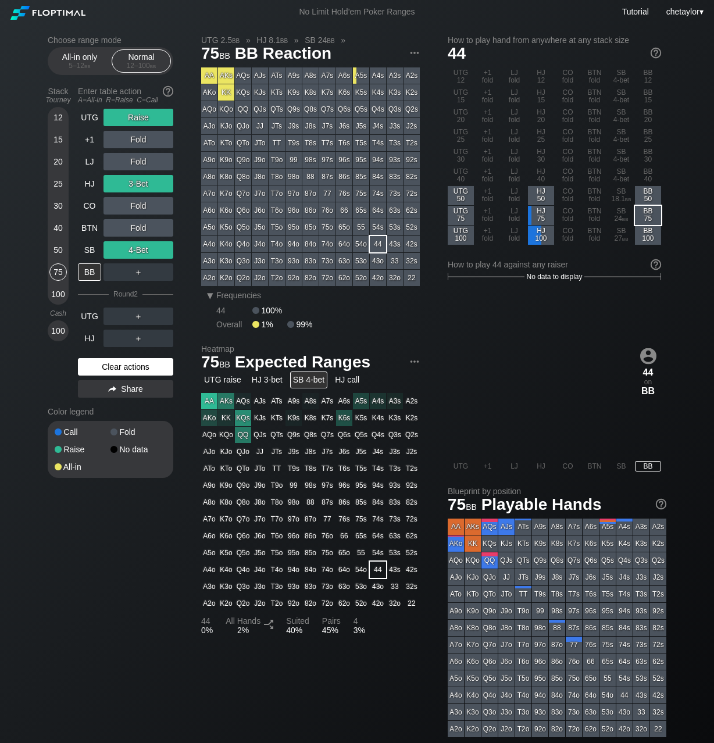
click at [107, 363] on div "Clear actions" at bounding box center [125, 366] width 95 height 17
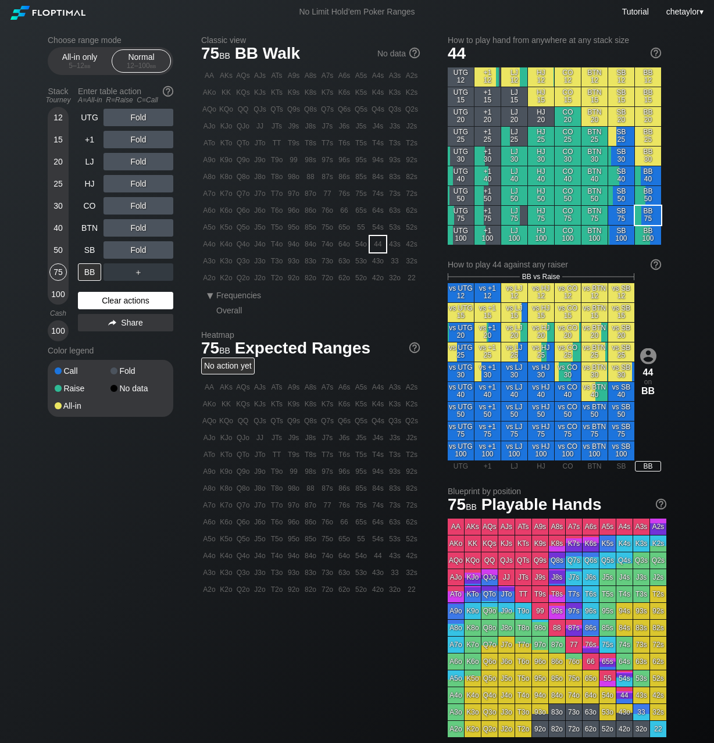
click at [107, 363] on div "Call Fold Raise No data All-in" at bounding box center [111, 388] width 126 height 57
click at [106, 299] on div "Clear actions" at bounding box center [125, 300] width 95 height 17
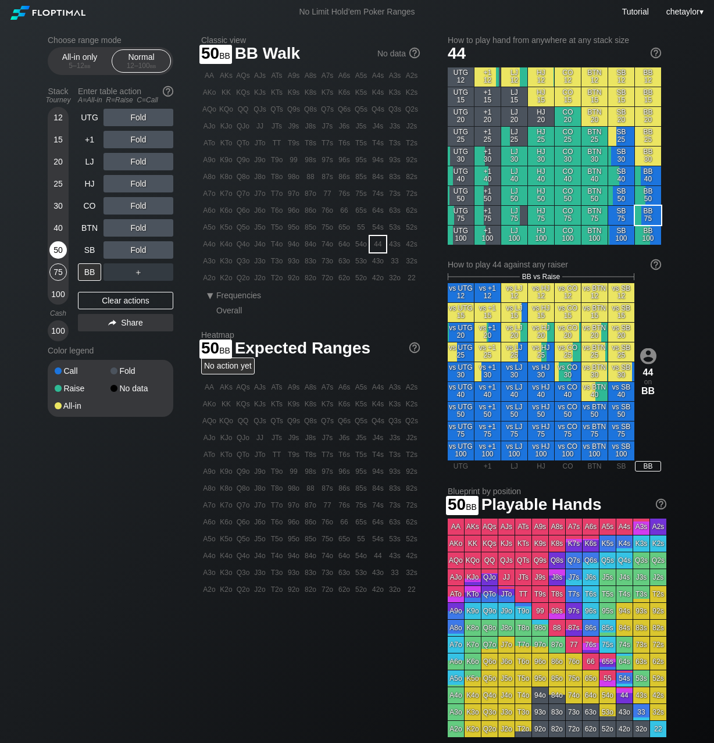
click at [55, 247] on div "50" at bounding box center [57, 249] width 17 height 17
click at [327, 145] on div "T7s" at bounding box center [327, 143] width 16 height 16
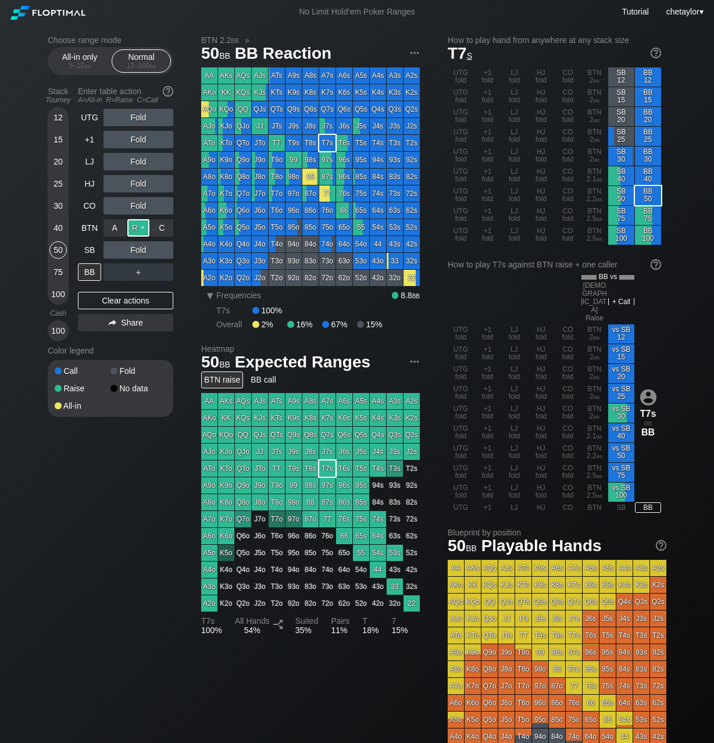
click at [136, 227] on div "R ✕" at bounding box center [138, 227] width 23 height 17
click at [97, 252] on div "SB" at bounding box center [89, 249] width 23 height 17
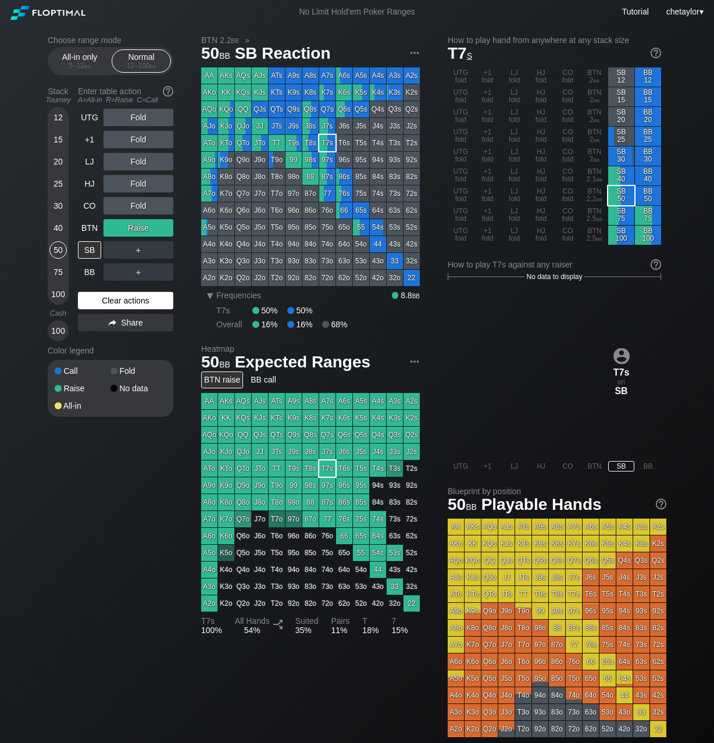
click at [109, 303] on div "Clear actions" at bounding box center [125, 300] width 95 height 17
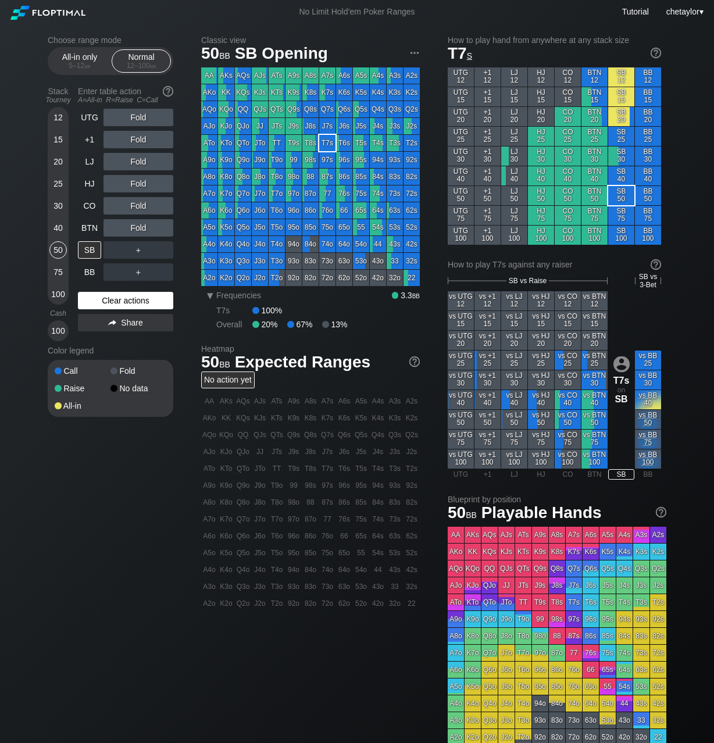
click at [109, 303] on div "Clear actions" at bounding box center [125, 300] width 95 height 17
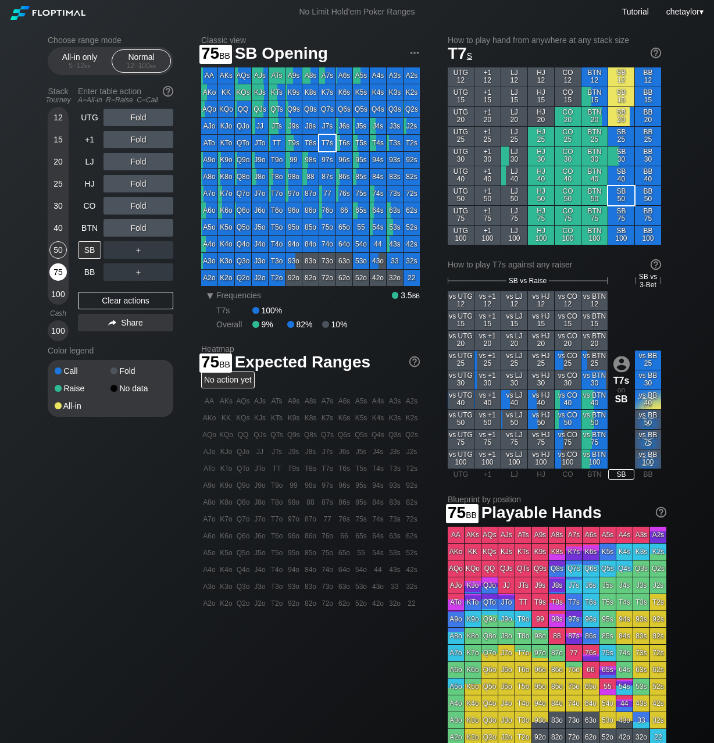
click at [63, 276] on div "75" at bounding box center [57, 271] width 17 height 17
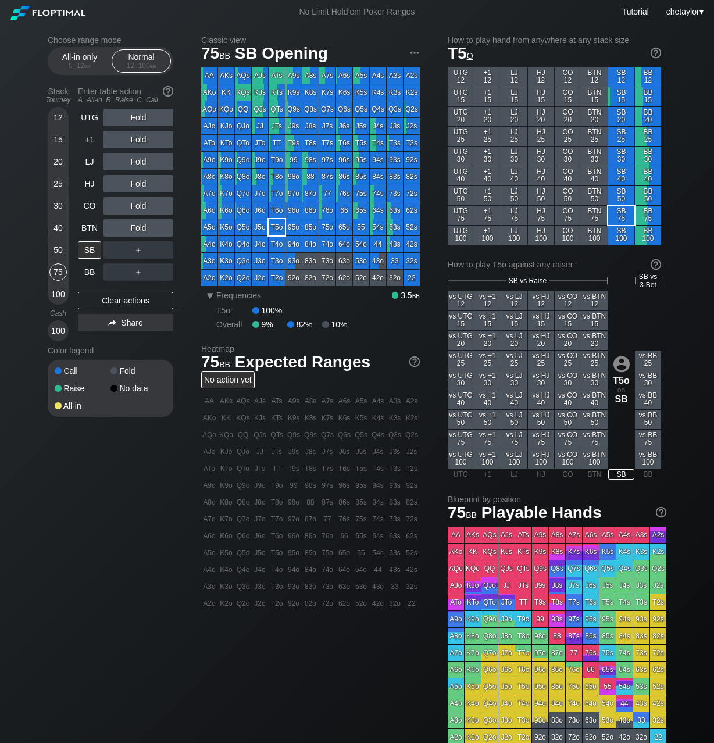
click at [278, 227] on div "T5o" at bounding box center [277, 227] width 16 height 16
click at [140, 224] on div "R ✕" at bounding box center [138, 227] width 23 height 17
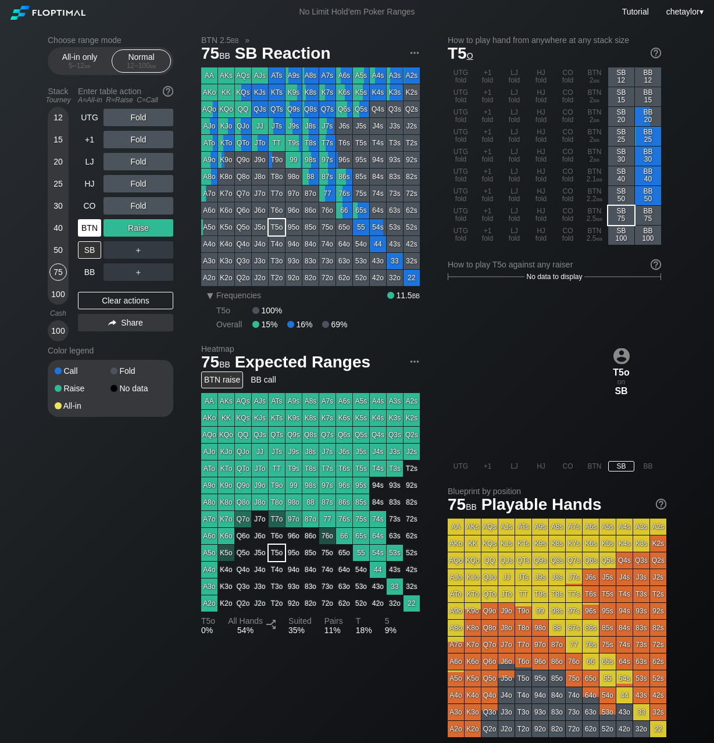
click at [87, 230] on div "BTN" at bounding box center [89, 227] width 23 height 17
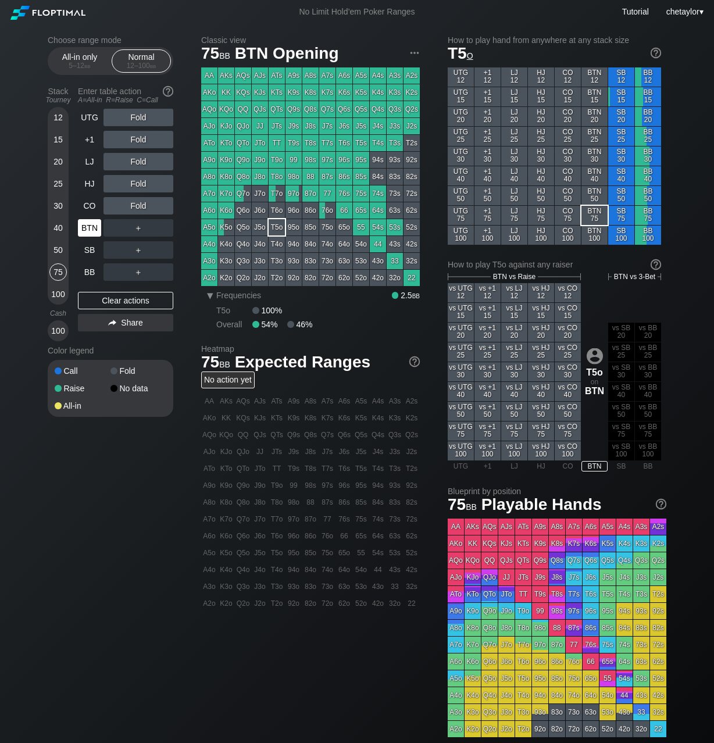
click at [87, 230] on div "BTN" at bounding box center [89, 227] width 23 height 17
click at [88, 298] on div "Clear actions" at bounding box center [125, 300] width 95 height 17
click at [342, 94] on div "K6s" at bounding box center [344, 92] width 16 height 16
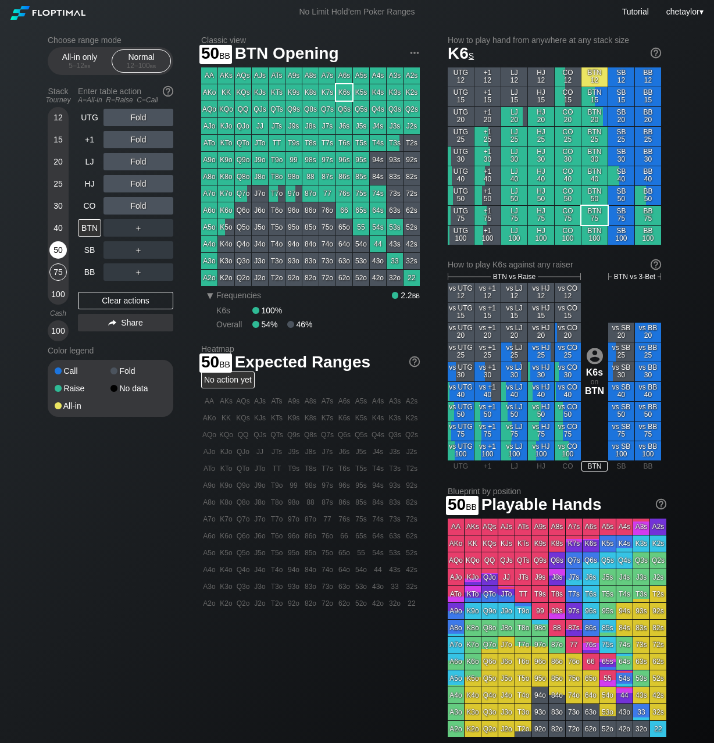
click at [53, 250] on div "50" at bounding box center [57, 249] width 17 height 17
